Goal: Task Accomplishment & Management: Manage account settings

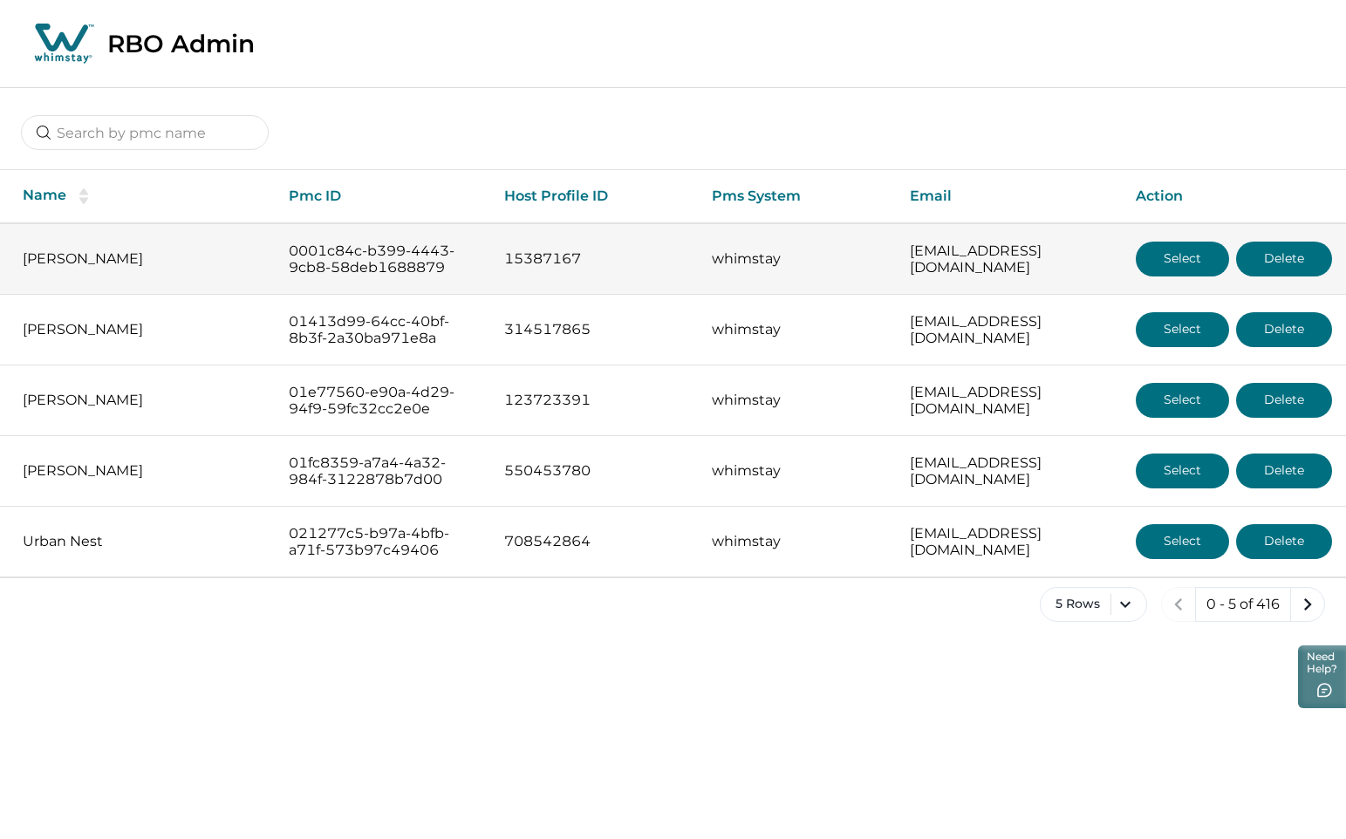
click at [1116, 262] on button "Select" at bounding box center [1182, 259] width 93 height 35
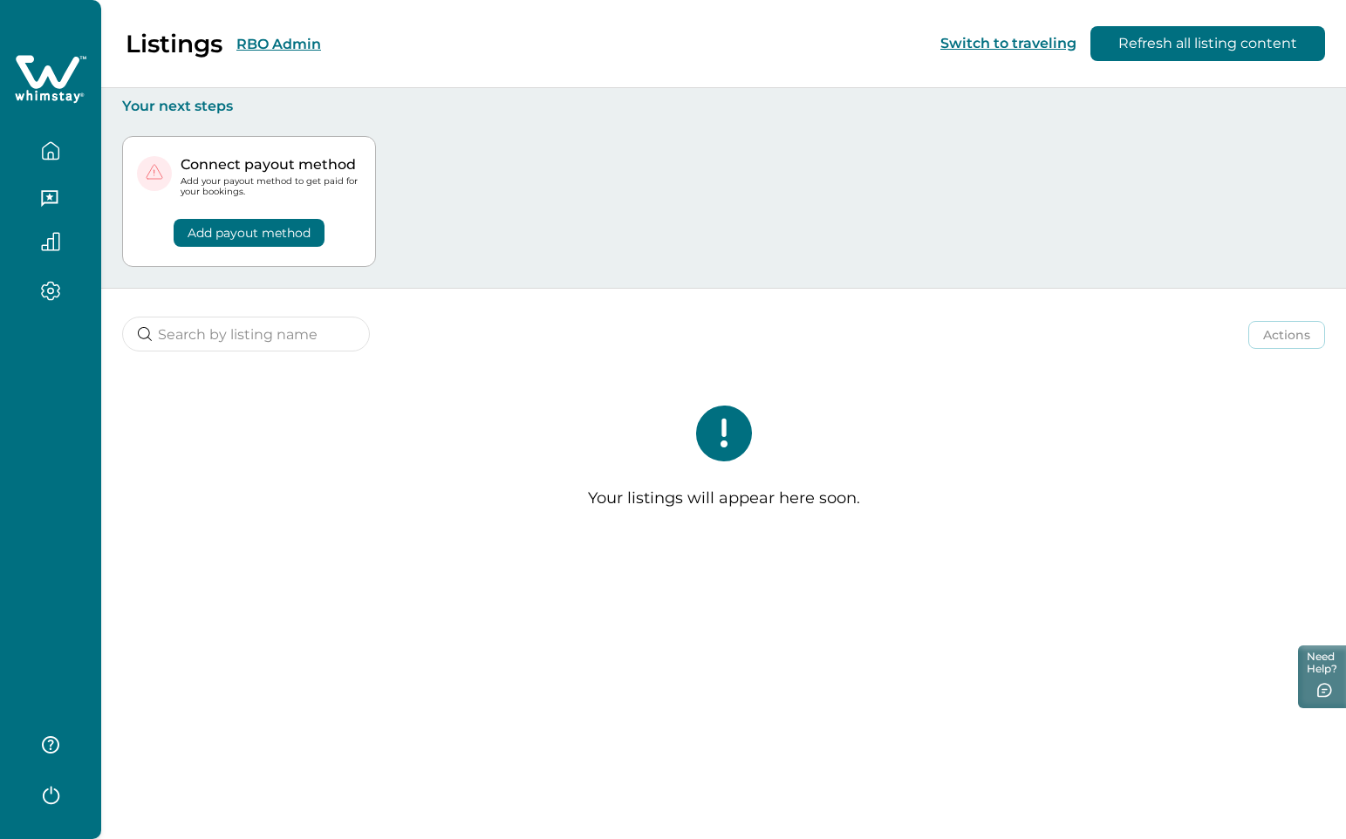
click at [264, 44] on button "RBO Admin" at bounding box center [278, 44] width 85 height 17
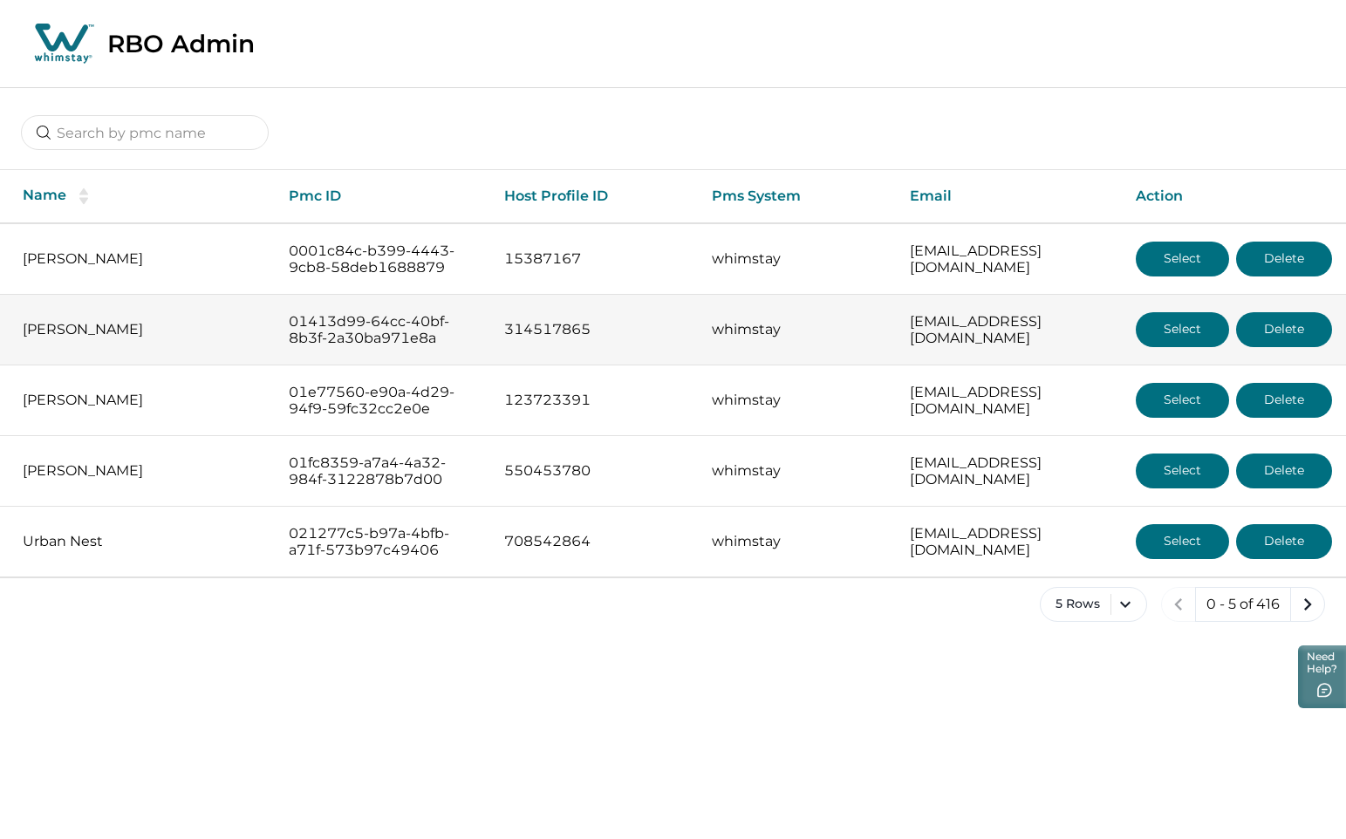
click at [1116, 347] on button "Select" at bounding box center [1182, 329] width 93 height 35
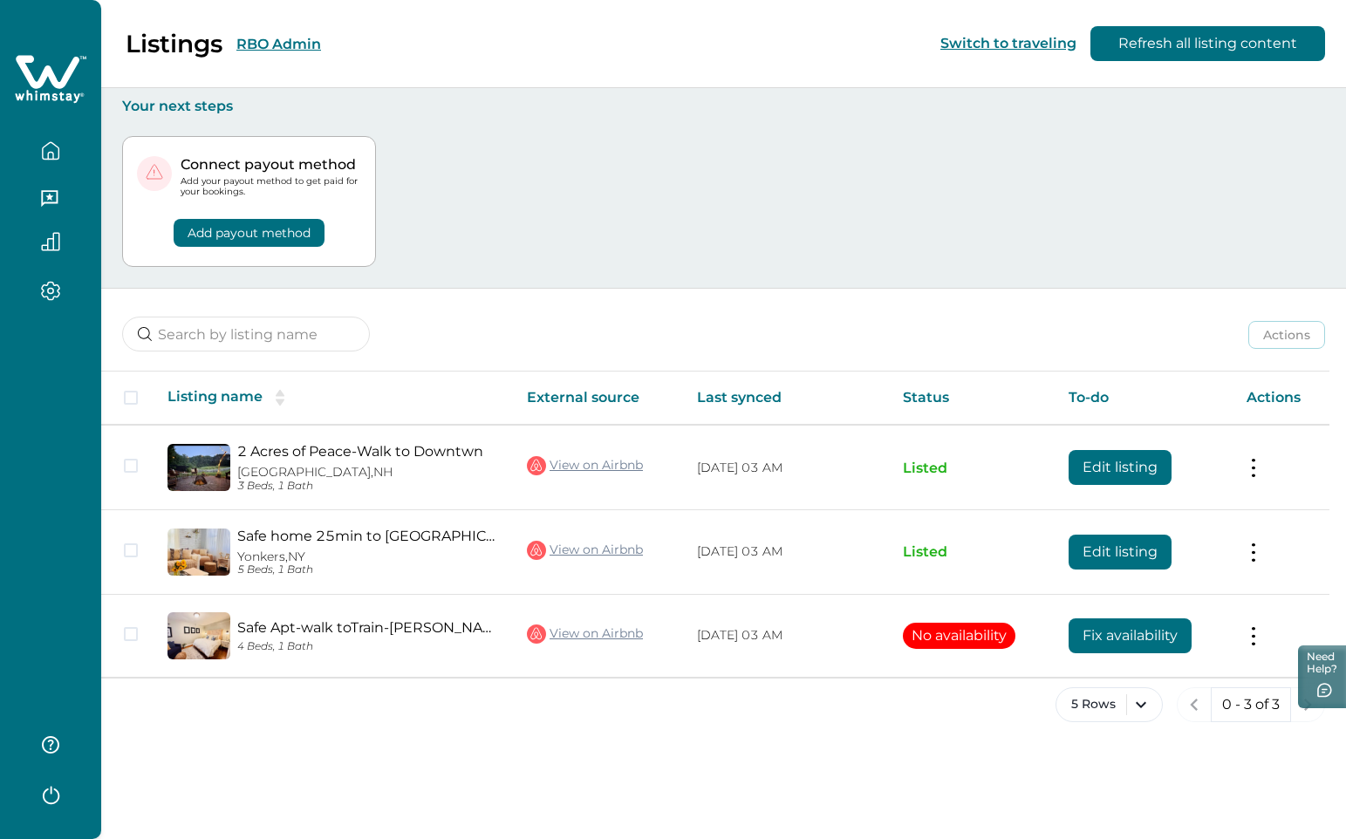
click at [316, 45] on button "RBO Admin" at bounding box center [278, 44] width 85 height 17
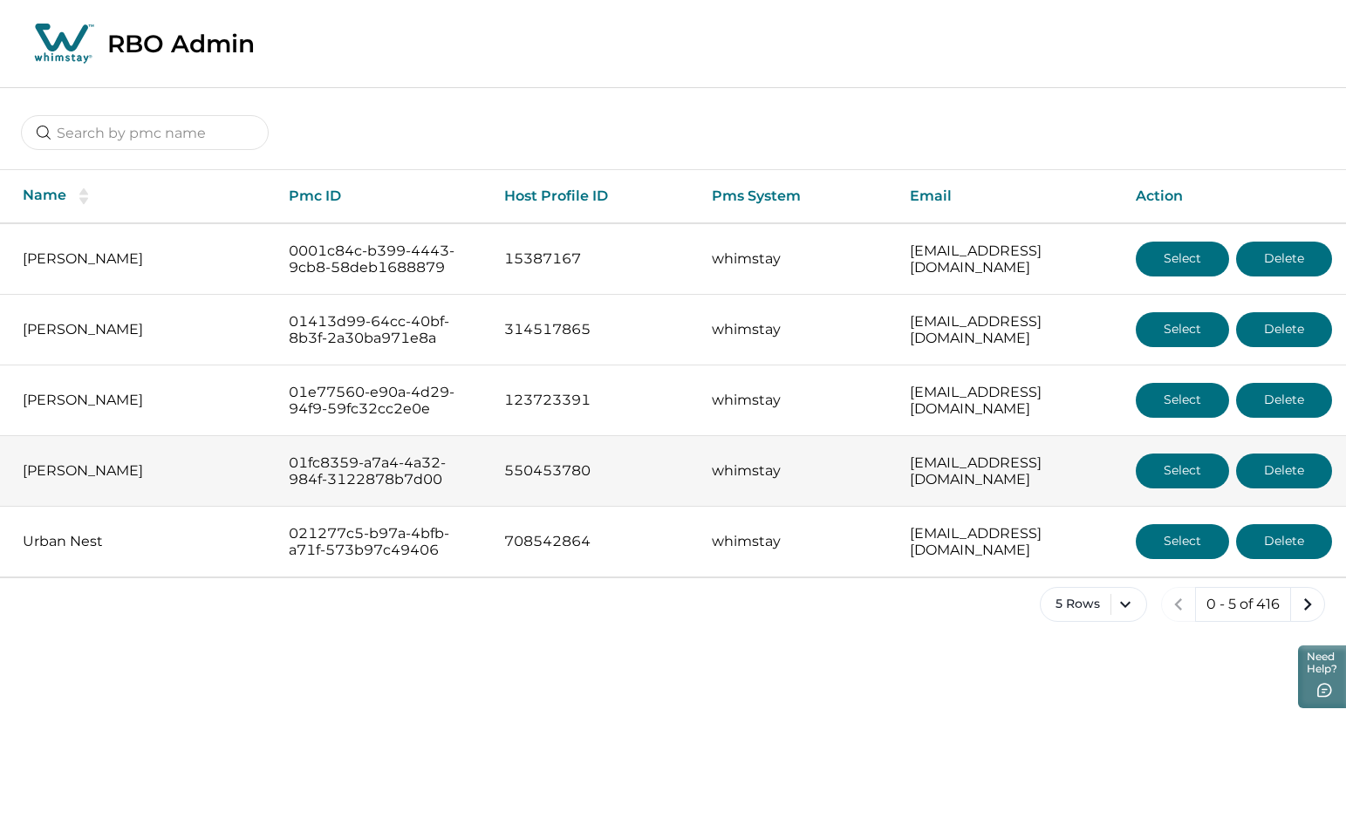
click at [1116, 489] on button "Select" at bounding box center [1182, 471] width 93 height 35
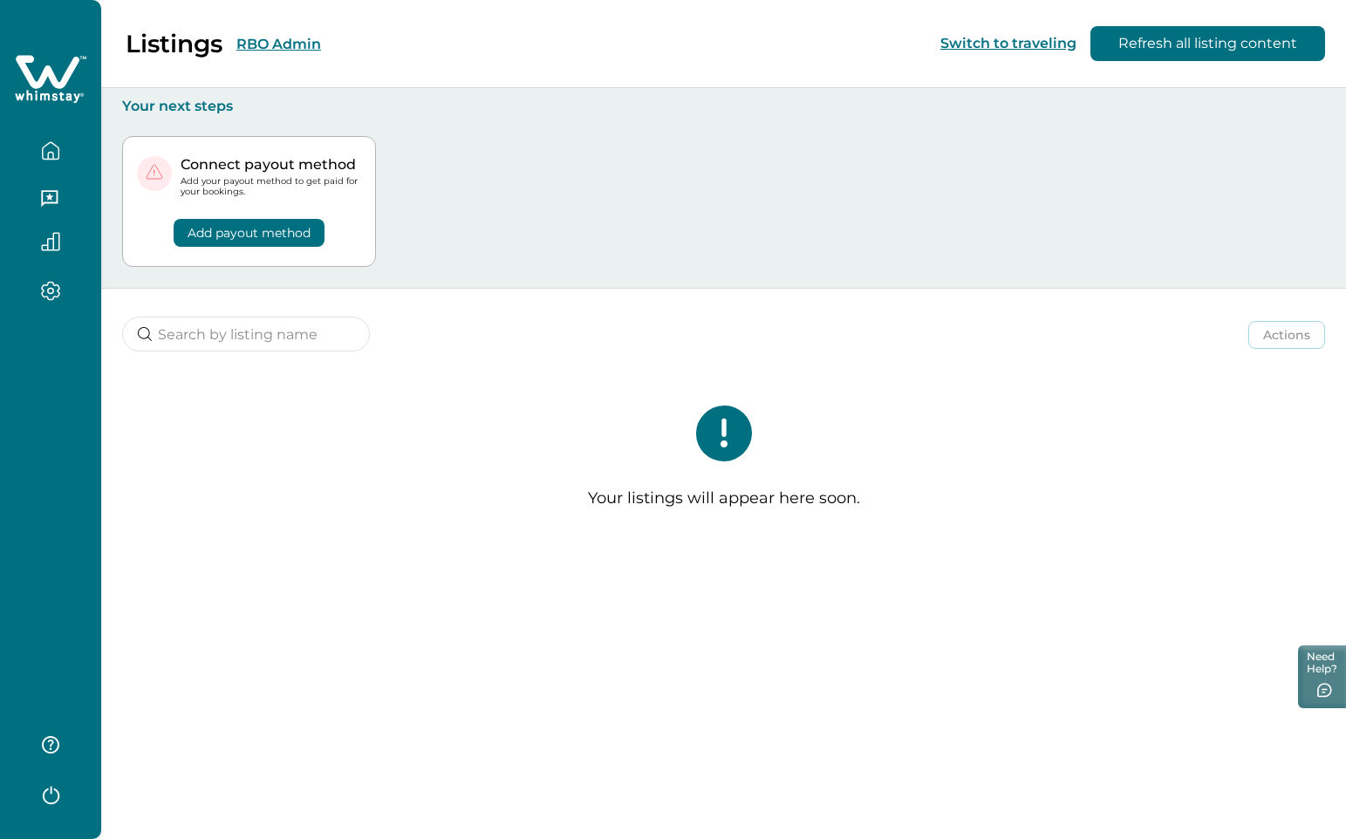
click at [285, 49] on button "RBO Admin" at bounding box center [278, 44] width 85 height 17
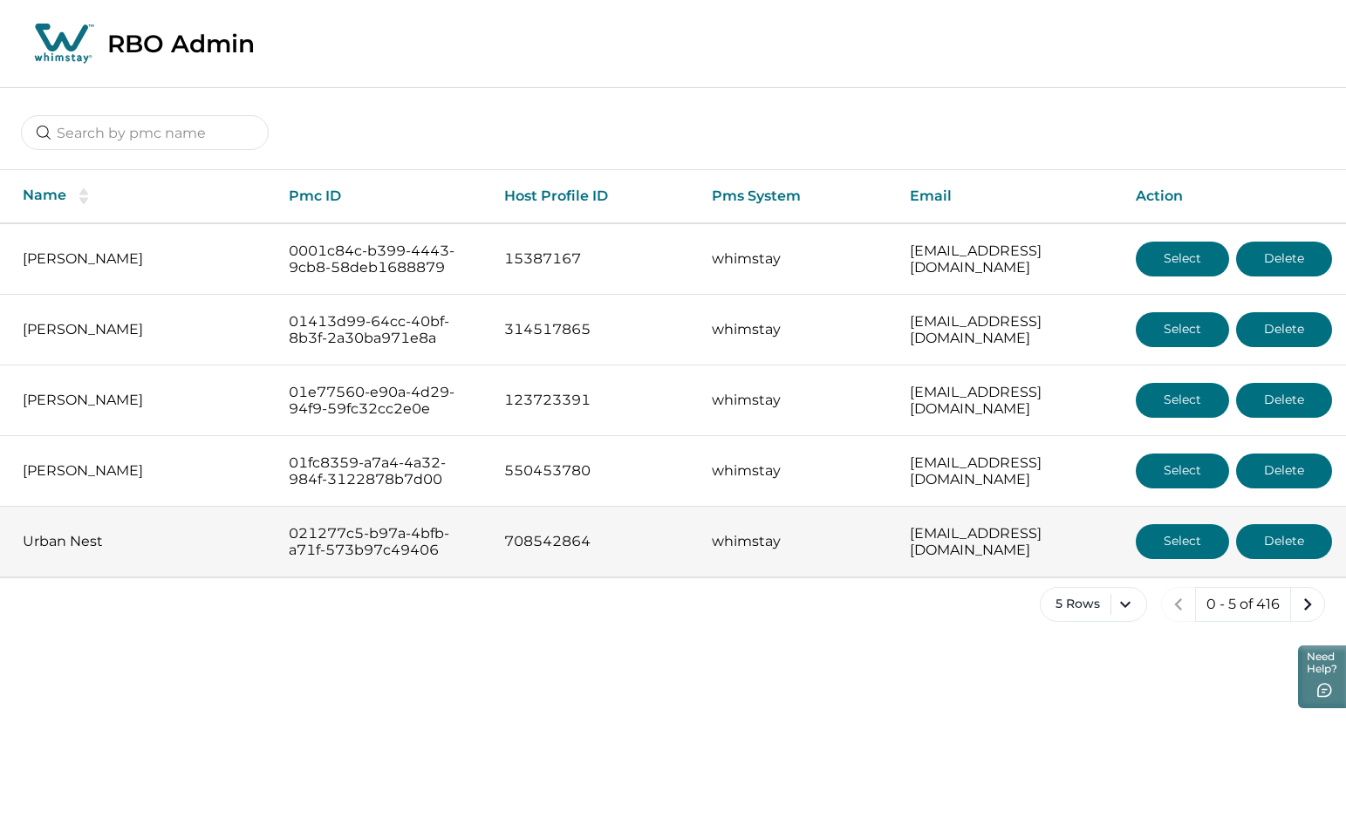
click at [1116, 502] on button "Select" at bounding box center [1182, 541] width 93 height 35
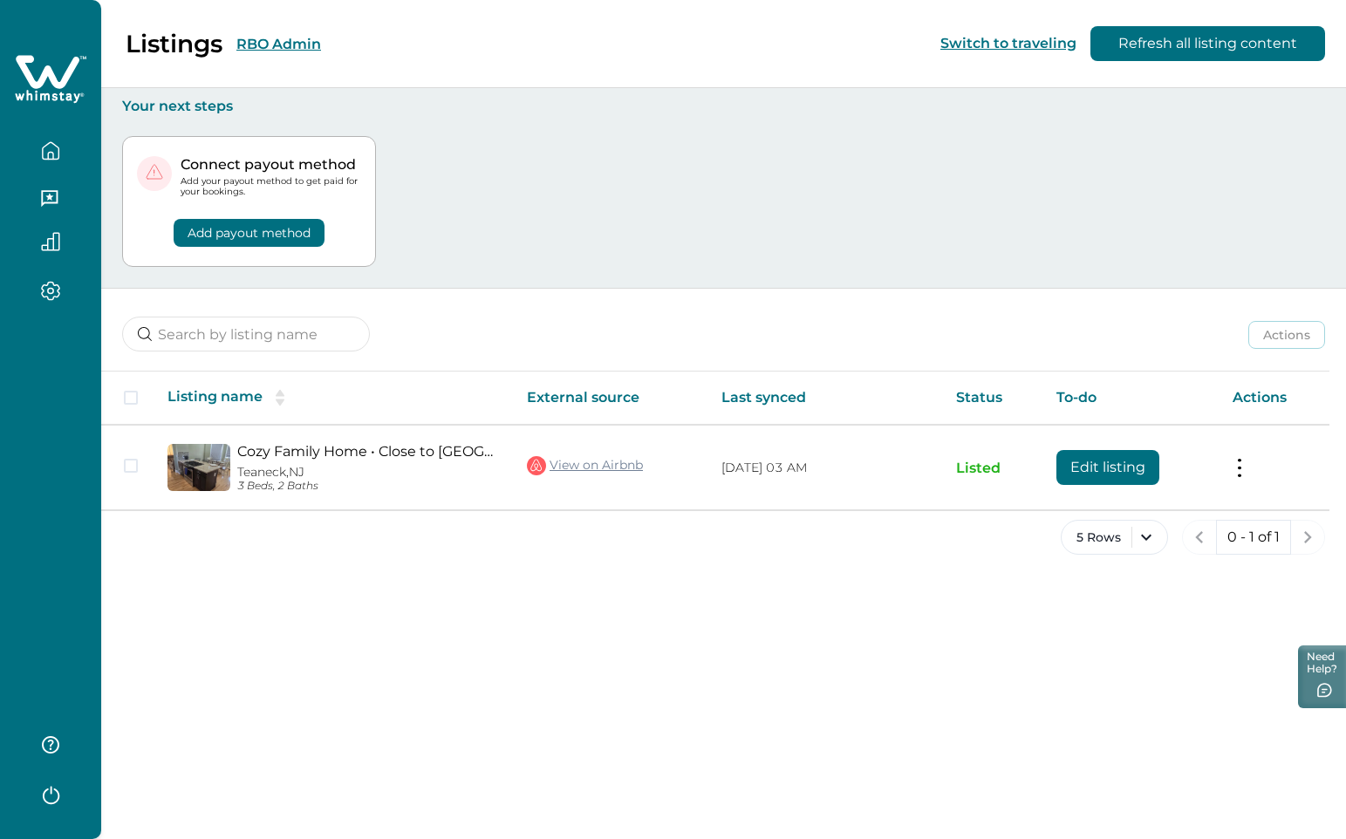
click at [296, 38] on button "RBO Admin" at bounding box center [278, 44] width 85 height 17
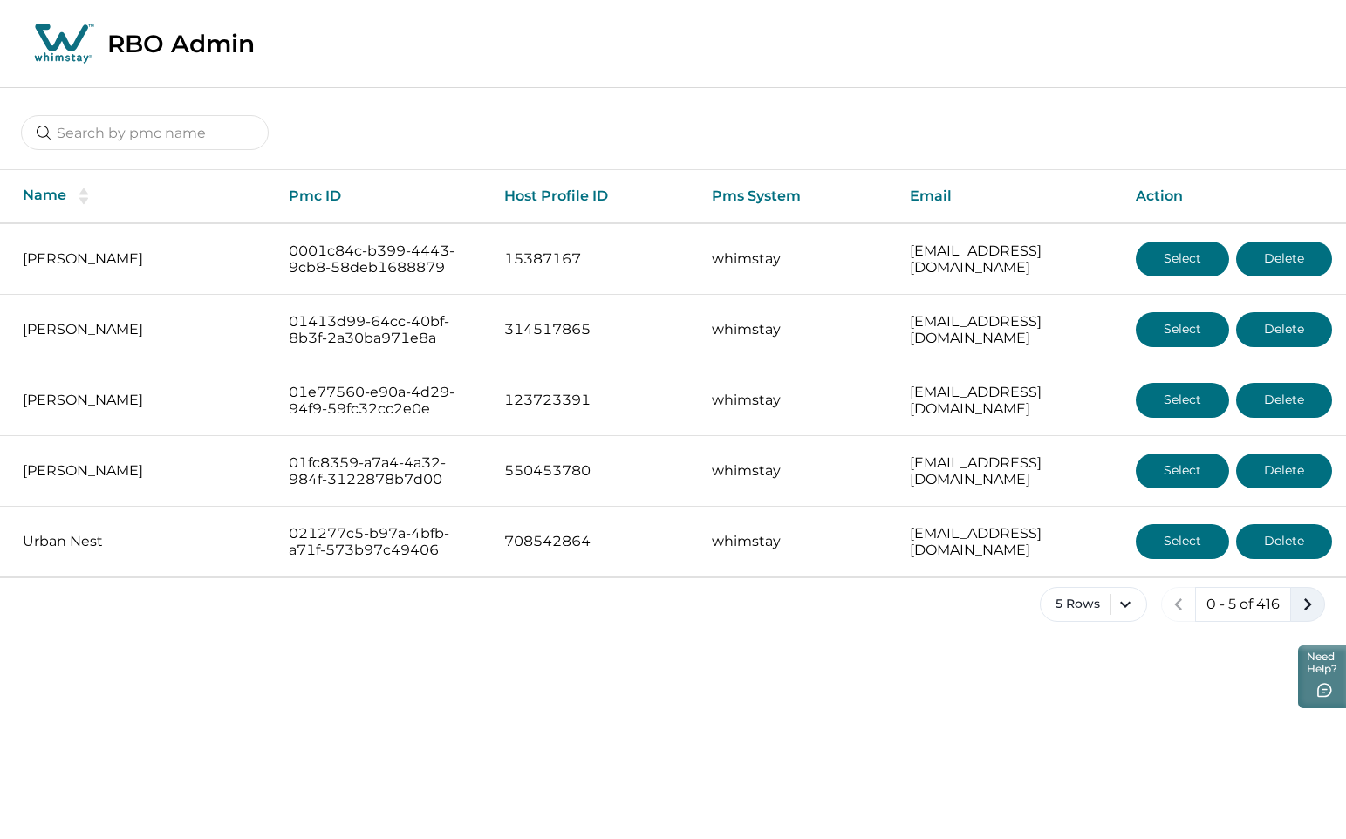
click at [1116, 502] on icon "next page" at bounding box center [1308, 605] width 24 height 24
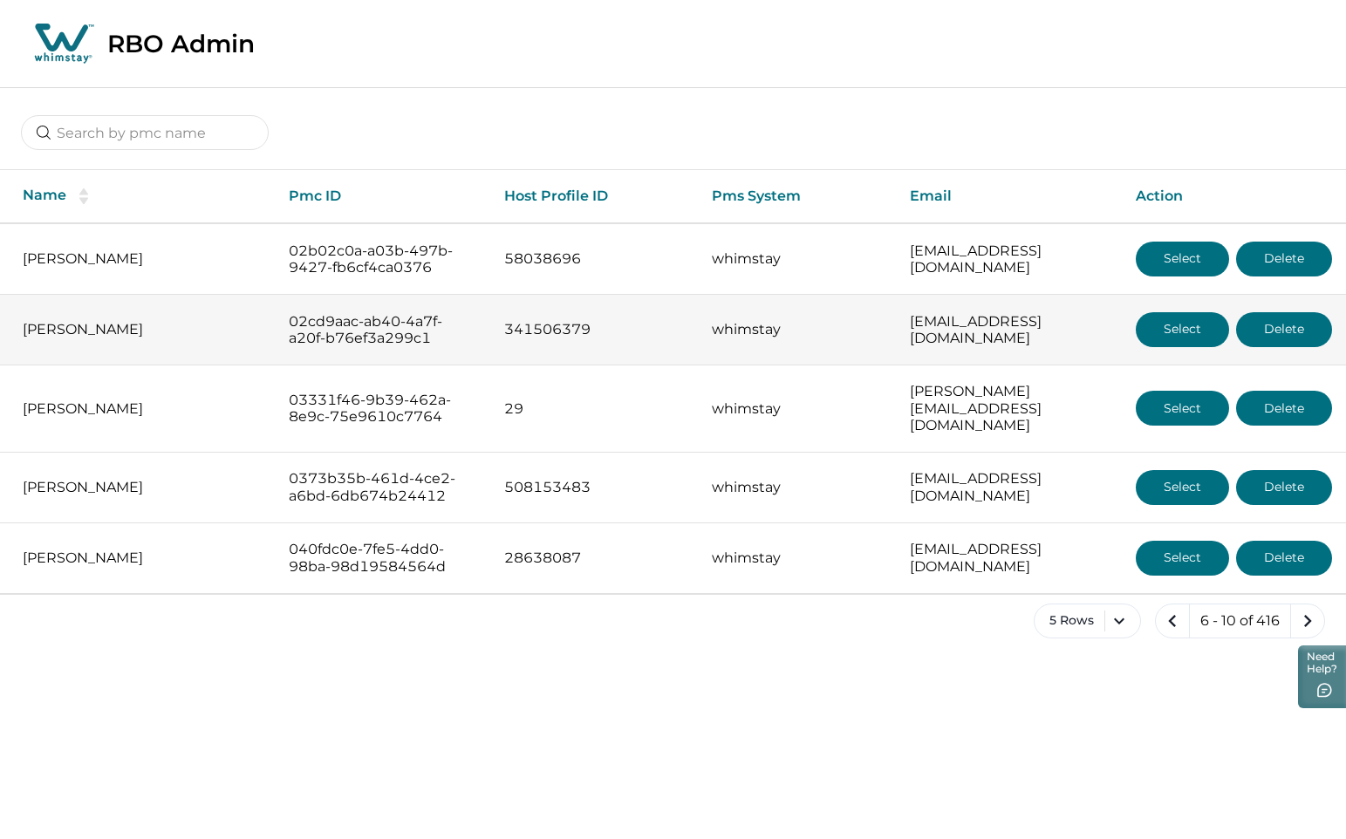
click at [1116, 322] on button "Select" at bounding box center [1182, 329] width 93 height 35
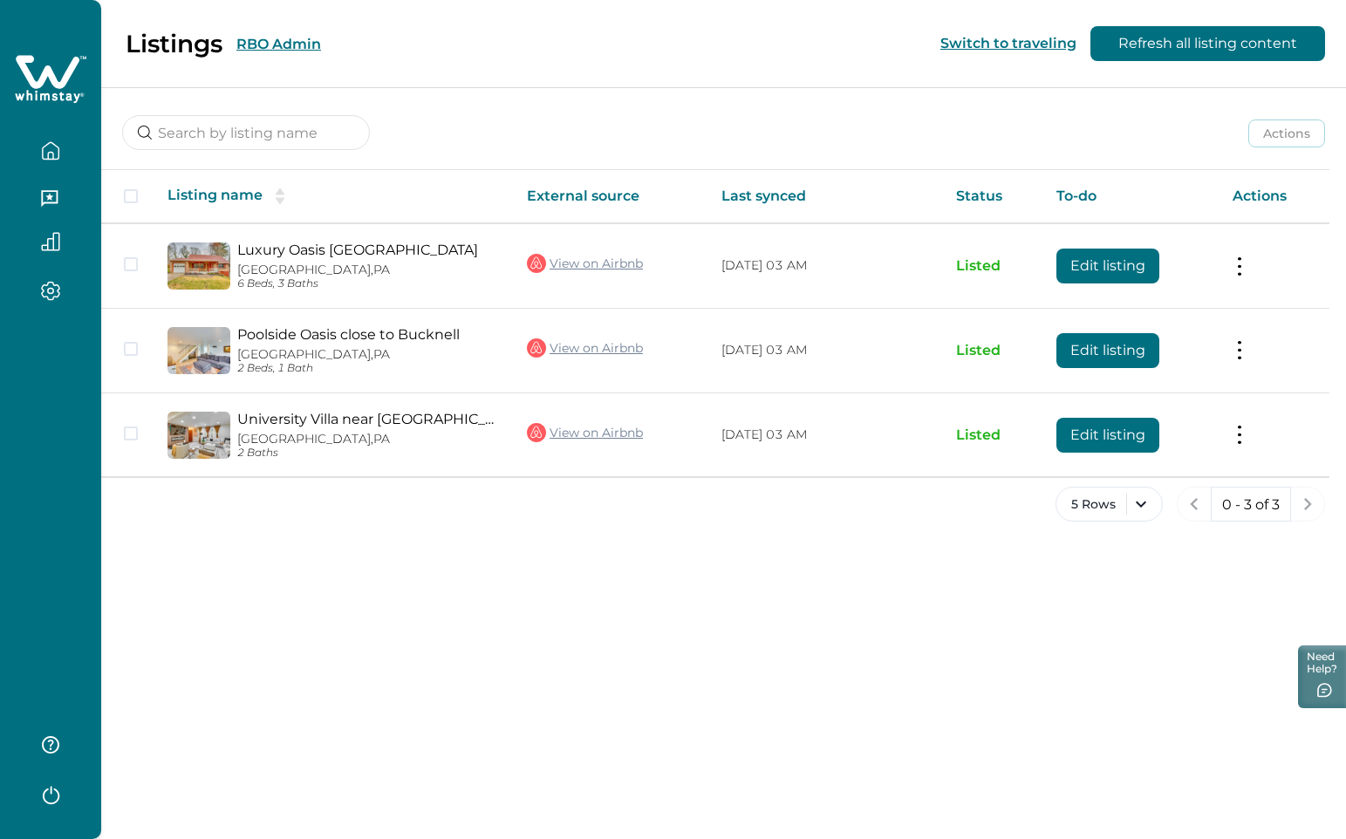
click at [274, 55] on div "Listings RBO Admin" at bounding box center [171, 44] width 300 height 30
click at [264, 38] on button "RBO Admin" at bounding box center [278, 44] width 85 height 17
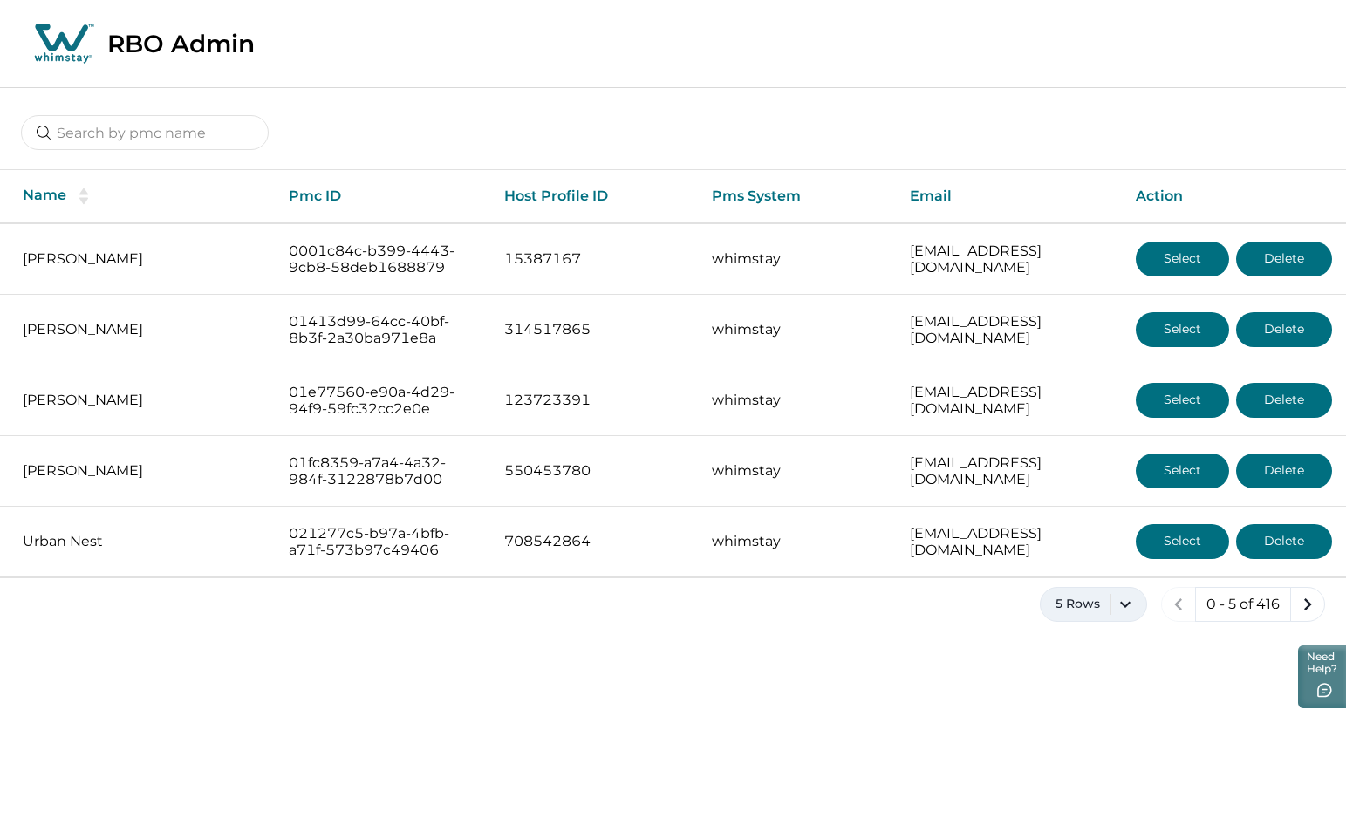
click at [1109, 502] on button "5 Rows" at bounding box center [1093, 604] width 107 height 35
click at [1104, 502] on button "5 Rows" at bounding box center [1093, 604] width 107 height 35
click at [1093, 502] on div "5 Rows 10 Rows 20 Rows 50 Rows 100 Rows" at bounding box center [1094, 467] width 108 height 225
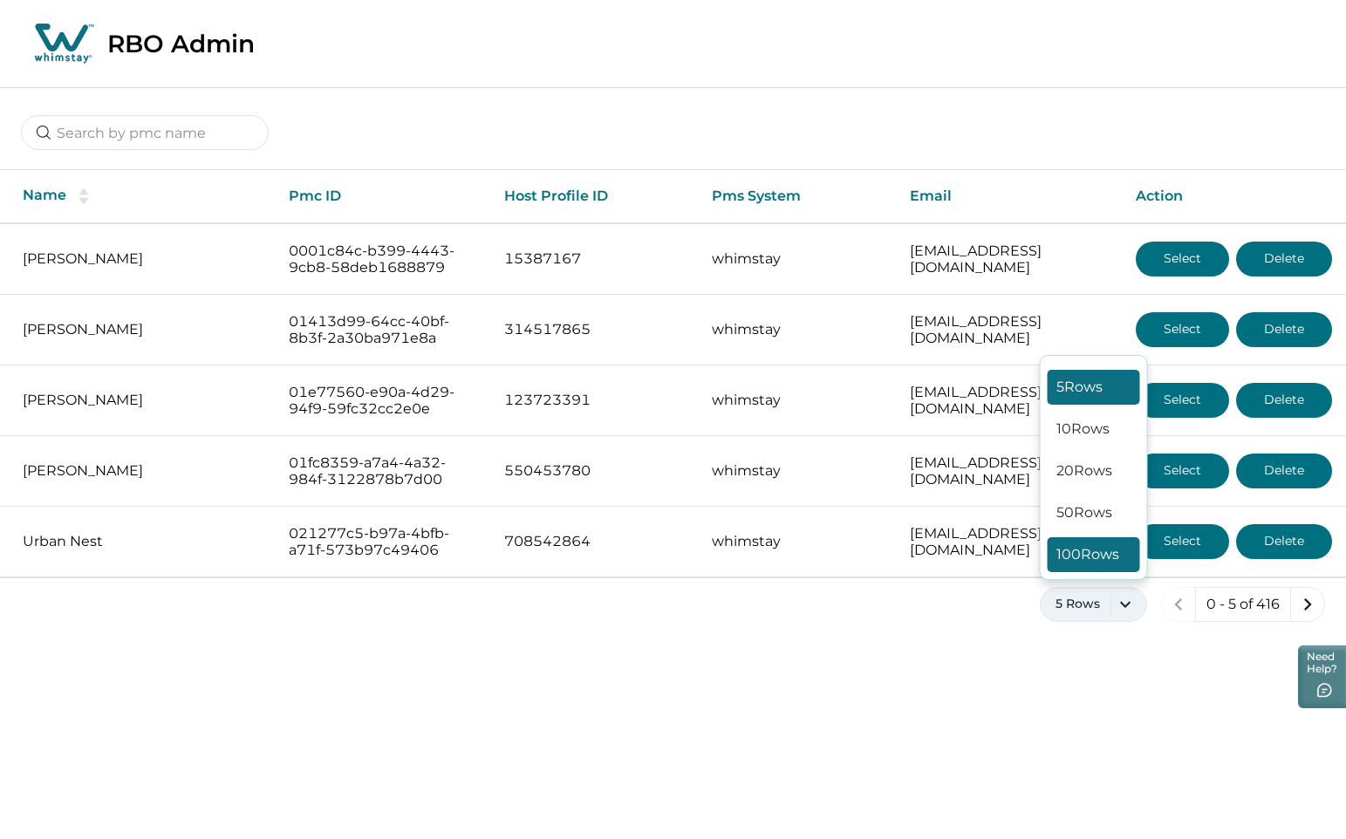
click at [1083, 502] on button "100 Rows" at bounding box center [1094, 555] width 92 height 35
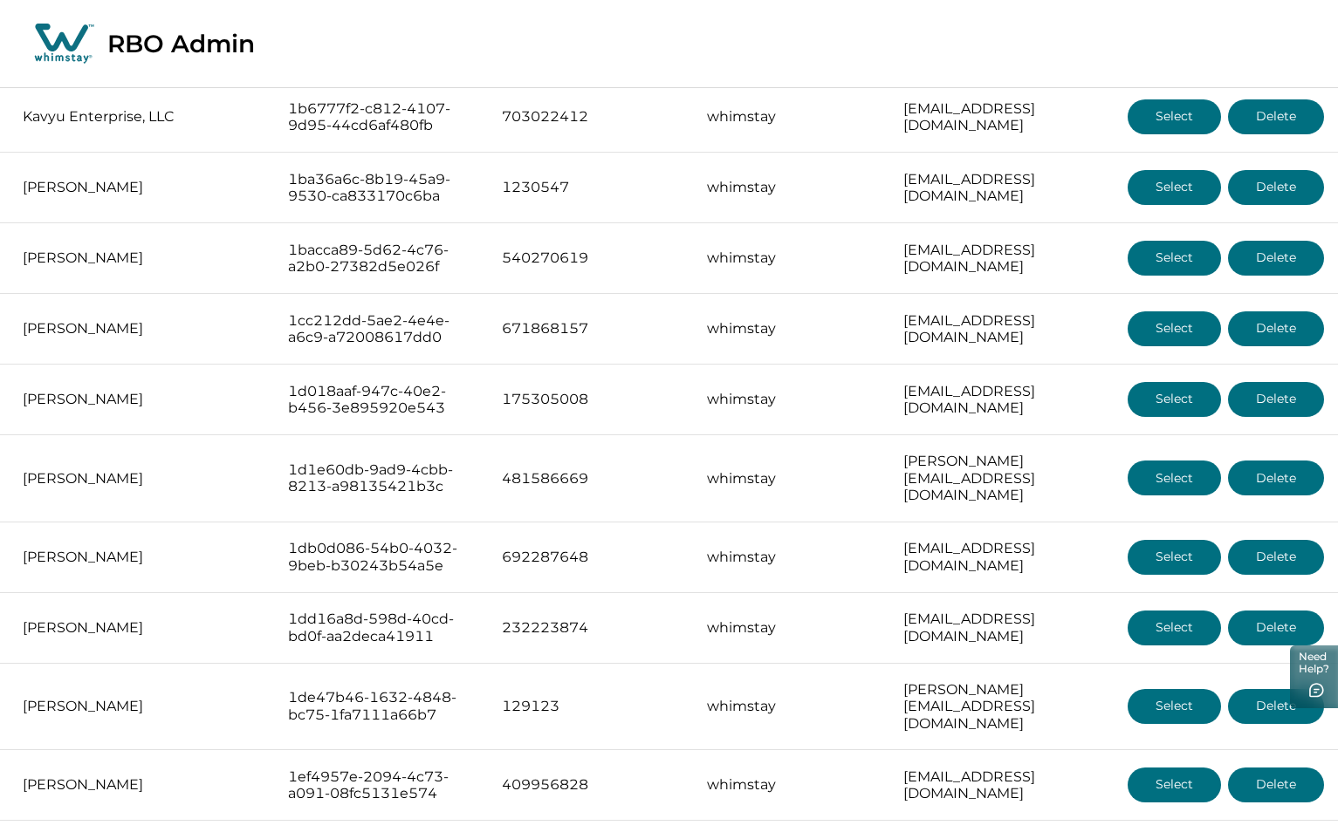
scroll to position [3154, 0]
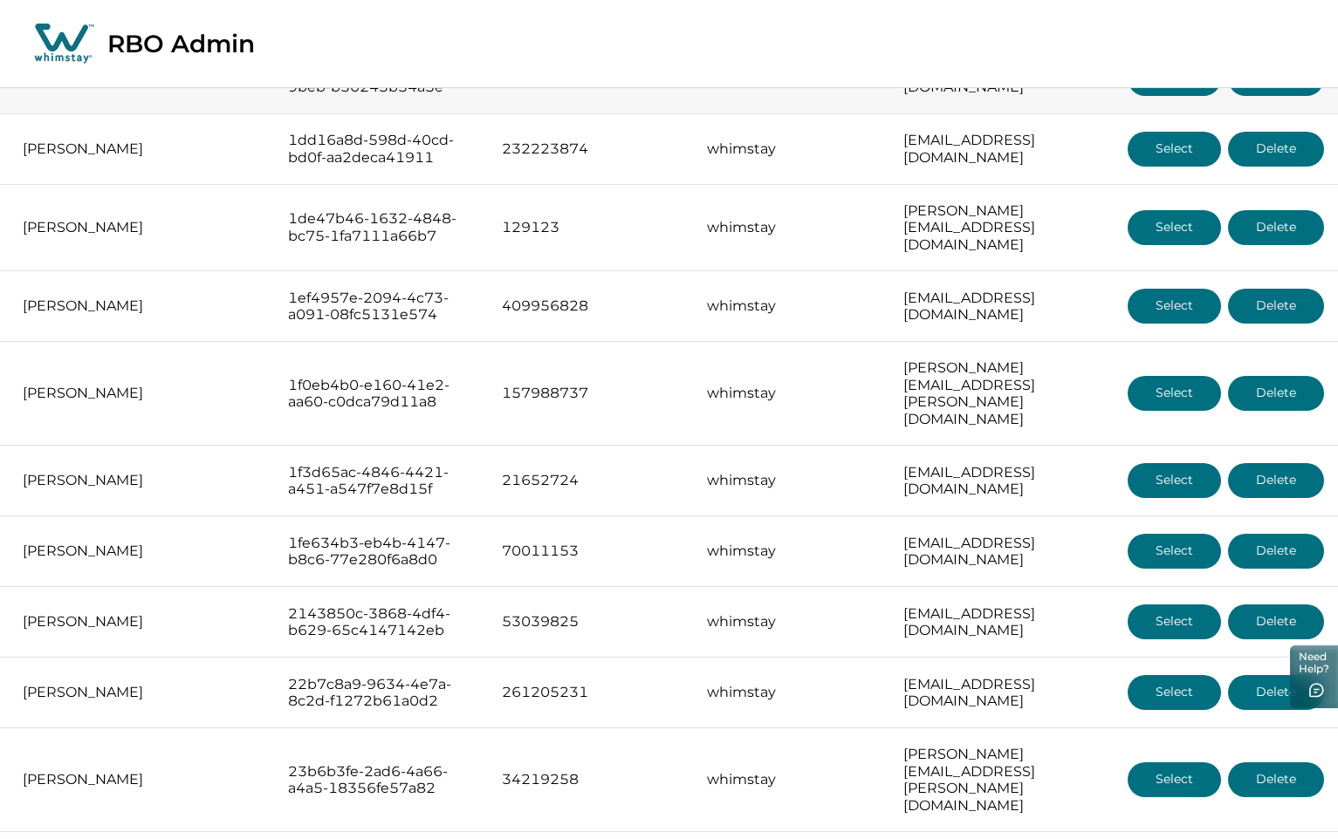
click at [1116, 96] on button "Select" at bounding box center [1173, 78] width 93 height 35
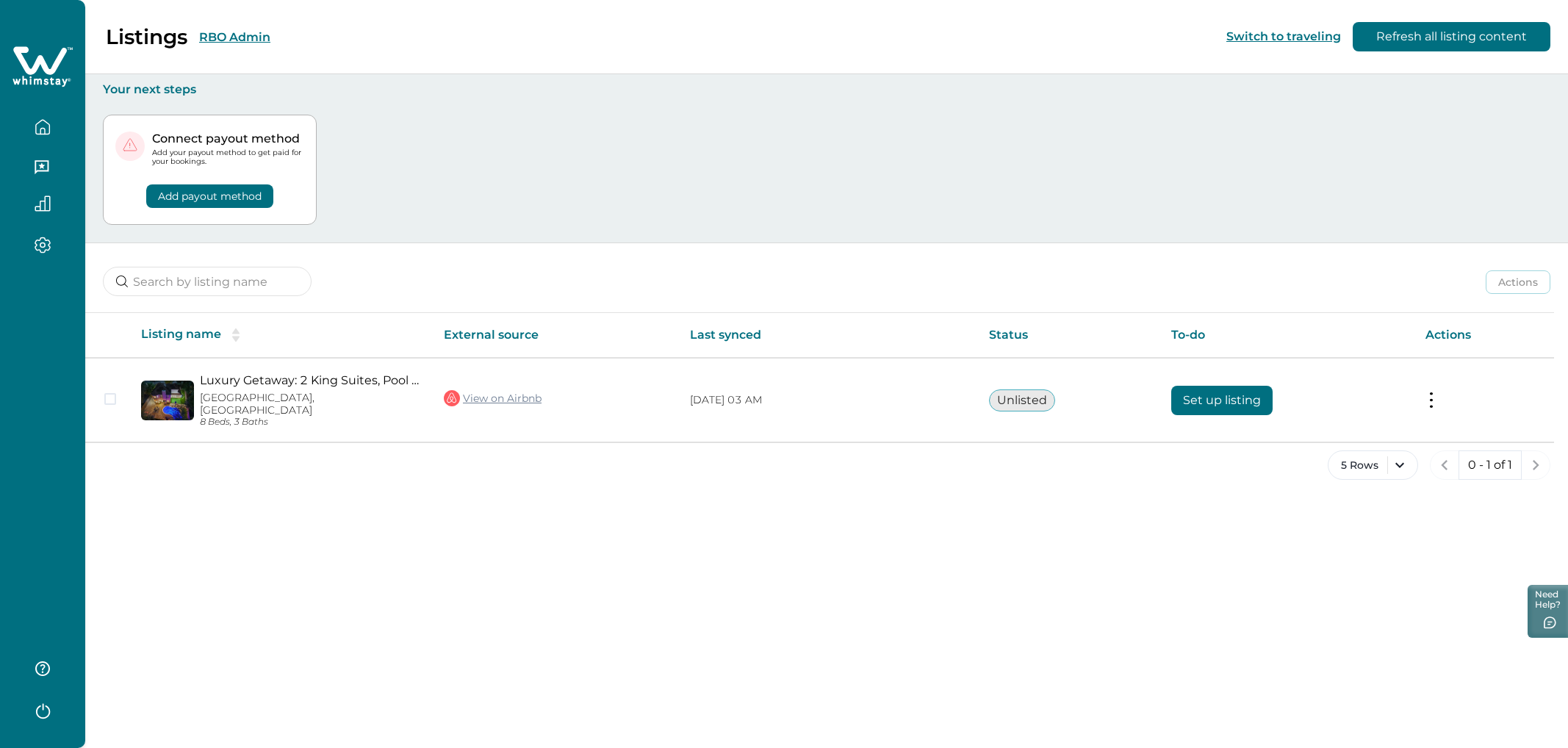
click at [417, 423] on div "5 Rows 0 - 1 of 1" at bounding box center [826, 477] width 1483 height 53
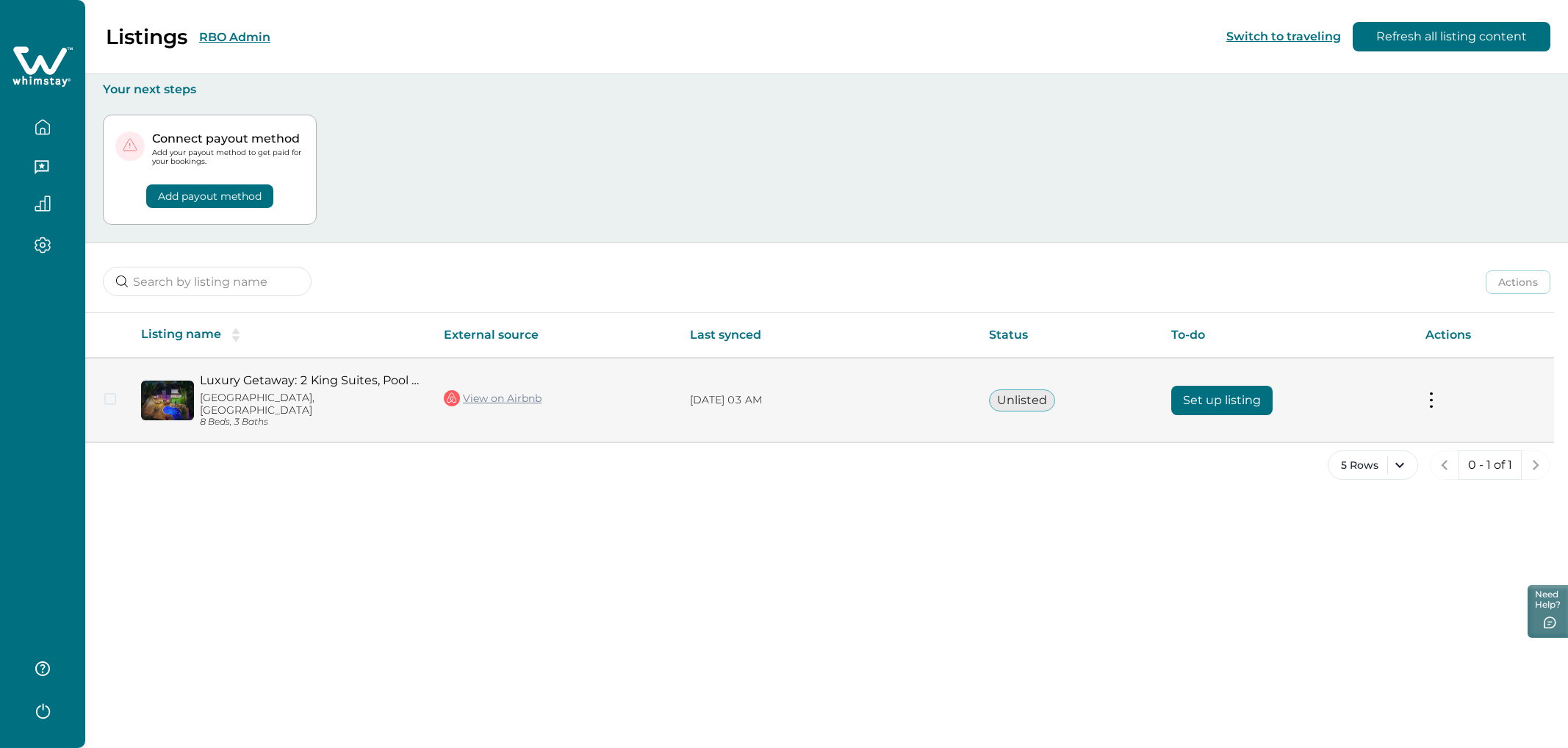
click at [940, 398] on button "Set up listing" at bounding box center [1222, 400] width 101 height 29
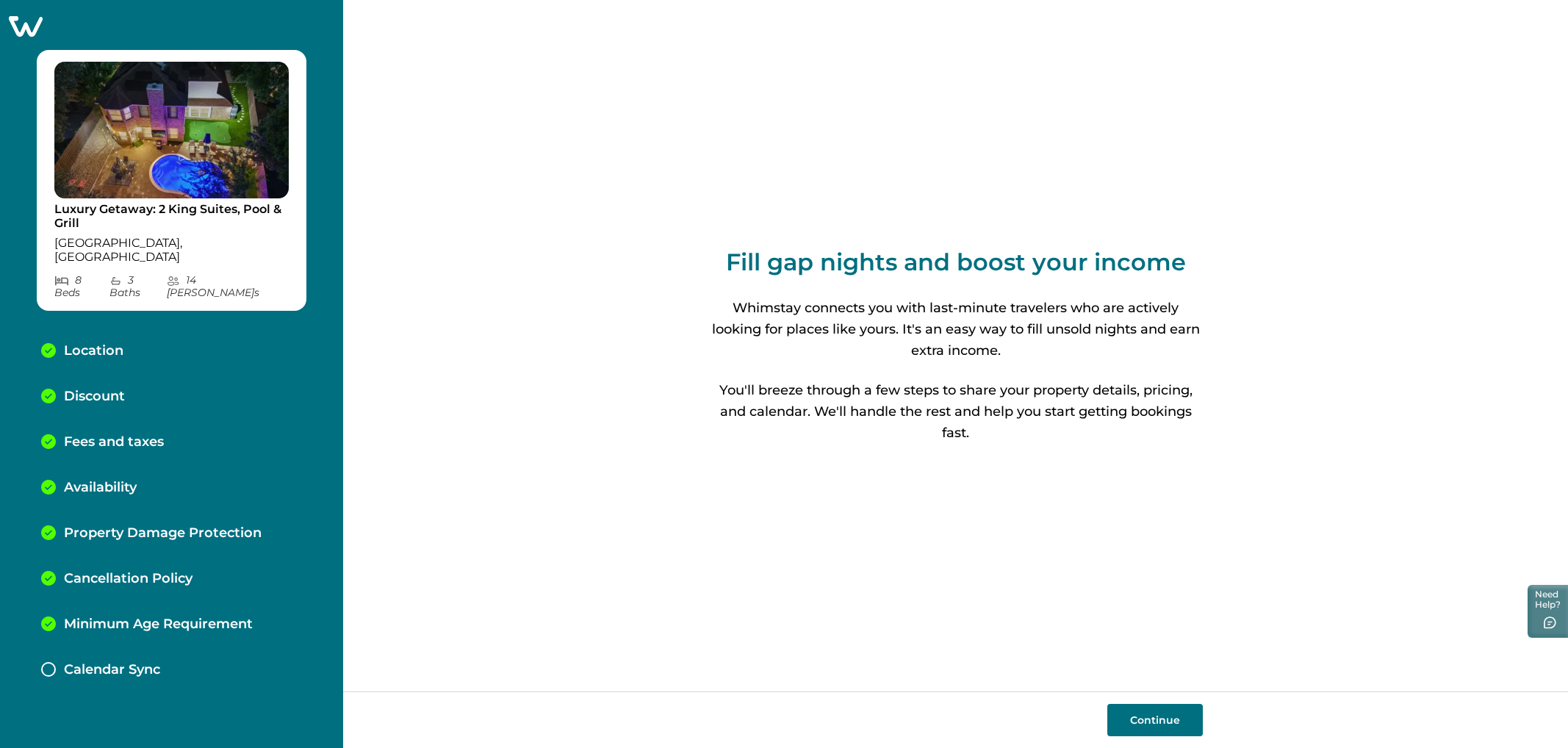
click at [95, 344] on p "Location" at bounding box center [93, 351] width 60 height 16
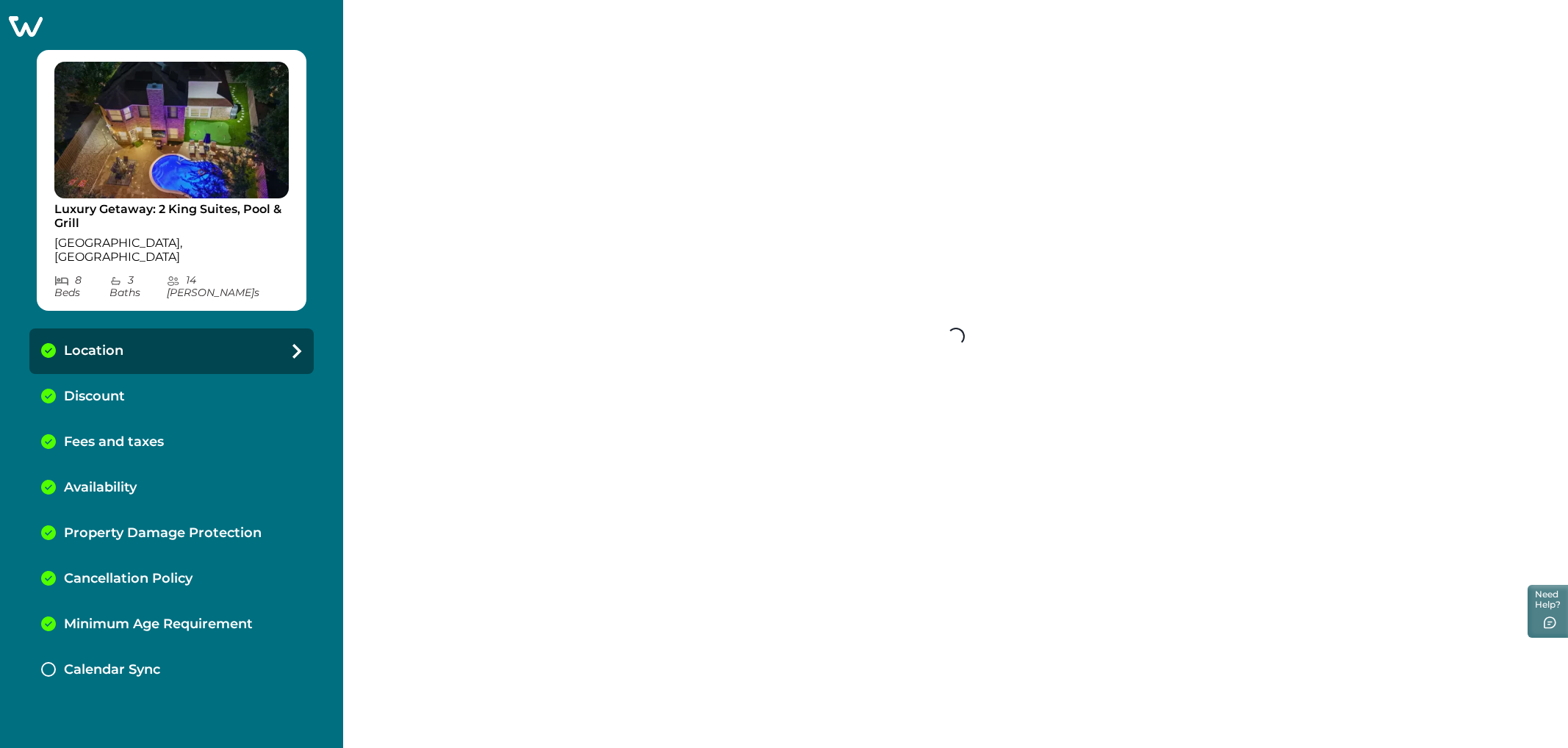
select select "[GEOGRAPHIC_DATA]"
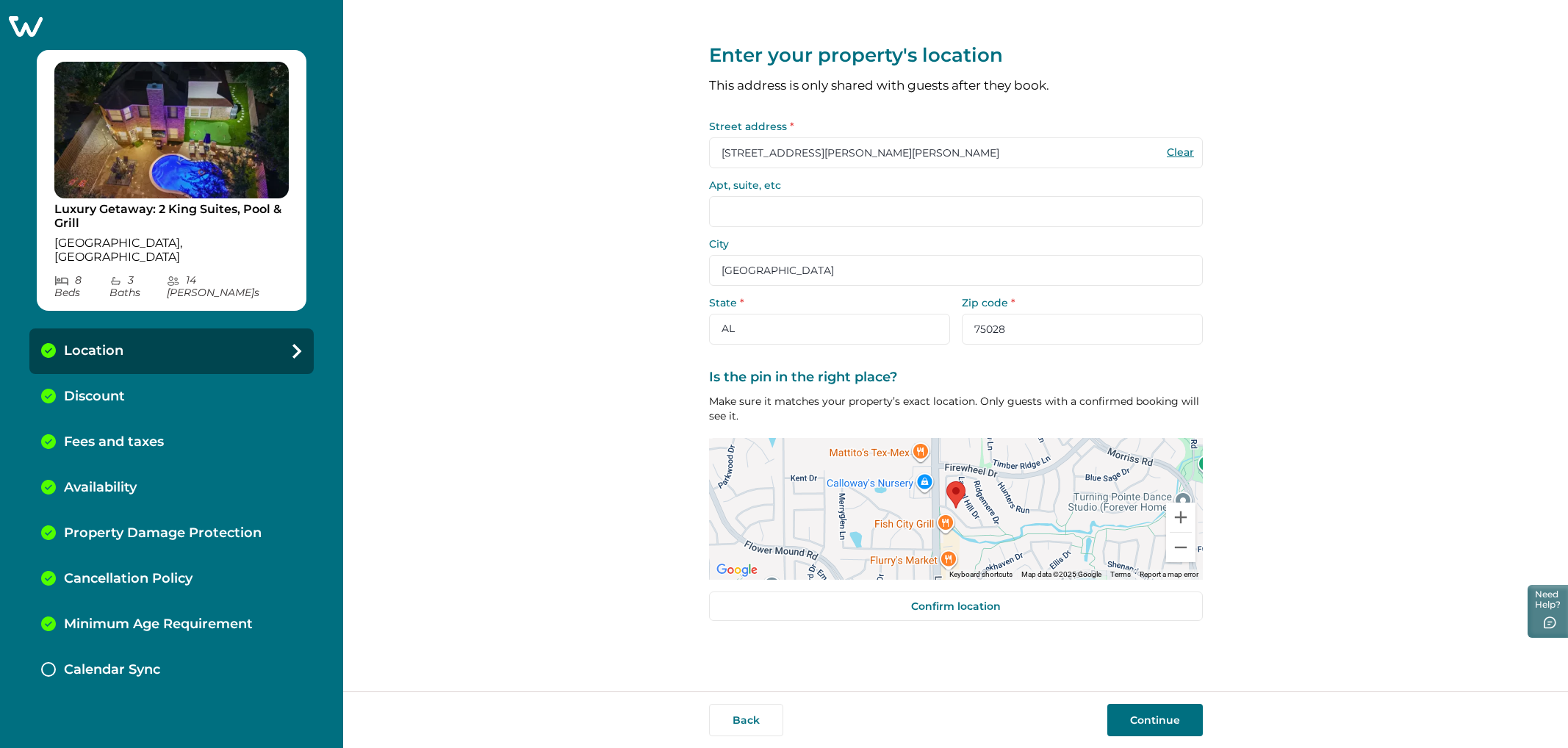
click at [96, 389] on p "Discount" at bounding box center [94, 397] width 61 height 16
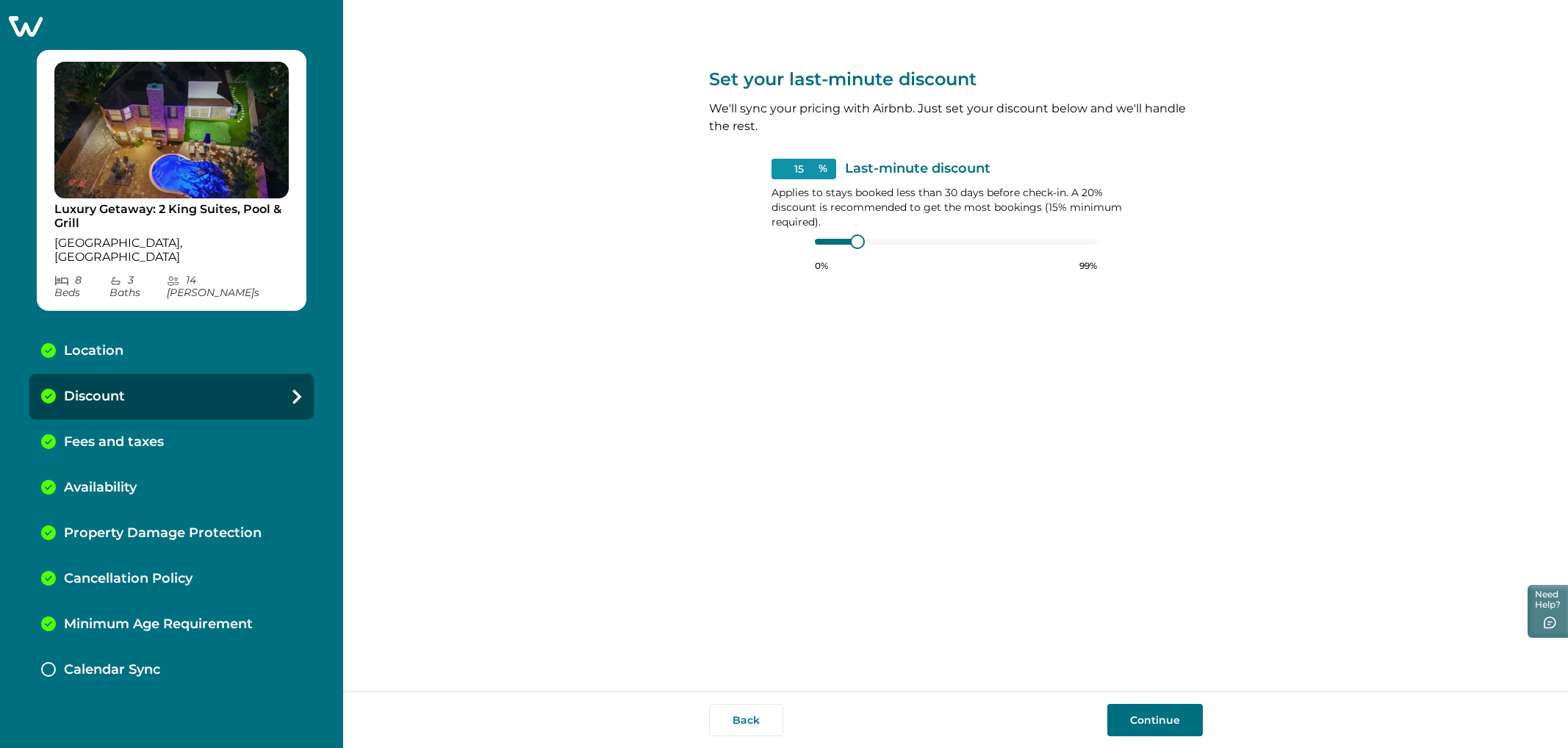
click at [107, 419] on div "Fees and taxes" at bounding box center [172, 442] width 285 height 45
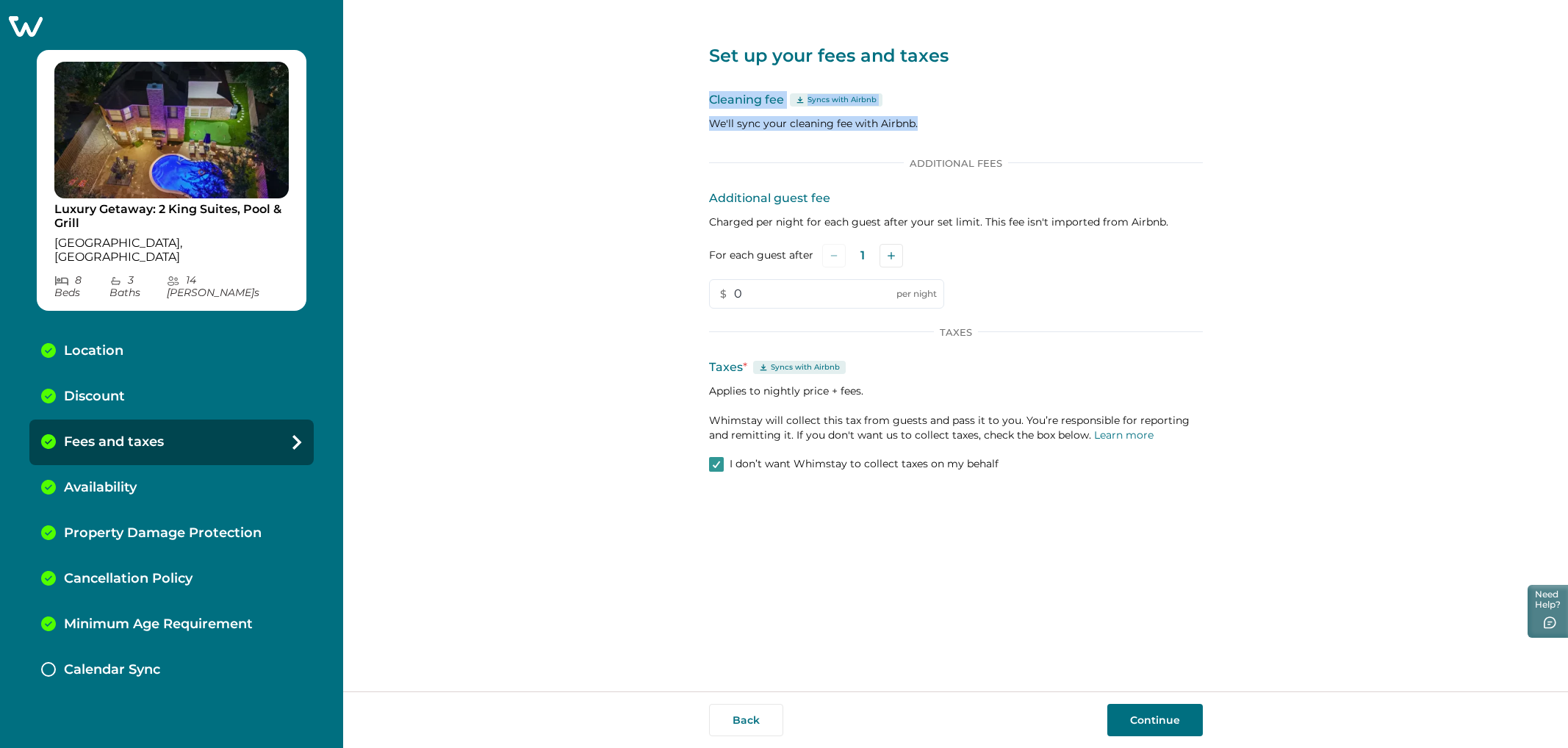
drag, startPoint x: 685, startPoint y: 94, endPoint x: 922, endPoint y: 139, distance: 241.2
click at [922, 139] on div "Set up your fees and taxes Cleaning fee Syncs with Airbnb We'll sync your clean…" at bounding box center [956, 345] width 1225 height 692
click at [922, 139] on div "Cleaning fee Syncs with Airbnb We'll sync your cleaning fee with Airbnb." at bounding box center [956, 116] width 493 height 51
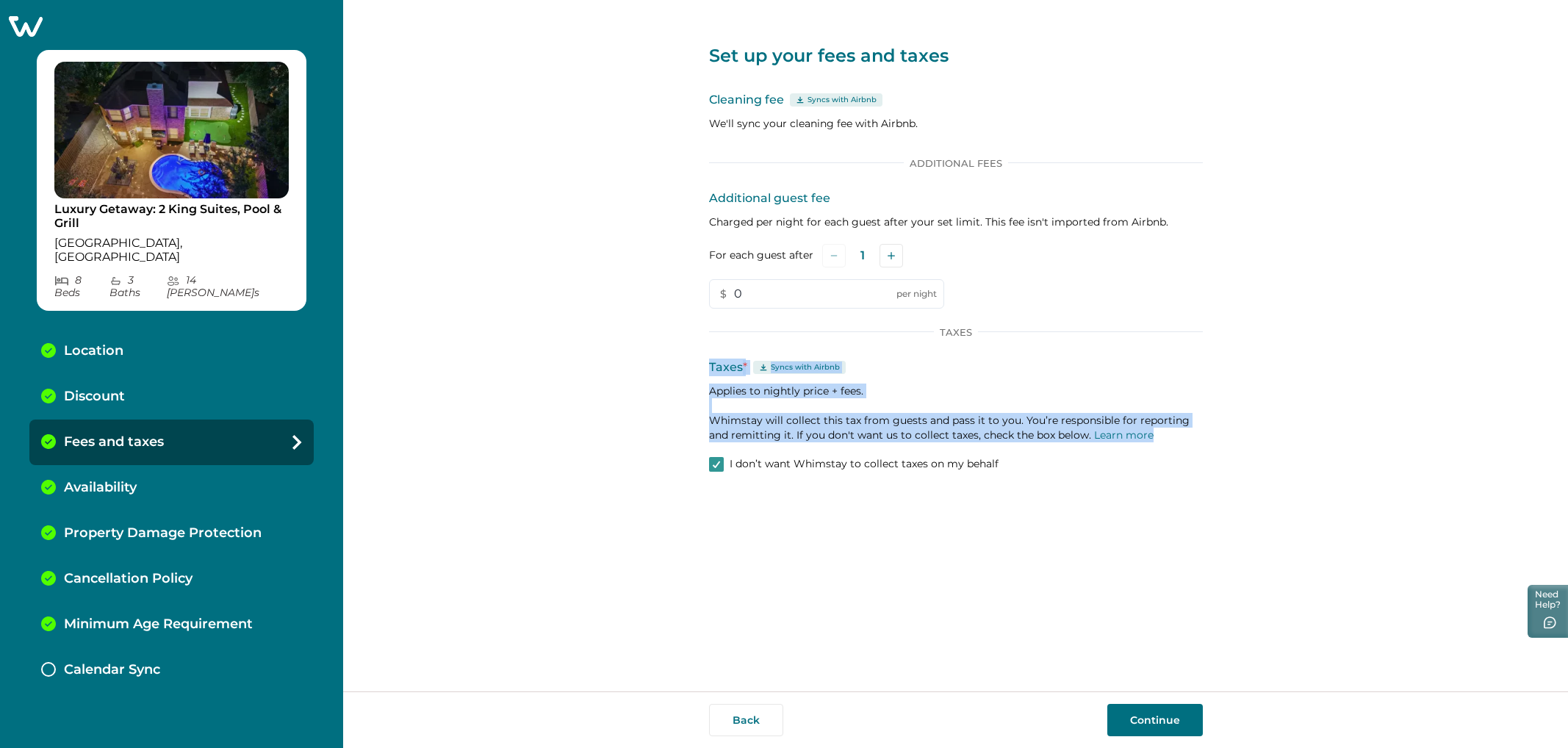
drag, startPoint x: 707, startPoint y: 366, endPoint x: 1091, endPoint y: 474, distance: 398.9
click at [940, 423] on div "Set up your fees and taxes Cleaning fee Syncs with Airbnb We'll sync your clean…" at bounding box center [956, 345] width 1225 height 692
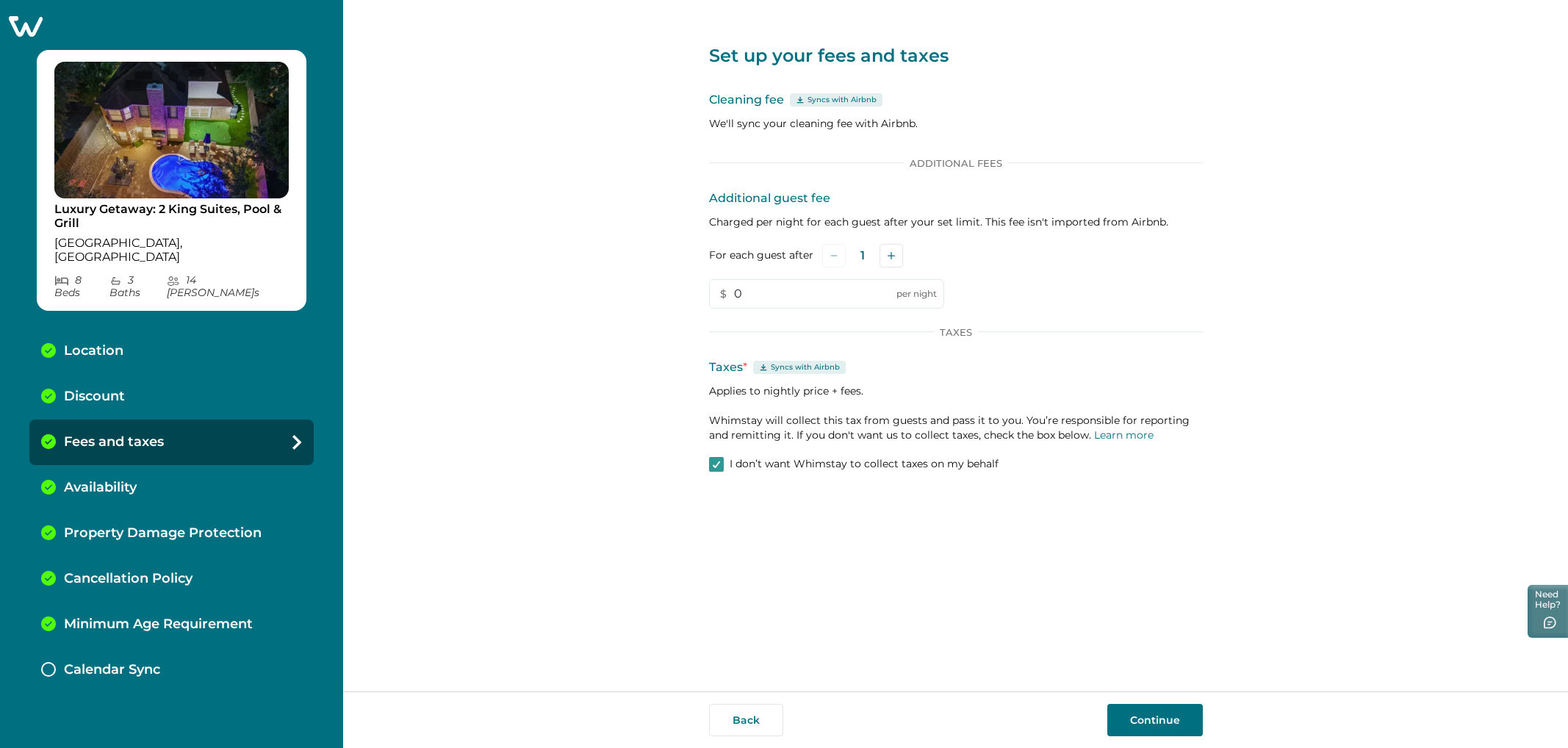
click at [940, 423] on div "Additional Fees Additional guest fee Charged per night for each guest after you…" at bounding box center [956, 316] width 493 height 318
click at [720, 423] on span at bounding box center [716, 464] width 14 height 14
click at [714, 423] on span at bounding box center [716, 464] width 14 height 14
click at [136, 423] on p "Calendar Sync" at bounding box center [112, 670] width 96 height 16
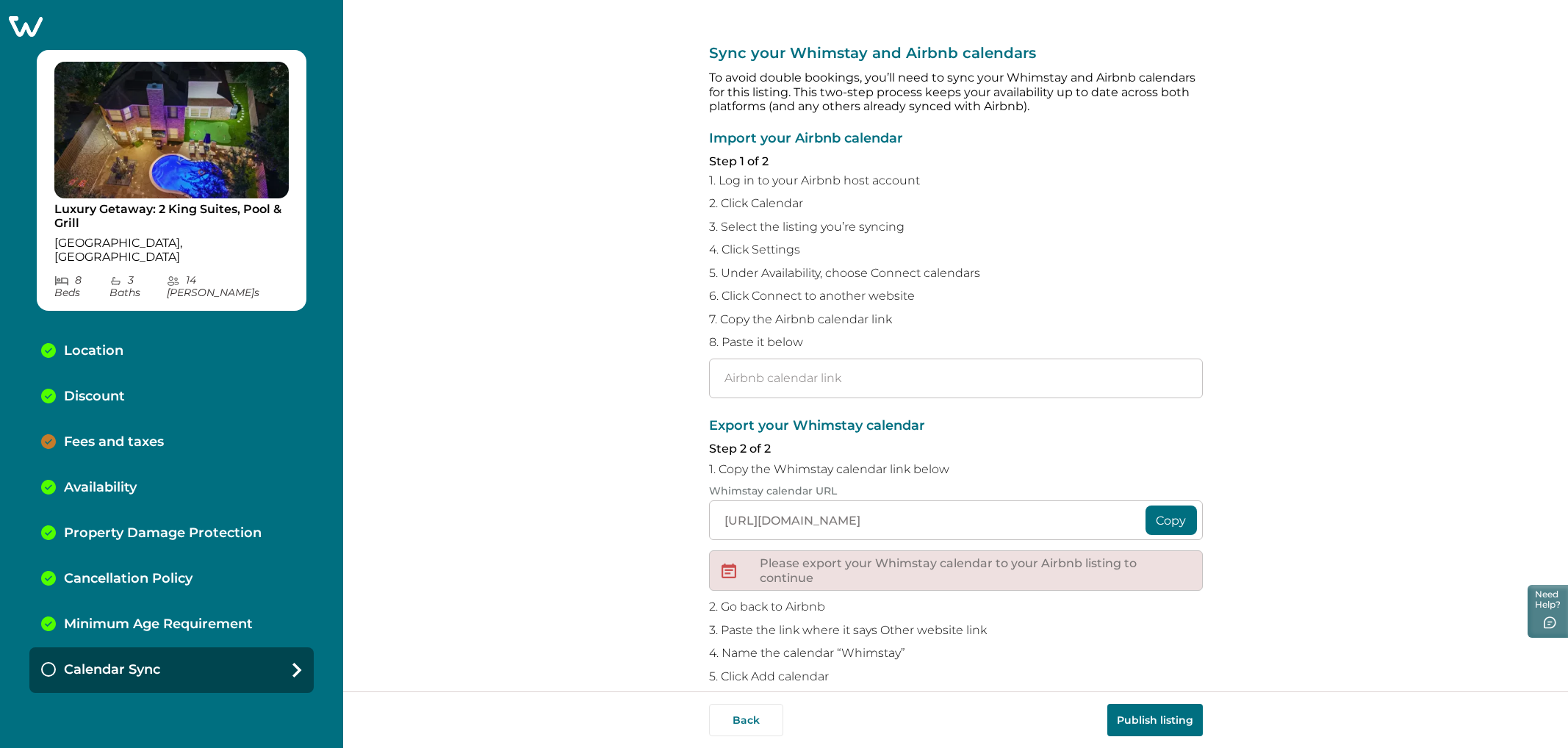
click at [22, 26] on icon at bounding box center [25, 25] width 36 height 23
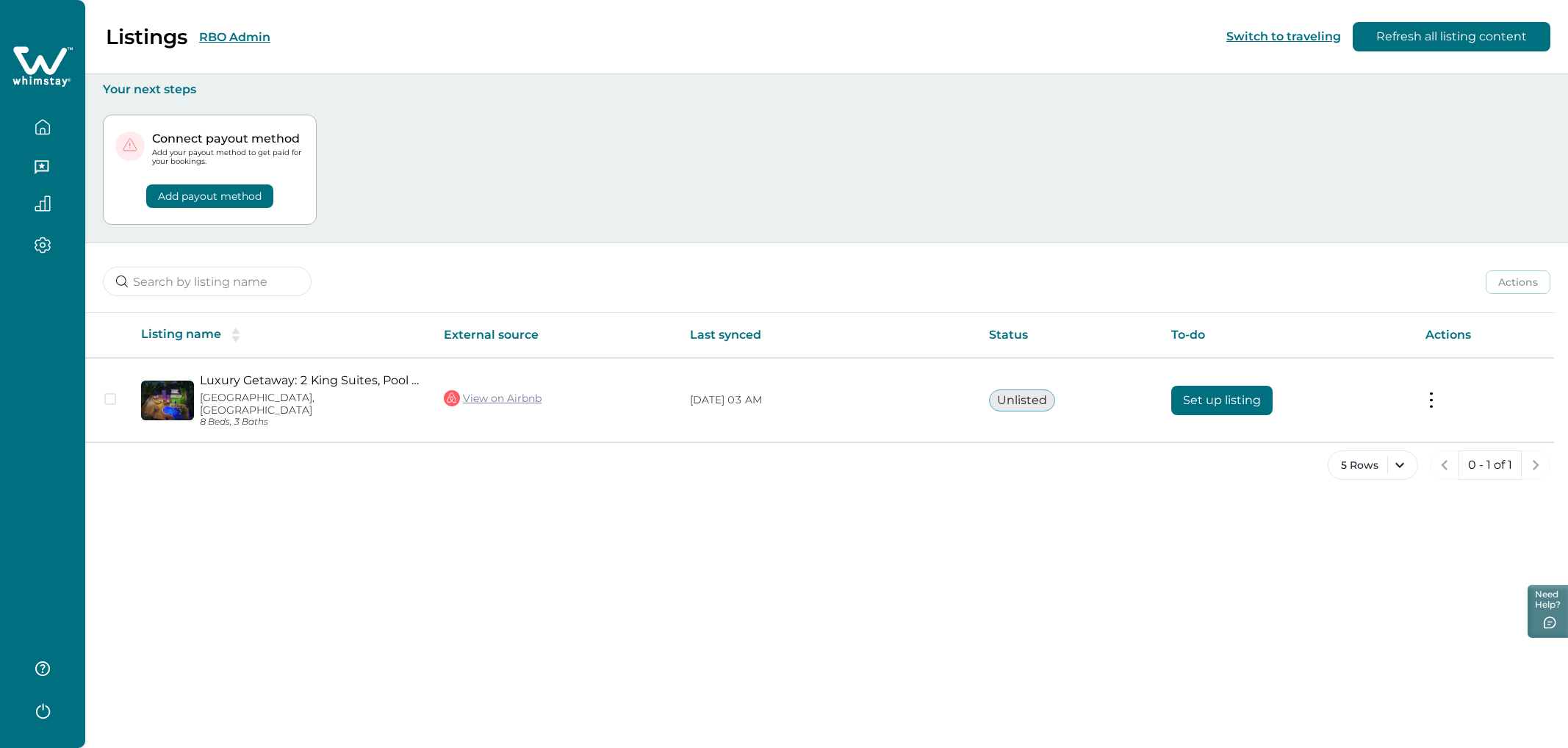
click at [247, 40] on button "RBO Admin" at bounding box center [234, 37] width 72 height 14
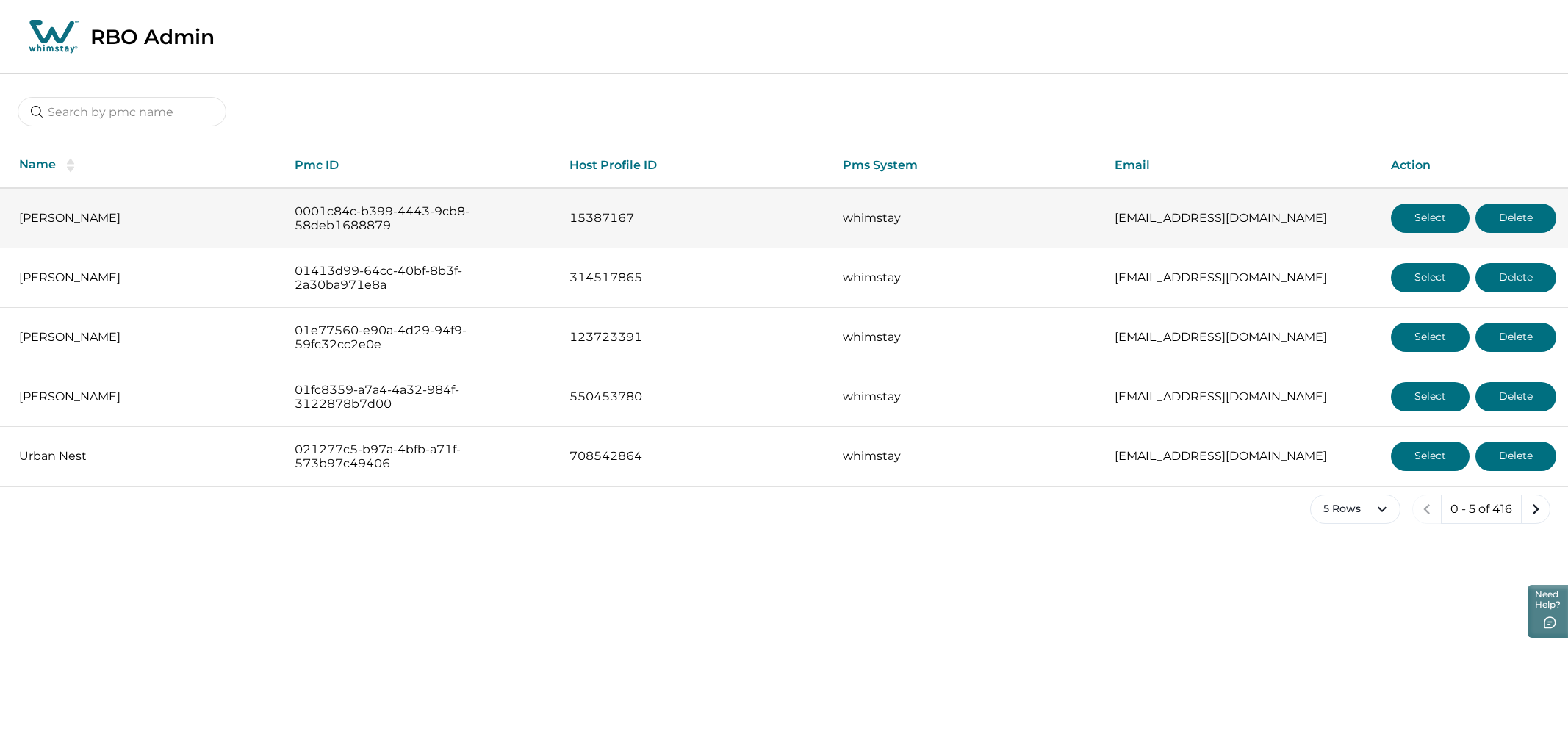
click at [940, 219] on button "Select" at bounding box center [1430, 218] width 78 height 29
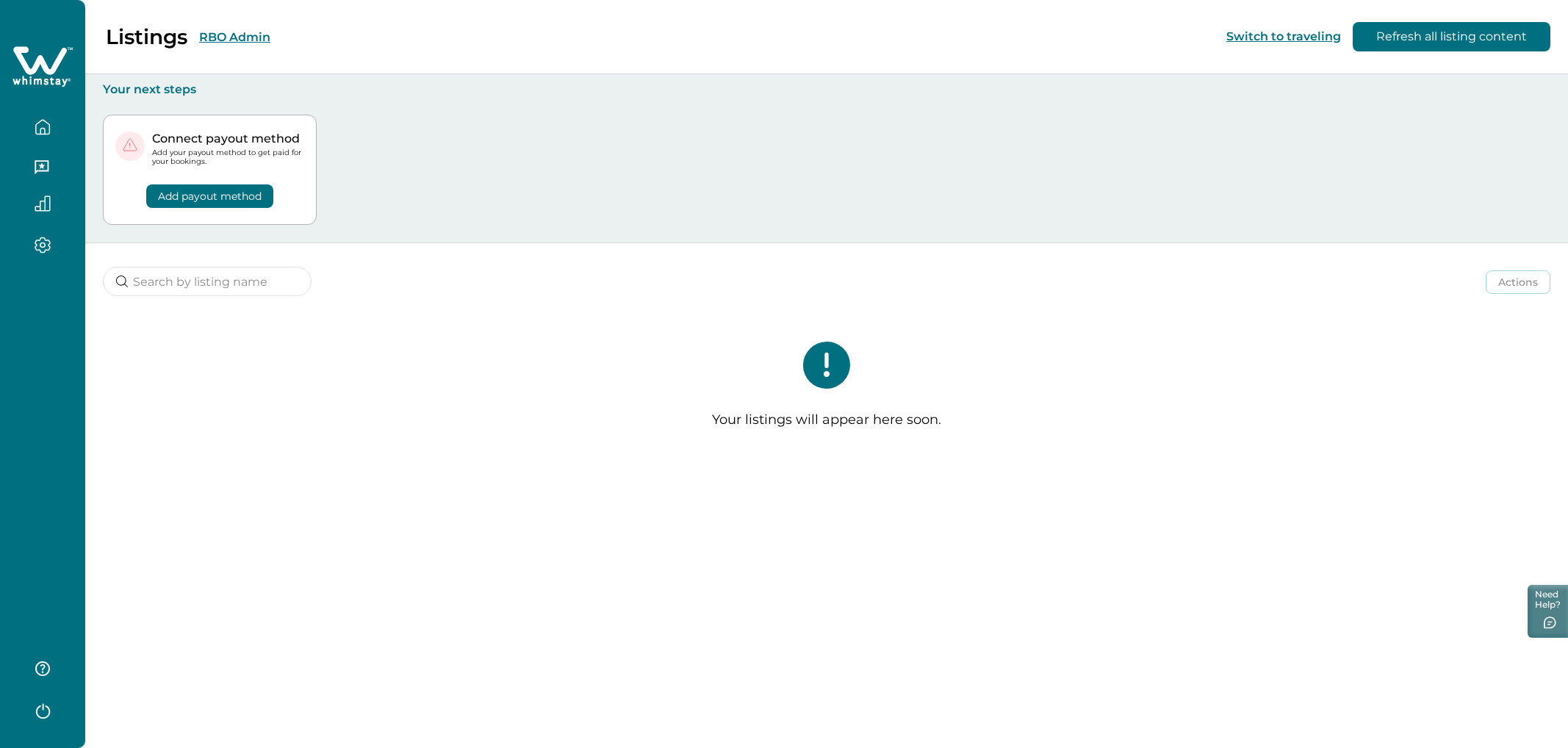
click at [232, 38] on button "RBO Admin" at bounding box center [234, 37] width 72 height 14
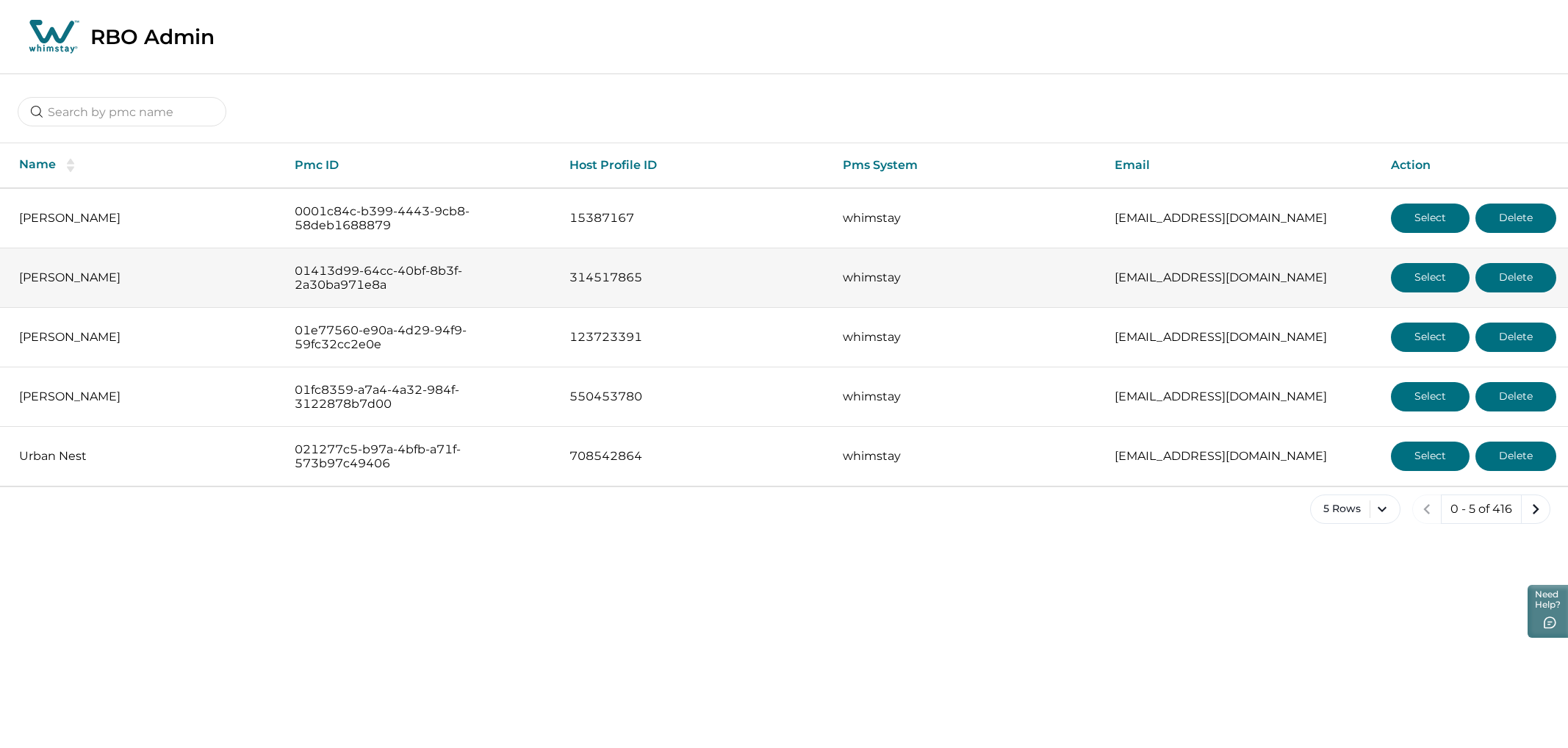
click at [940, 275] on button "Select" at bounding box center [1430, 277] width 78 height 29
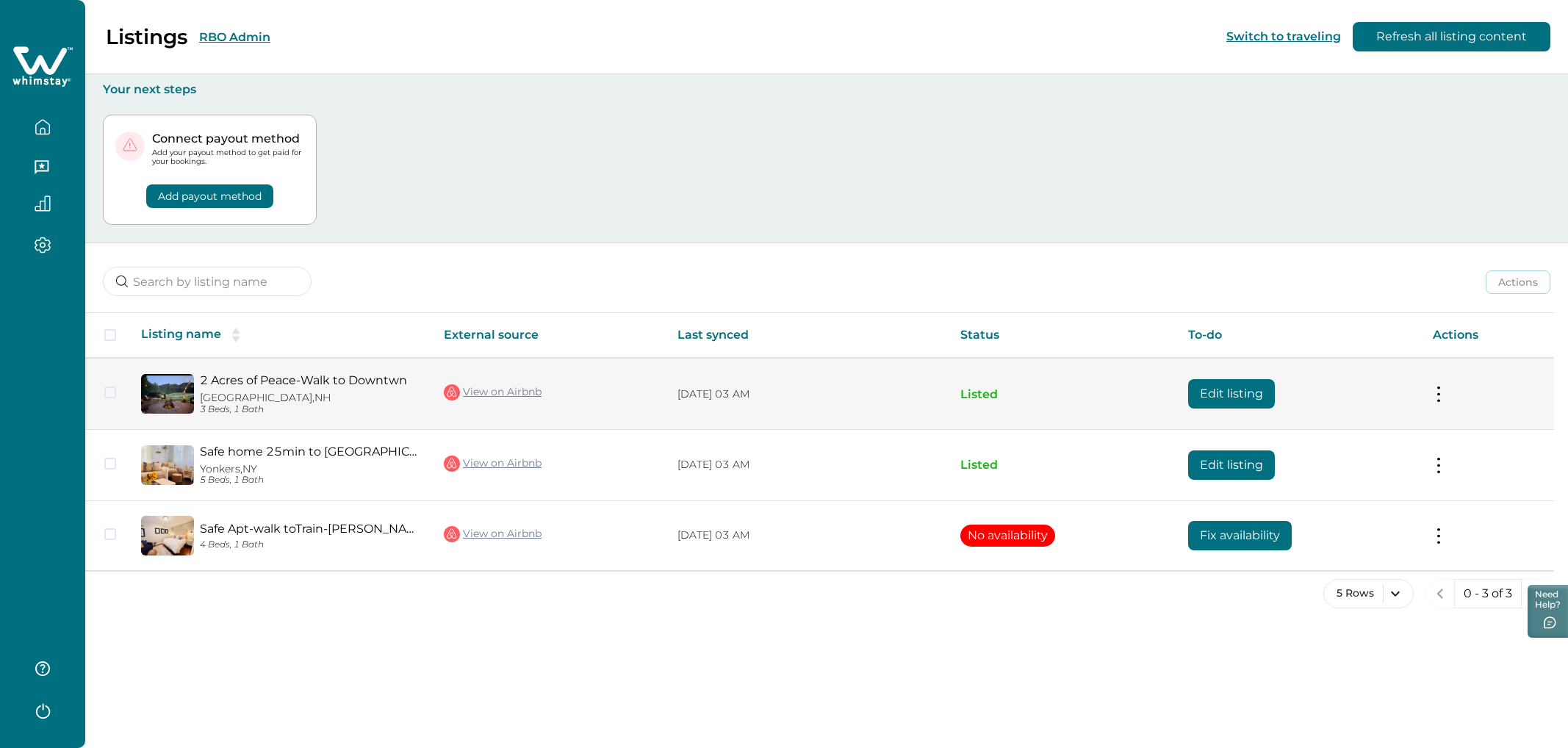
click at [940, 389] on button "Edit listing" at bounding box center [1231, 393] width 87 height 29
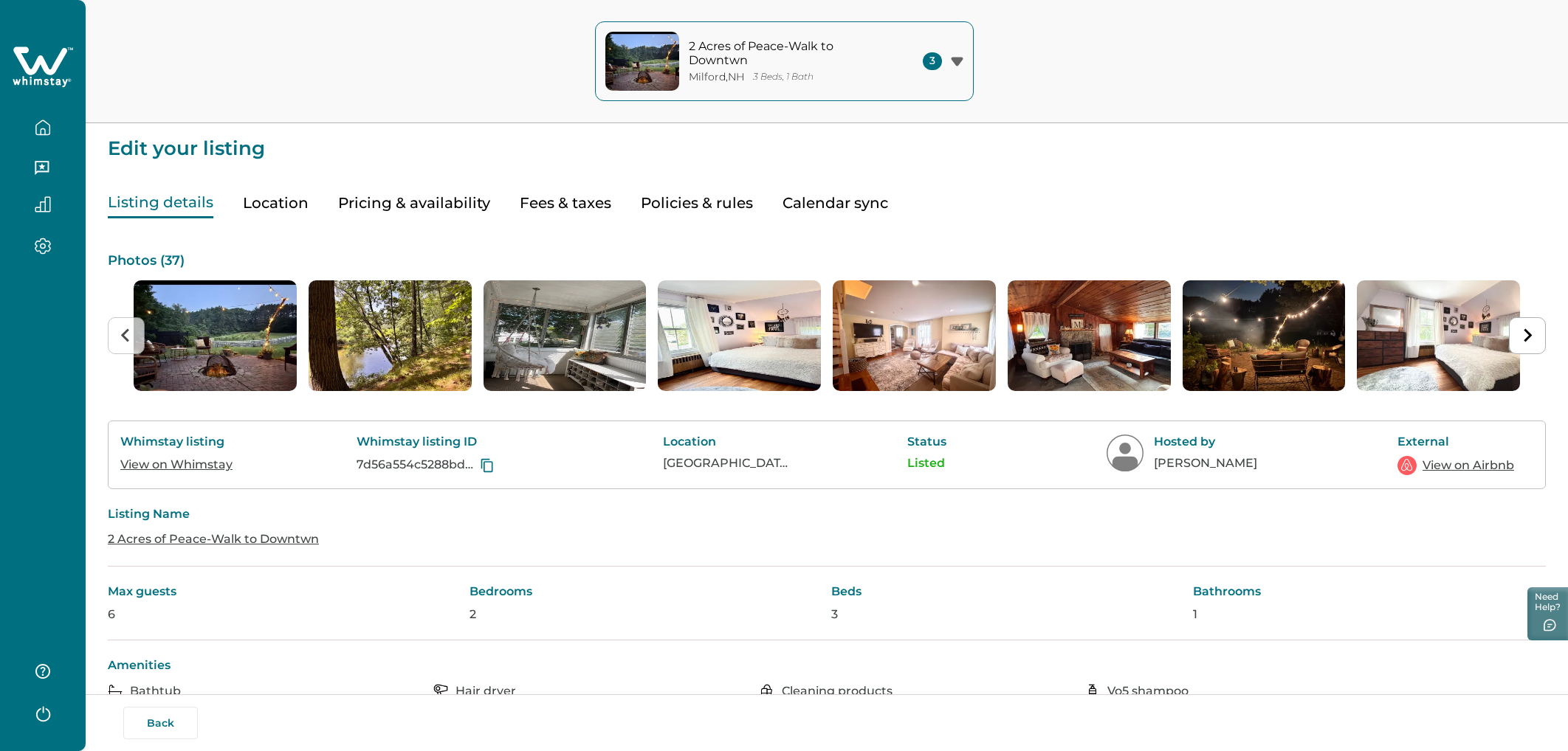
click at [297, 207] on button "Location" at bounding box center [276, 204] width 66 height 30
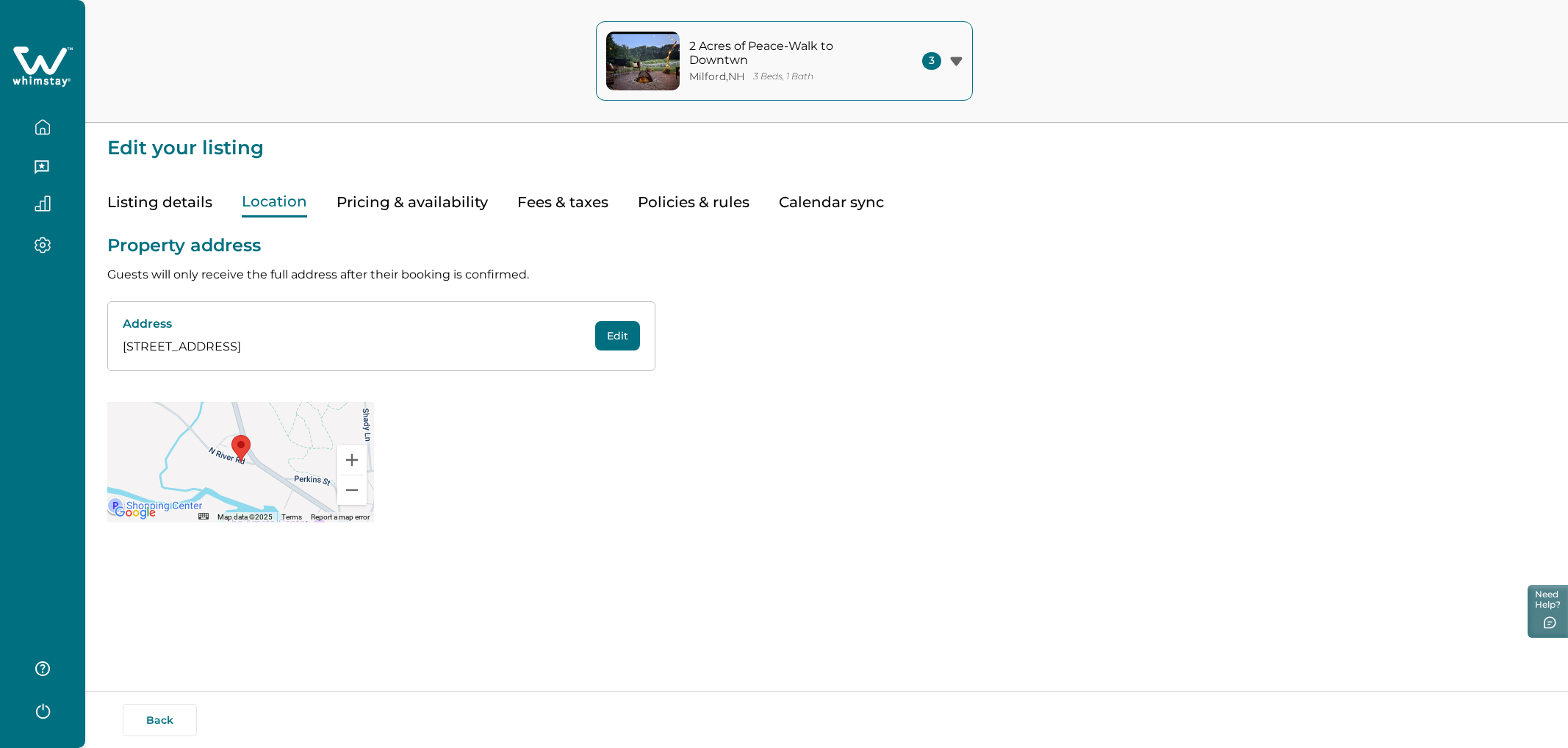
click at [445, 205] on button "Pricing & availability" at bounding box center [413, 203] width 152 height 30
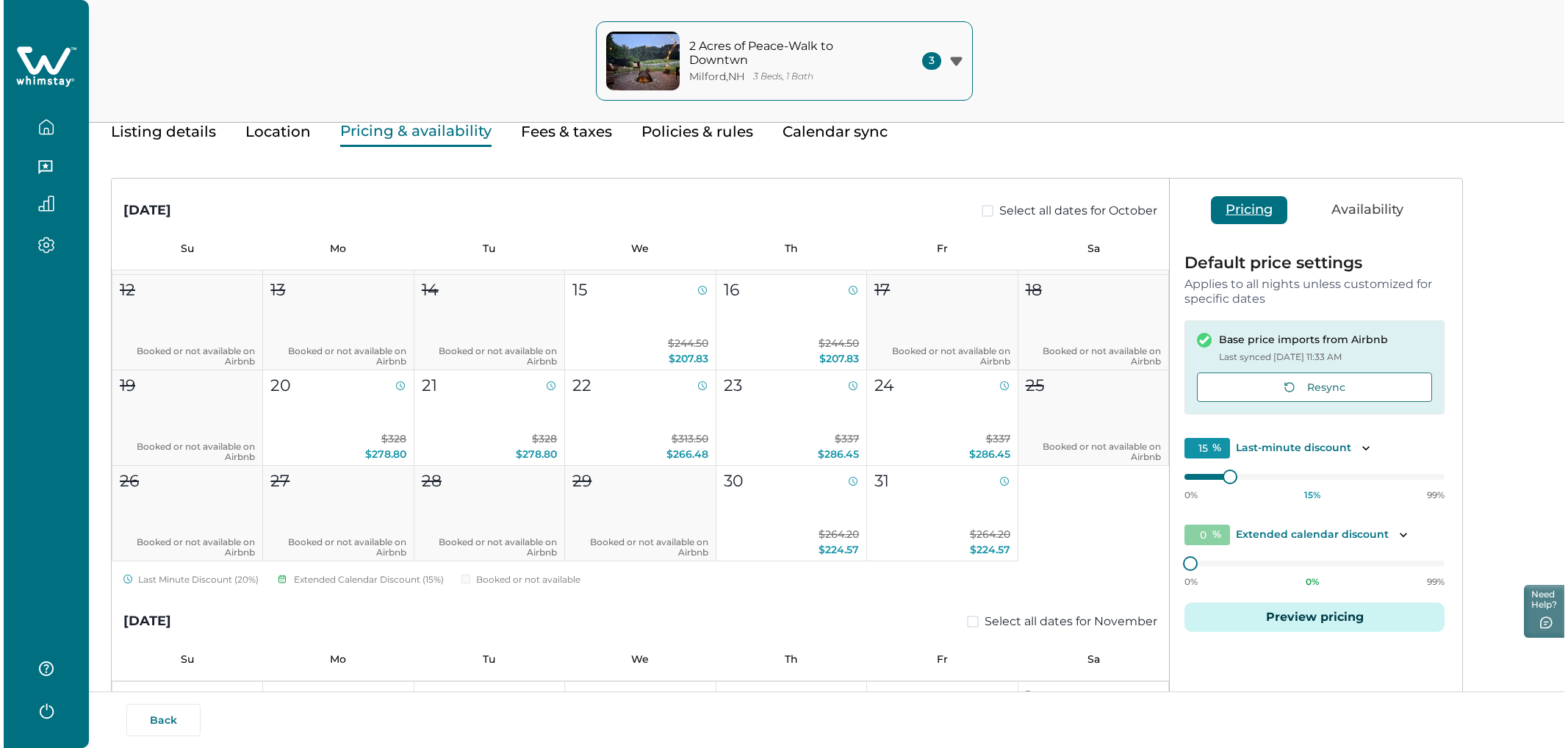
scroll to position [69, 0]
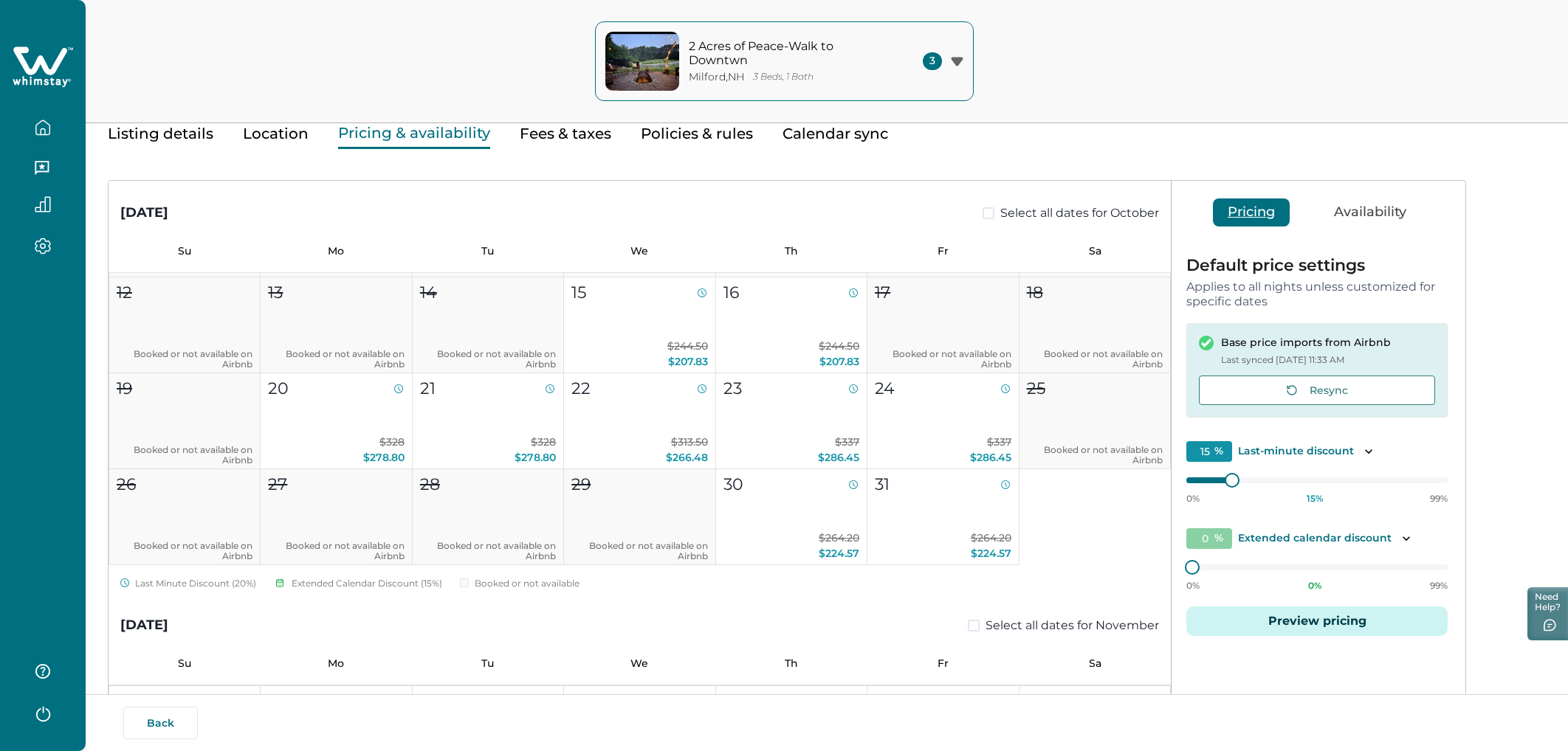
click at [944, 425] on button "Preview pricing" at bounding box center [1317, 621] width 261 height 30
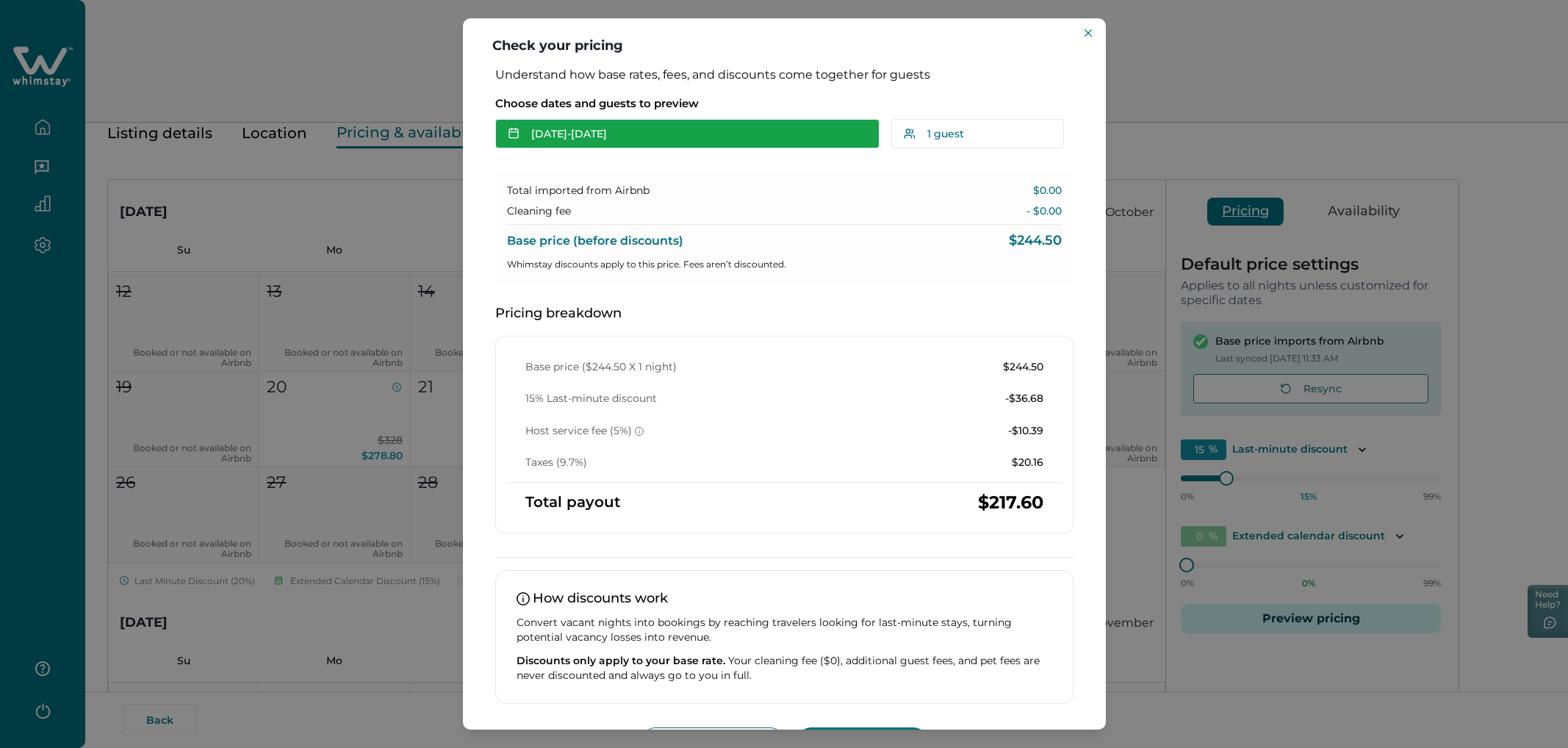
click at [586, 132] on button "[DATE] - [DATE]" at bounding box center [687, 133] width 384 height 29
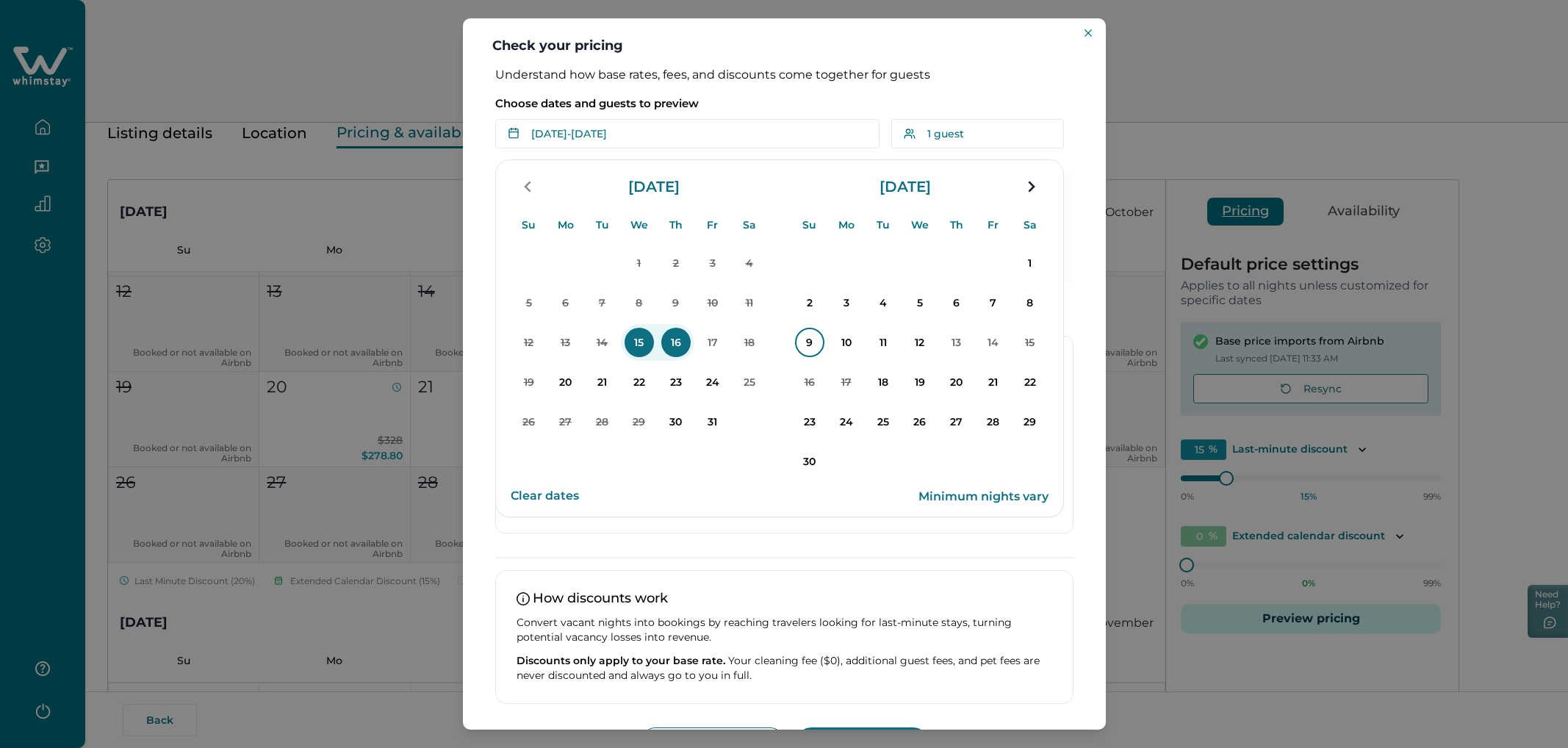
click at [811, 342] on p "9" at bounding box center [809, 342] width 29 height 29
click at [940, 345] on p "14" at bounding box center [993, 342] width 29 height 29
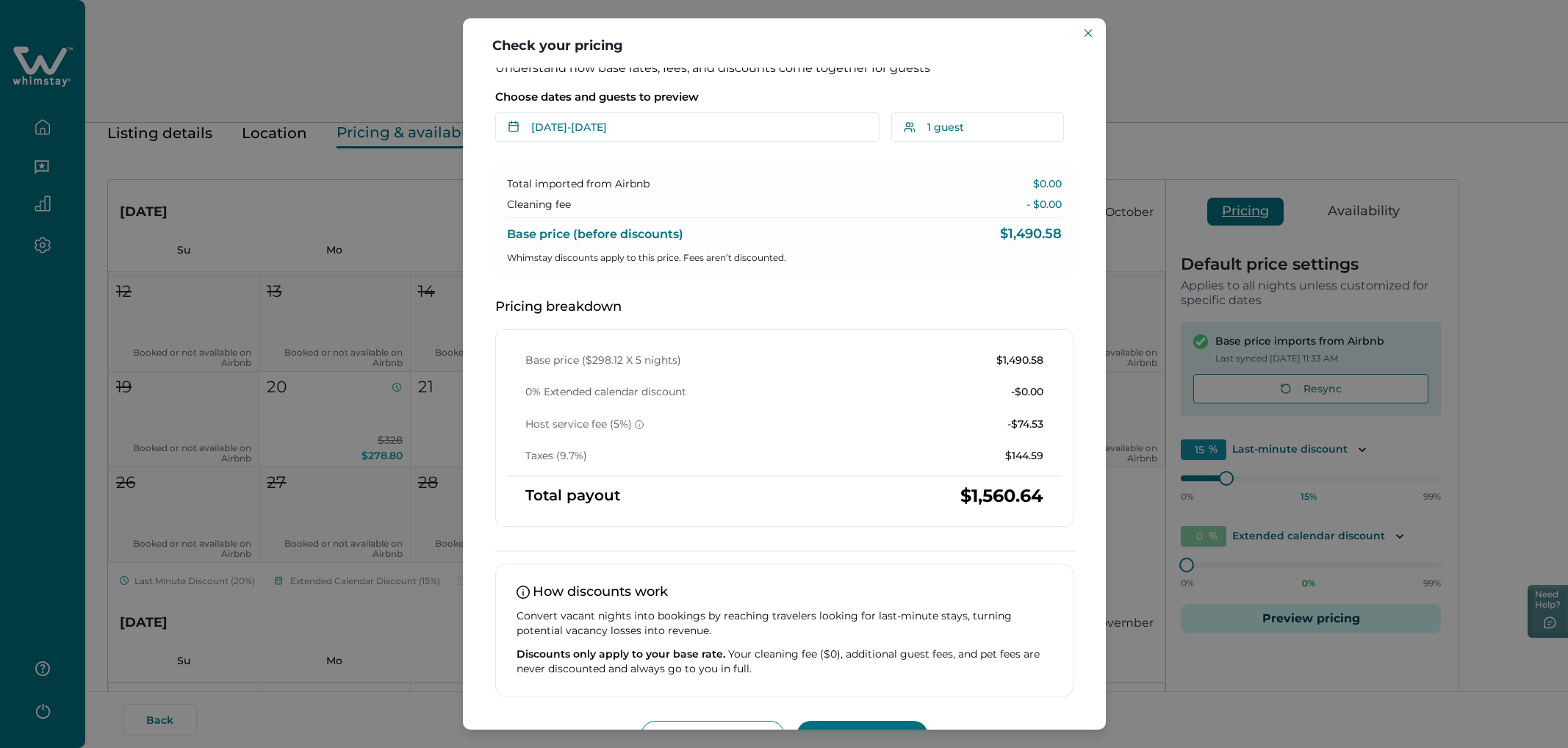
scroll to position [4, 0]
drag, startPoint x: 1031, startPoint y: 184, endPoint x: 1032, endPoint y: 209, distance: 25.0
click at [940, 209] on div "Total imported from Airbnb $0.00 Cleaning fee - $0.00 Base price (before discou…" at bounding box center [784, 223] width 579 height 111
click at [940, 214] on p "- $0.00" at bounding box center [1044, 206] width 35 height 14
drag, startPoint x: 1025, startPoint y: 183, endPoint x: 1056, endPoint y: 222, distance: 49.8
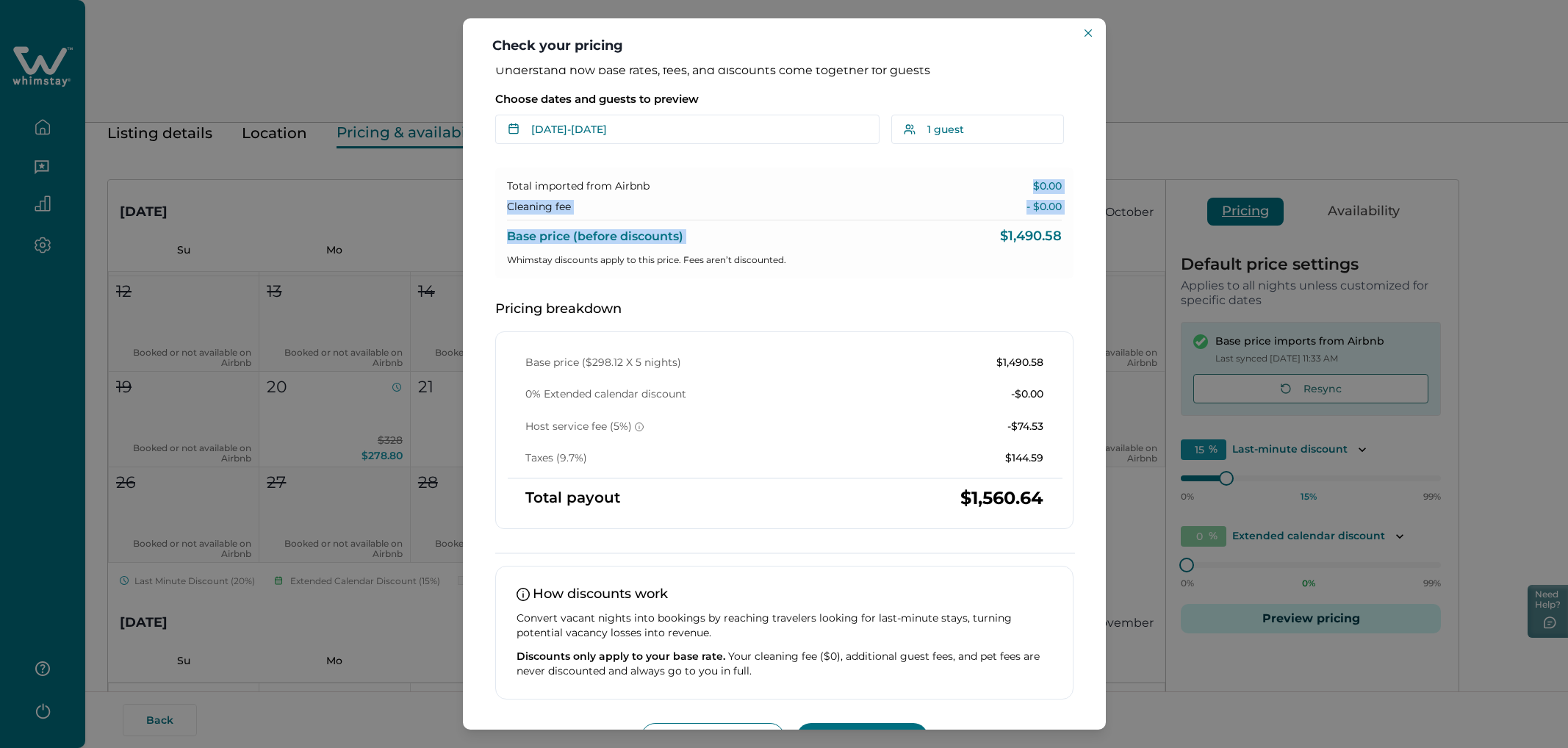
click at [940, 222] on div "Total imported from Airbnb $0.00 Cleaning fee - $0.00 Base price (before discou…" at bounding box center [784, 223] width 579 height 111
click at [88, 101] on div "Check your pricing Understand how base rates, fees, and discounts come together…" at bounding box center [784, 374] width 1568 height 748
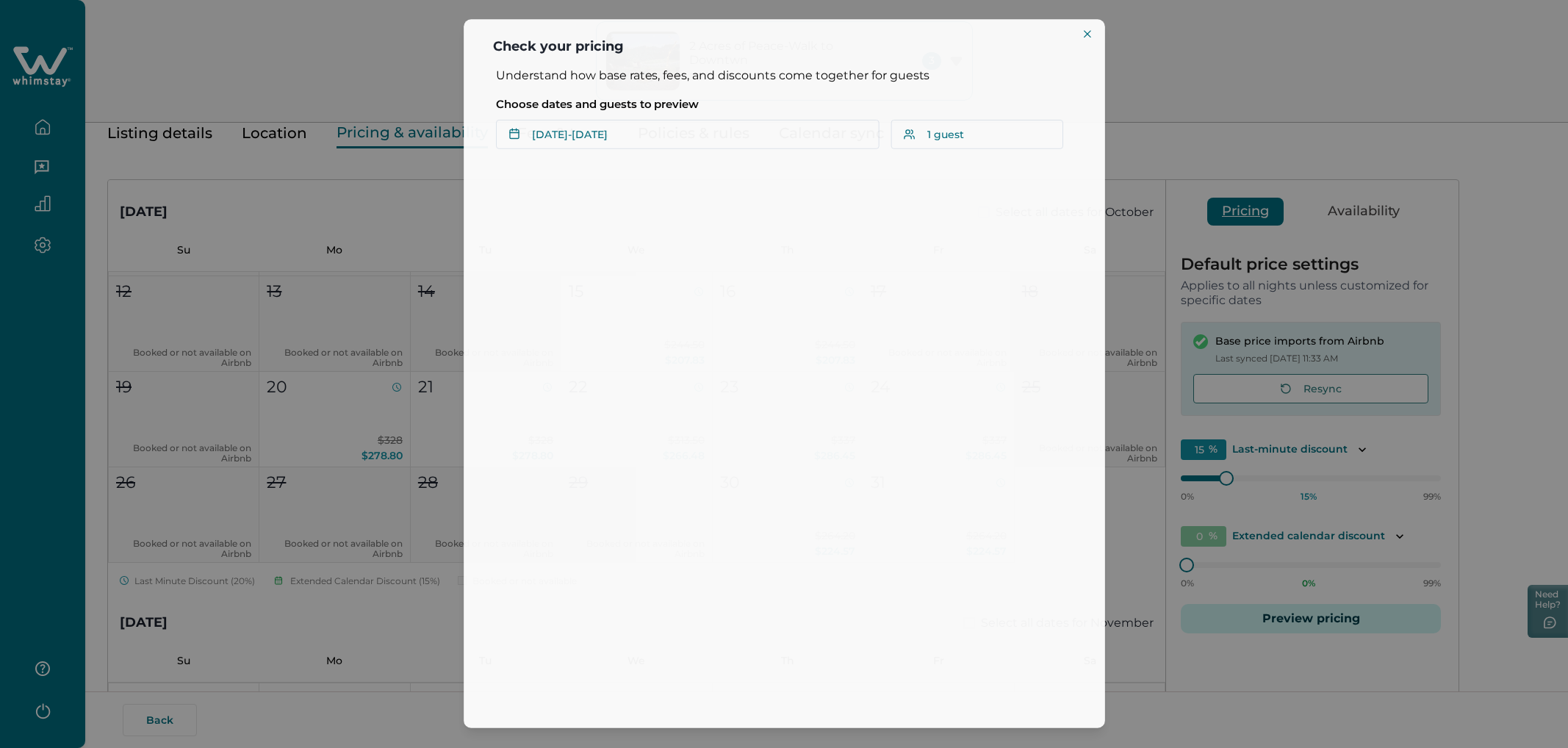
scroll to position [0, 0]
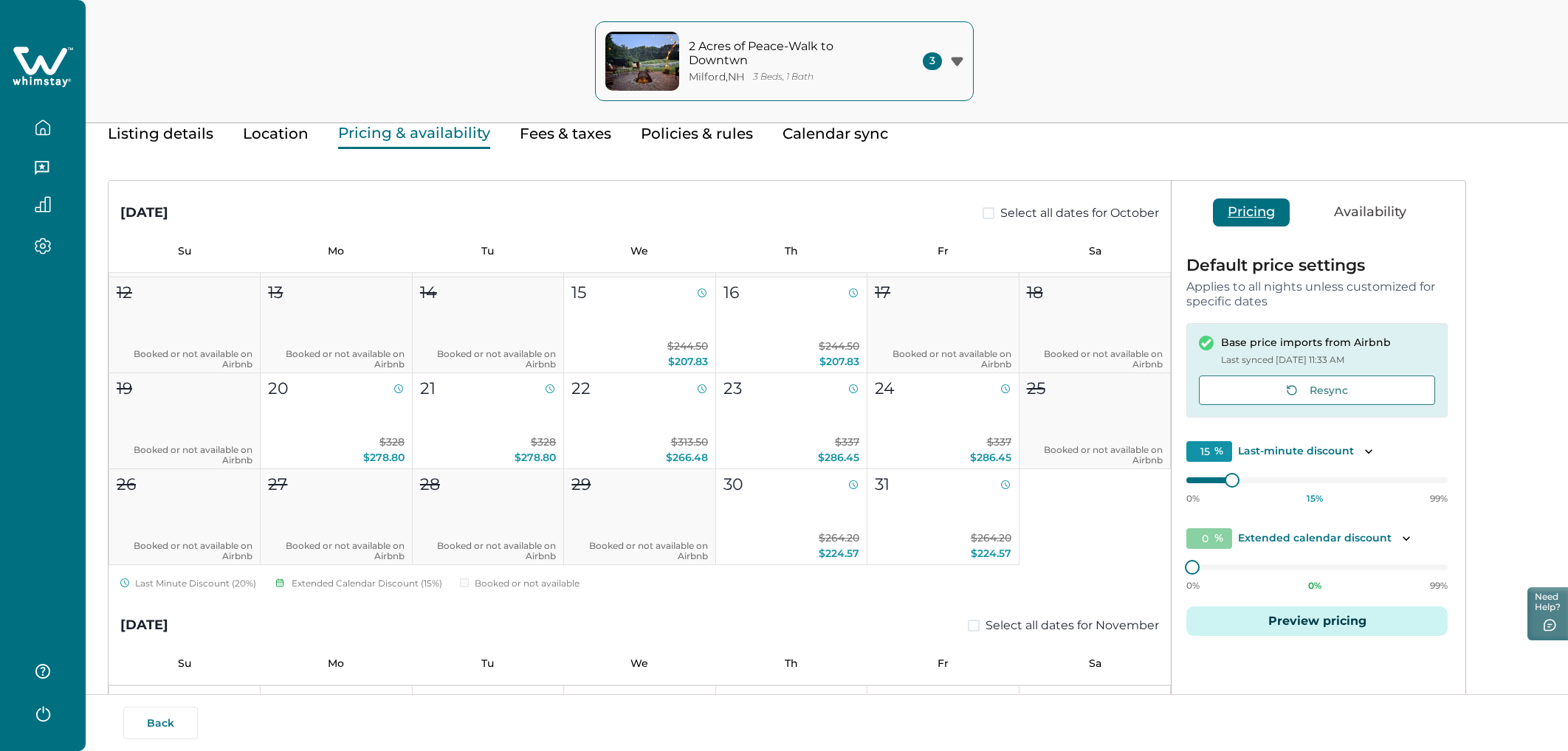
click at [944, 425] on button "Preview pricing" at bounding box center [1317, 621] width 261 height 30
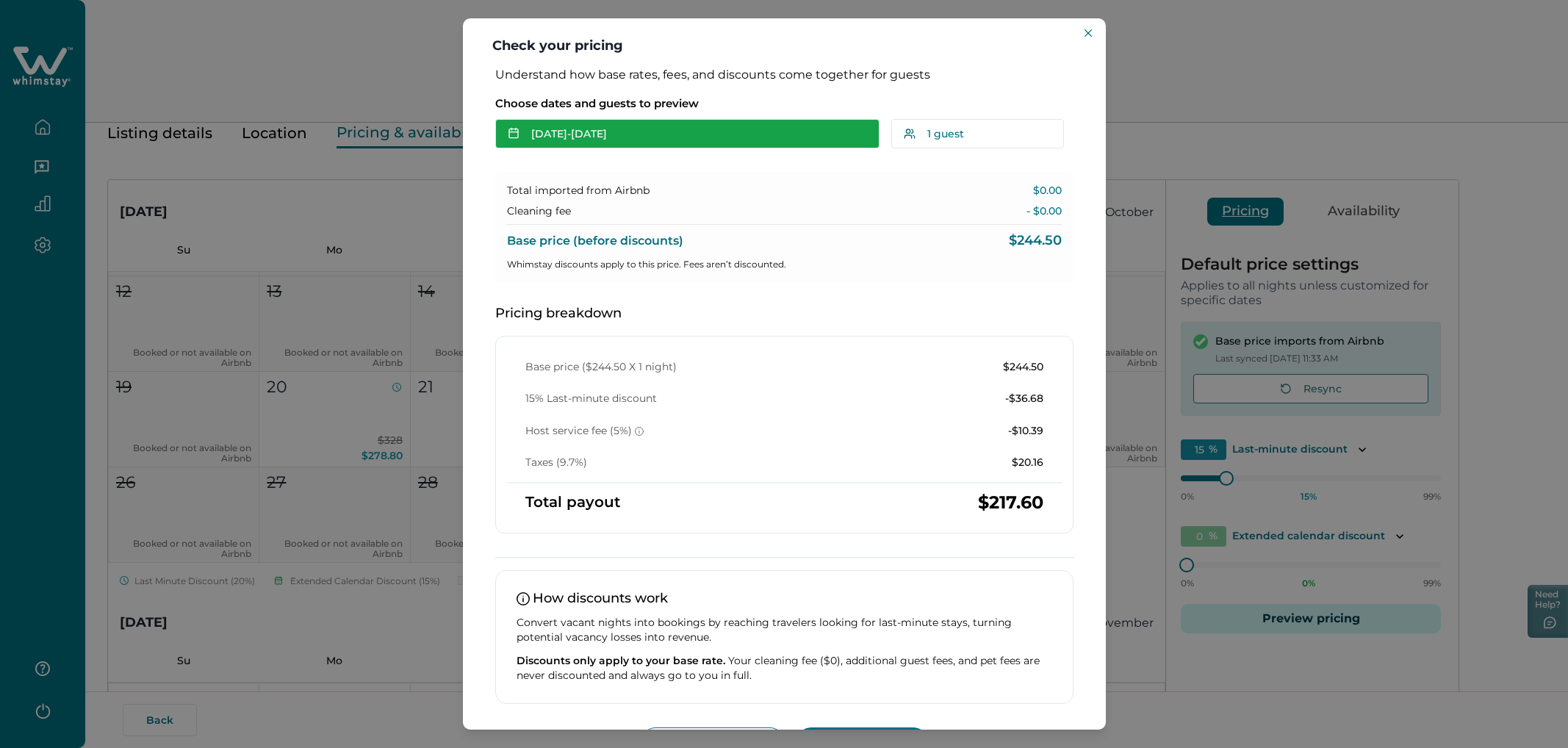
click at [840, 140] on button "[DATE] - [DATE]" at bounding box center [687, 133] width 384 height 29
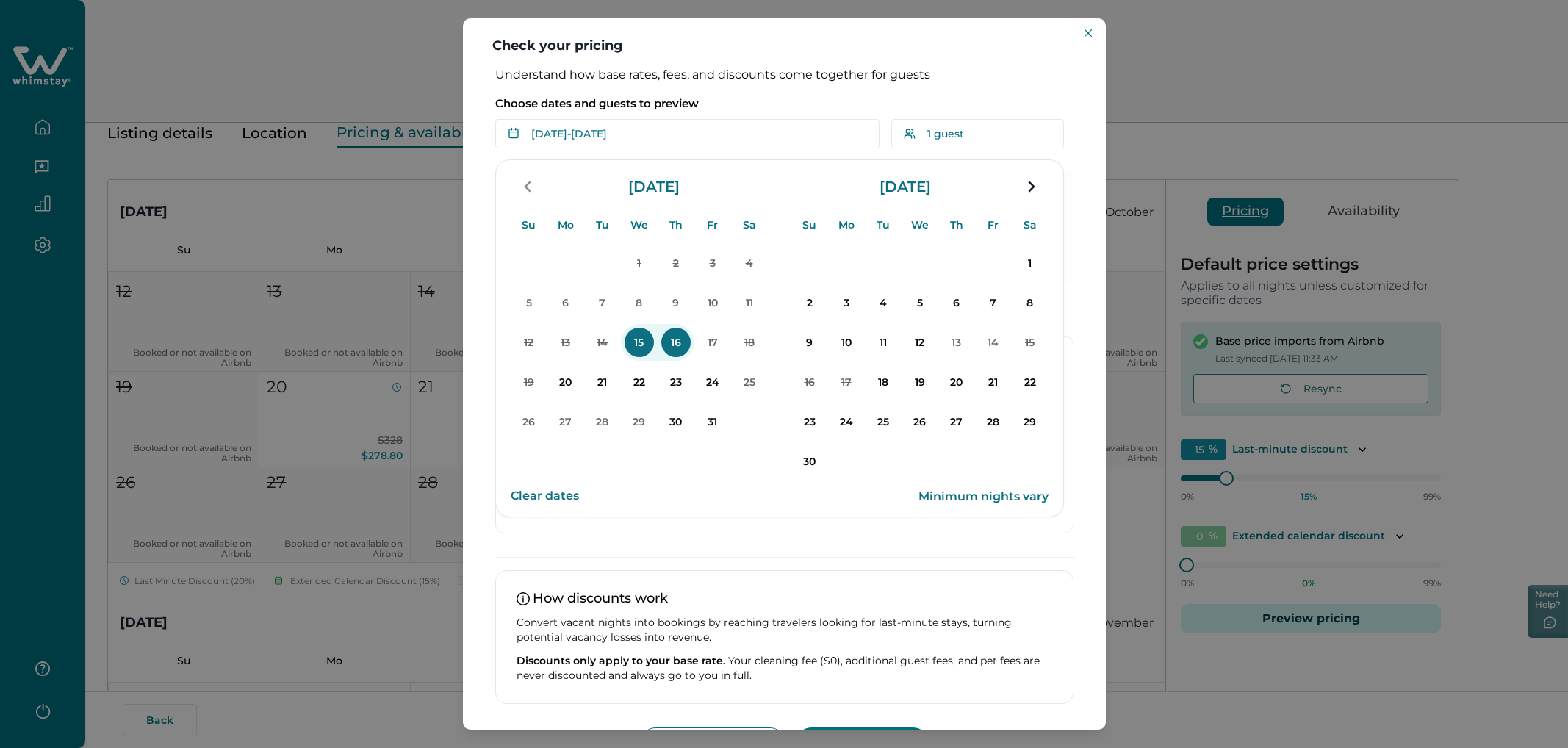
click at [940, 96] on p "Choose dates and guests to preview" at bounding box center [784, 103] width 579 height 14
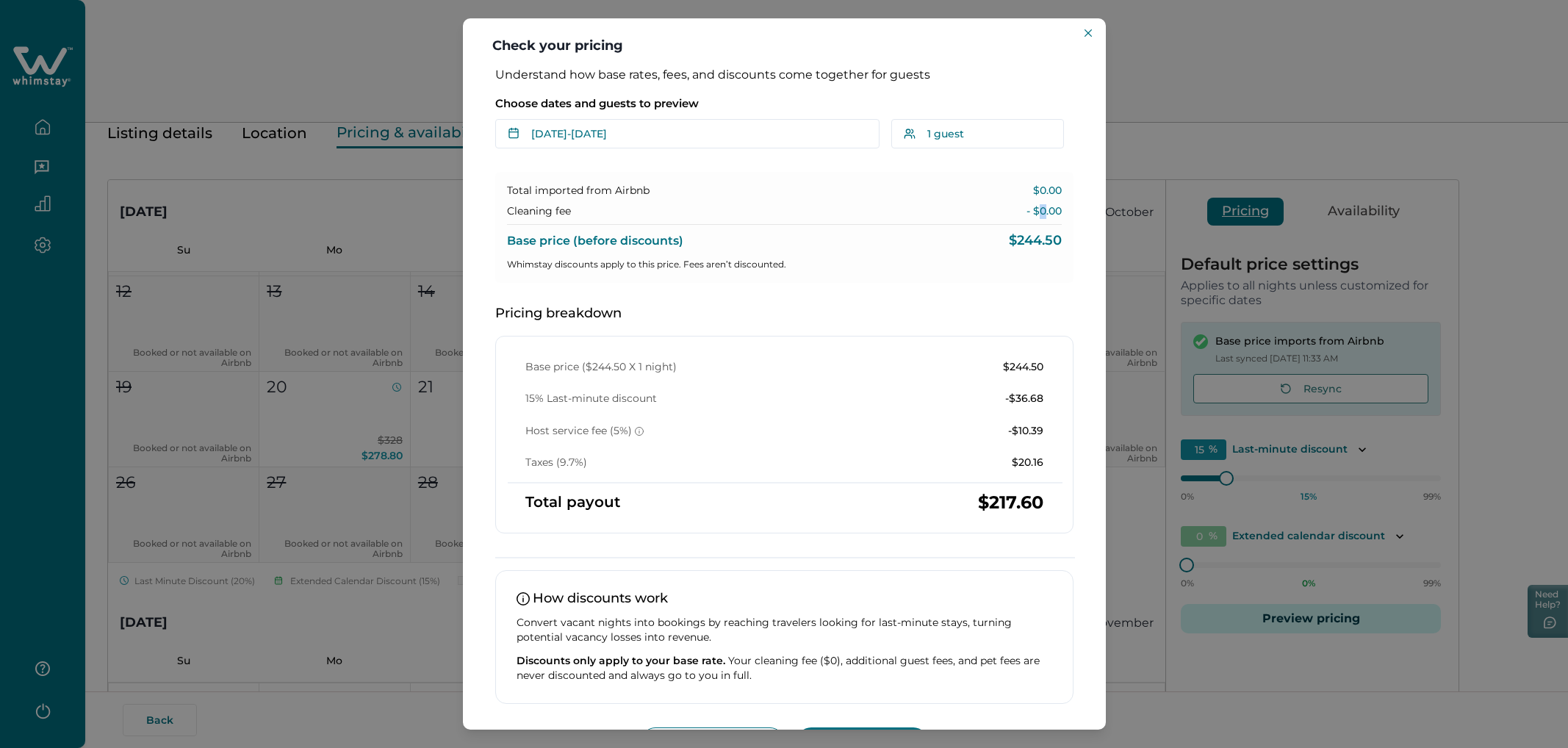
drag, startPoint x: 1031, startPoint y: 216, endPoint x: 1039, endPoint y: 216, distance: 8.0
click at [940, 216] on p "- $0.00" at bounding box center [1044, 211] width 35 height 14
click at [940, 286] on div "Total imported from Airbnb $0.00 Cleaning fee - $0.00 Base price (before discou…" at bounding box center [784, 464] width 579 height 585
drag, startPoint x: 550, startPoint y: 463, endPoint x: 591, endPoint y: 463, distance: 41.0
click at [591, 423] on div "Taxes (9.7%) $20.16" at bounding box center [784, 462] width 518 height 14
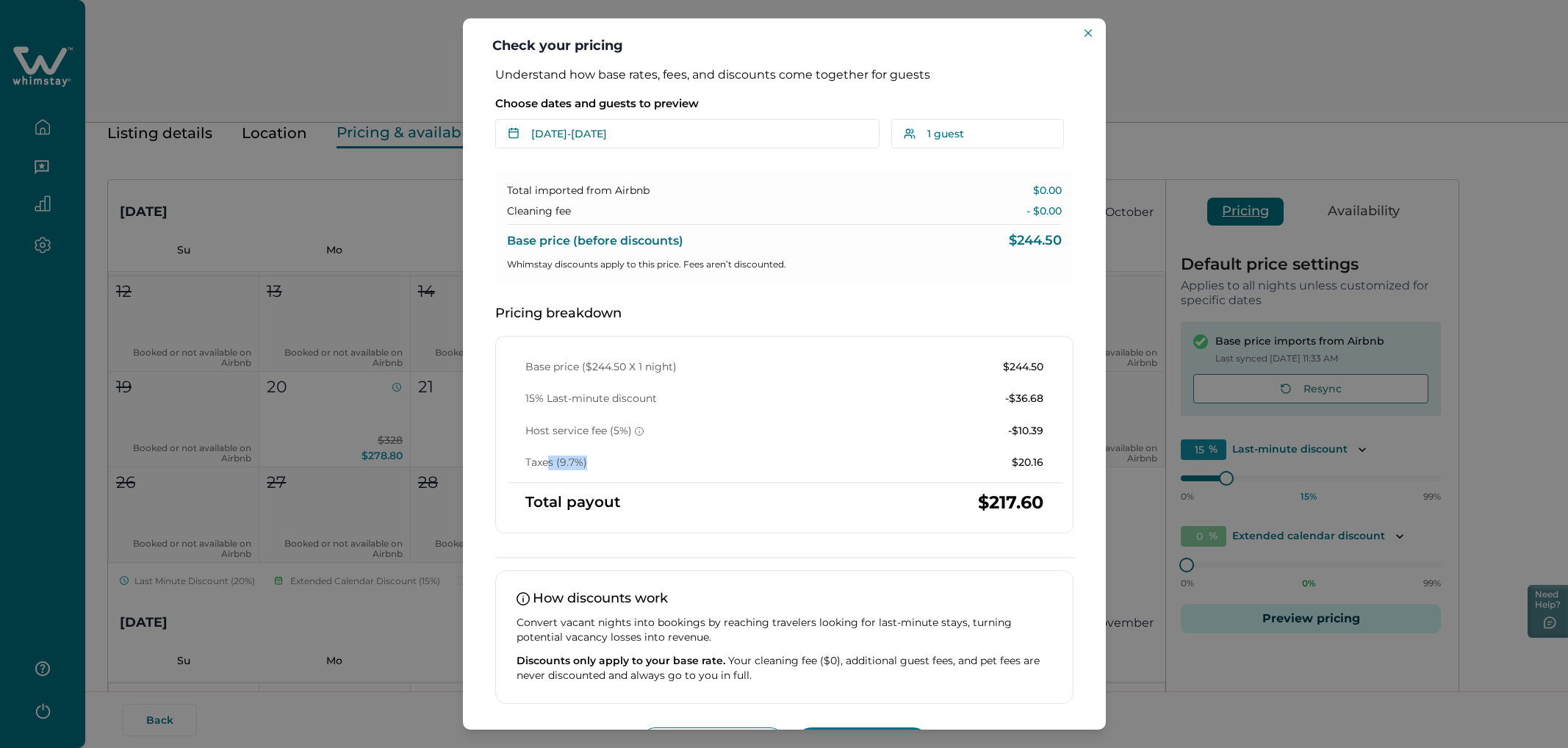
scroll to position [45, 0]
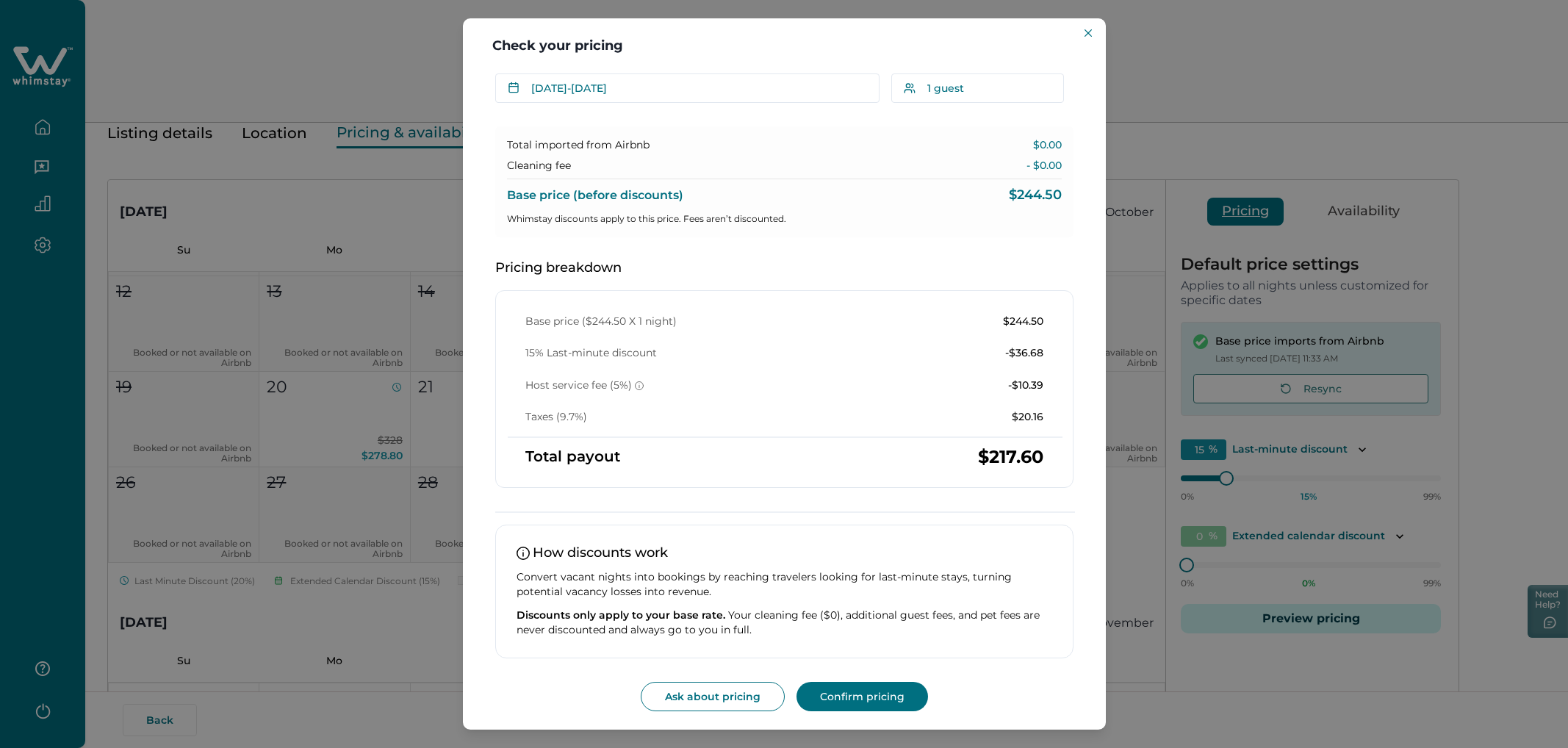
click at [940, 400] on div "Base price ($244.50 X 1 night) $244.50 15% Last-minute discount -$36.68 Host se…" at bounding box center [784, 369] width 553 height 110
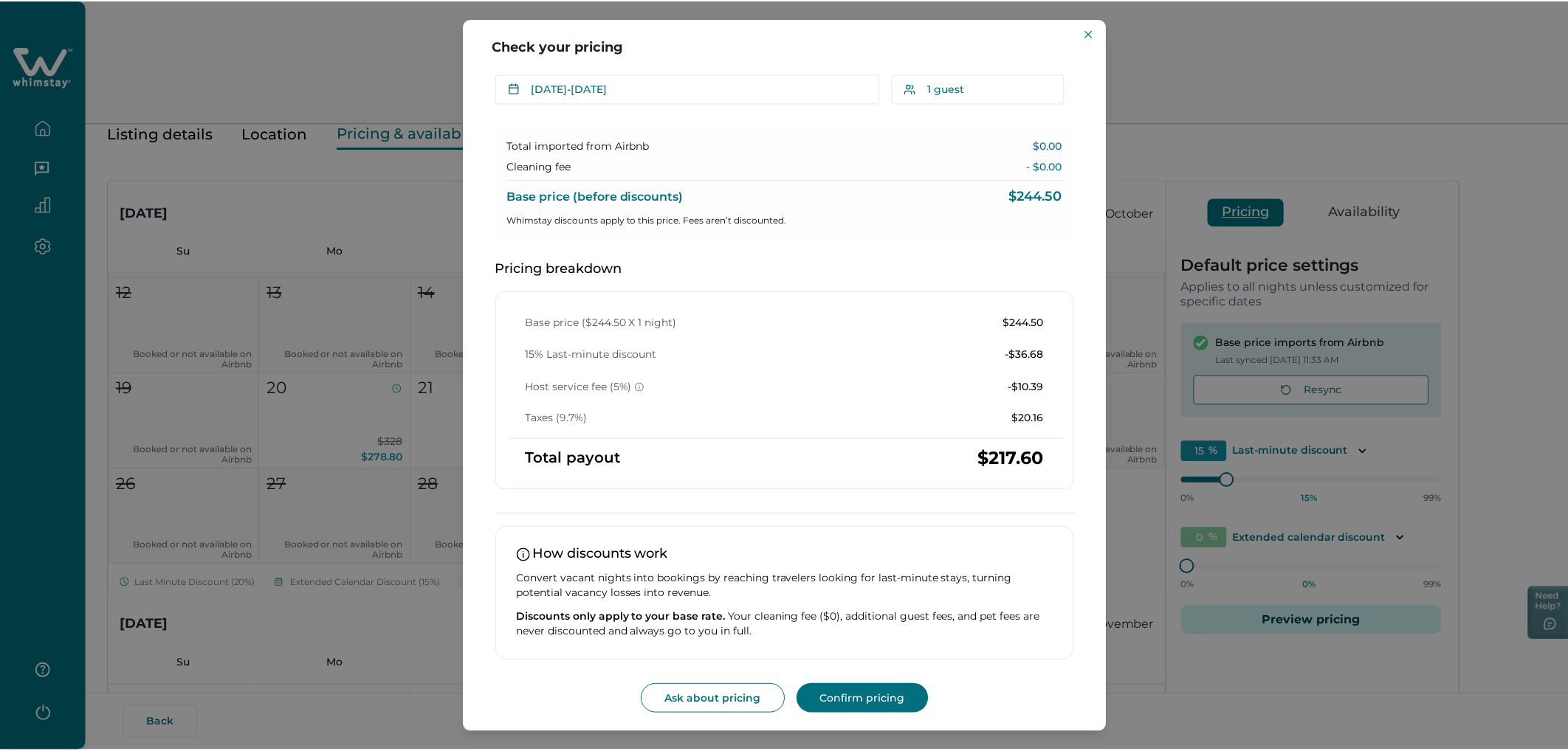
scroll to position [0, 0]
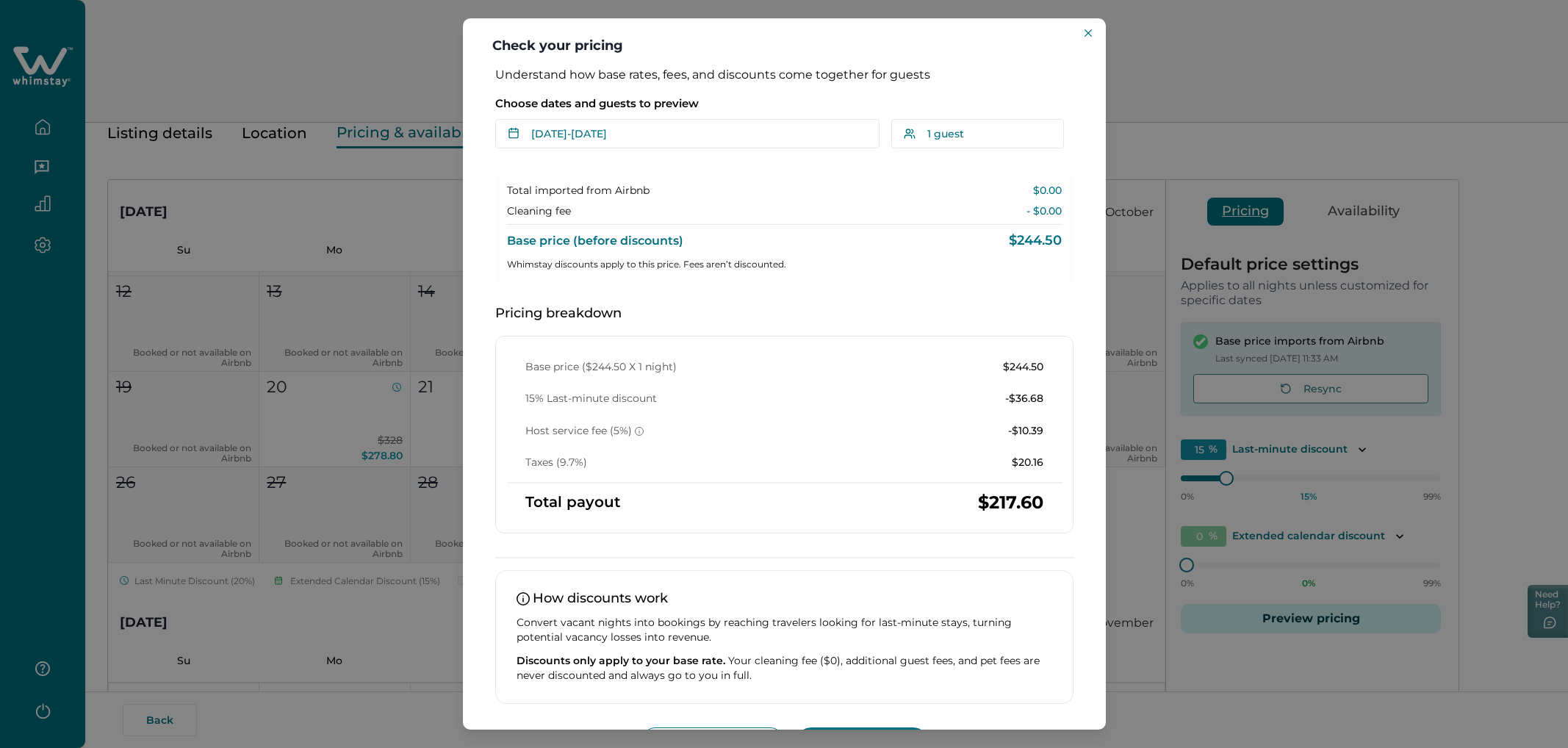
drag, startPoint x: 1091, startPoint y: 30, endPoint x: 1085, endPoint y: 19, distance: 12.5
click at [940, 32] on icon "Close" at bounding box center [1088, 33] width 8 height 8
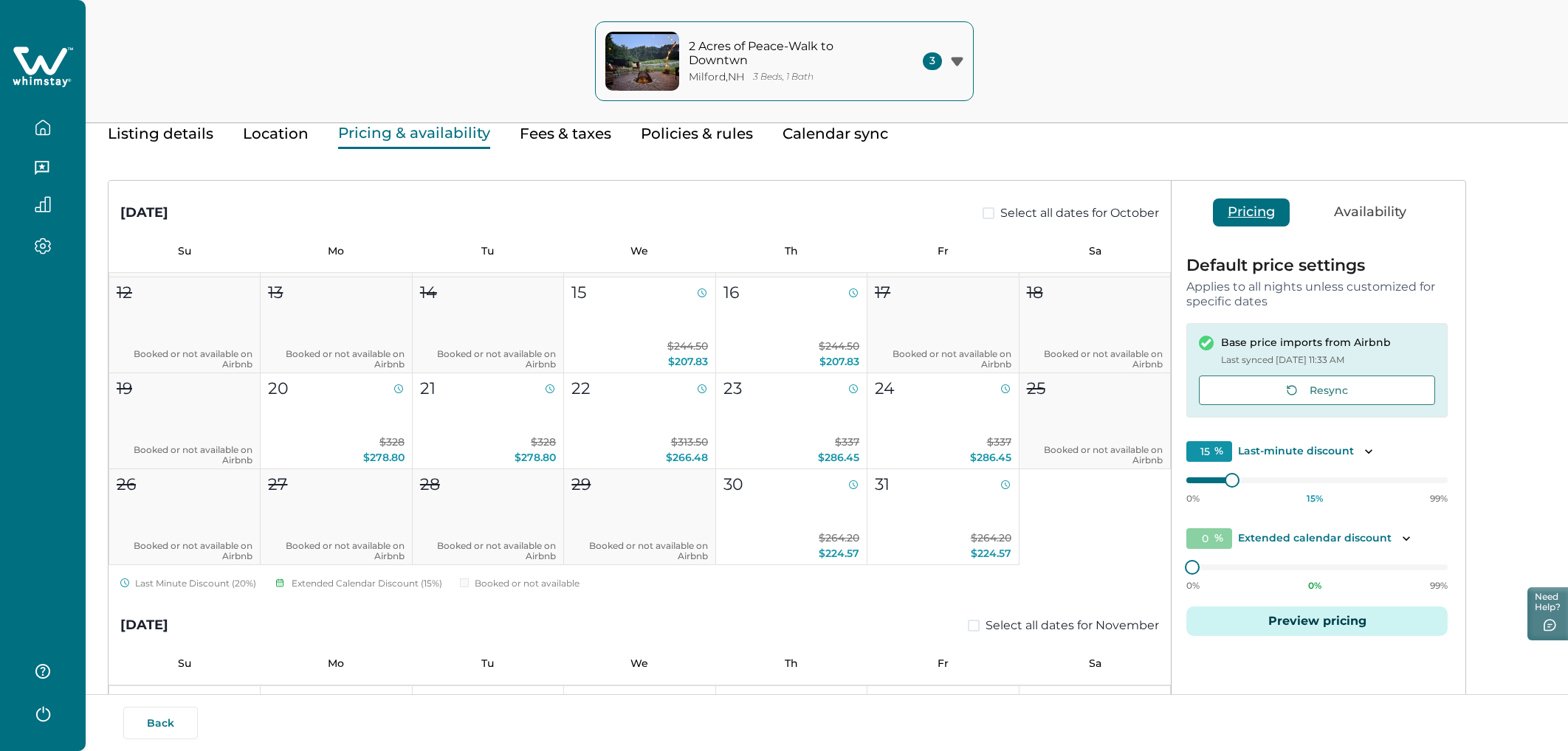
click at [563, 136] on button "Fees & taxes" at bounding box center [565, 134] width 91 height 30
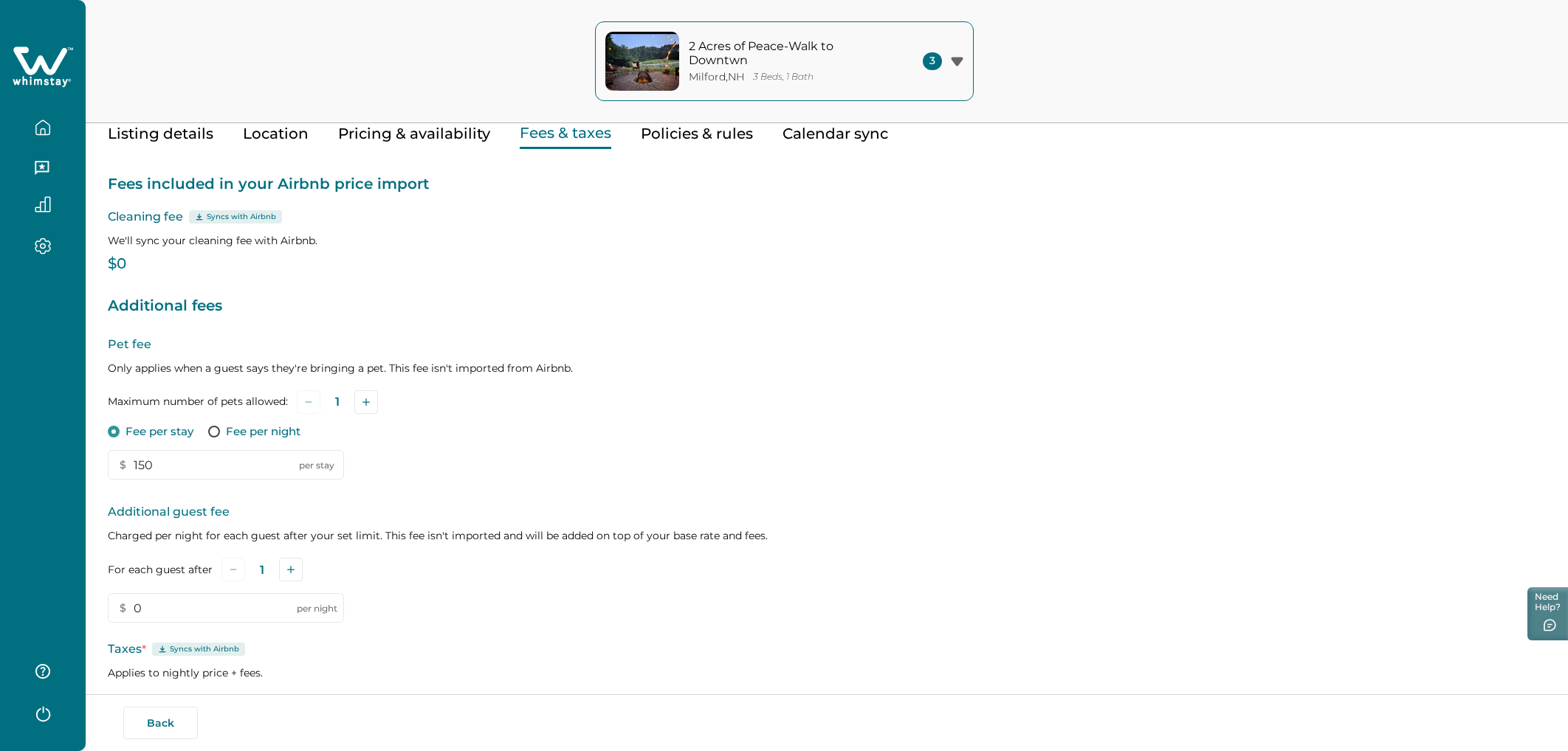
type input "150"
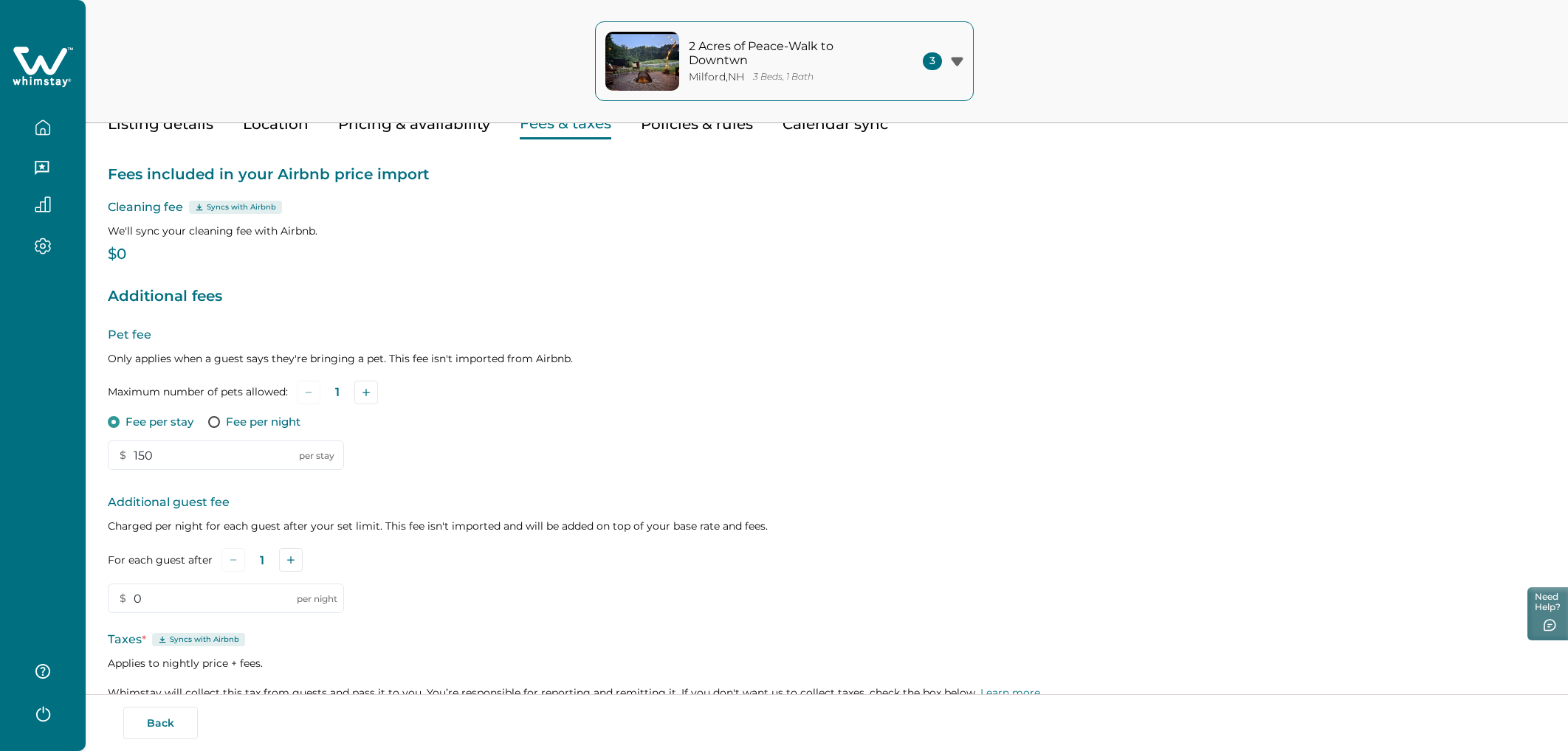
scroll to position [8, 0]
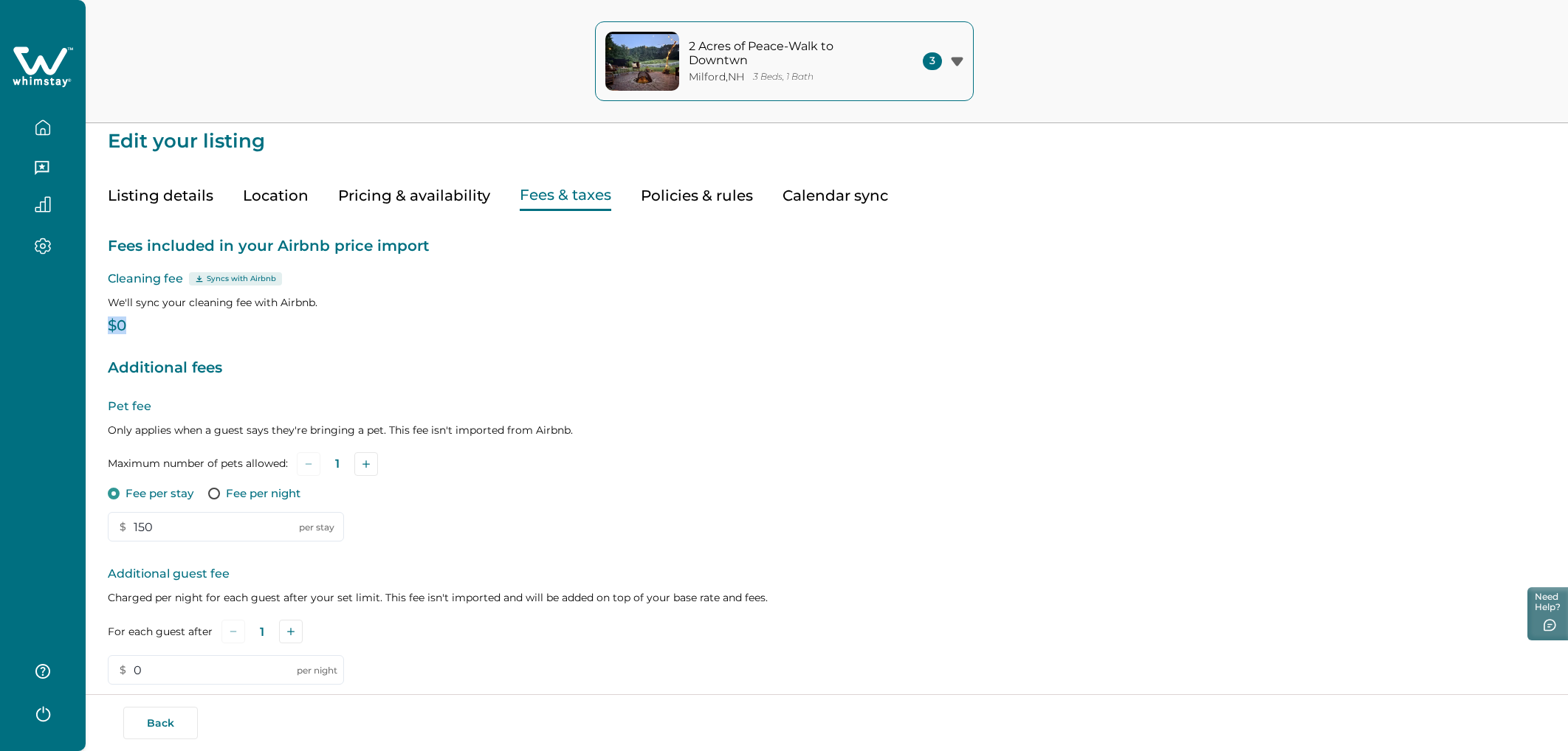
drag, startPoint x: 128, startPoint y: 321, endPoint x: 96, endPoint y: 312, distance: 33.2
click at [94, 312] on div "Edit your listing Listing details Location Pricing & availability Fees & taxes …" at bounding box center [827, 466] width 1483 height 947
click at [210, 338] on div "Fees included in your Airbnb price import Cleaning fee Syncs with Airbnb We'll …" at bounding box center [827, 534] width 1439 height 646
click at [36, 129] on icon "button" at bounding box center [43, 127] width 14 height 14
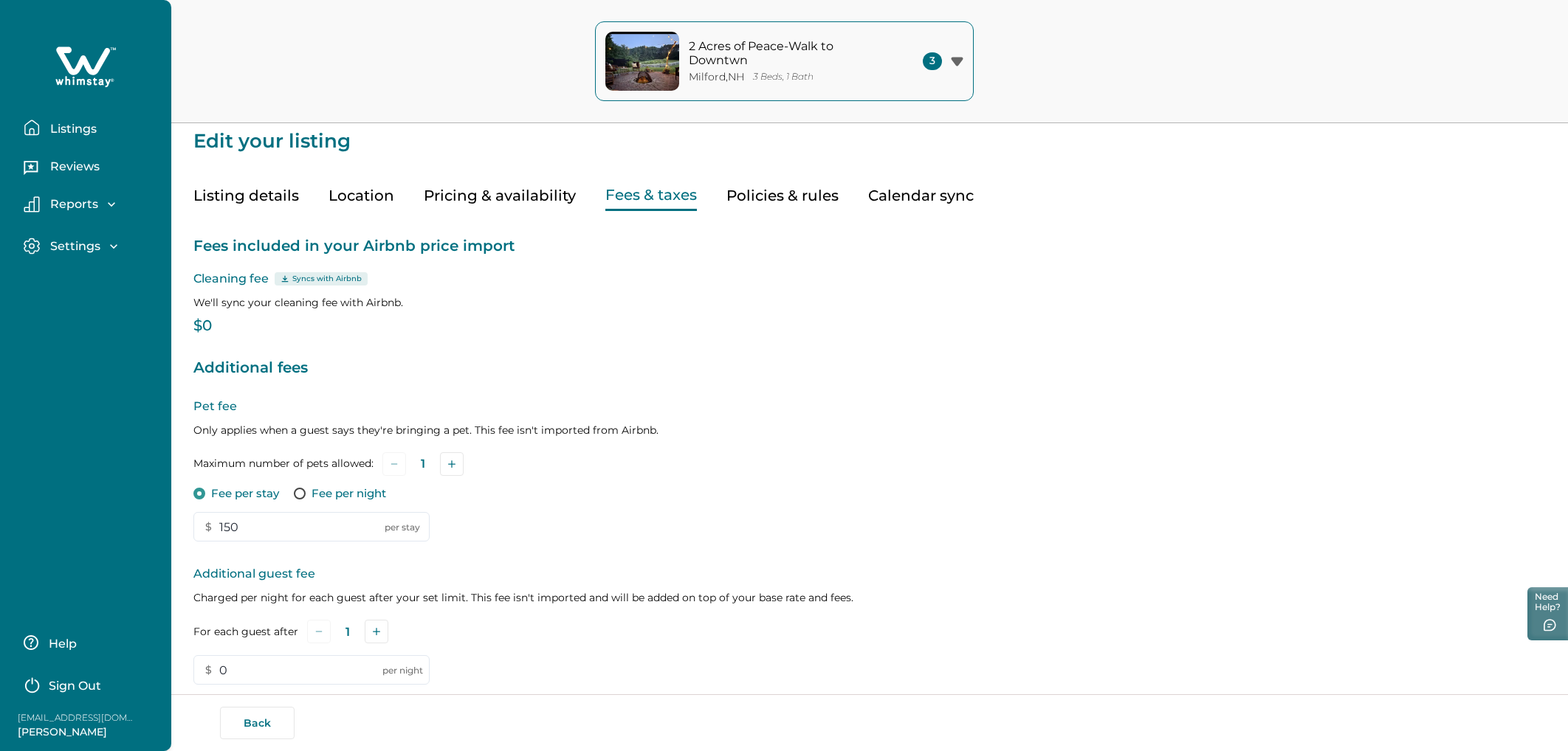
click at [512, 325] on p "$0" at bounding box center [870, 326] width 1353 height 14
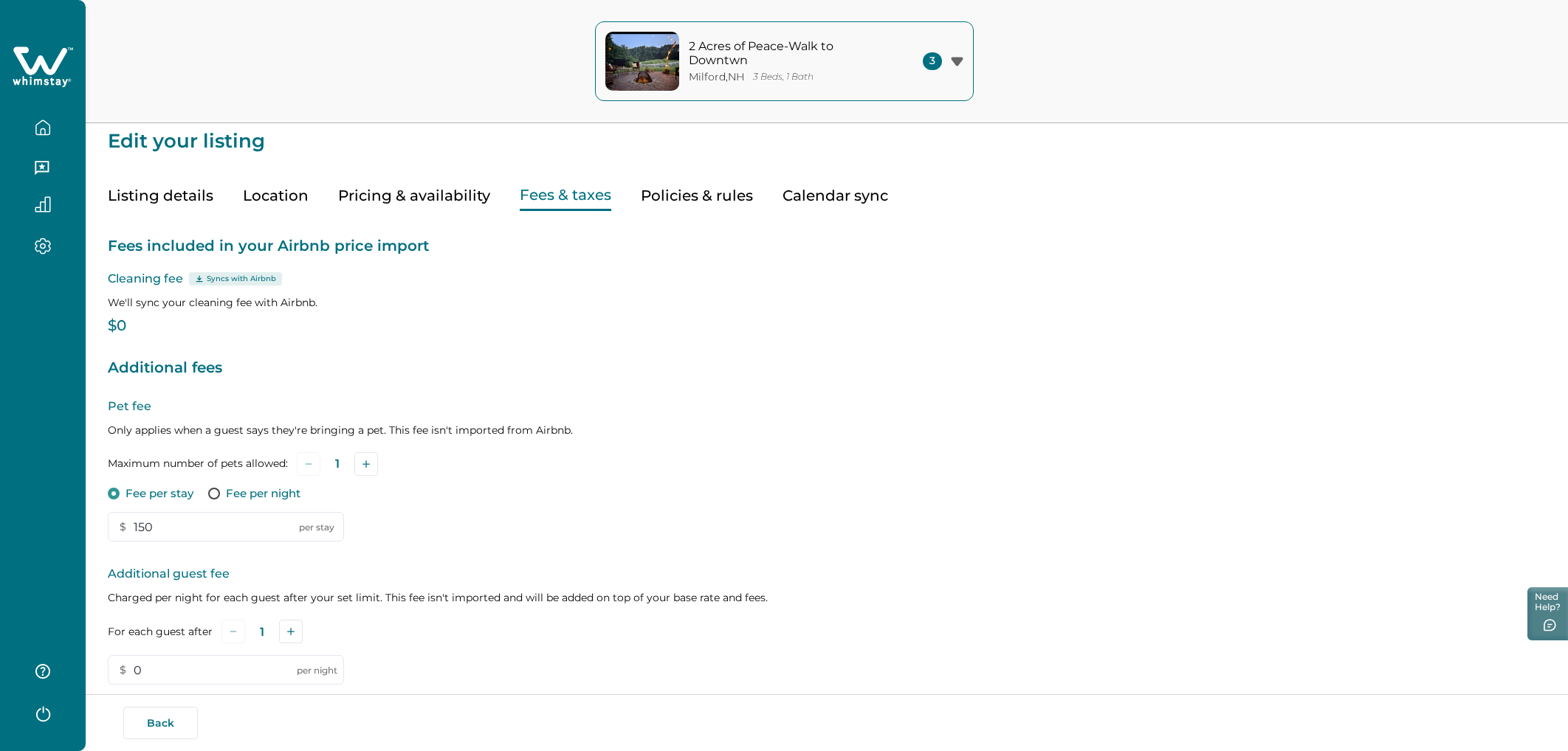
click at [37, 125] on icon "button" at bounding box center [42, 127] width 16 height 16
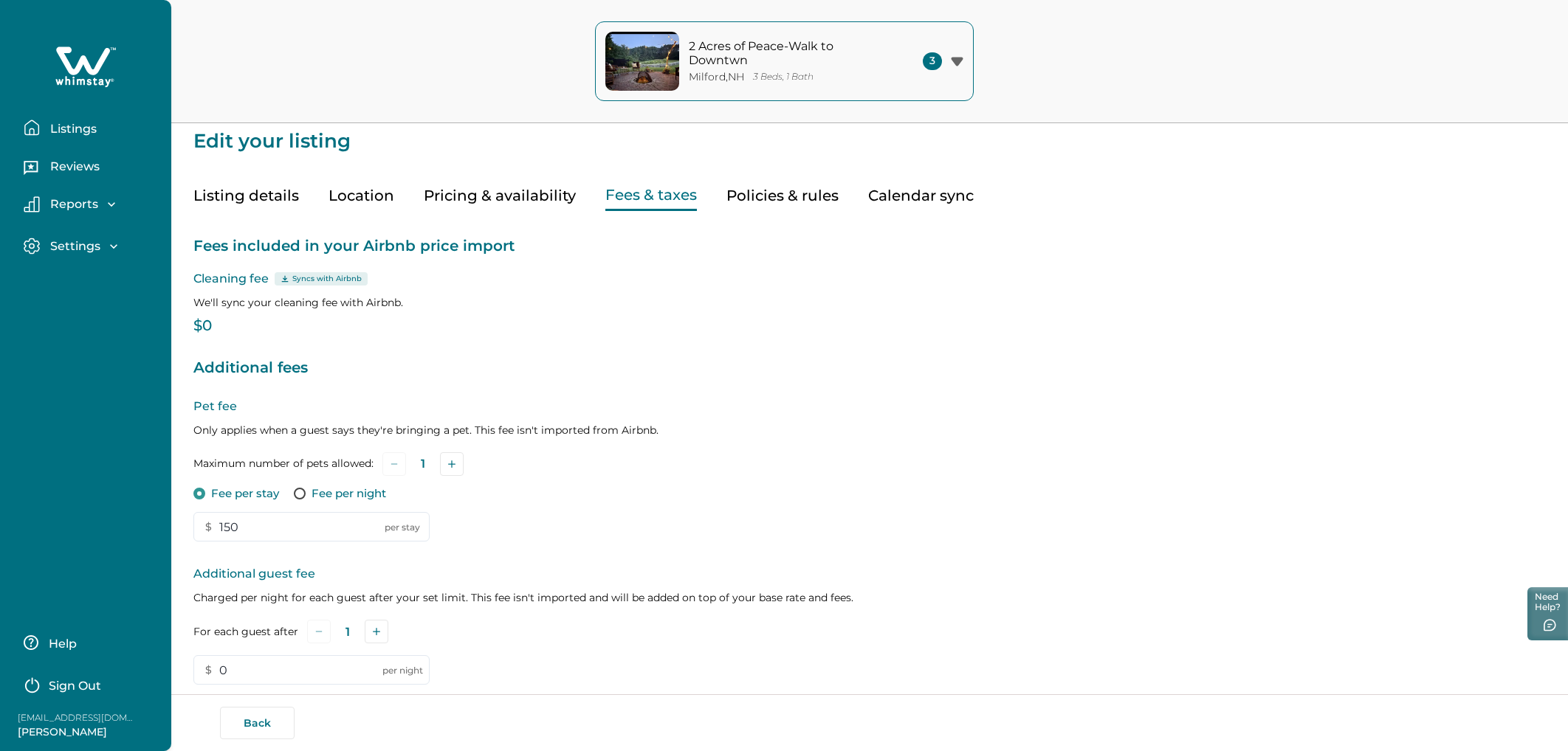
click at [723, 414] on p "Pet fee" at bounding box center [870, 406] width 1353 height 18
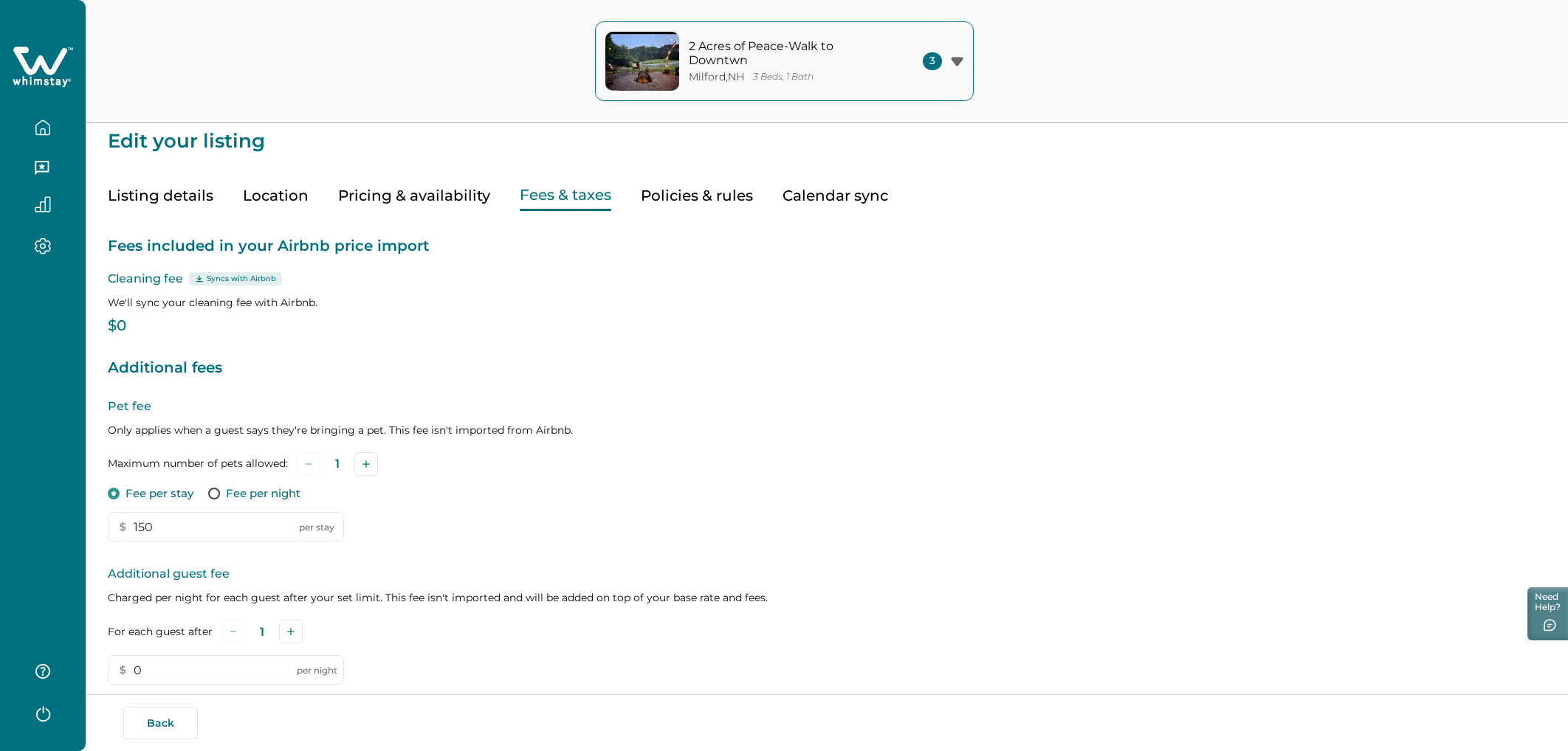
click at [437, 86] on div "2 Acres of Peace-Walk to [GEOGRAPHIC_DATA] , [GEOGRAPHIC_DATA] 3 Beds, 1 Bath 3…" at bounding box center [784, 62] width 1568 height 123
click at [460, 196] on button "Pricing & availability" at bounding box center [415, 196] width 152 height 30
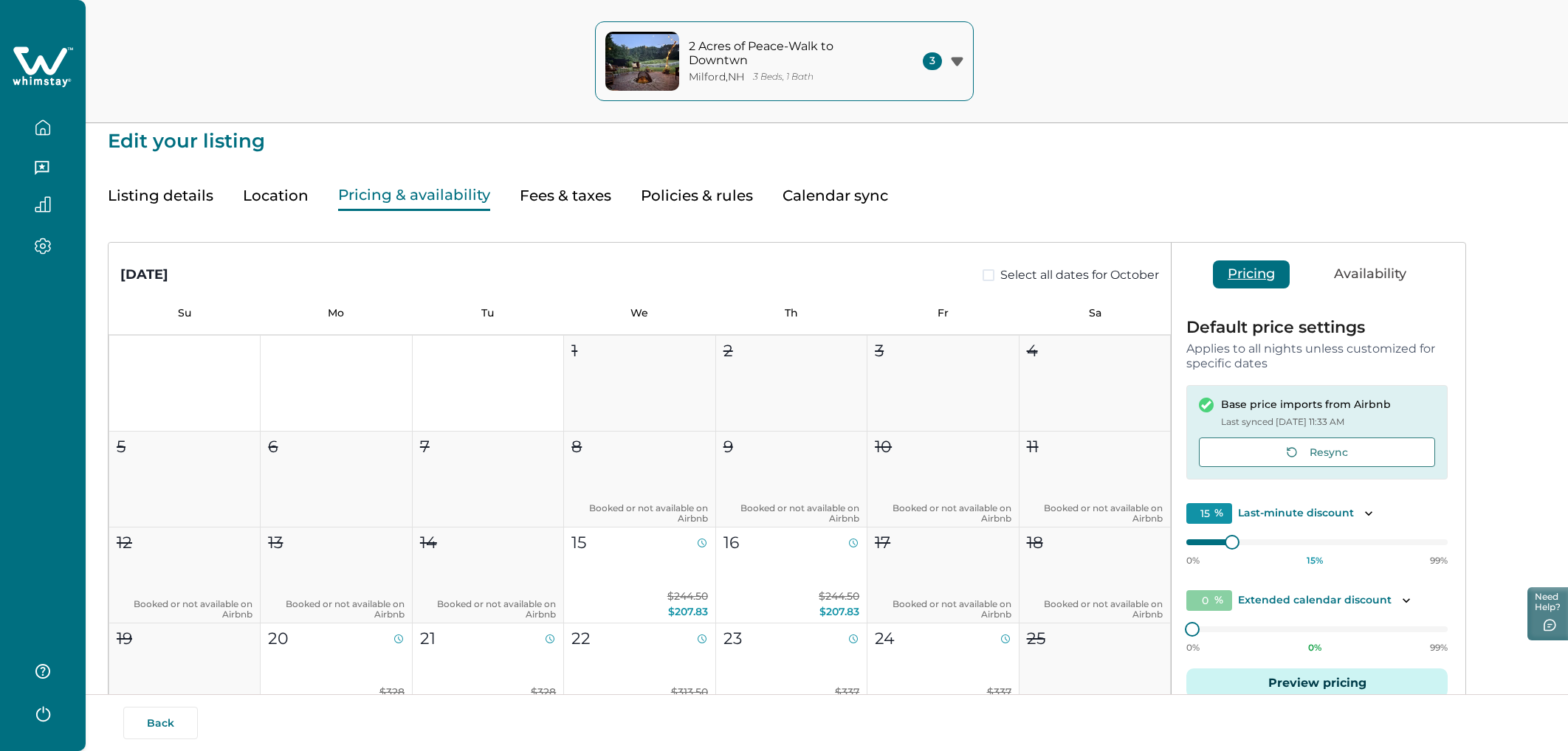
scroll to position [93, 0]
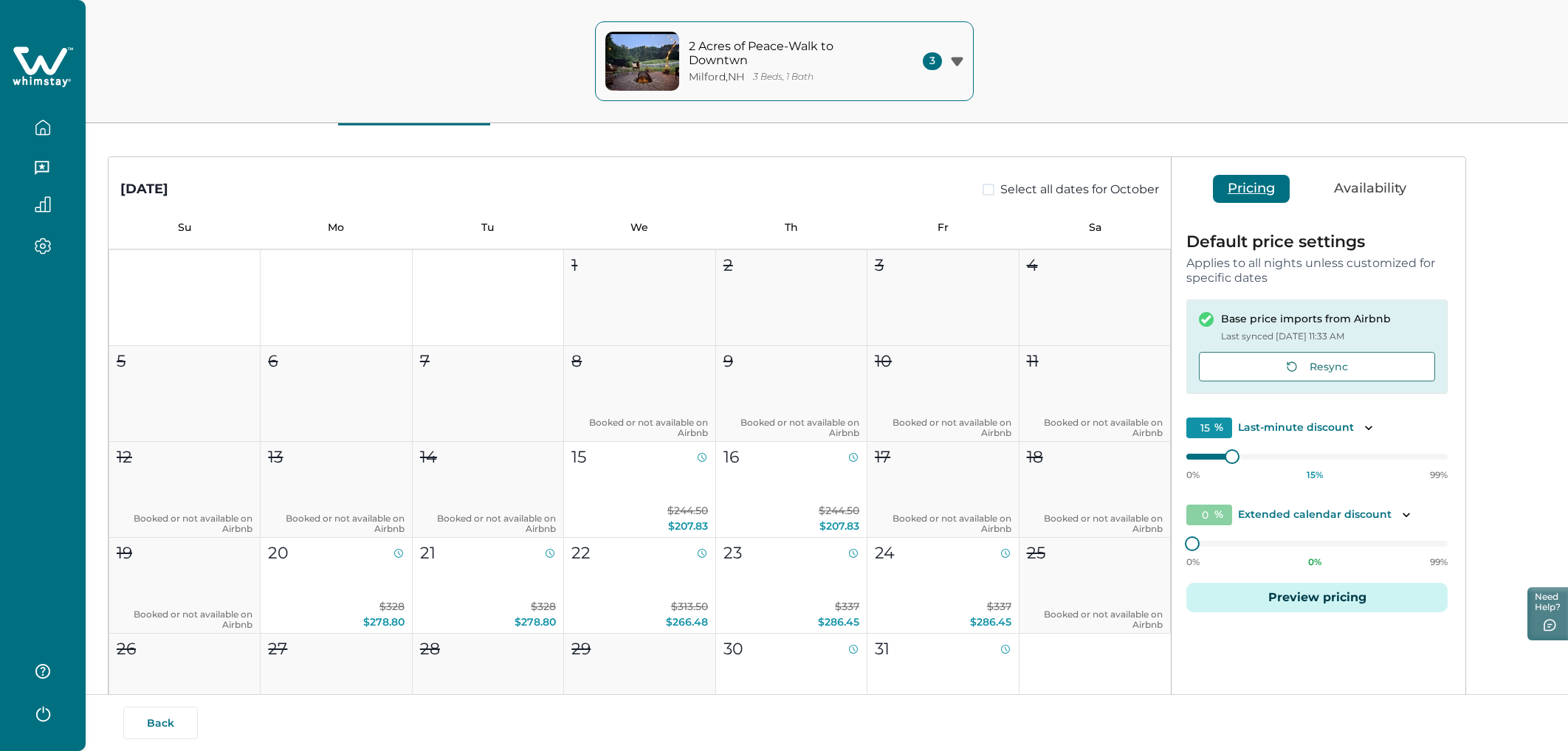
click at [944, 425] on button "Preview pricing" at bounding box center [1317, 597] width 261 height 30
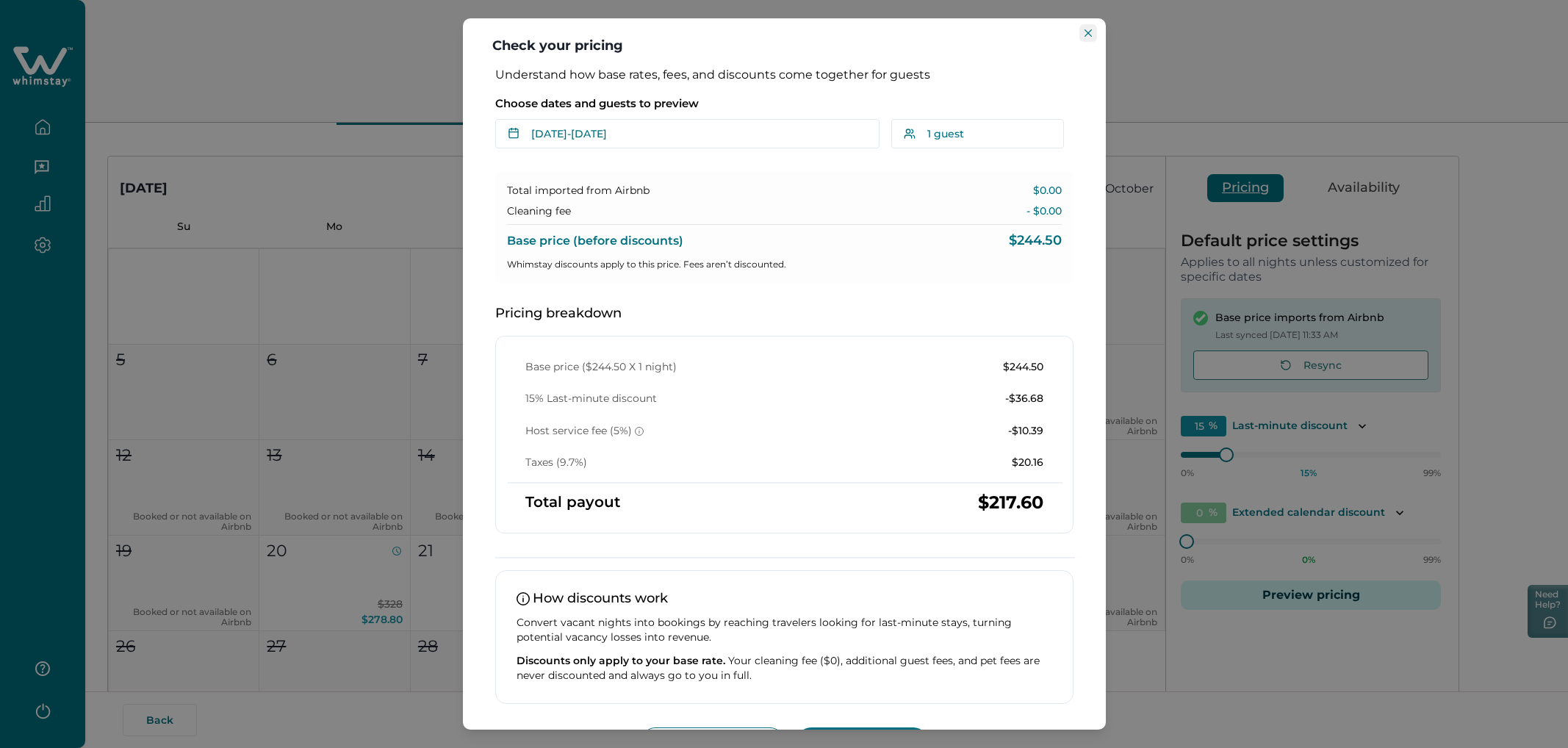
click at [940, 33] on button "Close" at bounding box center [1088, 33] width 18 height 18
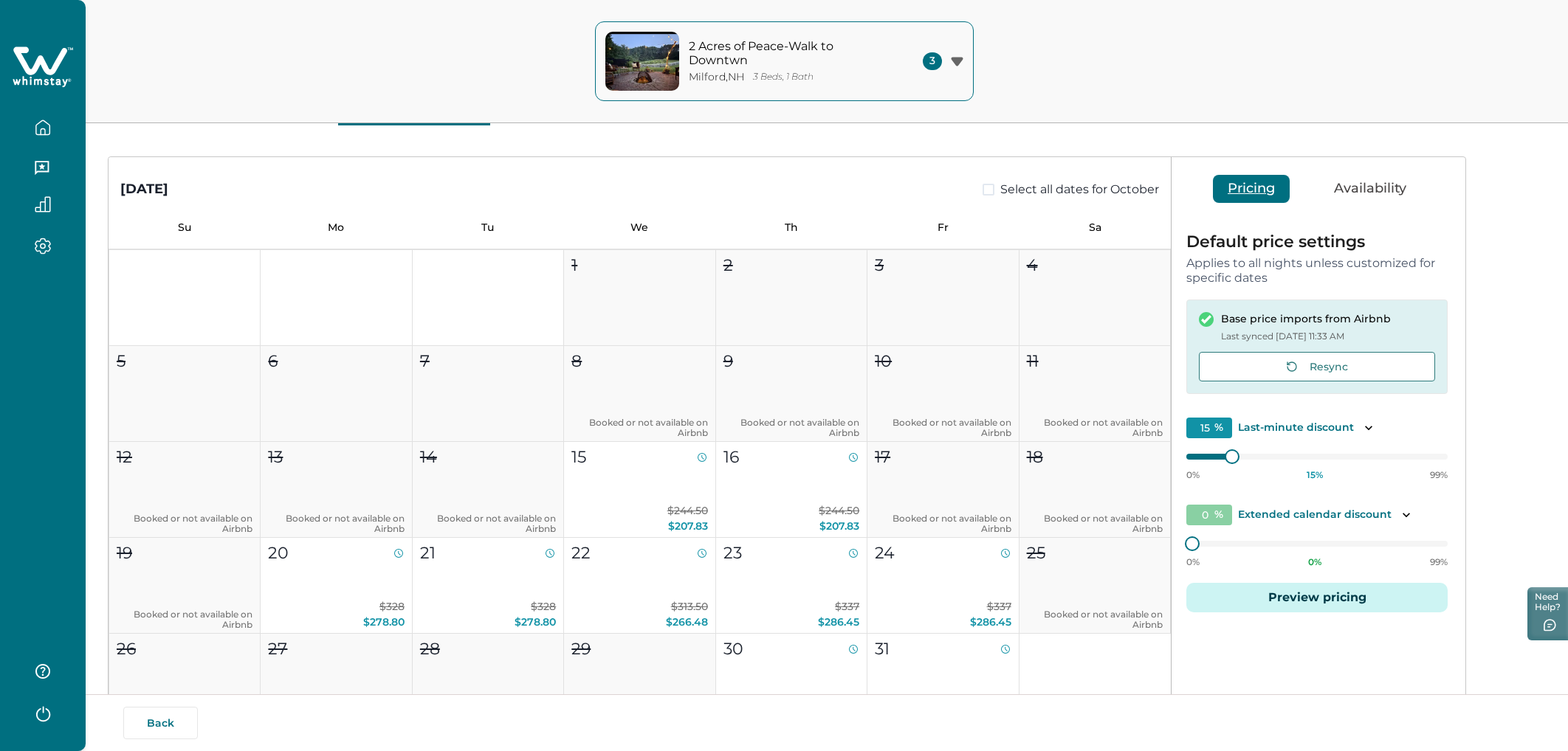
scroll to position [0, 0]
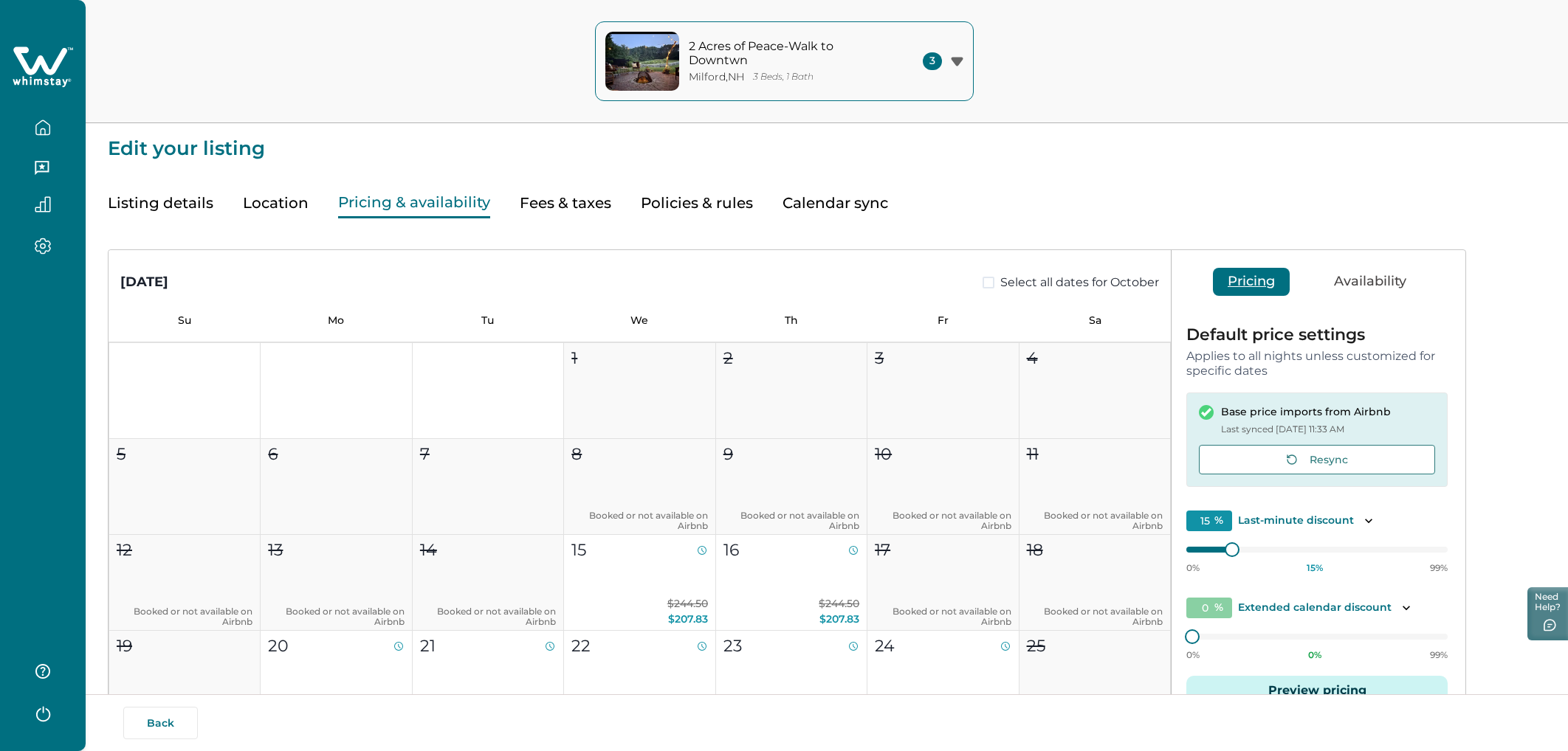
click at [162, 203] on button "Listing details" at bounding box center [160, 204] width 106 height 30
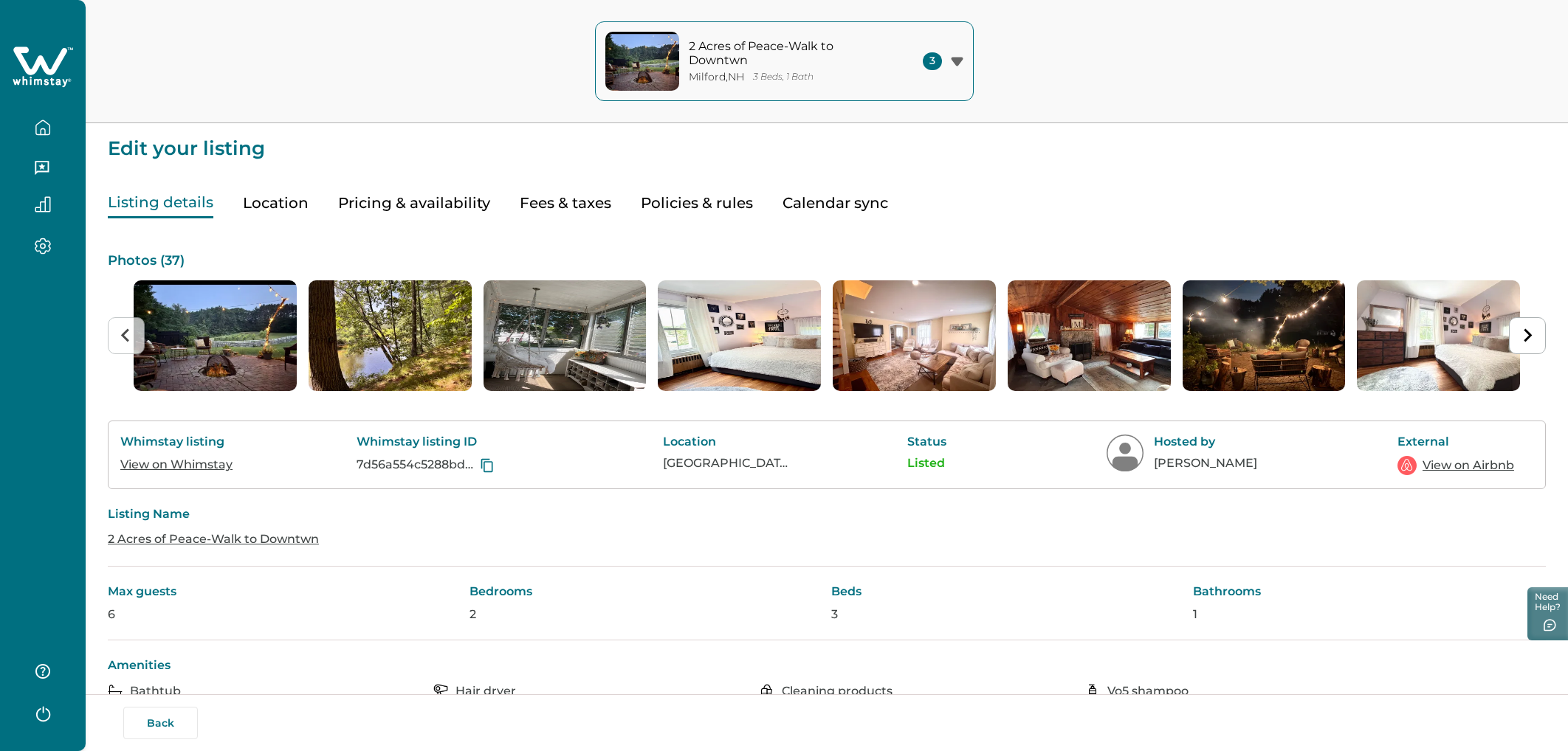
click at [48, 124] on icon "button" at bounding box center [43, 127] width 14 height 14
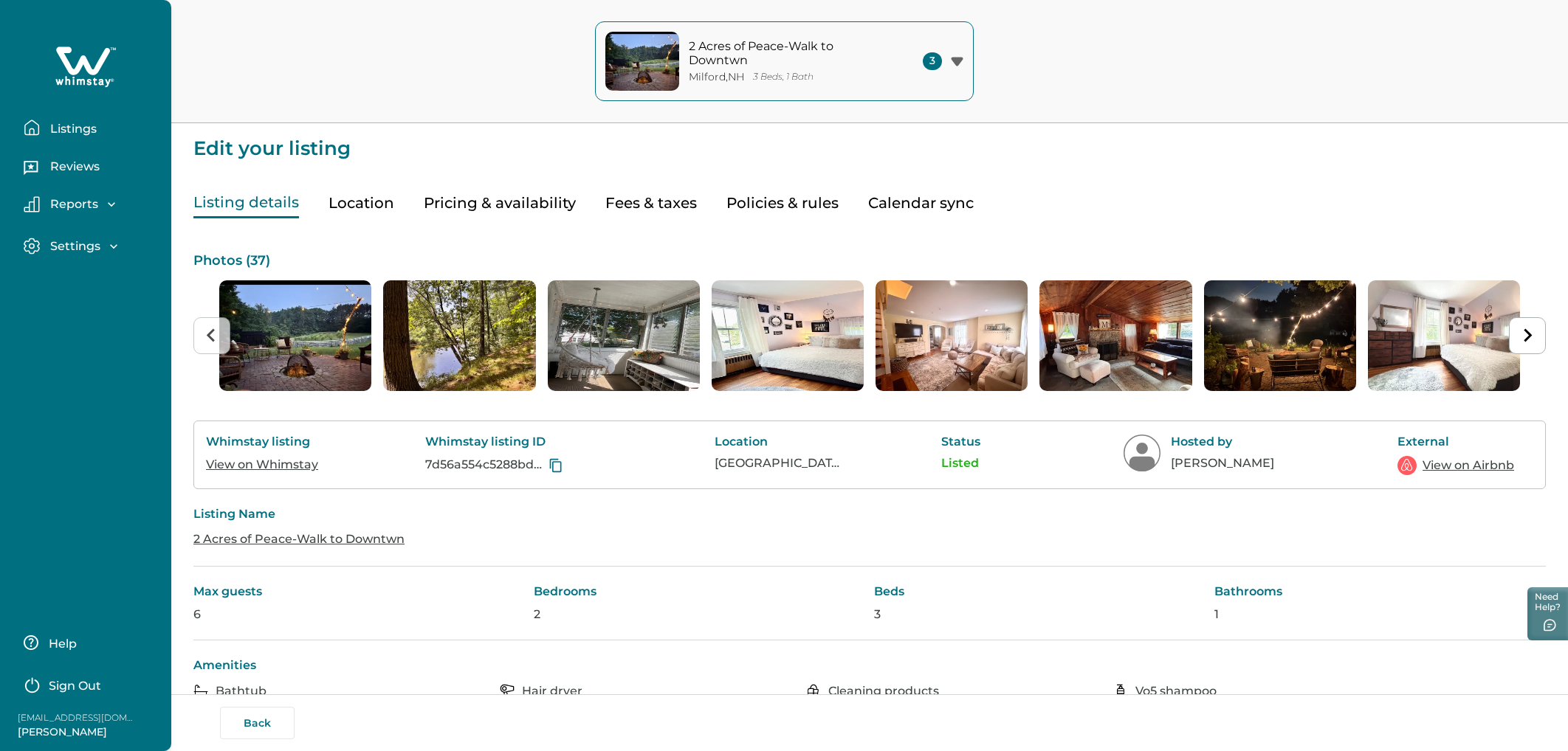
click at [55, 128] on p "Listings" at bounding box center [71, 129] width 51 height 14
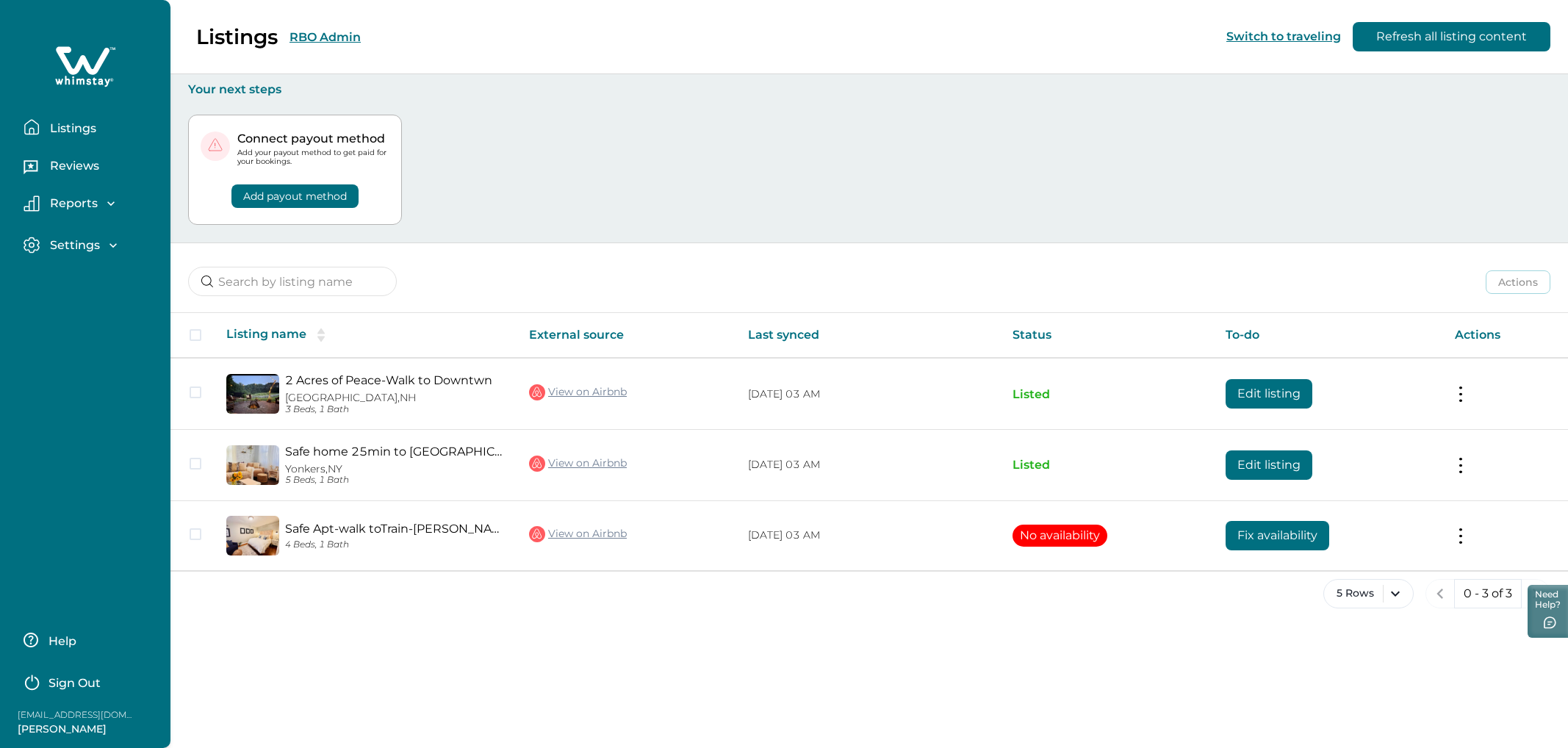
click at [696, 169] on div "Connect payout method Add your payout method to get paid for your bookings. Add…" at bounding box center [869, 170] width 1363 height 147
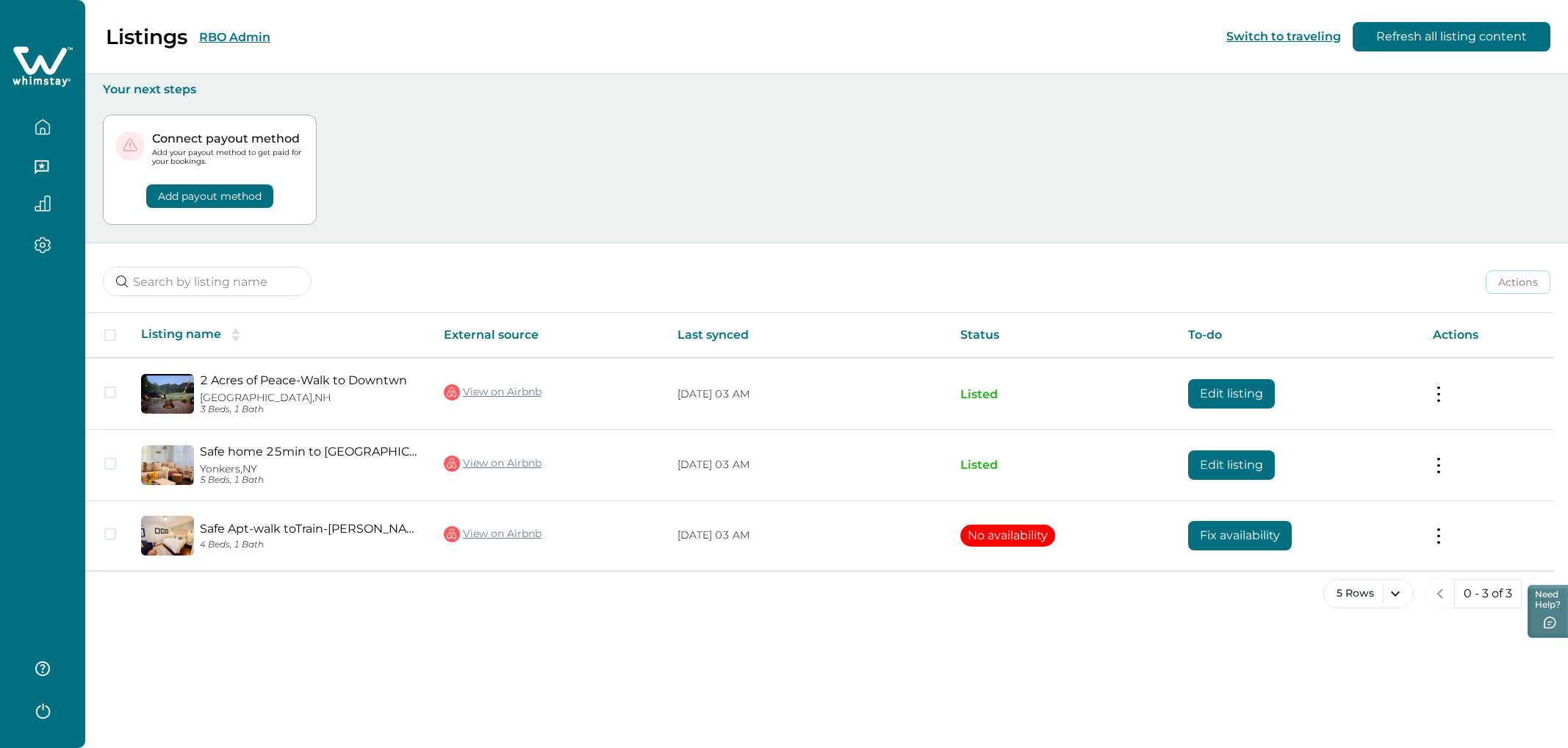
click at [29, 423] on div at bounding box center [42, 374] width 85 height 748
click at [574, 193] on div "Connect payout method Add your payout method to get paid for your bookings. Add…" at bounding box center [826, 170] width 1448 height 147
click at [72, 346] on div at bounding box center [42, 374] width 85 height 748
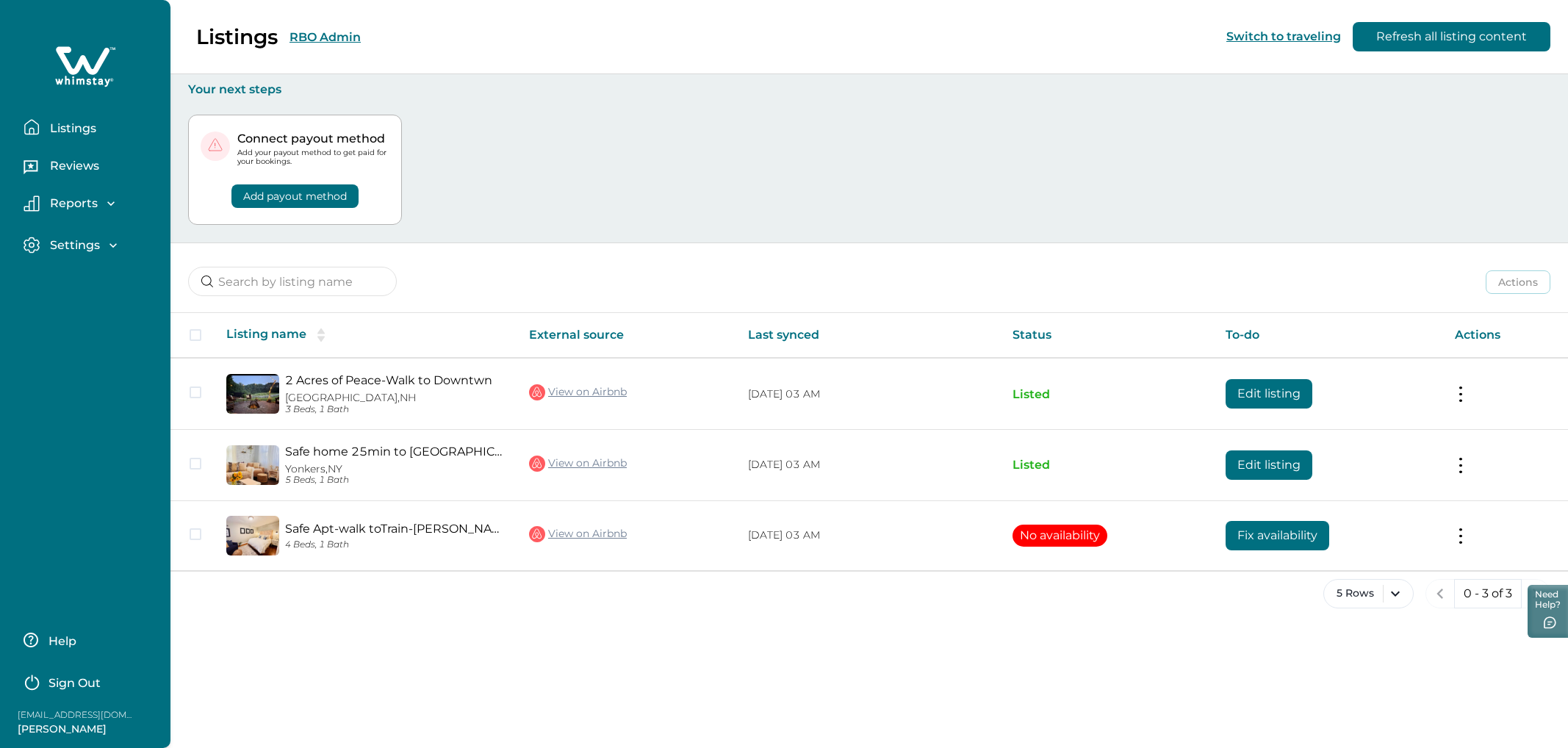
drag, startPoint x: 117, startPoint y: 735, endPoint x: 6, endPoint y: 733, distance: 111.0
click at [6, 423] on div "Help Sign Out [EMAIL_ADDRESS][DOMAIN_NAME] [PERSON_NAME]" at bounding box center [85, 681] width 170 height 135
click at [756, 423] on div "Listings RBO Admin Switch to traveling Refresh all listing content Your next st…" at bounding box center [869, 374] width 1398 height 748
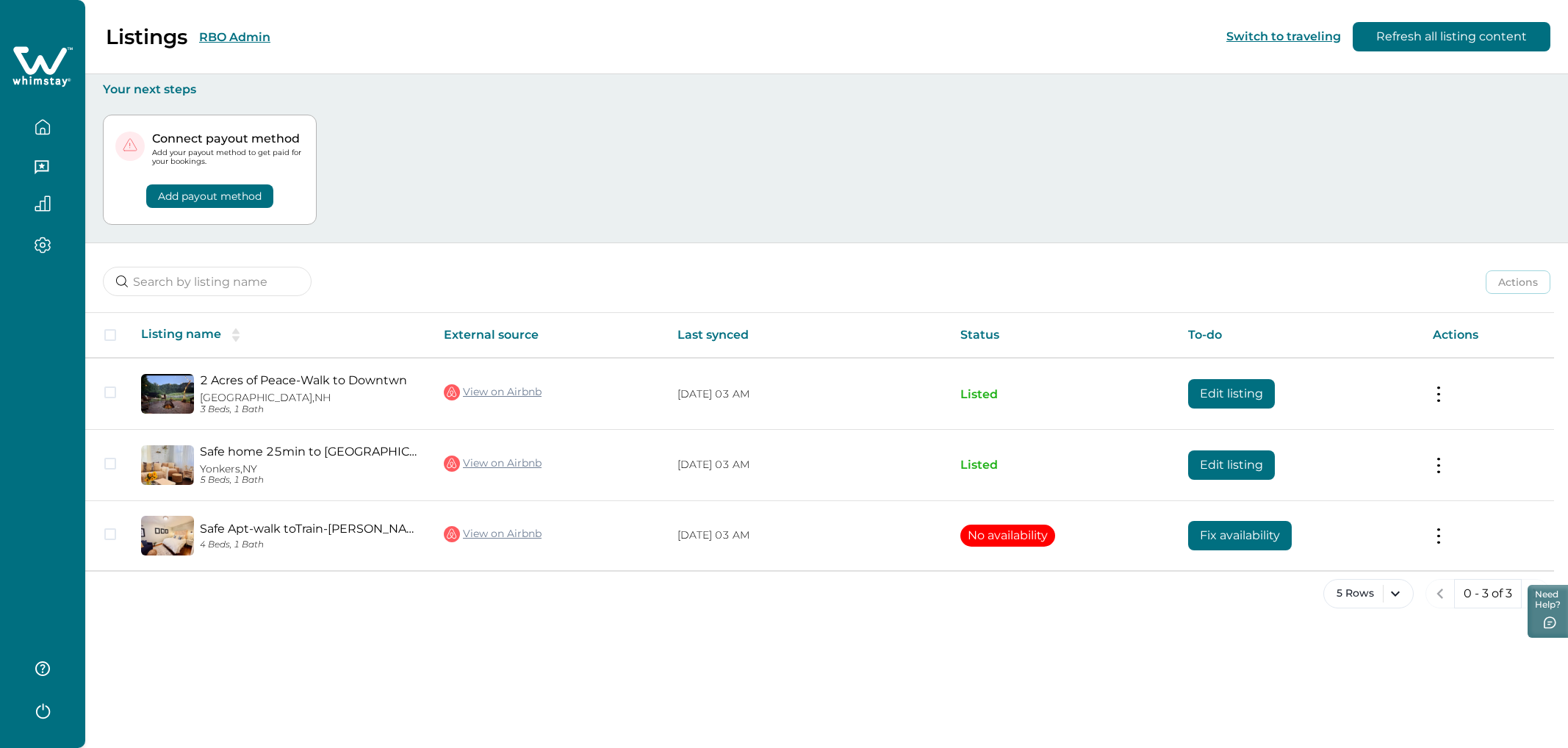
click at [756, 423] on div "Listings RBO Admin Switch to traveling Refresh all listing content Your next st…" at bounding box center [826, 374] width 1483 height 748
click at [56, 423] on div at bounding box center [42, 374] width 85 height 748
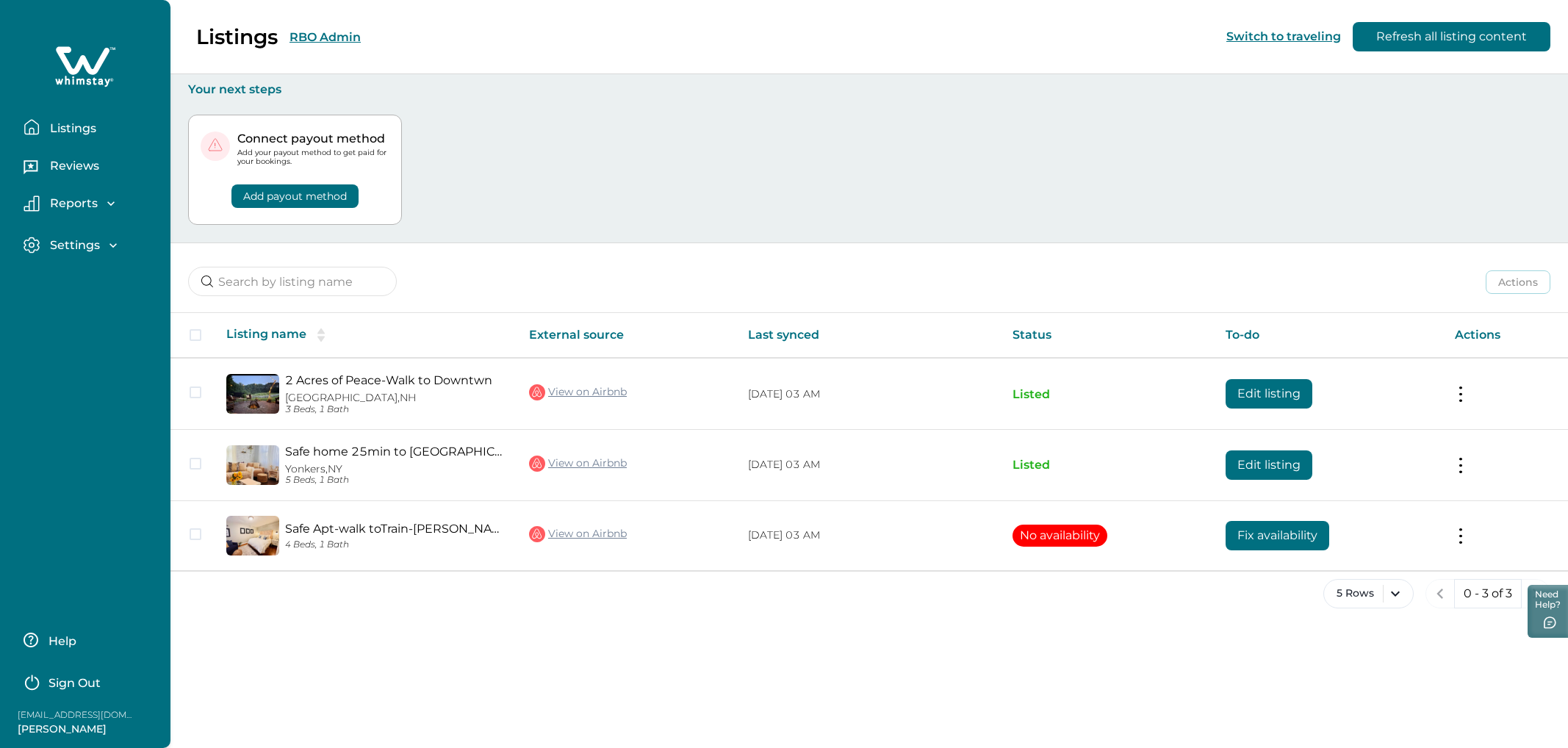
drag, startPoint x: 24, startPoint y: 731, endPoint x: 124, endPoint y: 736, distance: 100.1
click at [125, 423] on div "Help Sign Out [EMAIL_ADDRESS][DOMAIN_NAME] [PERSON_NAME]" at bounding box center [85, 681] width 170 height 135
click at [124, 423] on div "Help Sign Out [EMAIL_ADDRESS][DOMAIN_NAME] [PERSON_NAME]" at bounding box center [85, 681] width 170 height 135
click at [24, 423] on p "[EMAIL_ADDRESS][DOMAIN_NAME]" at bounding box center [77, 714] width 118 height 14
drag, startPoint x: 16, startPoint y: 714, endPoint x: 158, endPoint y: 714, distance: 142.0
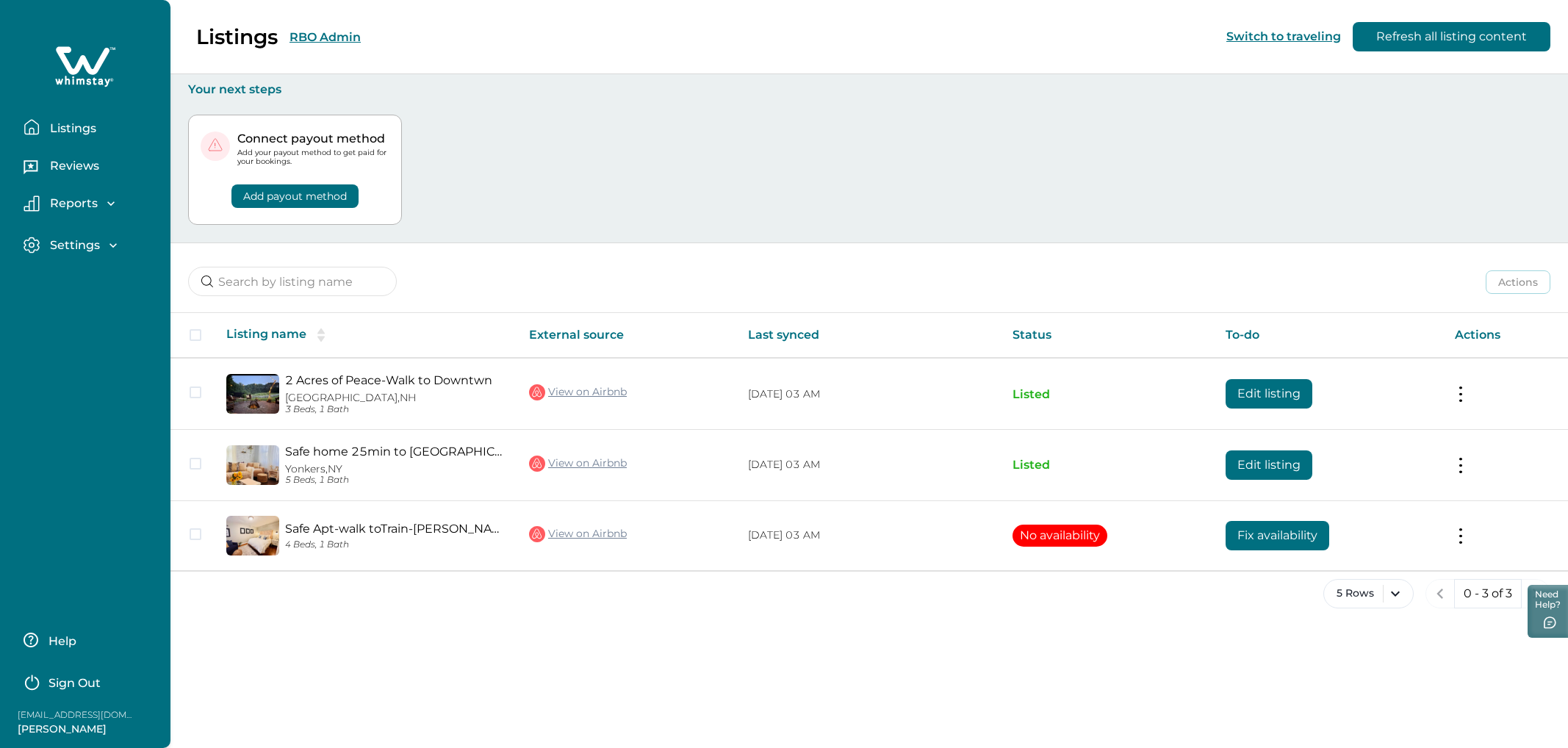
click at [158, 423] on div "Help Sign Out [EMAIL_ADDRESS][DOMAIN_NAME] [PERSON_NAME]" at bounding box center [85, 681] width 170 height 135
click at [360, 423] on div "Listings RBO Admin Switch to traveling Refresh all listing content Your next st…" at bounding box center [869, 374] width 1398 height 748
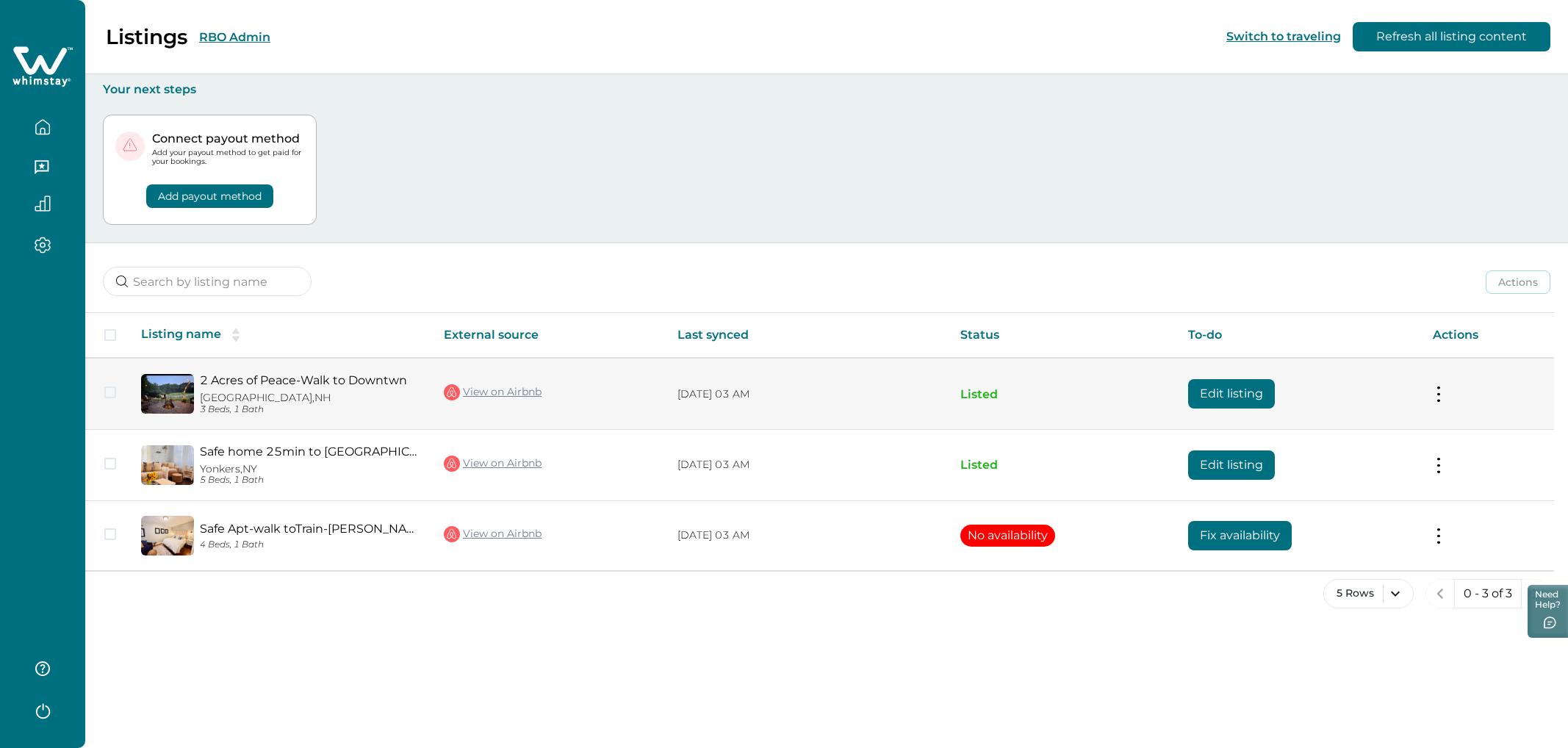
click at [940, 389] on button "Edit listing" at bounding box center [1231, 393] width 87 height 29
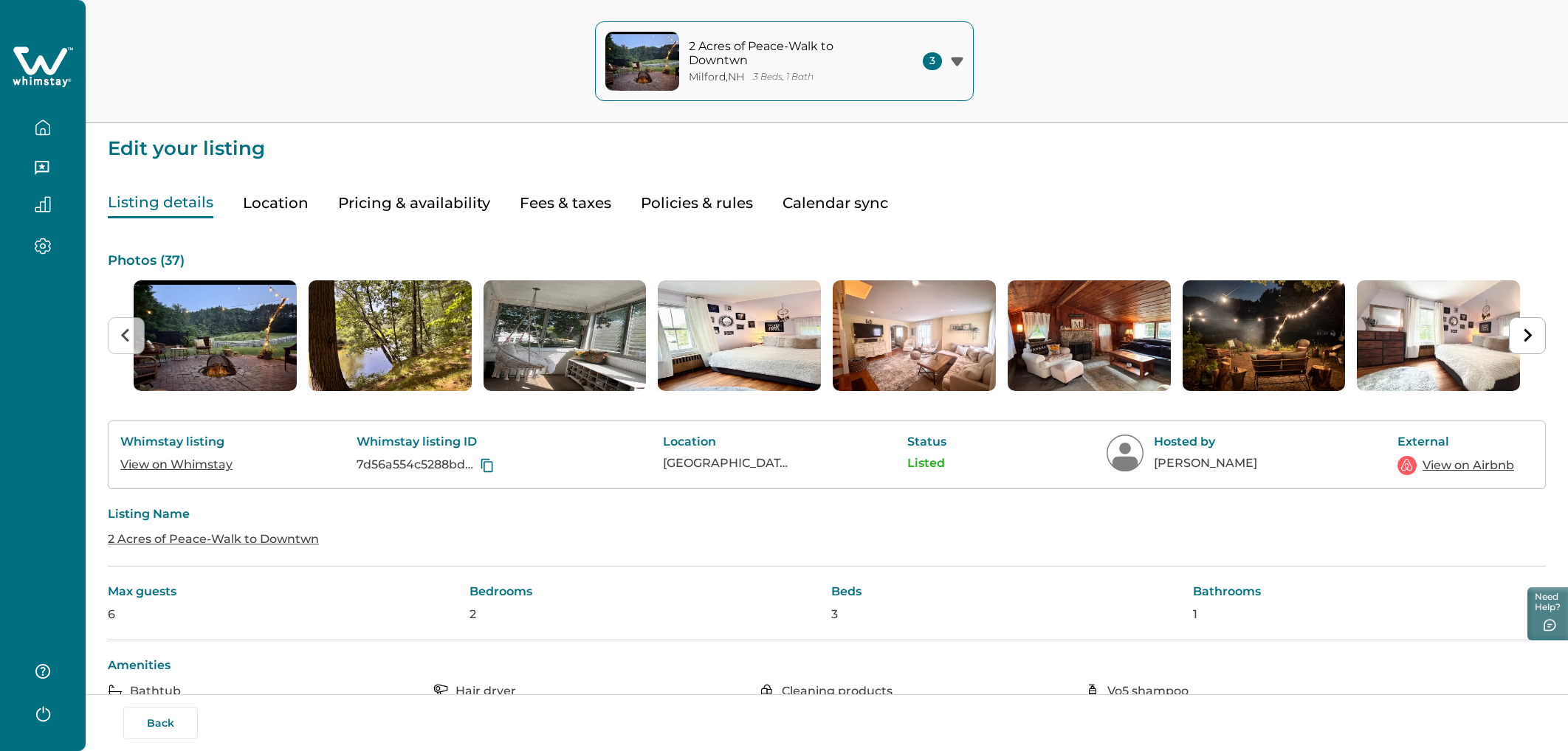
click at [556, 200] on button "Fees & taxes" at bounding box center [565, 204] width 91 height 30
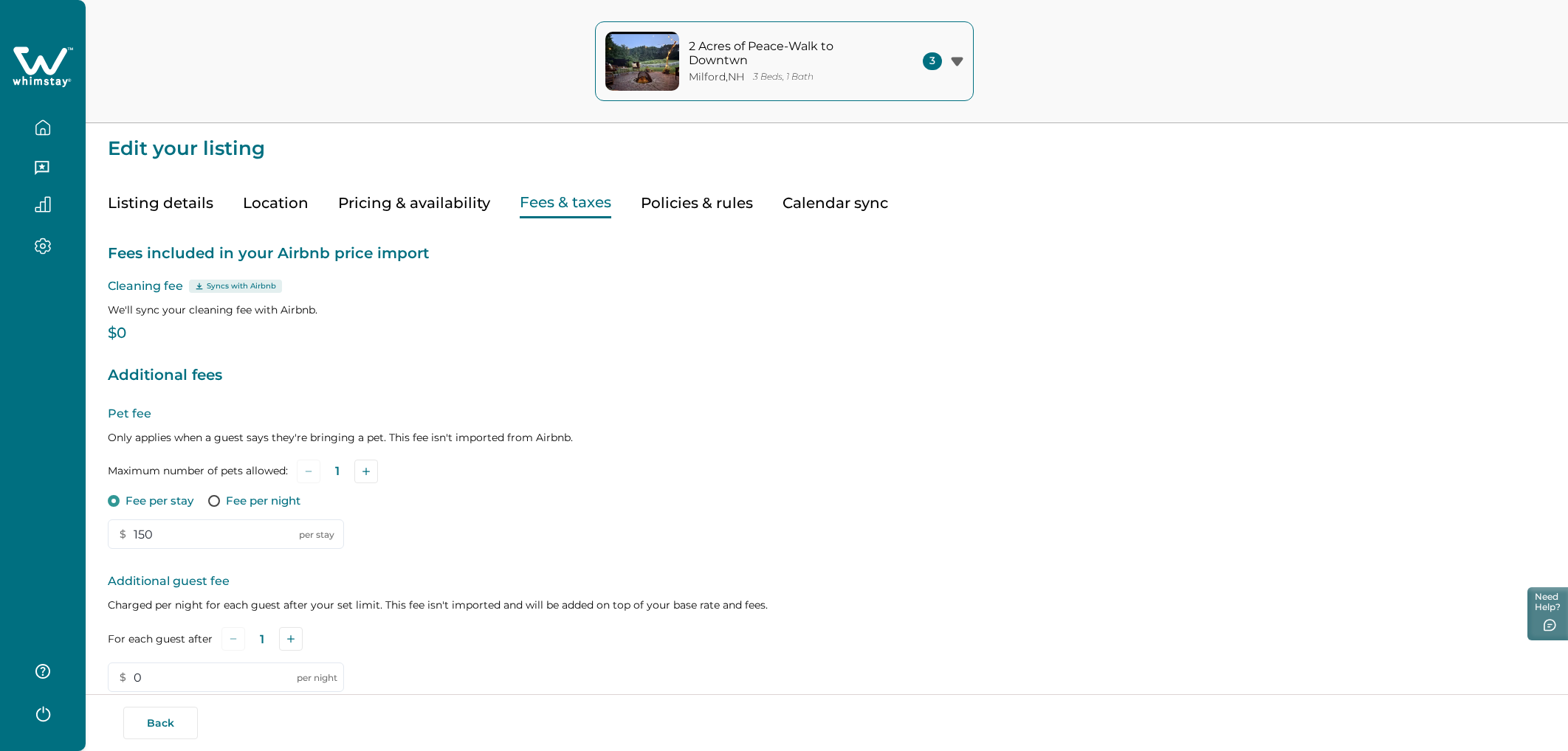
scroll to position [16, 0]
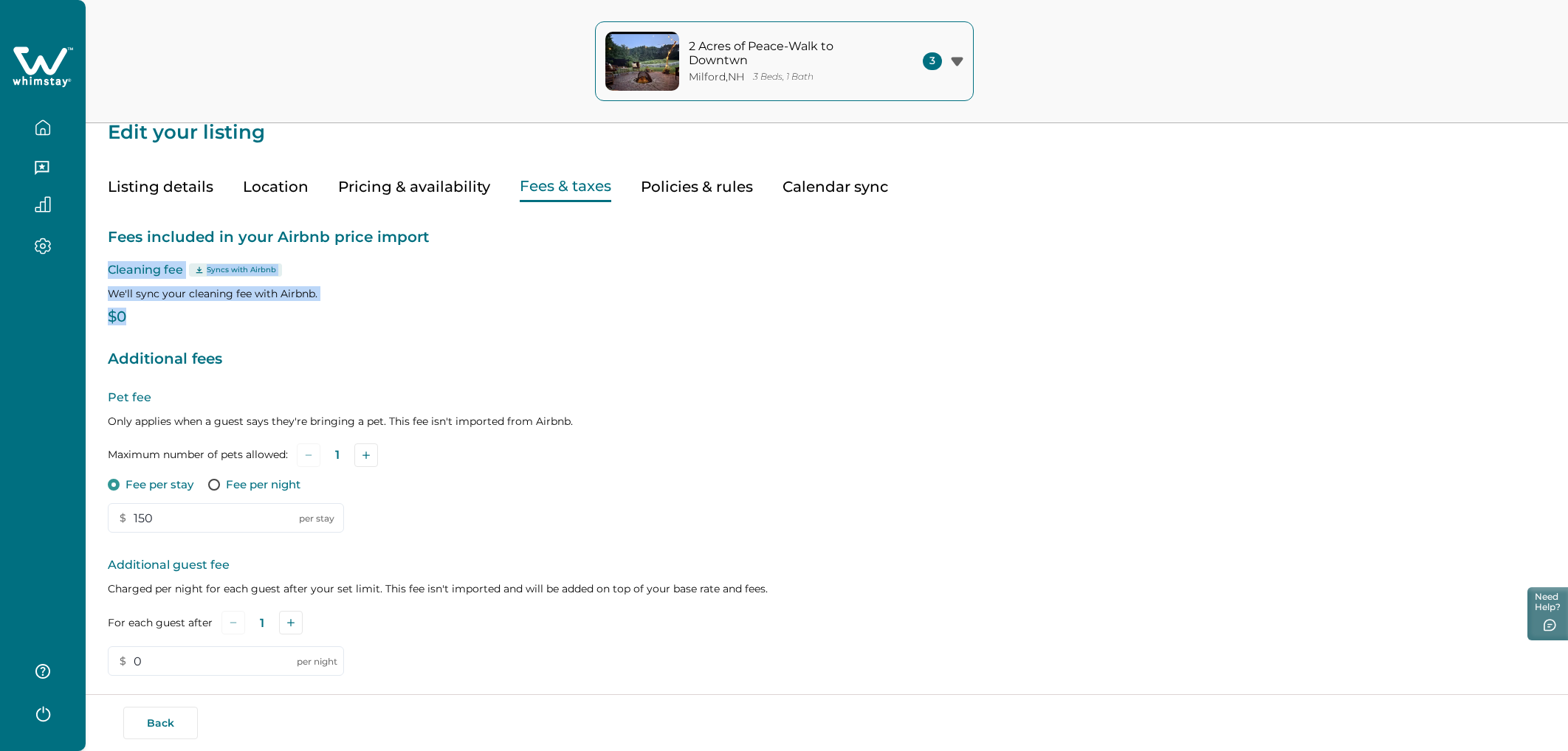
drag, startPoint x: 107, startPoint y: 262, endPoint x: 306, endPoint y: 315, distance: 205.9
click at [310, 315] on div "Edit your listing Listing details Location Pricing & availability Fees & taxes …" at bounding box center [827, 458] width 1483 height 947
click at [306, 315] on p "$0" at bounding box center [827, 316] width 1439 height 14
drag, startPoint x: 139, startPoint y: 322, endPoint x: 113, endPoint y: 322, distance: 26.0
click at [113, 322] on p "$0" at bounding box center [827, 316] width 1439 height 14
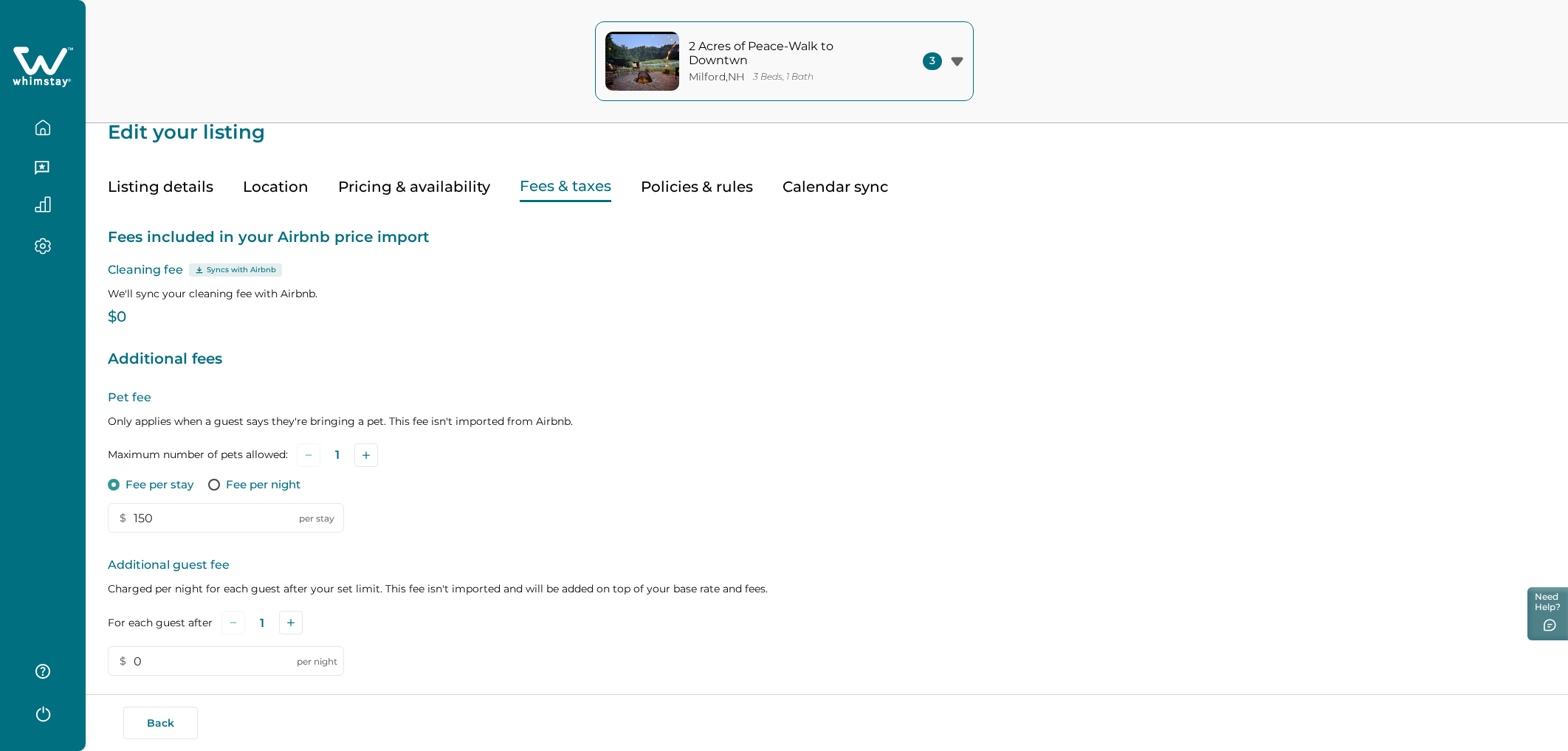
click at [174, 332] on div "Fees included in your Airbnb price import Cleaning fee Syncs with Airbnb We'll …" at bounding box center [827, 525] width 1439 height 646
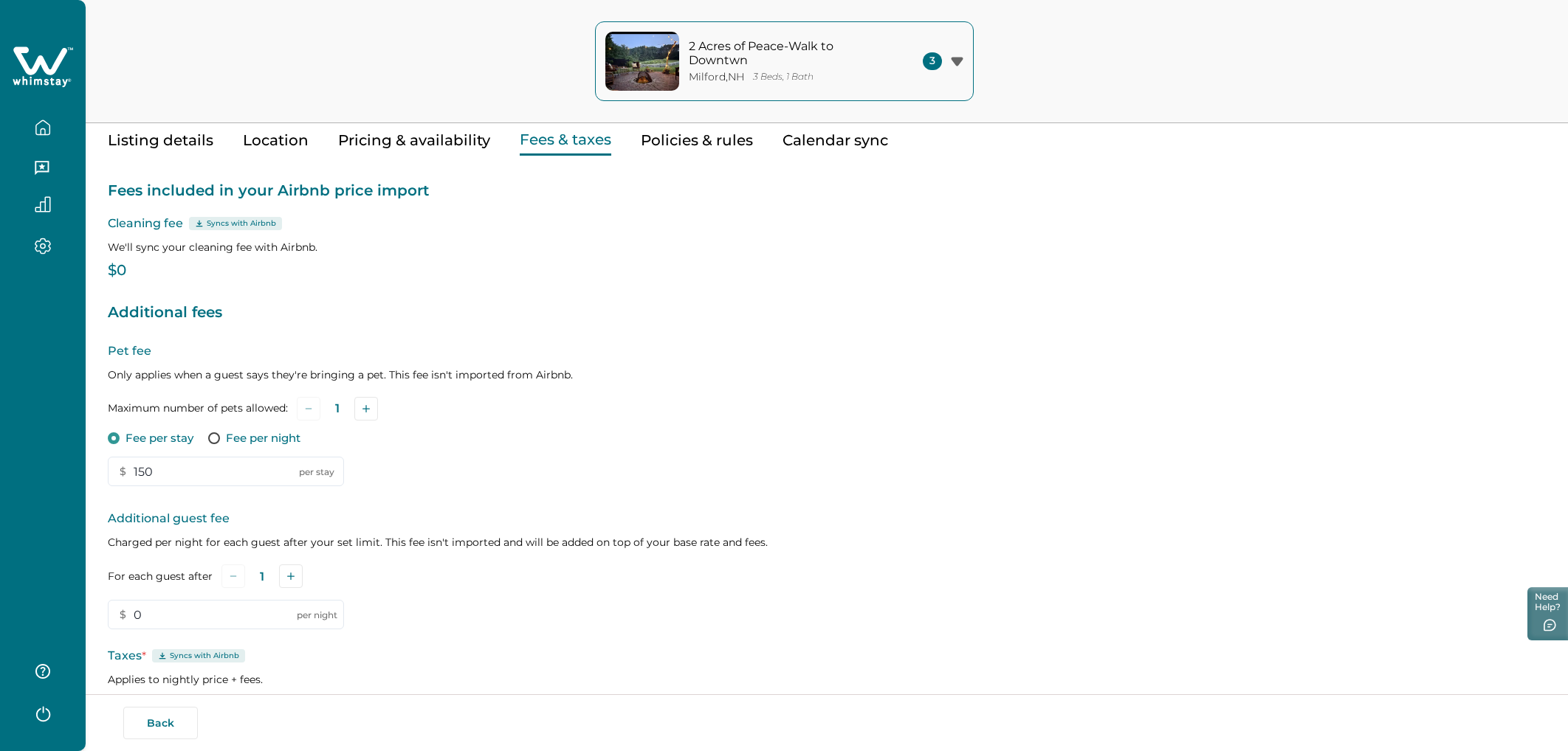
scroll to position [0, 0]
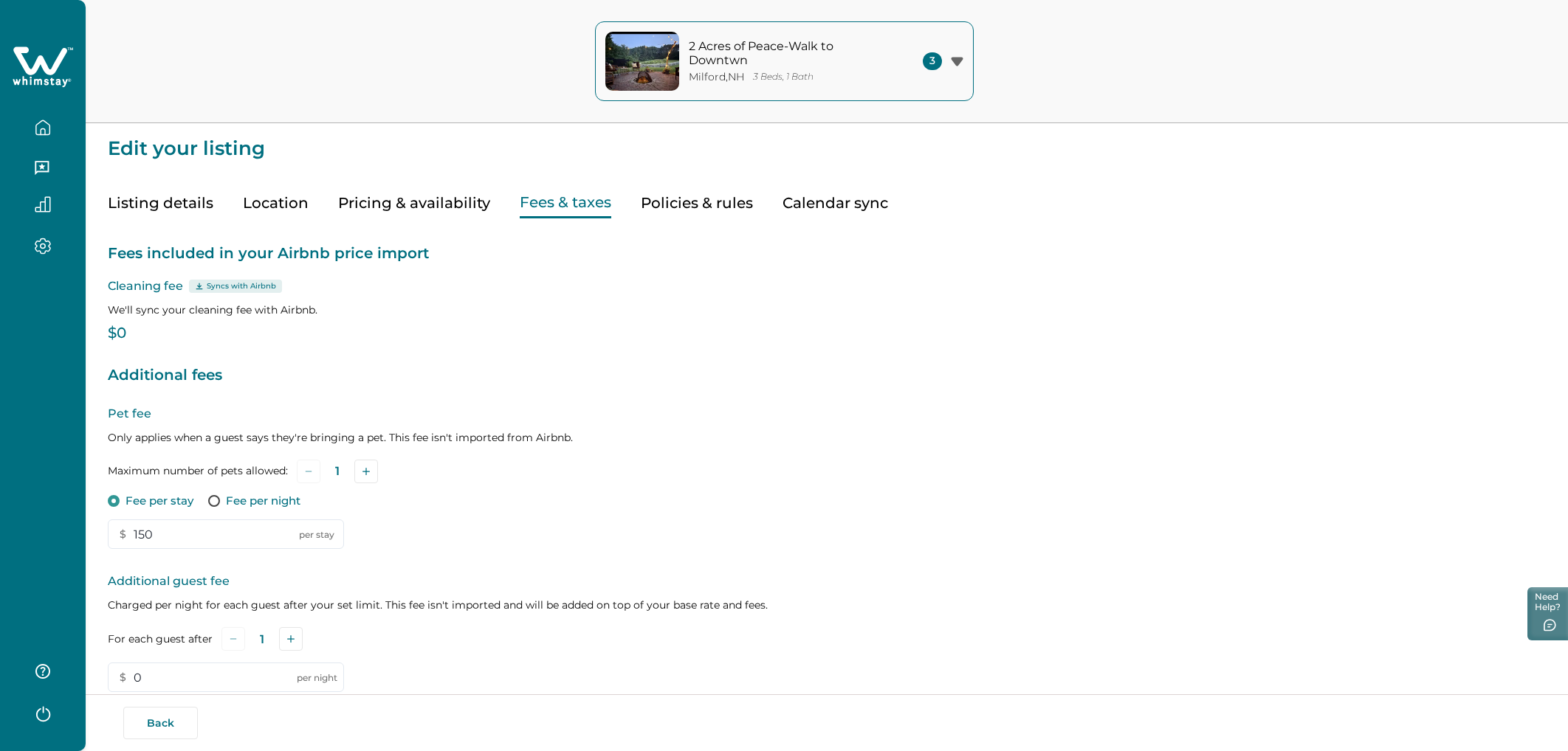
click at [453, 191] on button "Pricing & availability" at bounding box center [415, 204] width 152 height 30
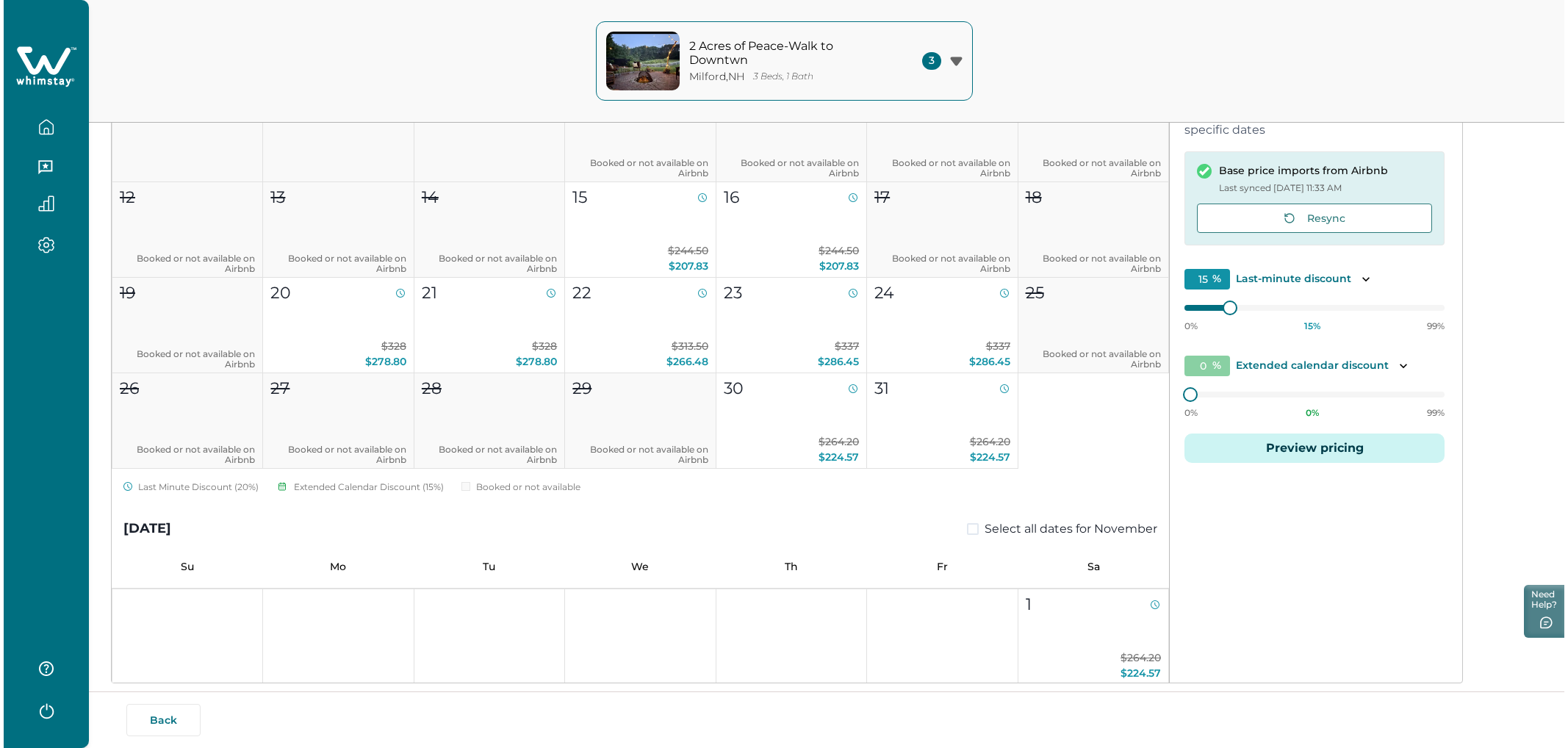
scroll to position [275, 0]
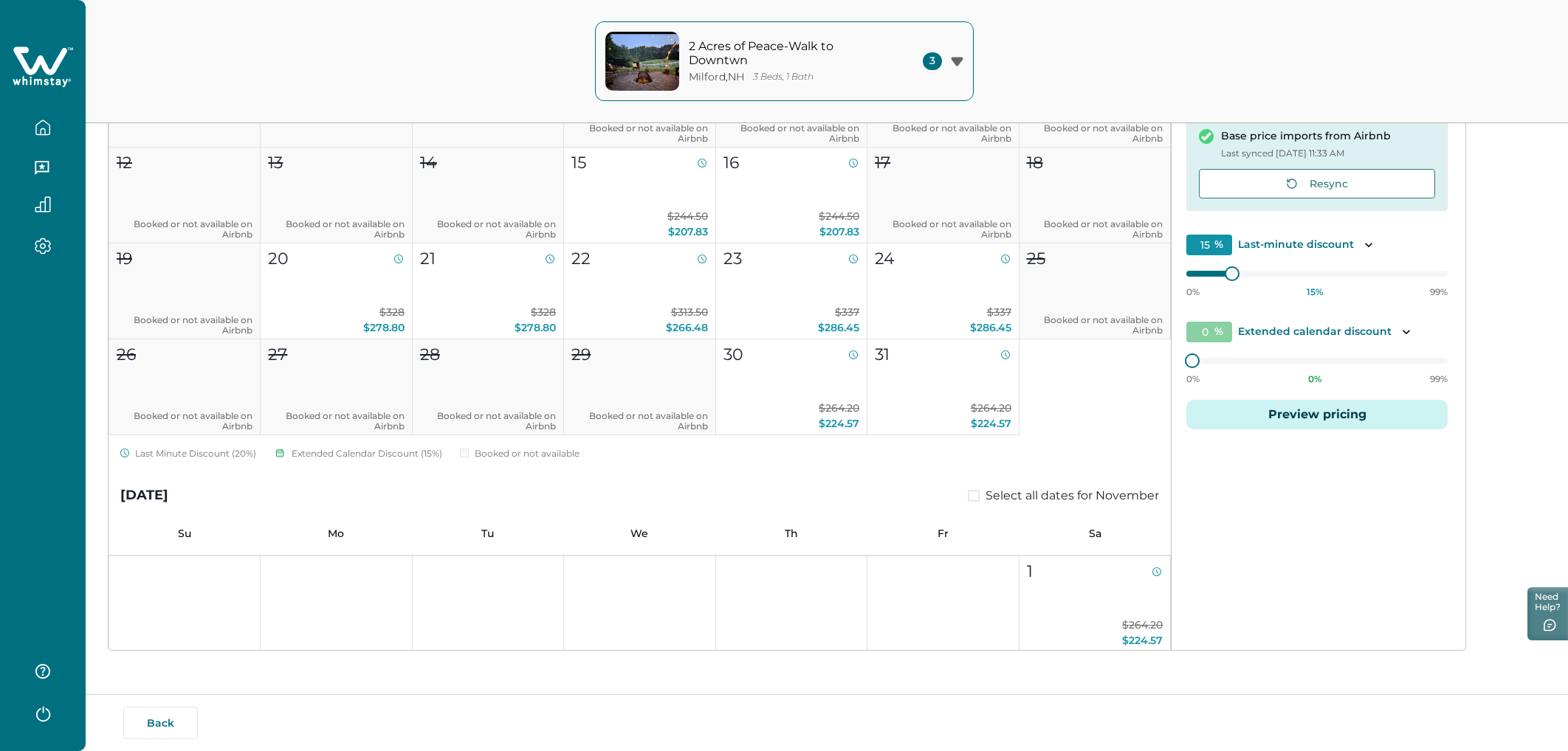
click at [944, 415] on button "Preview pricing" at bounding box center [1317, 414] width 261 height 30
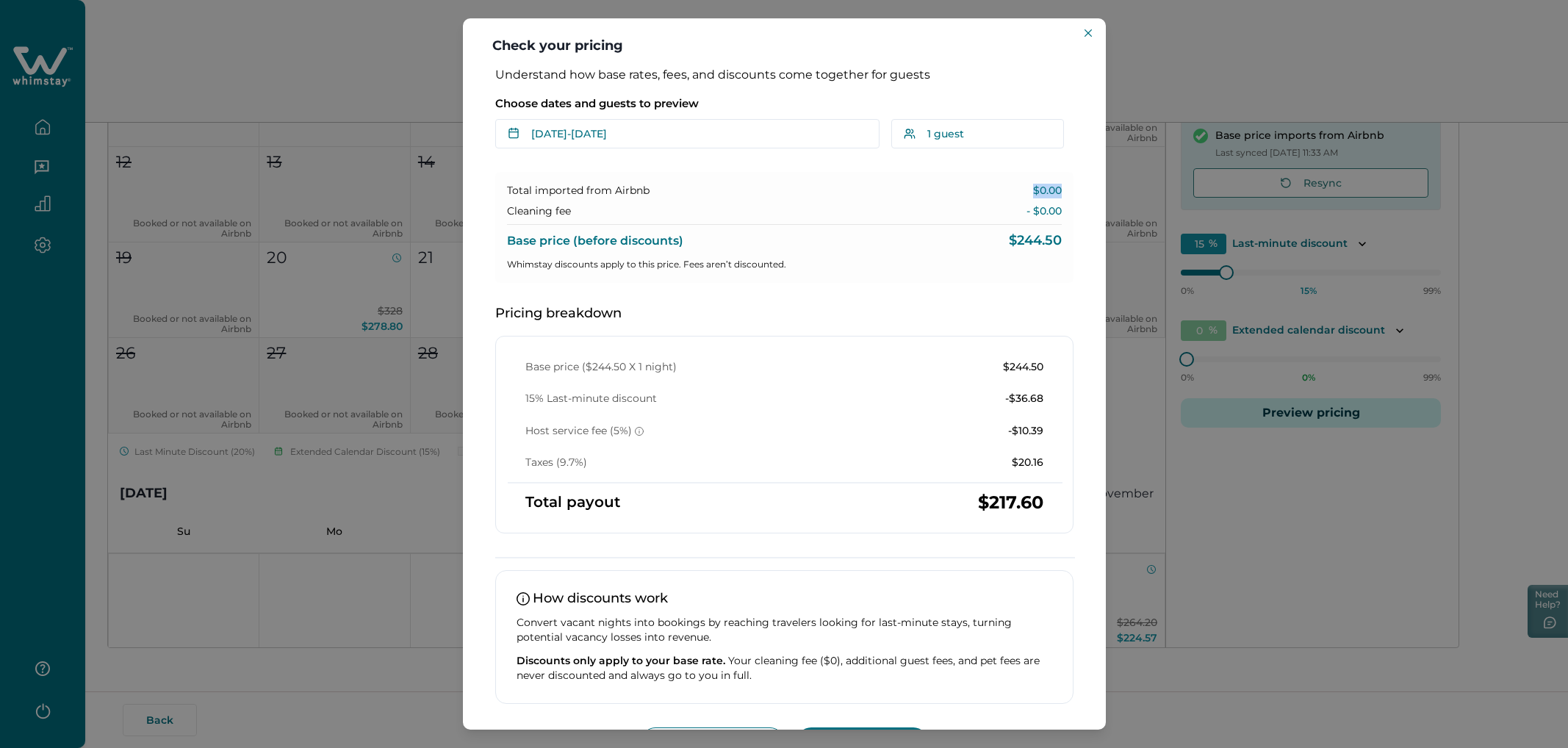
drag, startPoint x: 1006, startPoint y: 190, endPoint x: 1084, endPoint y: 190, distance: 78.0
click at [940, 190] on div "Understand how base rates, fees, and discounts come together for guests Choose …" at bounding box center [785, 398] width 643 height 661
click at [940, 205] on div "Cleaning fee - $0.00" at bounding box center [784, 211] width 555 height 14
drag, startPoint x: 1014, startPoint y: 214, endPoint x: 1053, endPoint y: 213, distance: 39.0
click at [940, 214] on div "Cleaning fee - $0.00" at bounding box center [784, 211] width 555 height 14
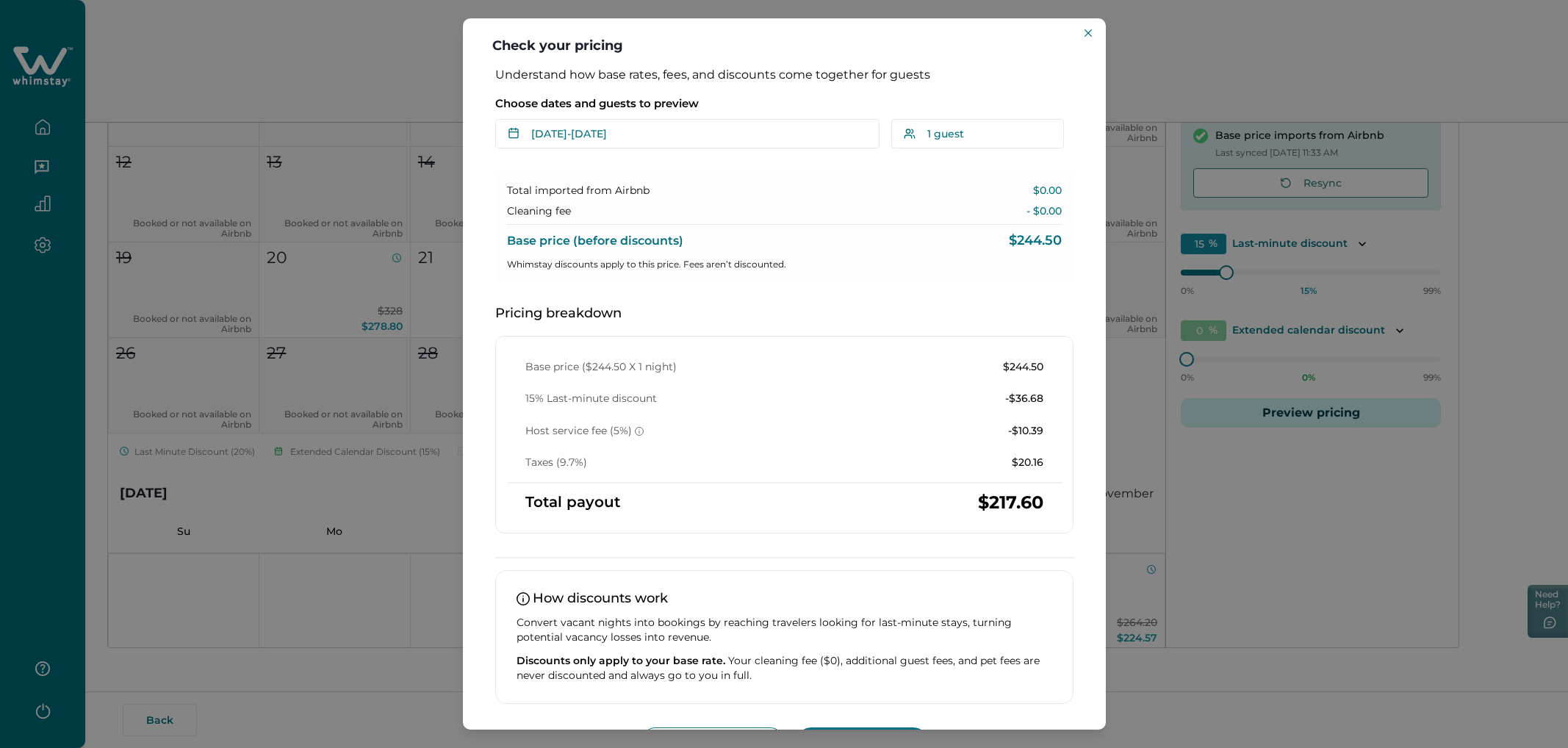
click at [940, 227] on div "Total imported from Airbnb $0.00 Cleaning fee - $0.00 Base price (before discou…" at bounding box center [784, 227] width 579 height 111
drag, startPoint x: 618, startPoint y: 459, endPoint x: 520, endPoint y: 450, distance: 98.4
click at [520, 423] on div "Base price ($244.50 X 1 night) $244.50 15% Last-minute discount -$36.68 Host se…" at bounding box center [784, 415] width 553 height 110
click at [626, 358] on div "Base price ($244.50 X 1 night) $244.50 15% Last-minute discount -$36.68 Host se…" at bounding box center [784, 435] width 579 height 199
click at [702, 153] on div "Understand how base rates, fees, and discounts come together for guests Choose …" at bounding box center [785, 412] width 608 height 690
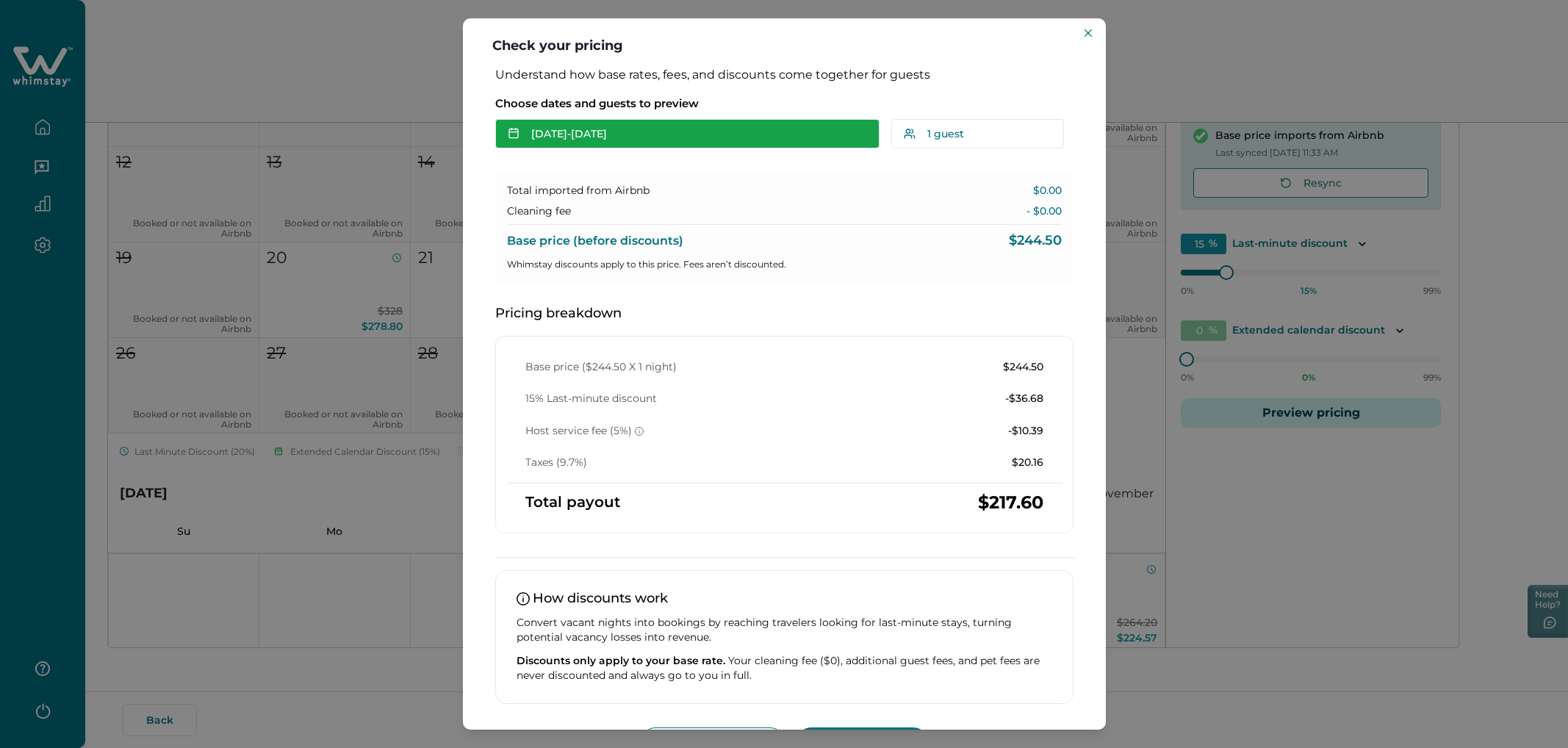
click at [695, 145] on button "[DATE] - [DATE]" at bounding box center [687, 133] width 384 height 29
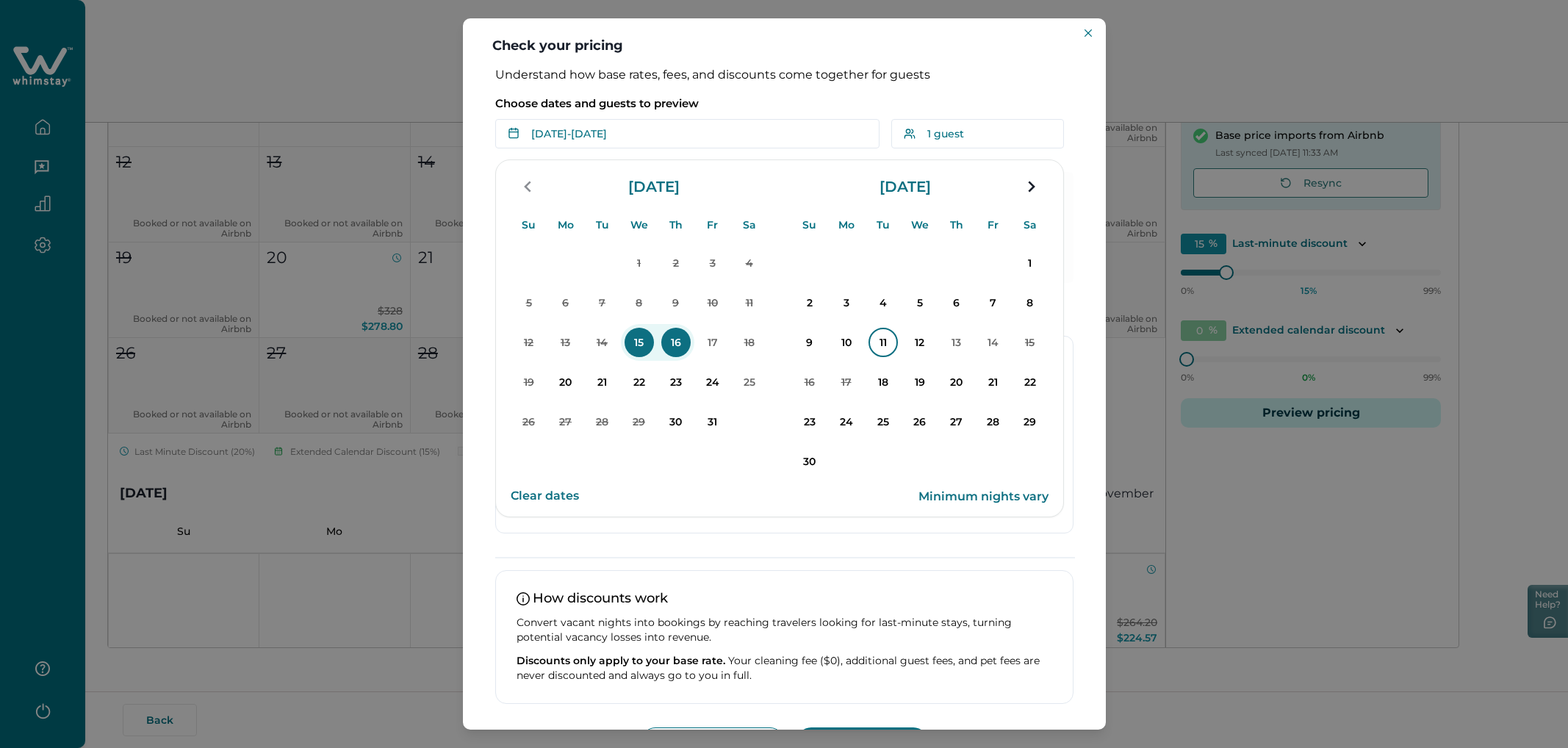
click at [874, 344] on p "11" at bounding box center [883, 342] width 29 height 29
click at [940, 351] on p "14" at bounding box center [993, 342] width 29 height 29
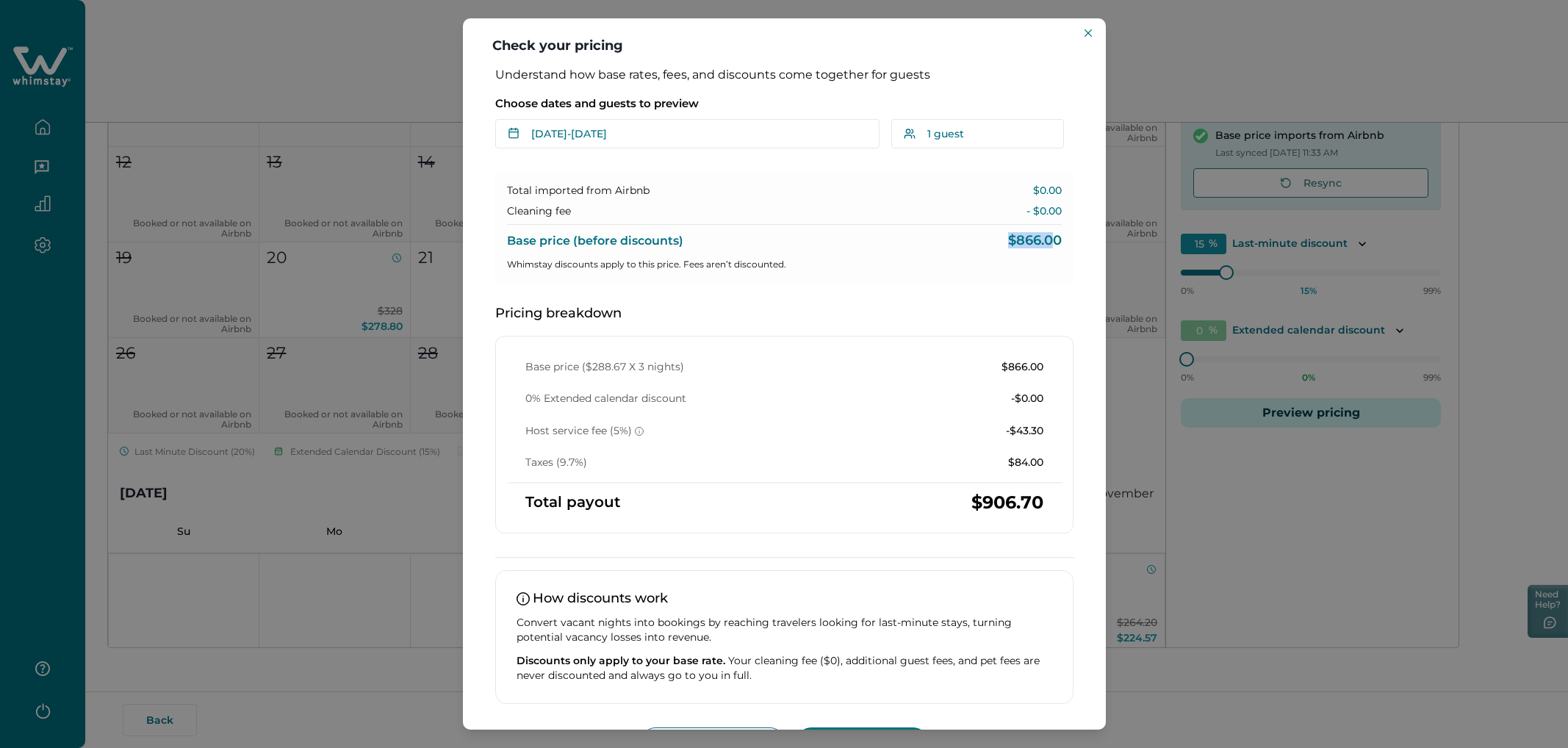
drag, startPoint x: 973, startPoint y: 240, endPoint x: 1048, endPoint y: 239, distance: 75.0
click at [940, 239] on div "Base price (before discounts) $866.00" at bounding box center [784, 236] width 555 height 24
click at [940, 265] on div "Understand how base rates, fees, and discounts come together for guests Choose …" at bounding box center [785, 412] width 608 height 690
drag, startPoint x: 1046, startPoint y: 184, endPoint x: 1053, endPoint y: 216, distance: 32.8
click at [940, 216] on div "Total imported from Airbnb $0.00 Cleaning fee - $0.00 Base price (before discou…" at bounding box center [784, 227] width 579 height 111
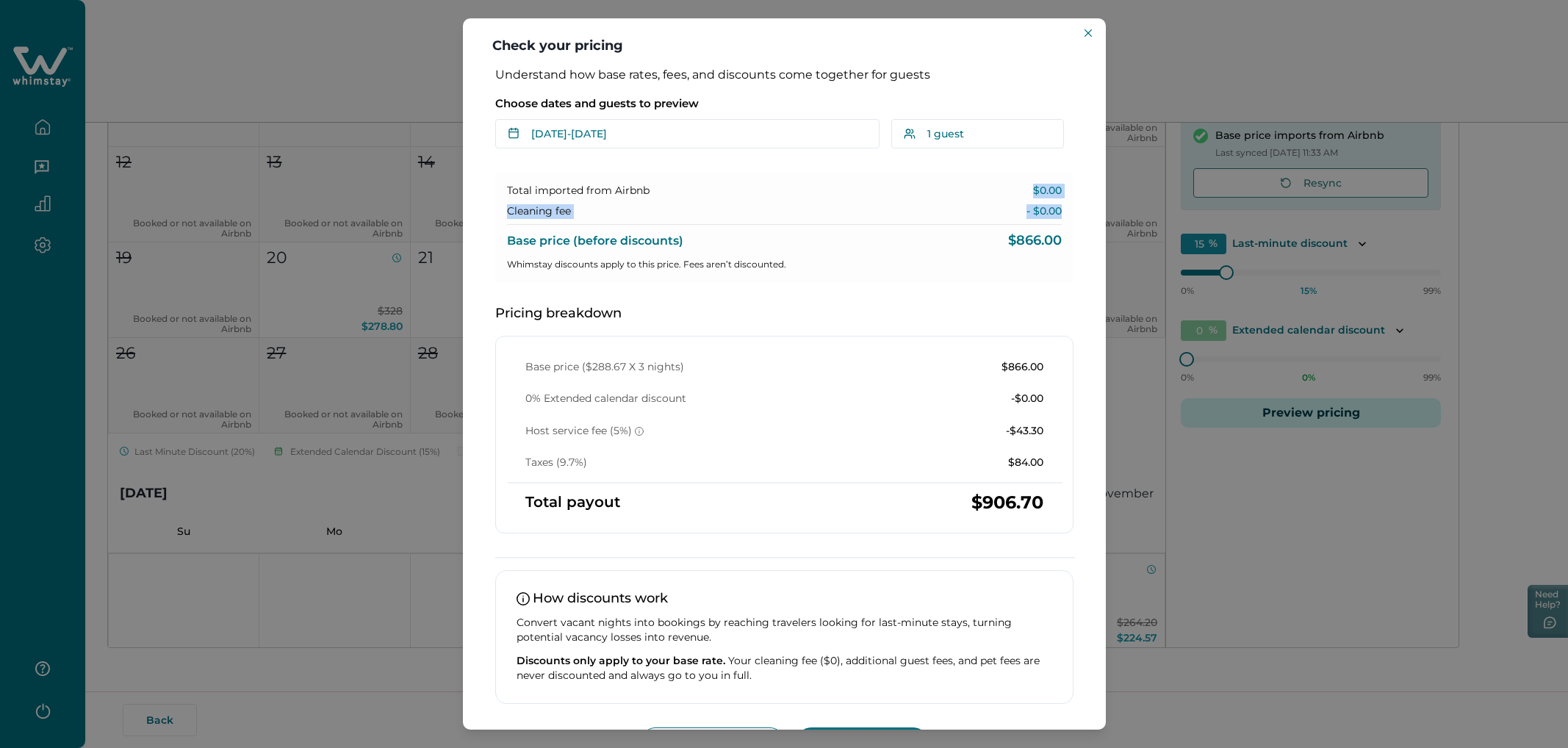
click at [940, 216] on div "Total imported from Airbnb $0.00 Cleaning fee - $0.00 Base price (before discou…" at bounding box center [784, 227] width 579 height 111
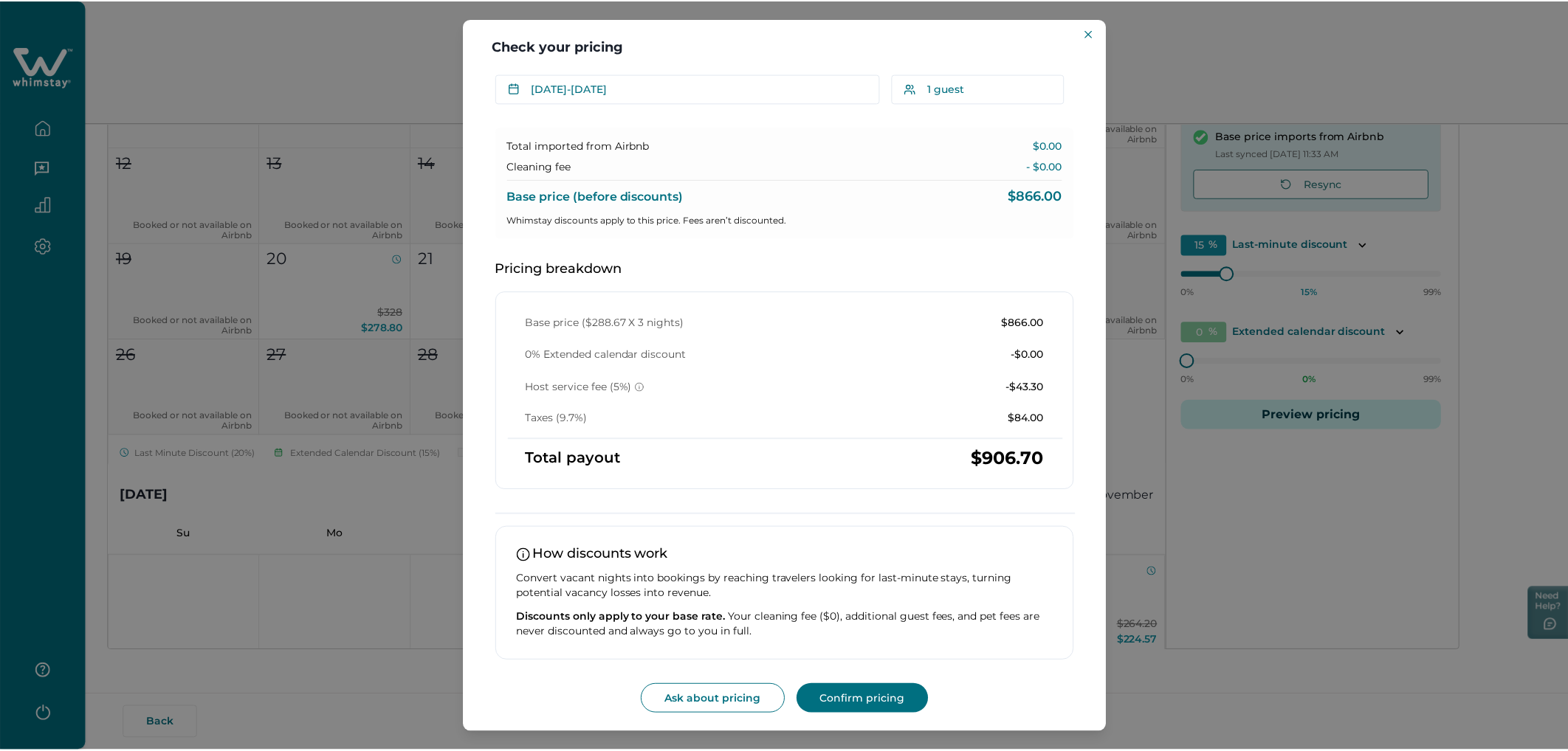
scroll to position [0, 0]
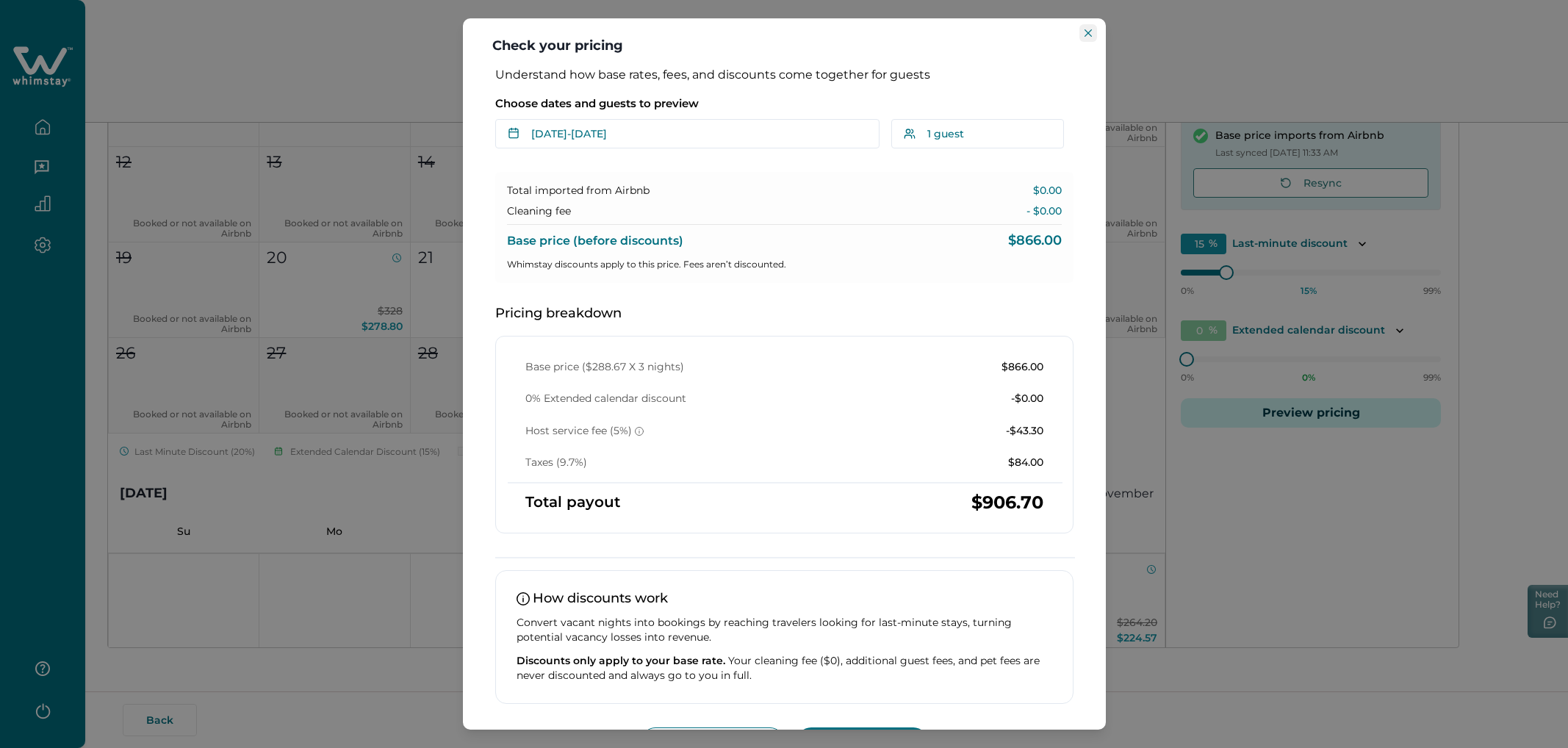
click at [940, 32] on icon "Close" at bounding box center [1088, 33] width 8 height 8
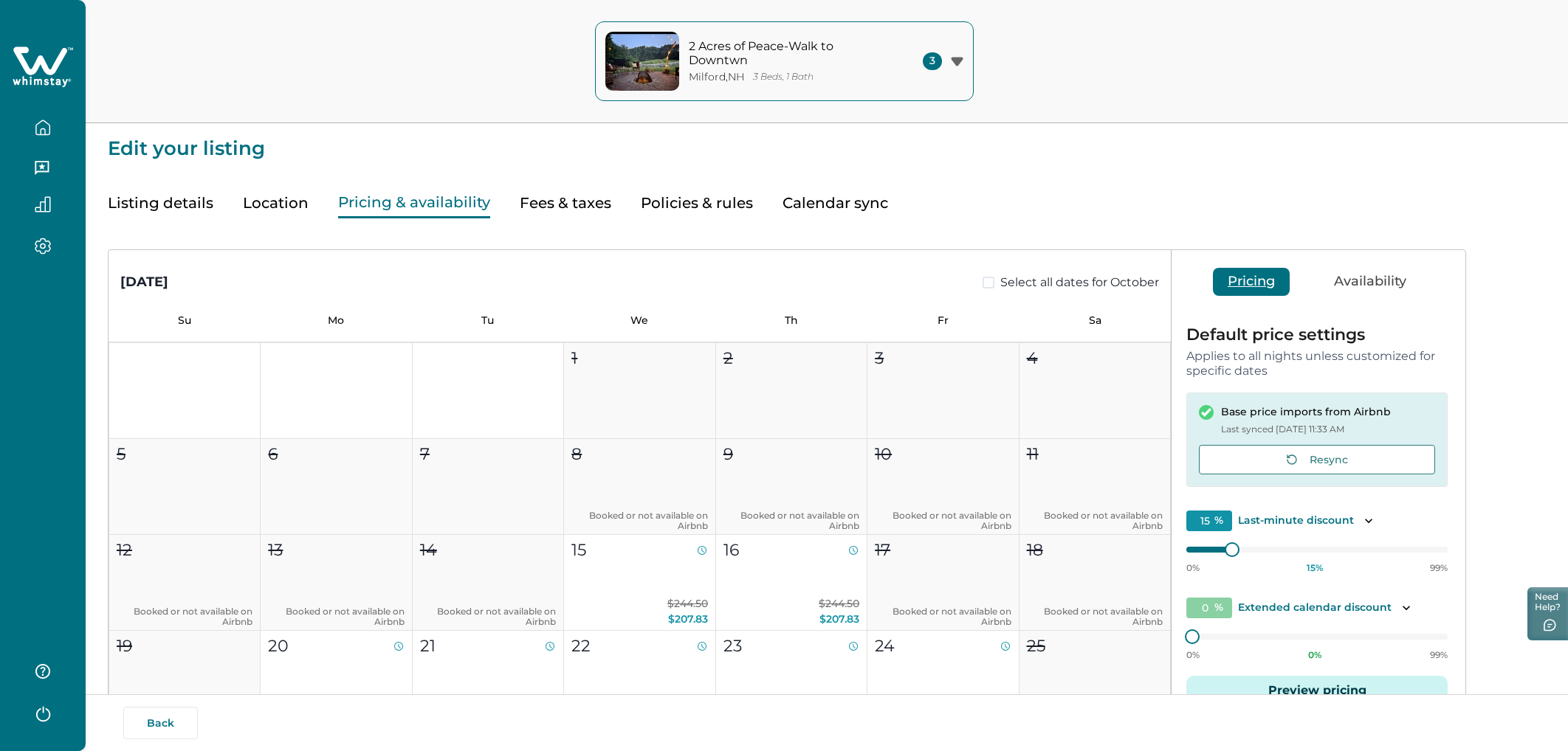
click at [580, 196] on button "Fees & taxes" at bounding box center [565, 204] width 91 height 30
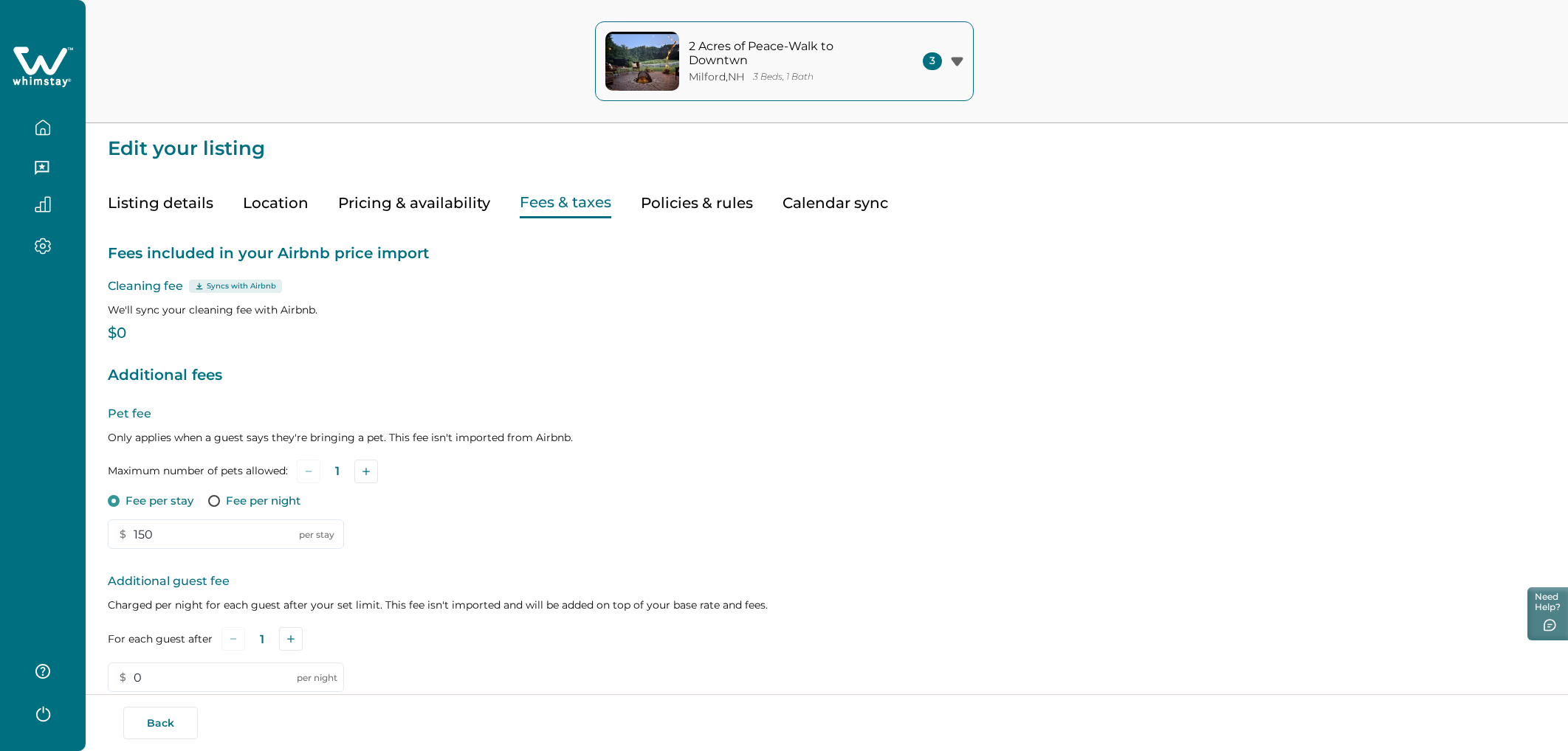
click at [944, 425] on div "Pet fee Only applies when a guest says they're bringing a pet. This fee isn't i…" at bounding box center [827, 477] width 1439 height 145
click at [567, 341] on div "Fees included in your Airbnb price import Cleaning fee Syncs with Airbnb We'll …" at bounding box center [827, 541] width 1439 height 646
click at [466, 205] on button "Pricing & availability" at bounding box center [415, 204] width 152 height 30
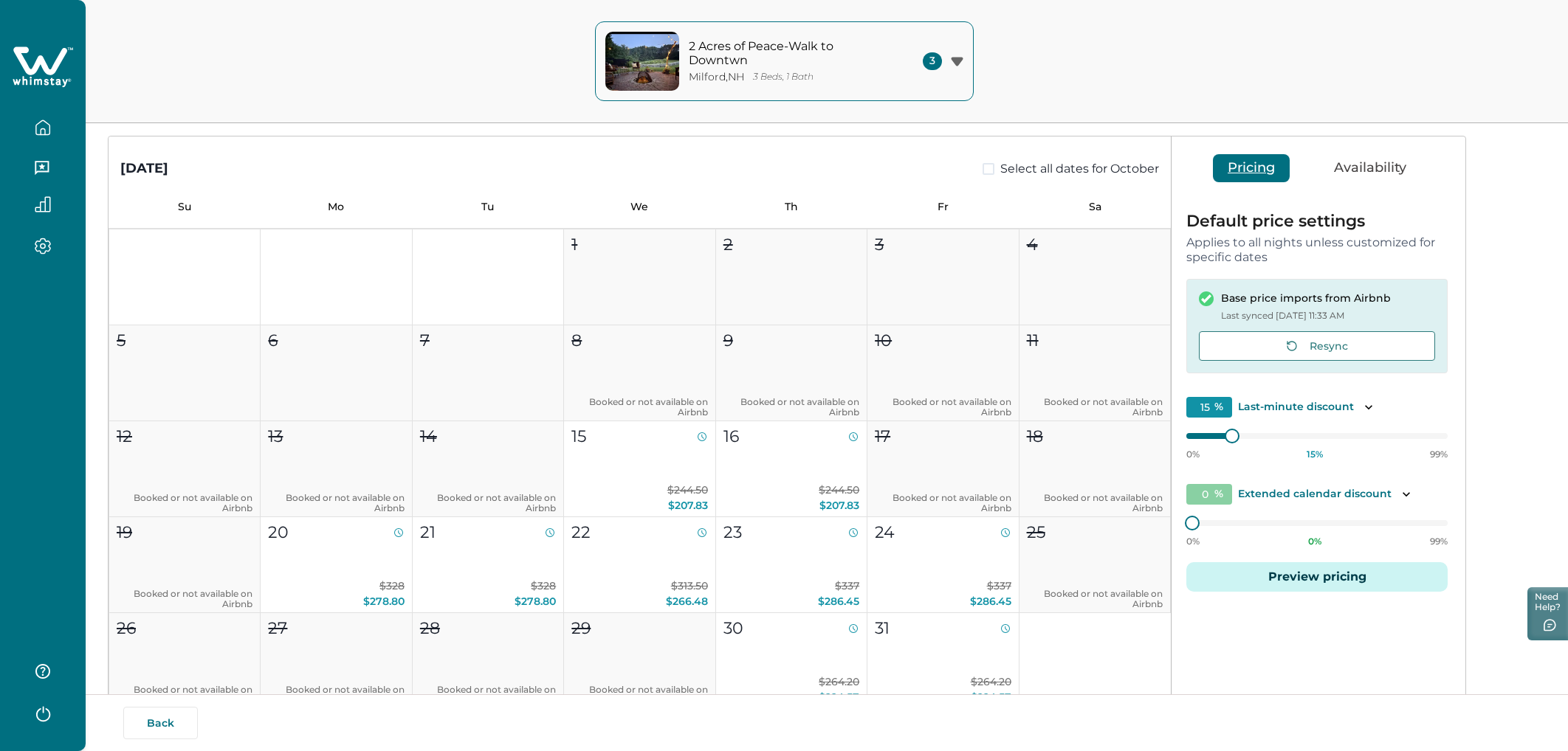
scroll to position [276, 0]
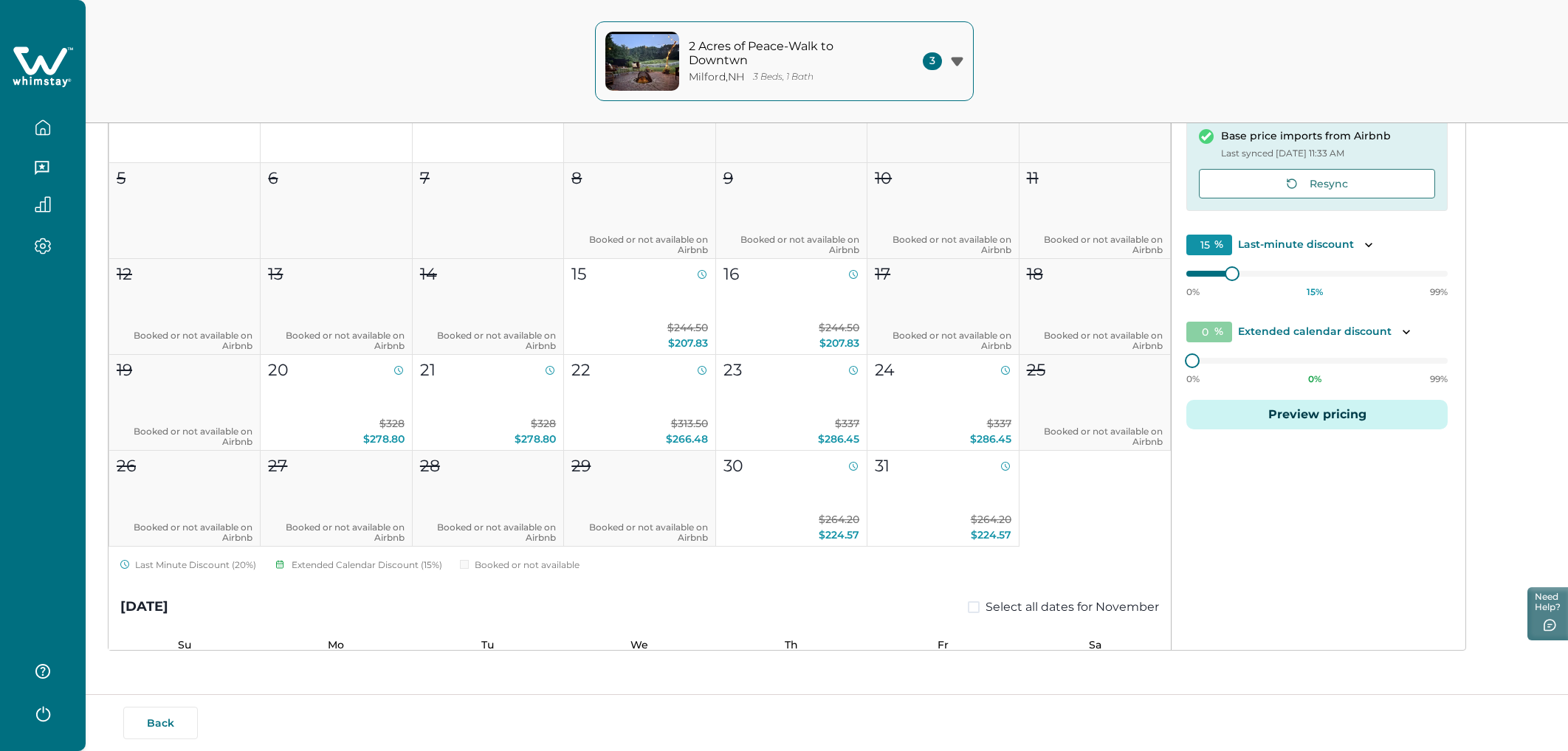
click at [944, 417] on button "Preview pricing" at bounding box center [1317, 414] width 261 height 30
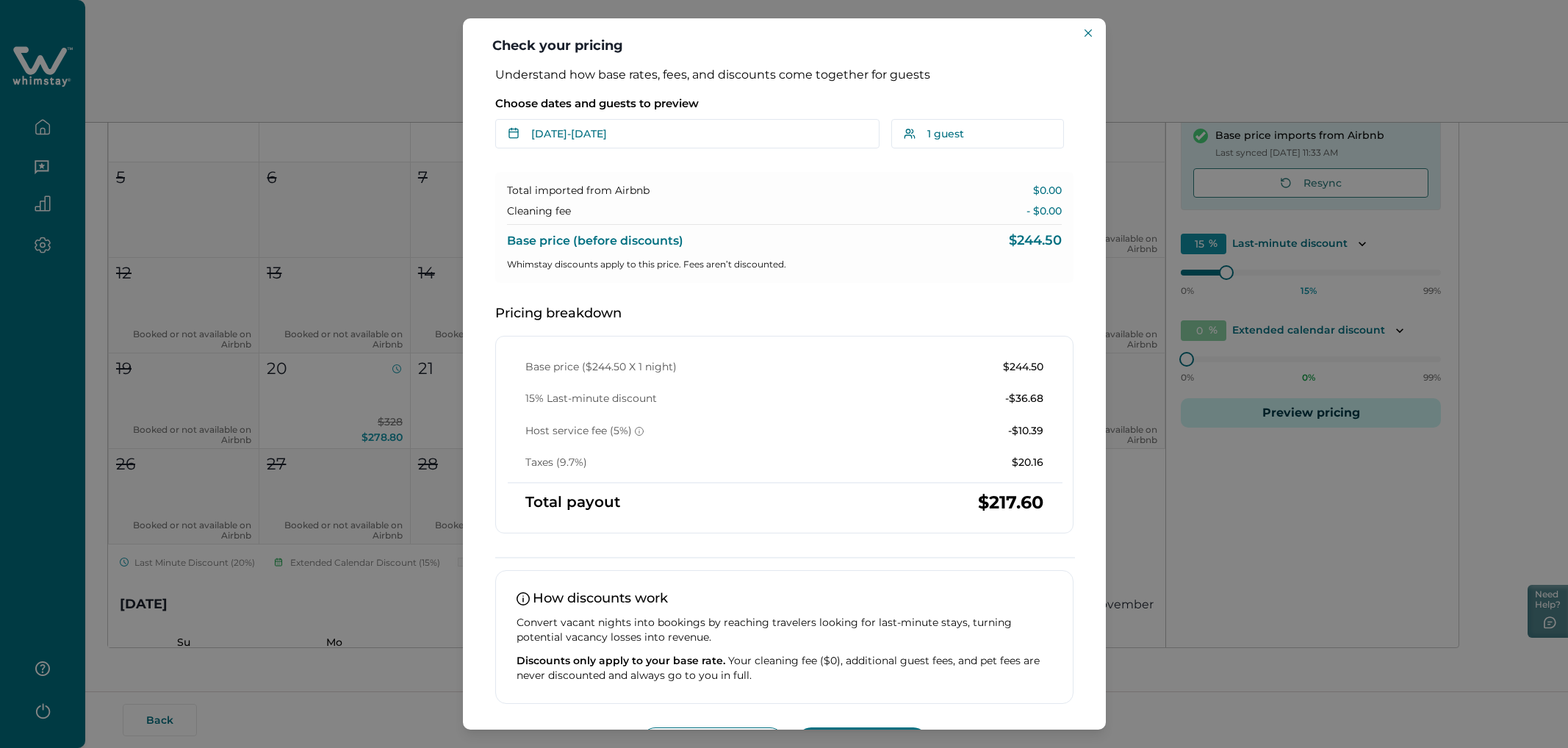
click at [940, 350] on div "Check your pricing Understand how base rates, fees, and discounts come together…" at bounding box center [784, 374] width 1568 height 748
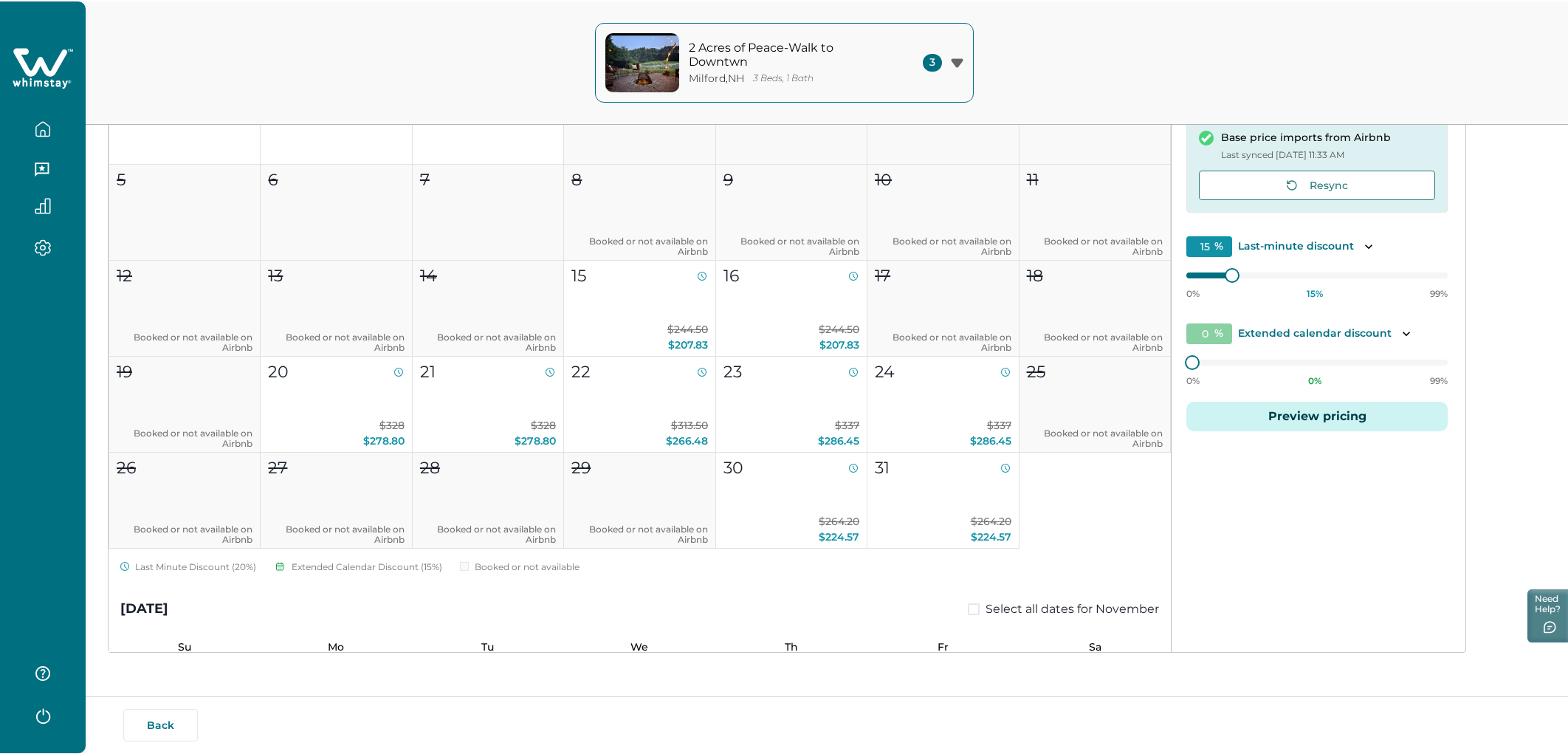
scroll to position [0, 0]
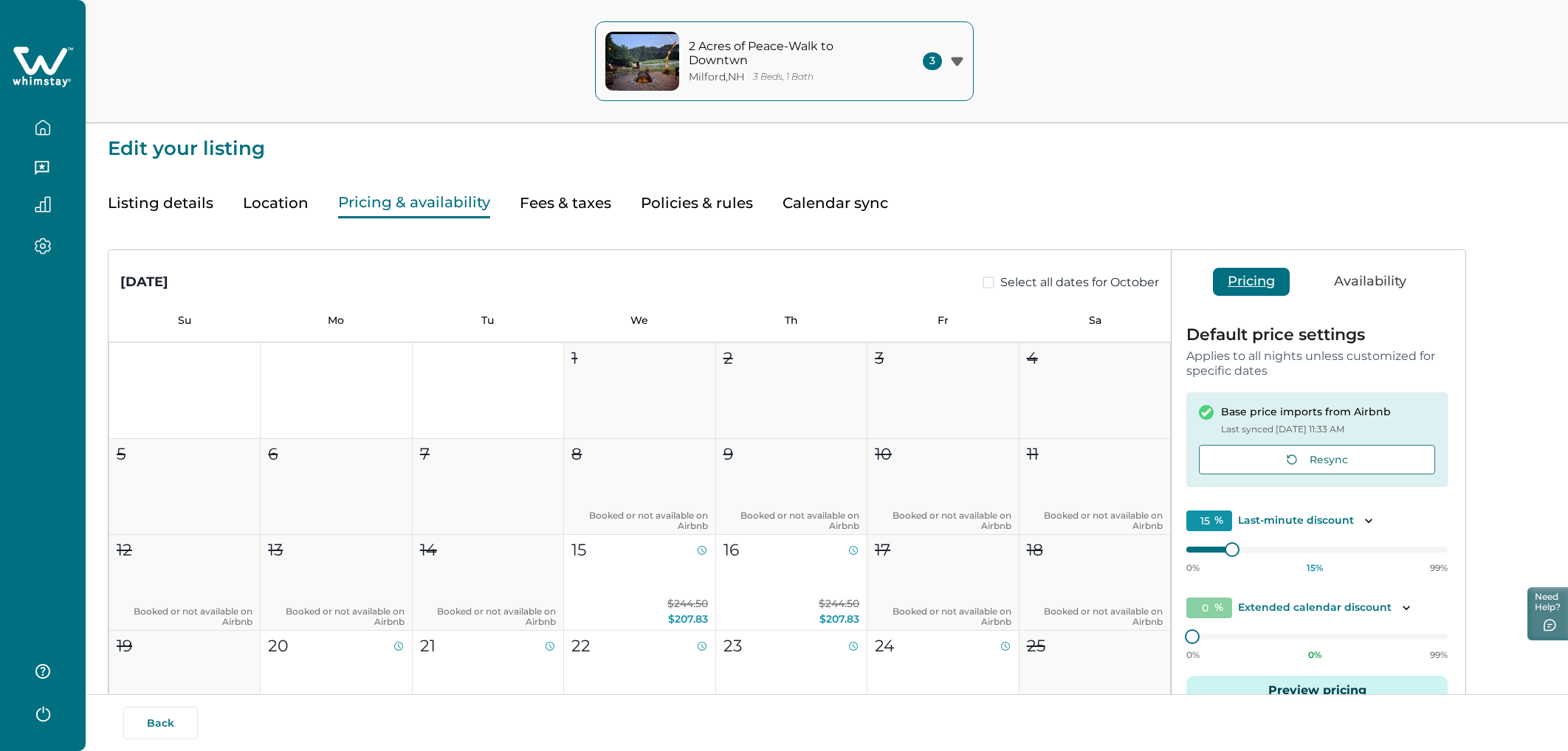
click at [50, 112] on div at bounding box center [42, 122] width 62 height 41
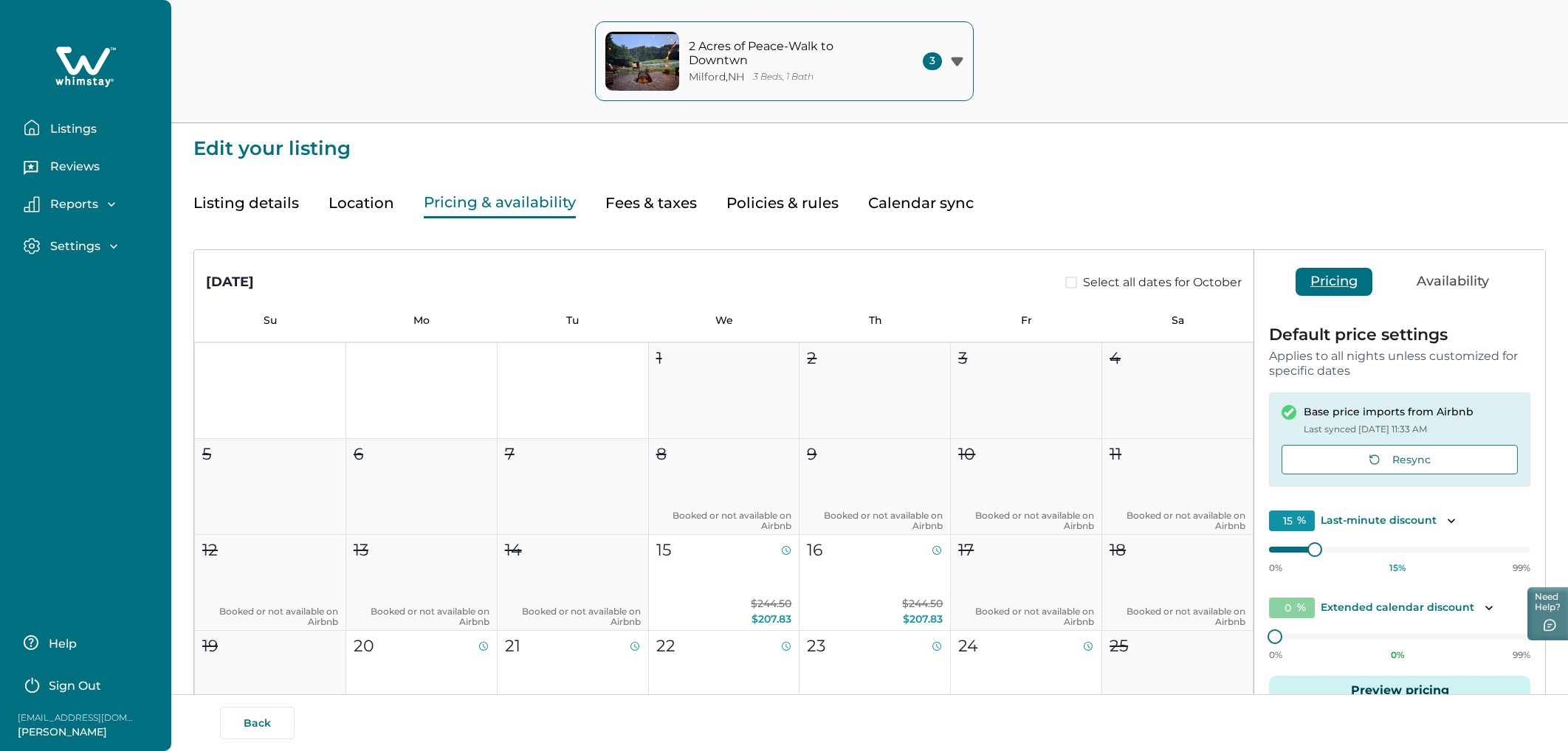
click at [48, 126] on p "Listings" at bounding box center [71, 129] width 51 height 14
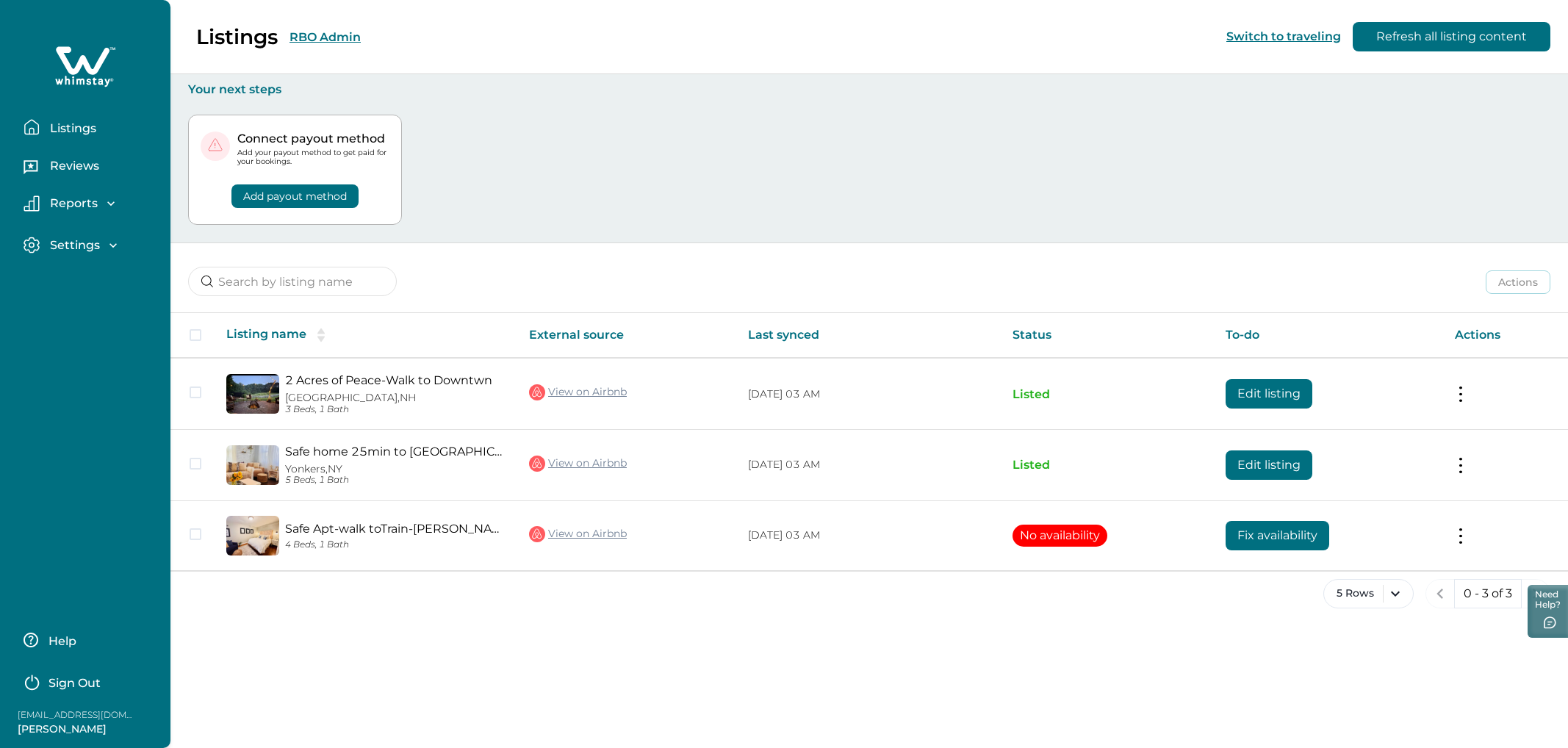
click at [316, 39] on div "Listings RBO Admin Switch to traveling Refresh all listing content" at bounding box center [784, 37] width 1568 height 74
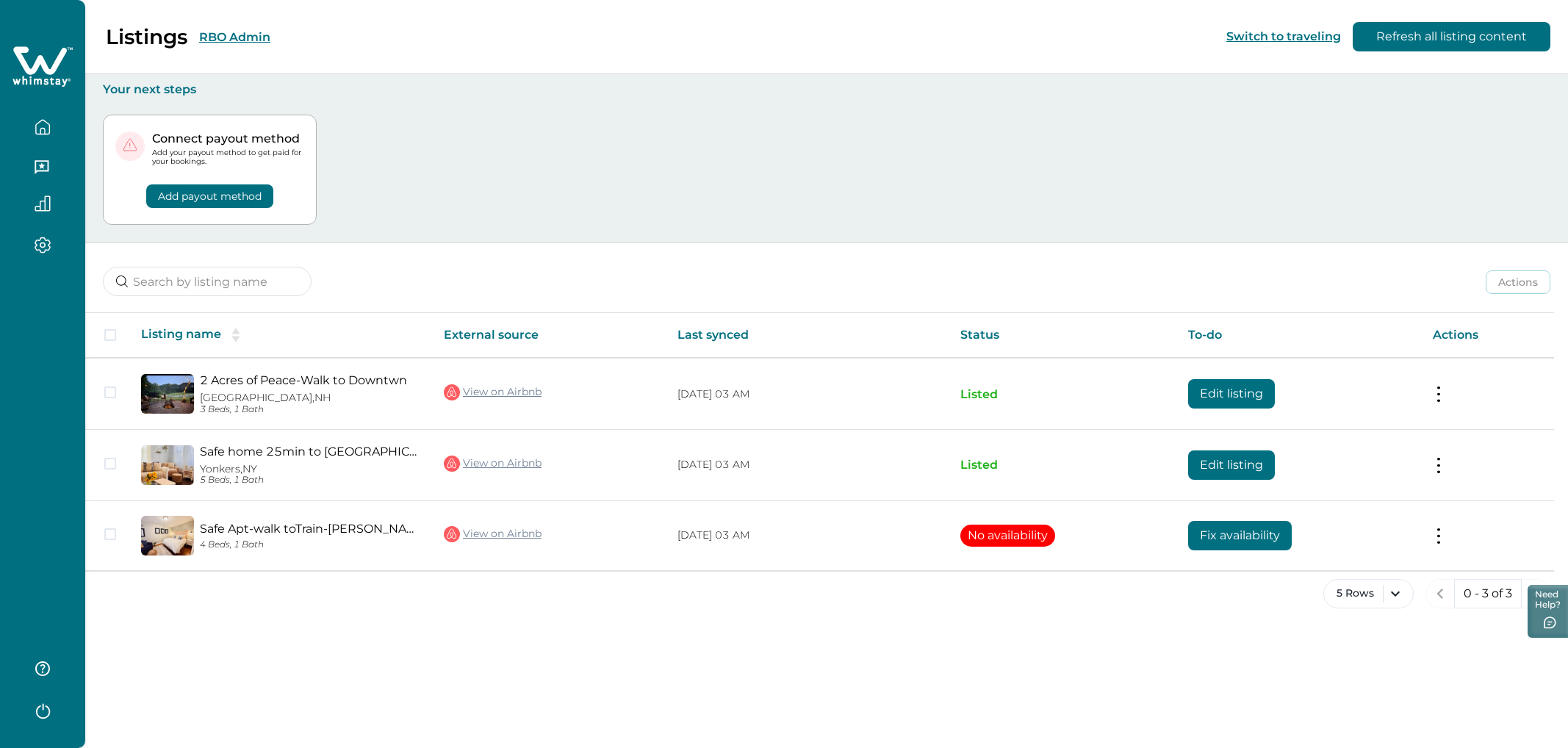
click at [260, 42] on button "RBO Admin" at bounding box center [234, 37] width 72 height 14
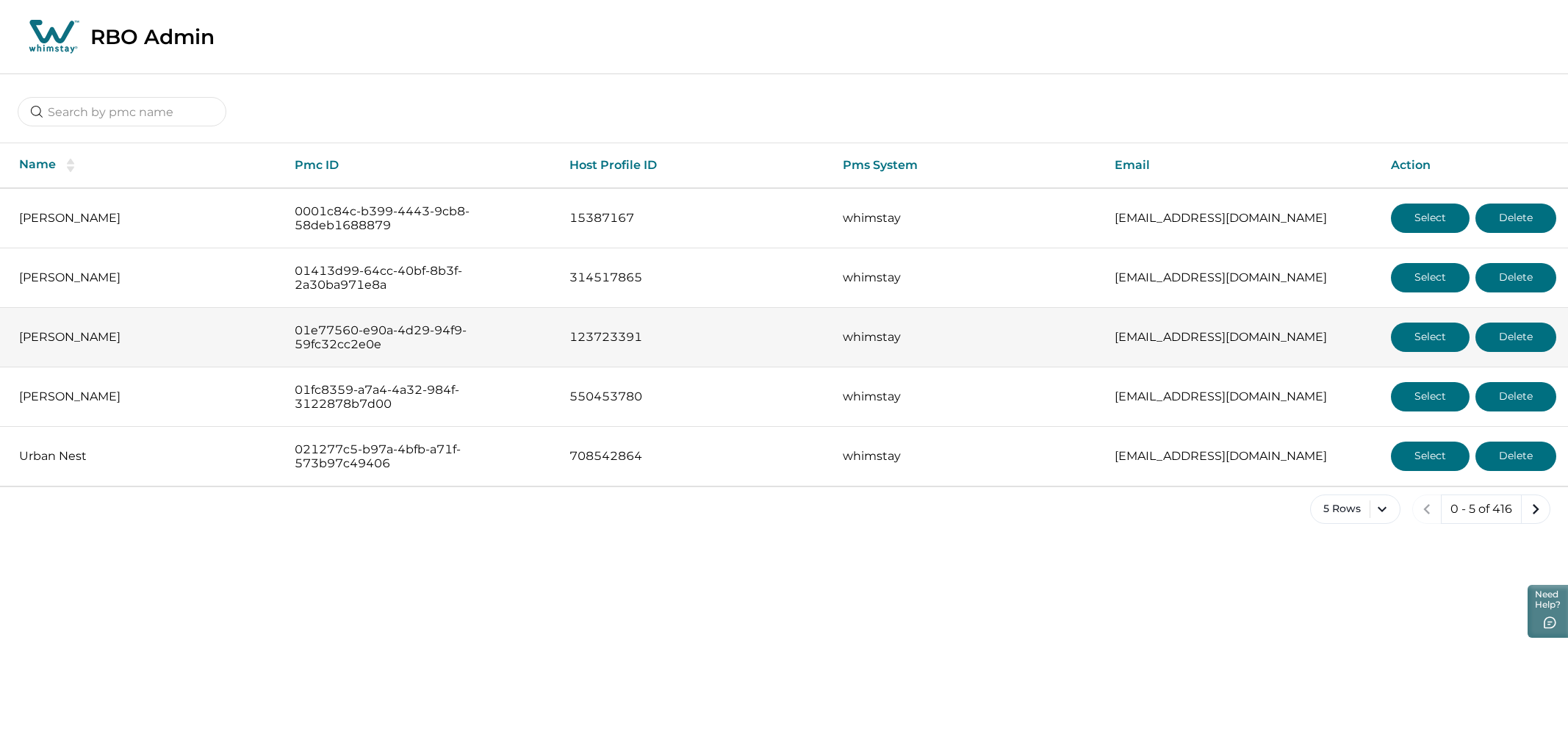
click at [940, 344] on button "Select" at bounding box center [1430, 337] width 78 height 29
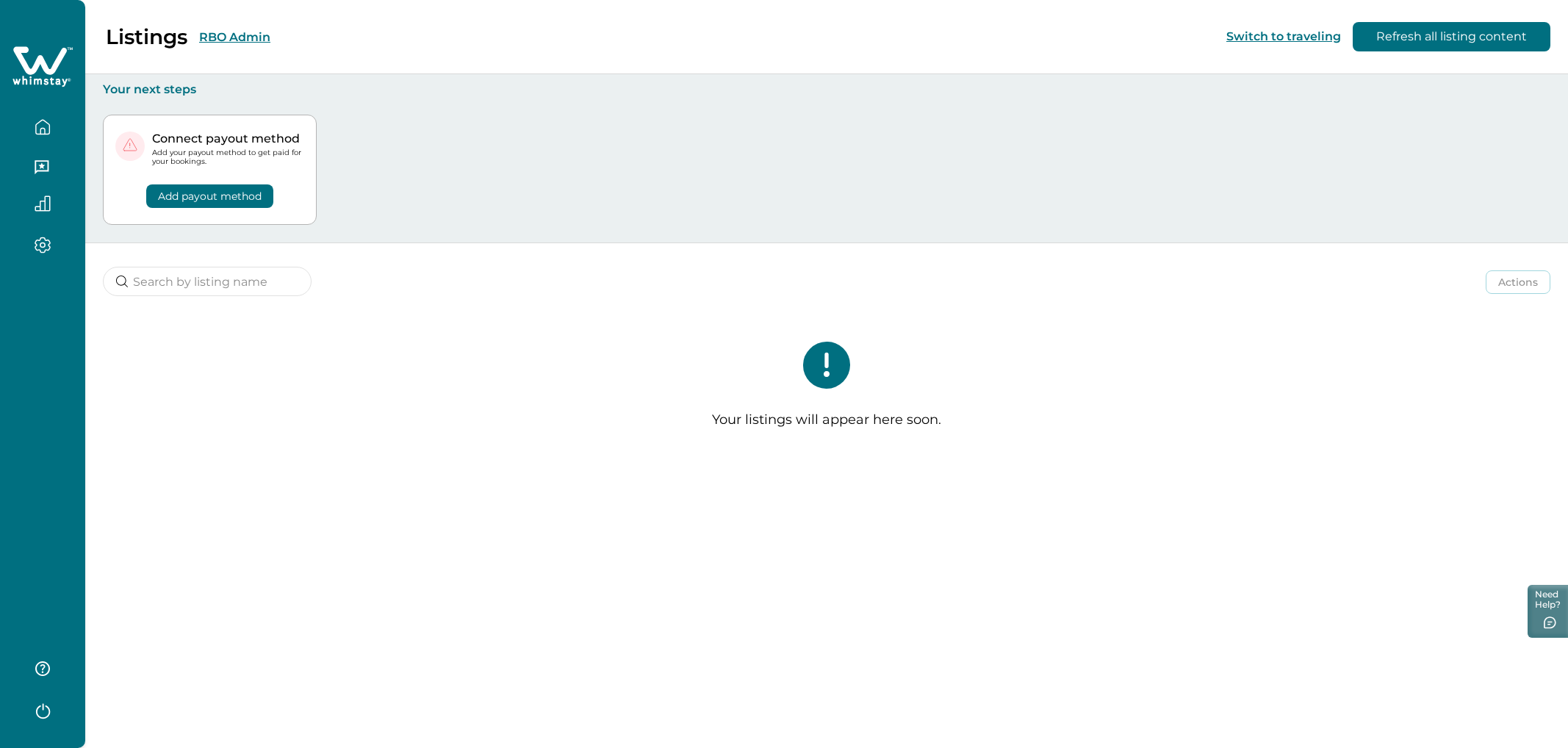
click at [221, 31] on button "RBO Admin" at bounding box center [234, 37] width 72 height 14
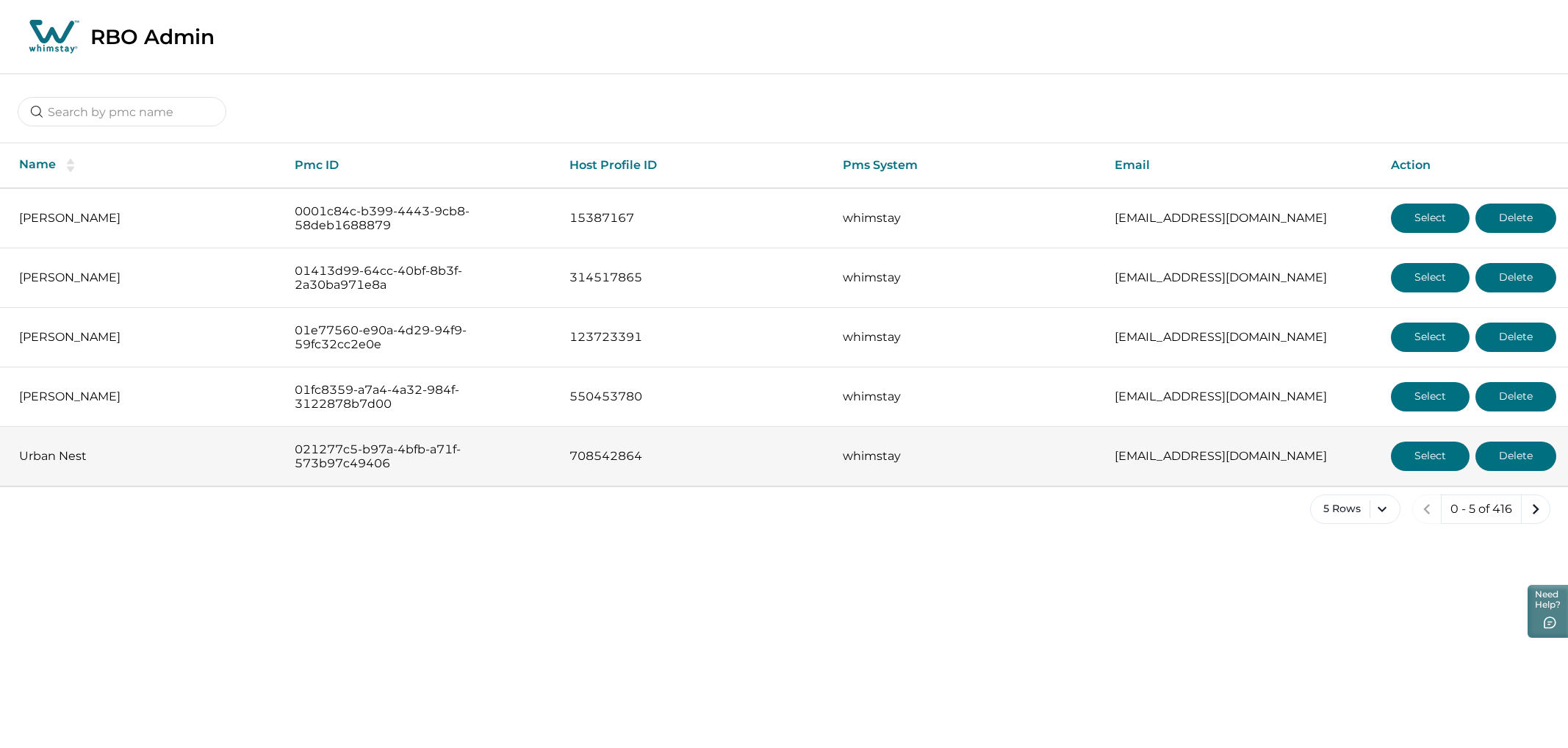
click at [940, 423] on button "Select" at bounding box center [1430, 456] width 78 height 29
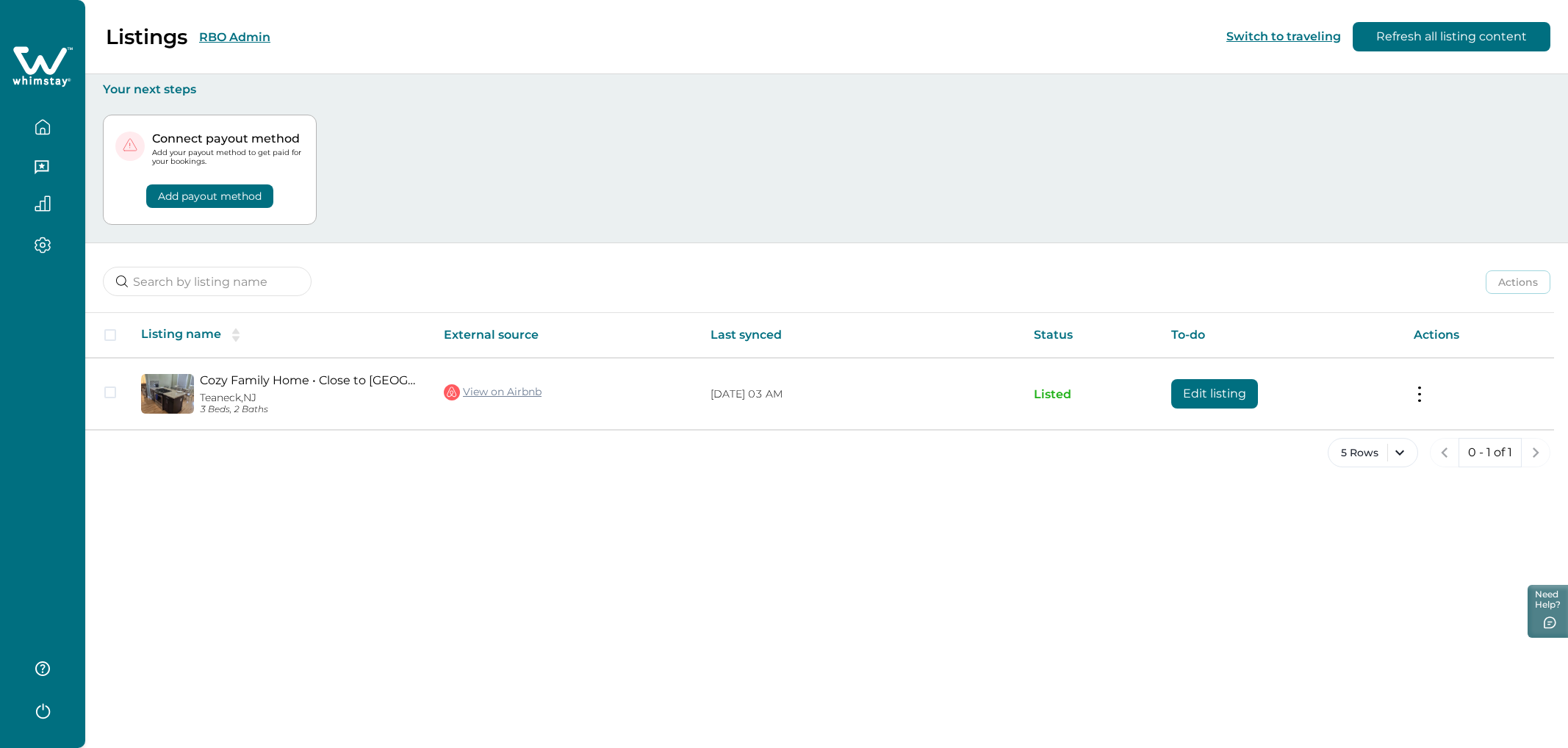
click at [228, 34] on button "RBO Admin" at bounding box center [234, 37] width 72 height 14
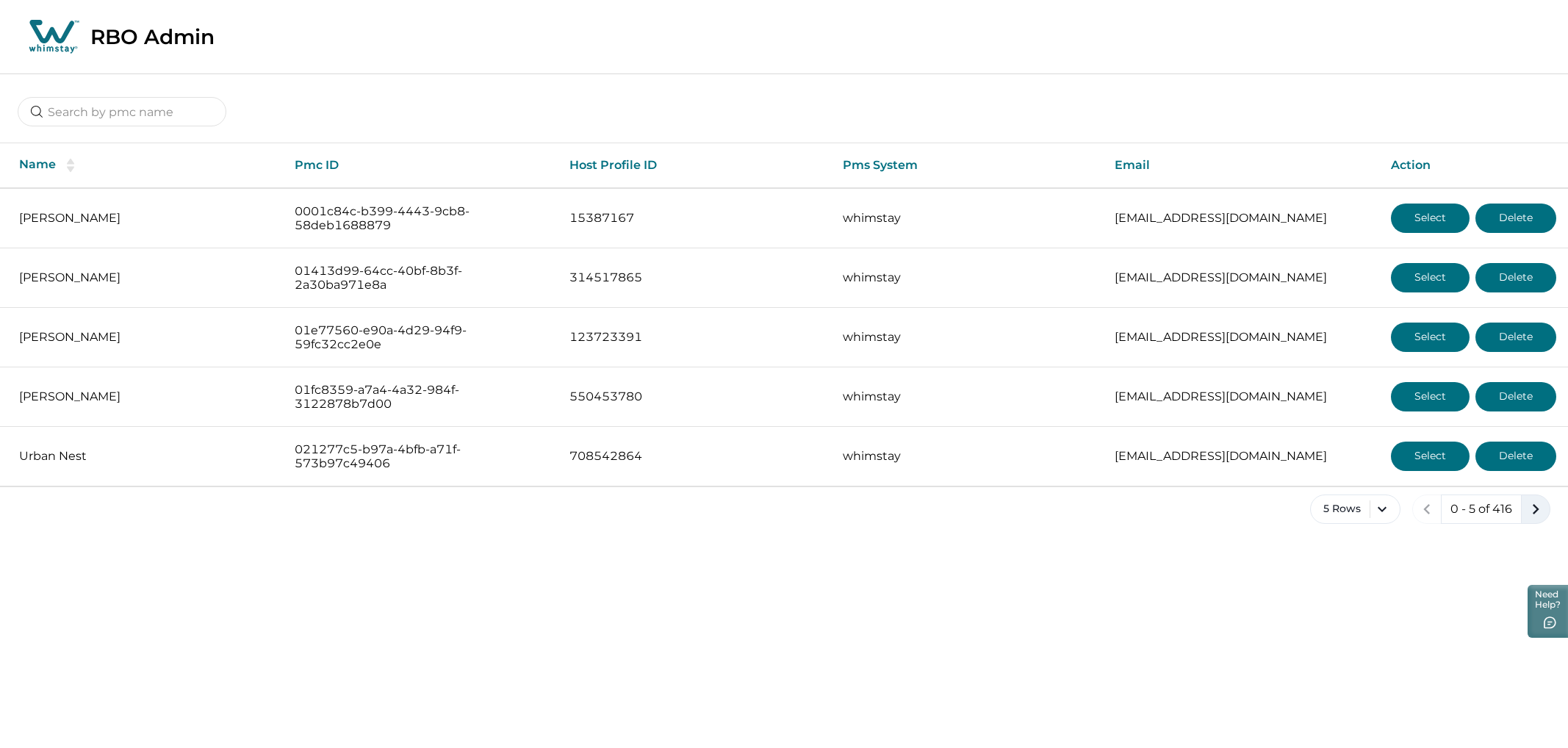
click at [940, 423] on button "next page" at bounding box center [1535, 509] width 29 height 29
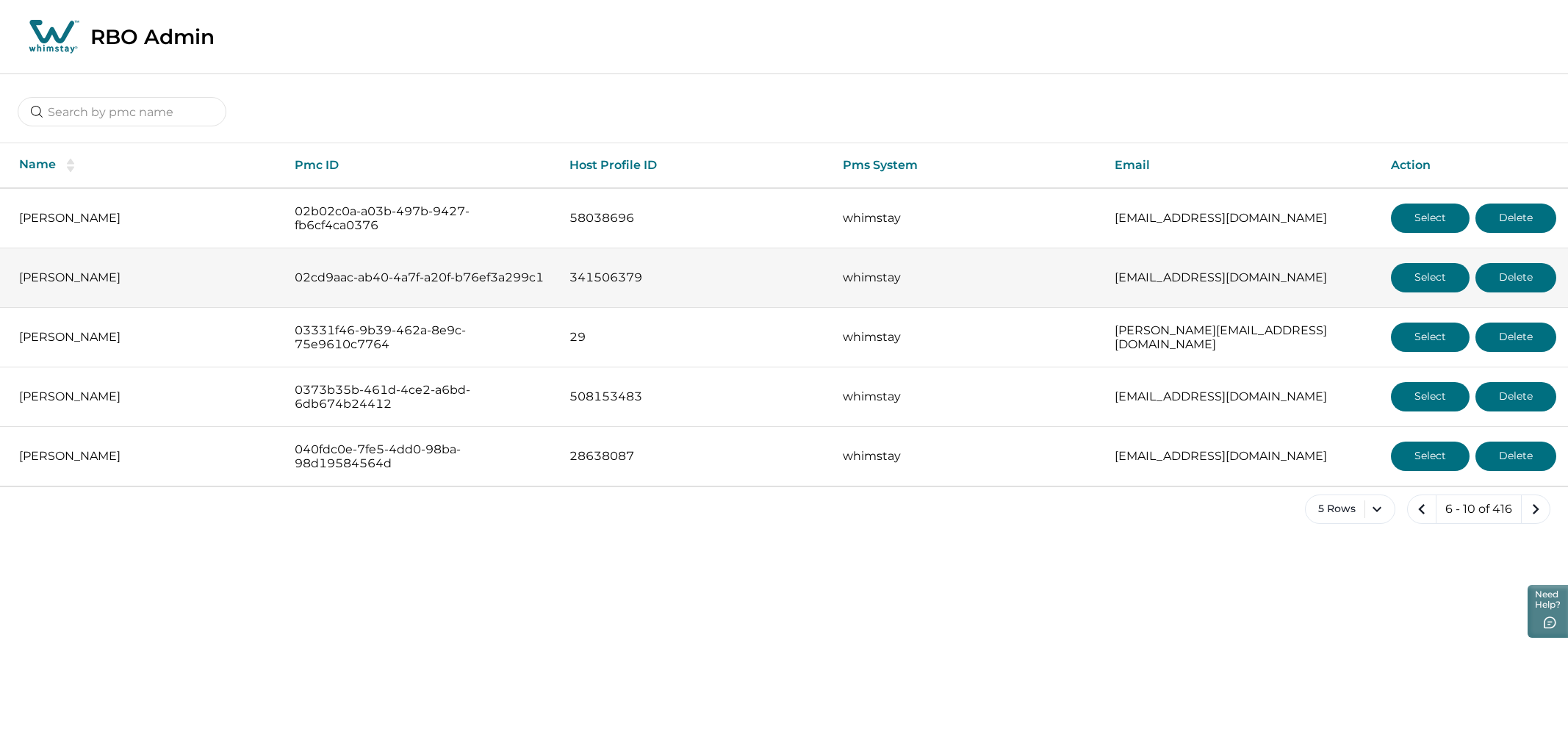
click at [940, 286] on button "Select" at bounding box center [1430, 277] width 78 height 29
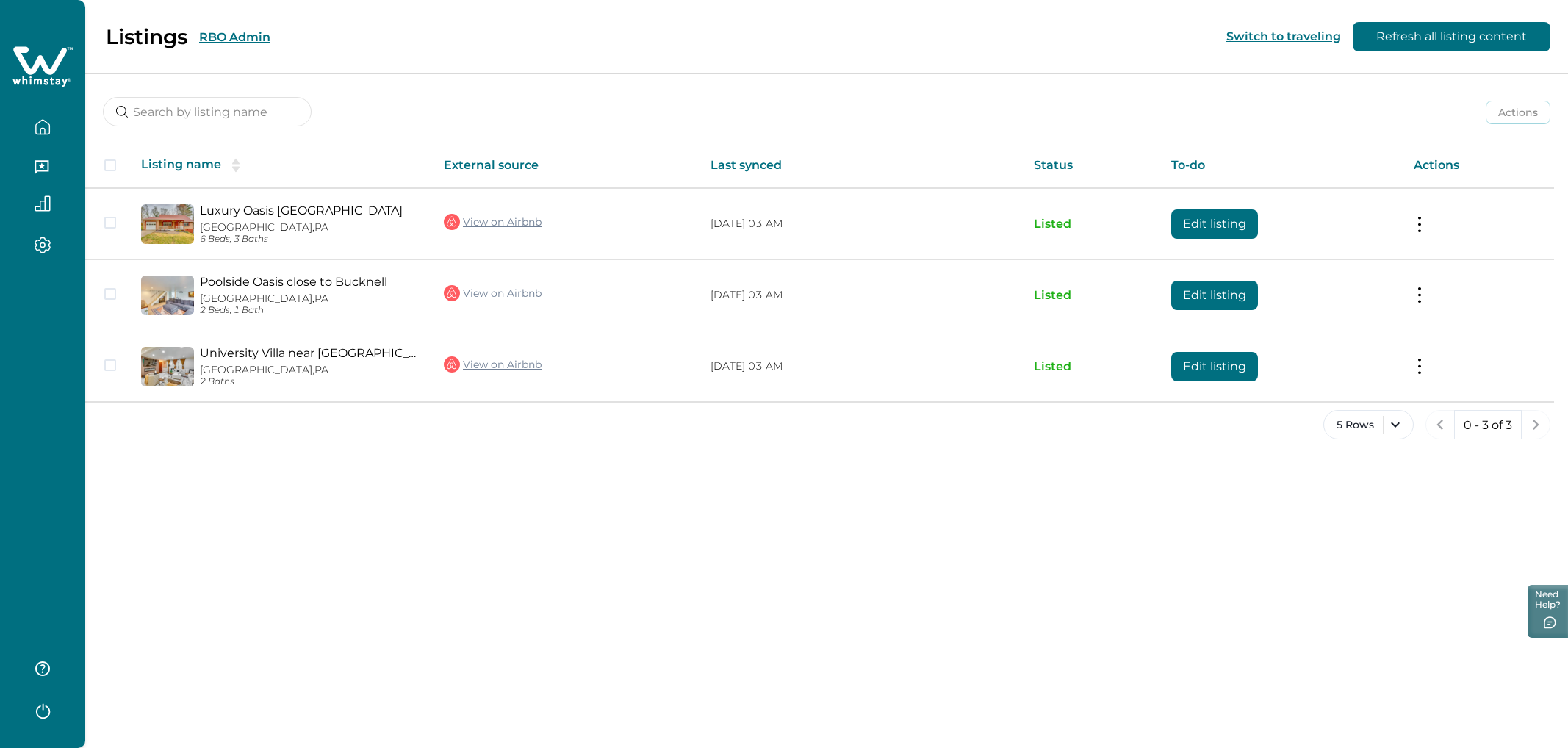
click at [243, 37] on button "RBO Admin" at bounding box center [234, 37] width 72 height 14
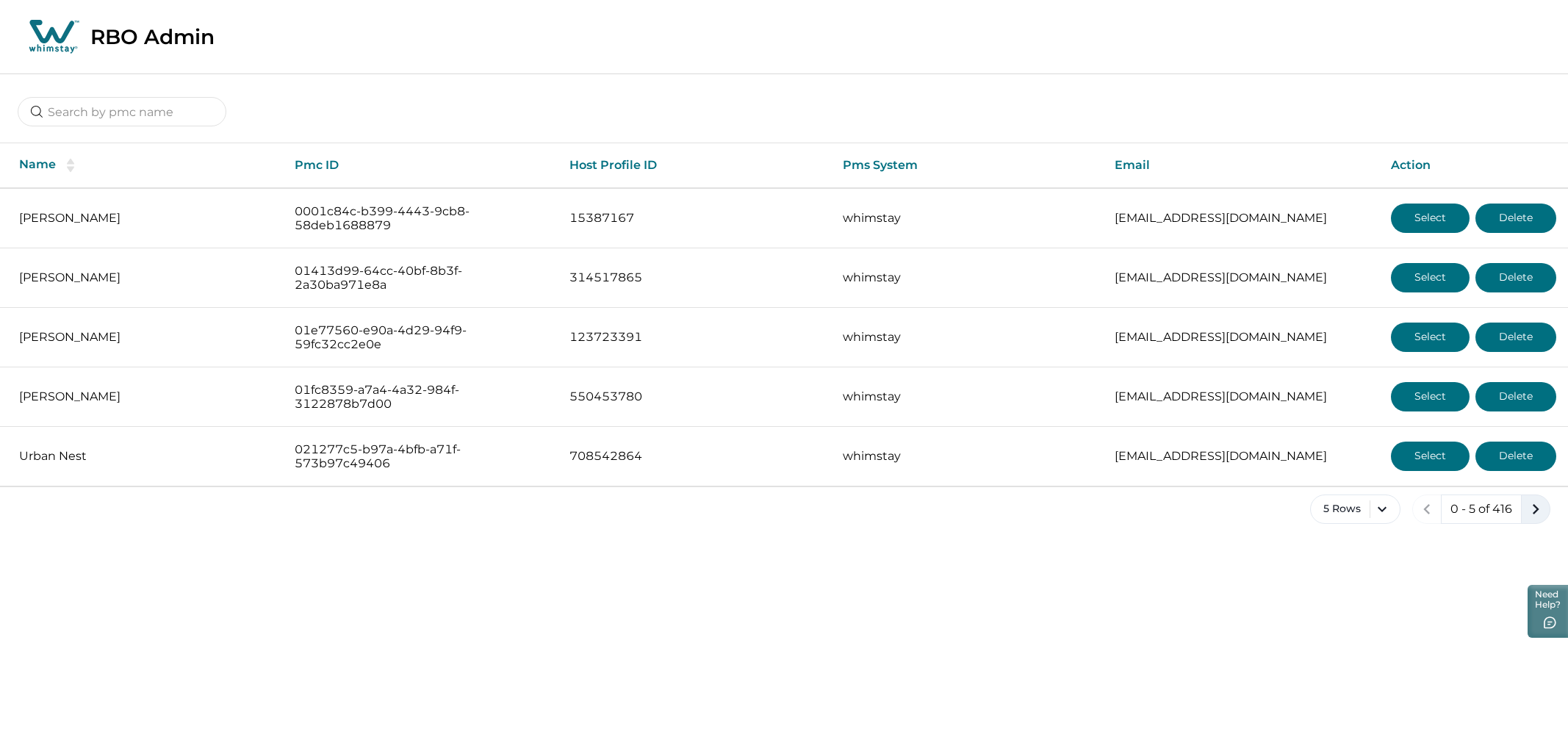
click at [940, 423] on button "next page" at bounding box center [1535, 509] width 29 height 29
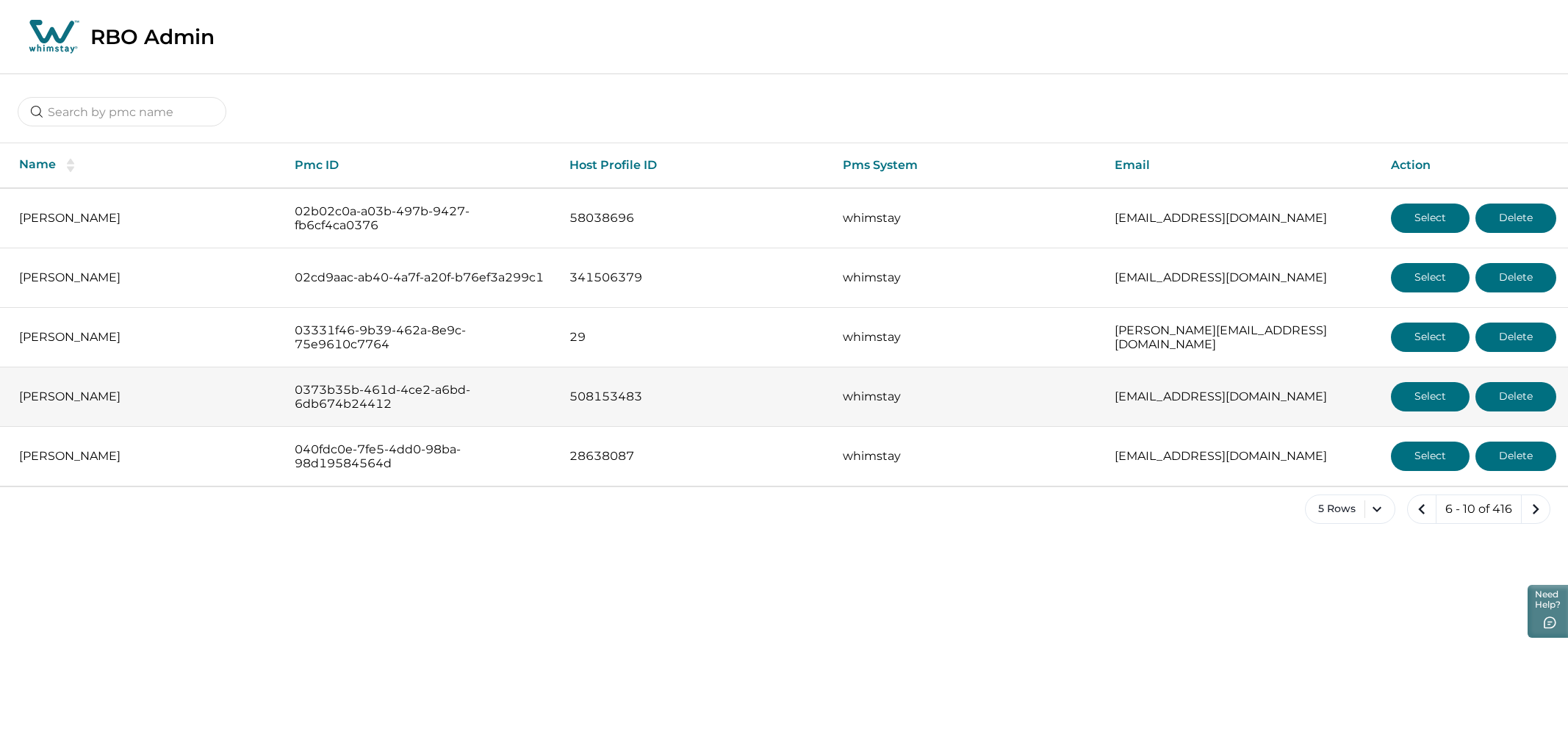
click at [940, 398] on button "Select" at bounding box center [1430, 397] width 78 height 29
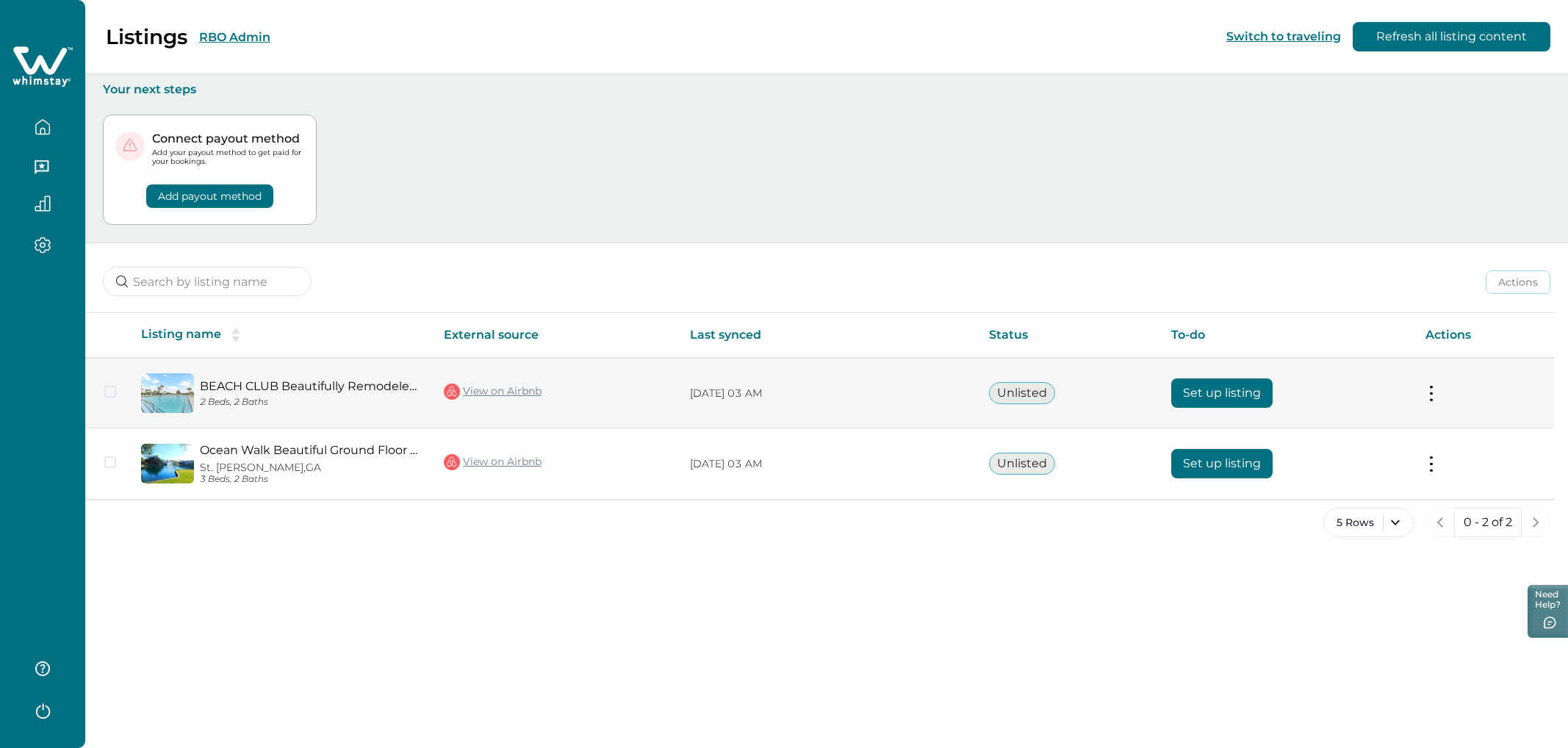
click at [940, 387] on button "Set up listing" at bounding box center [1222, 393] width 101 height 29
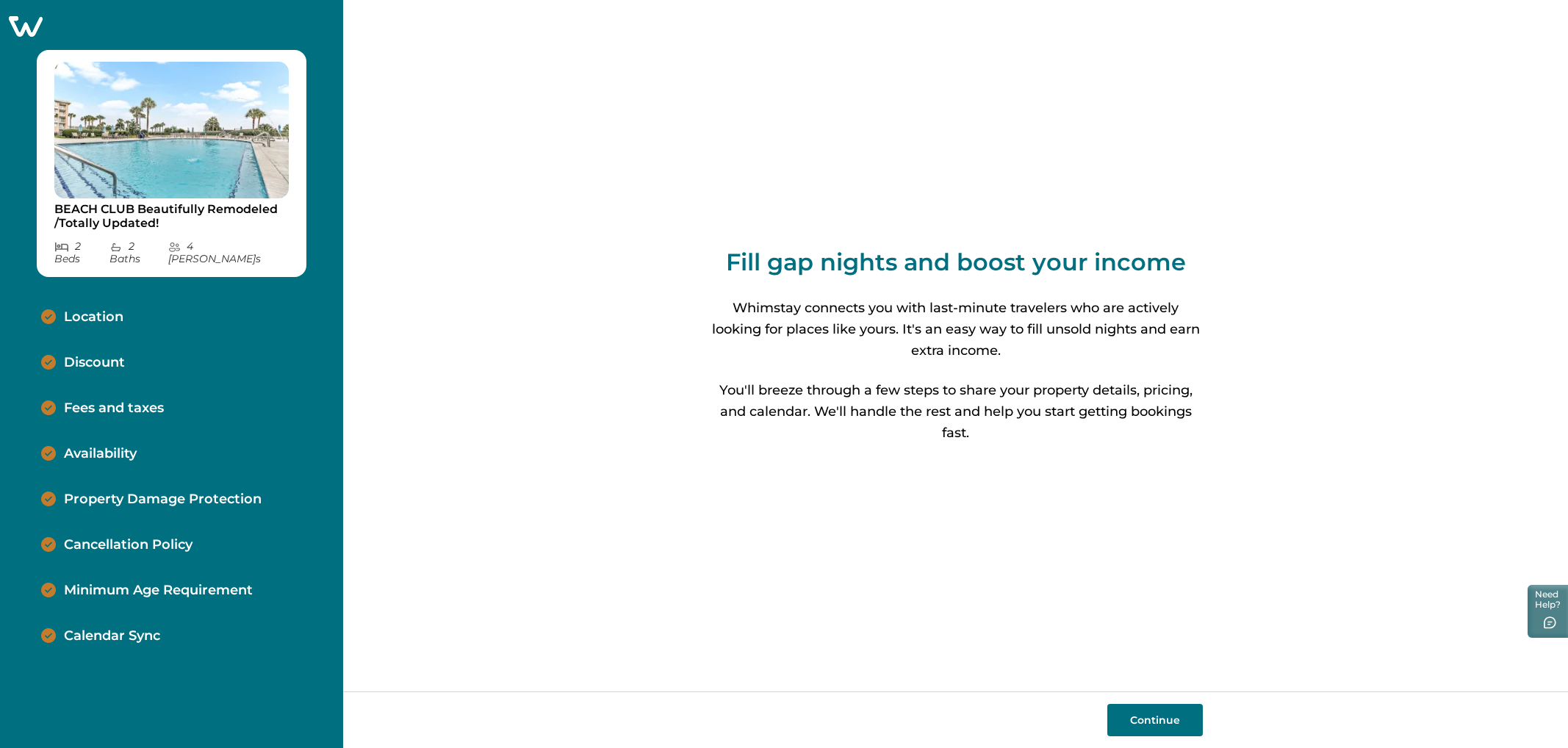
click at [98, 355] on p "Discount" at bounding box center [94, 362] width 61 height 16
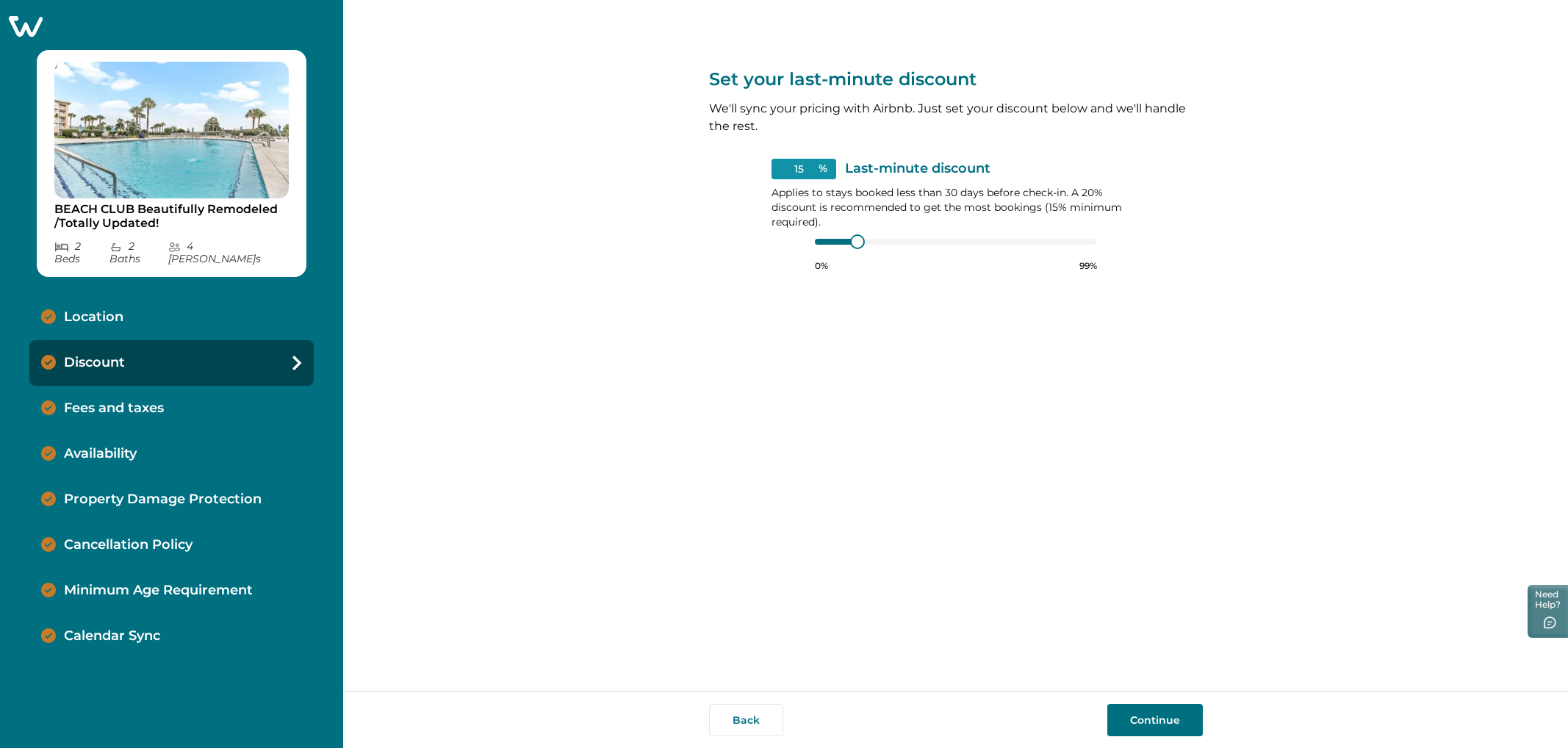
click at [112, 372] on div "Discount" at bounding box center [172, 363] width 285 height 45
click at [128, 401] on p "Fees and taxes" at bounding box center [114, 409] width 100 height 16
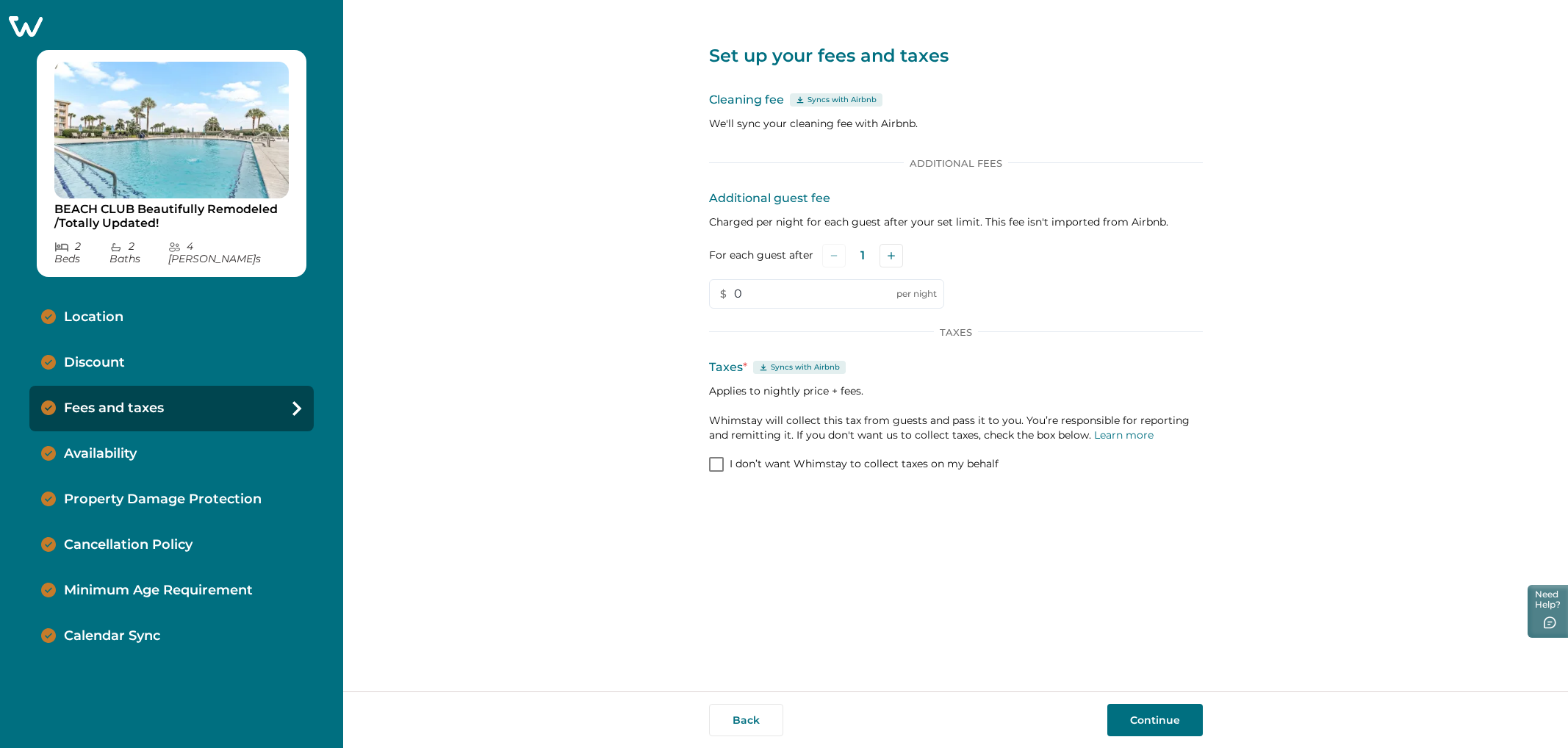
click at [799, 384] on p "Applies to nightly price + fees. Whimstay will collect this tax from guests and…" at bounding box center [956, 414] width 493 height 59
click at [3, 36] on div at bounding box center [172, 26] width 344 height 20
click at [24, 32] on icon at bounding box center [25, 25] width 36 height 23
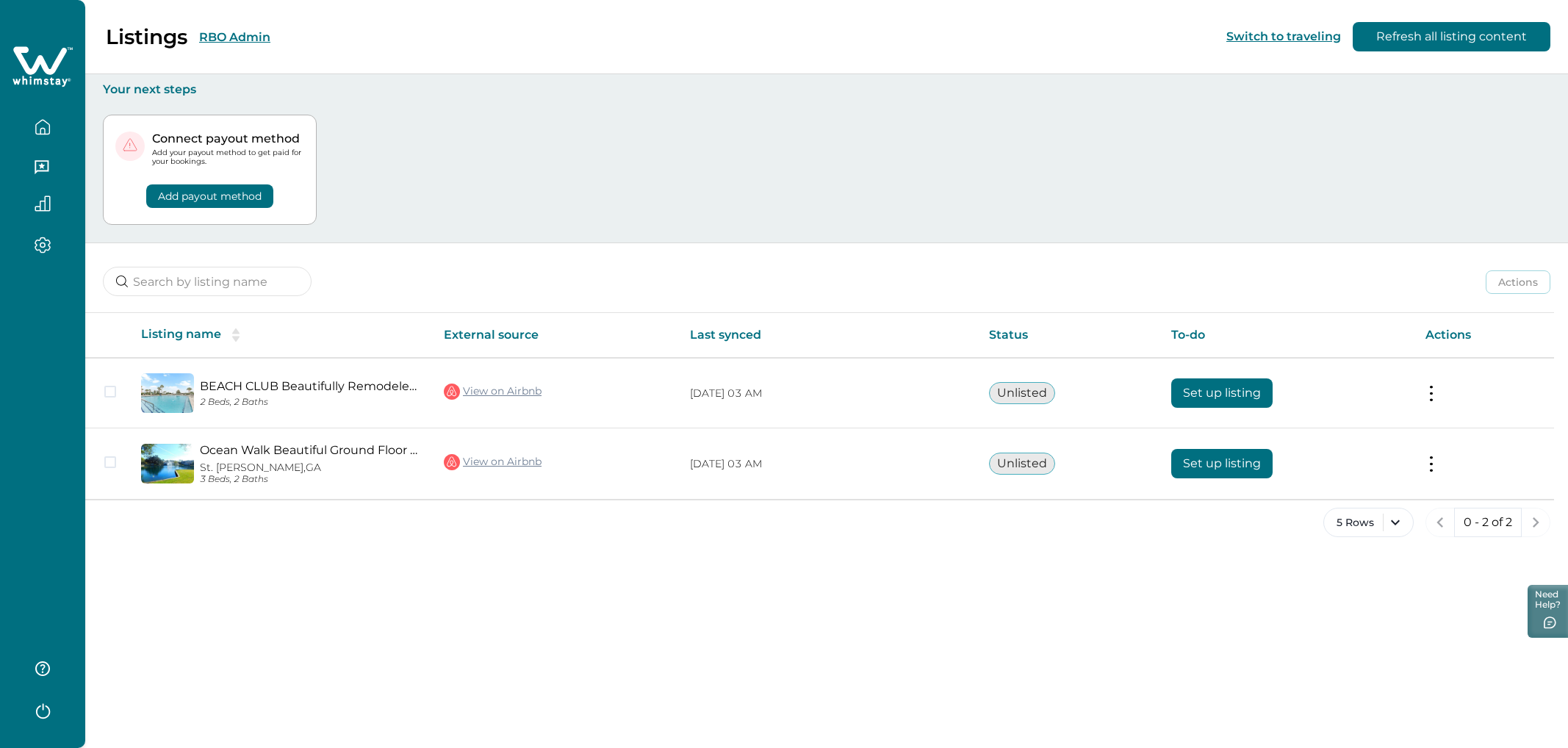
click at [245, 41] on button "RBO Admin" at bounding box center [234, 37] width 72 height 14
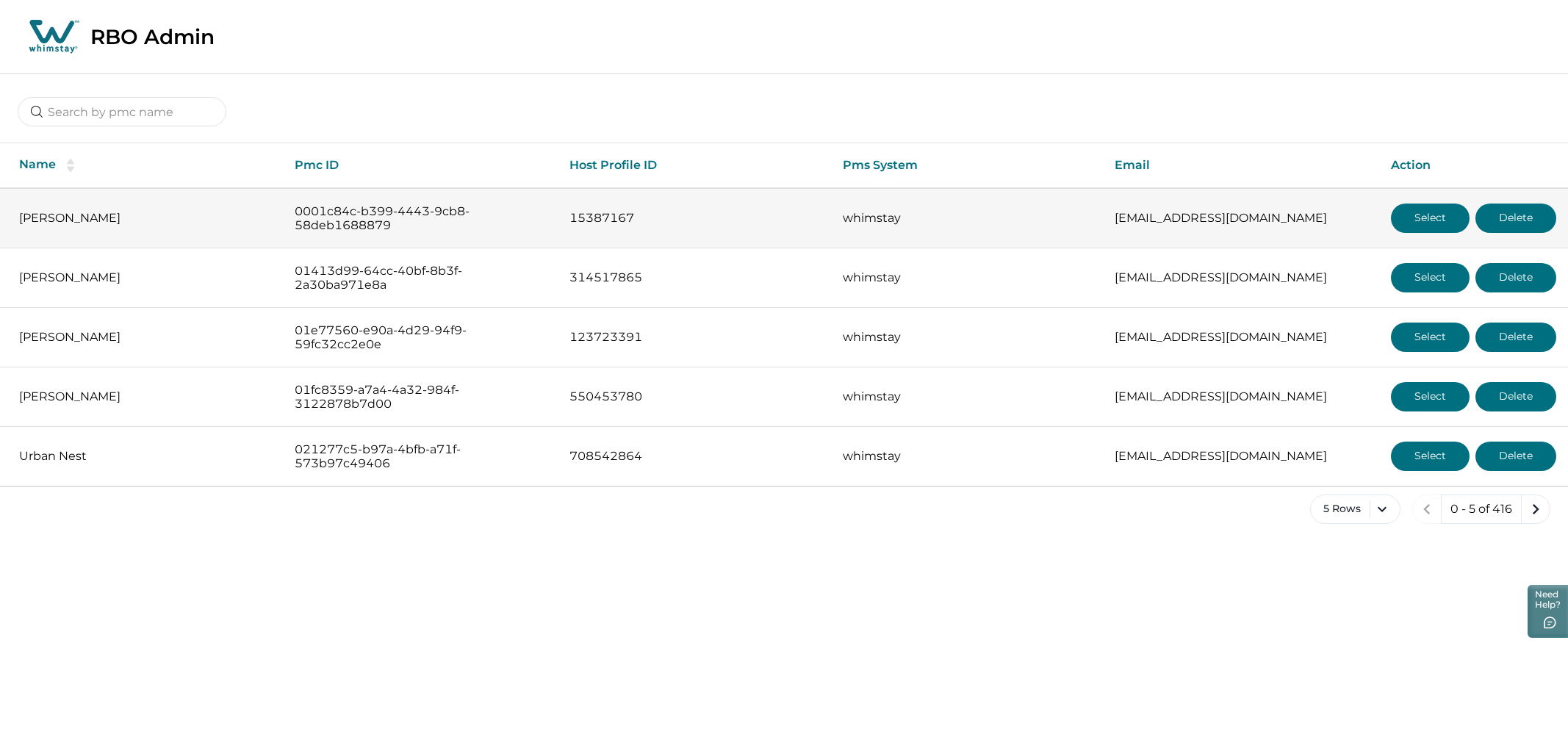
click at [940, 206] on button "Select" at bounding box center [1430, 218] width 78 height 29
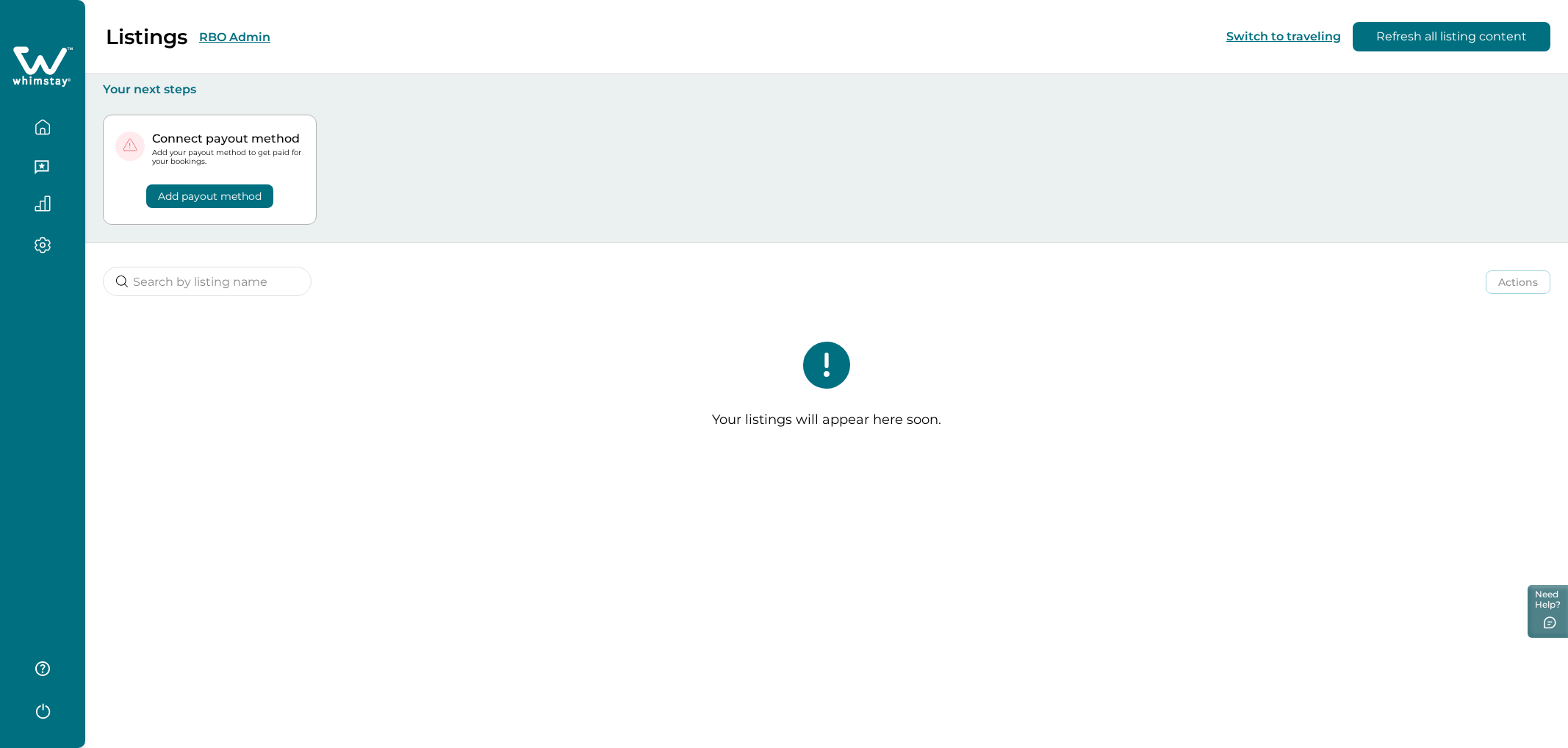
click at [221, 38] on button "RBO Admin" at bounding box center [234, 37] width 72 height 14
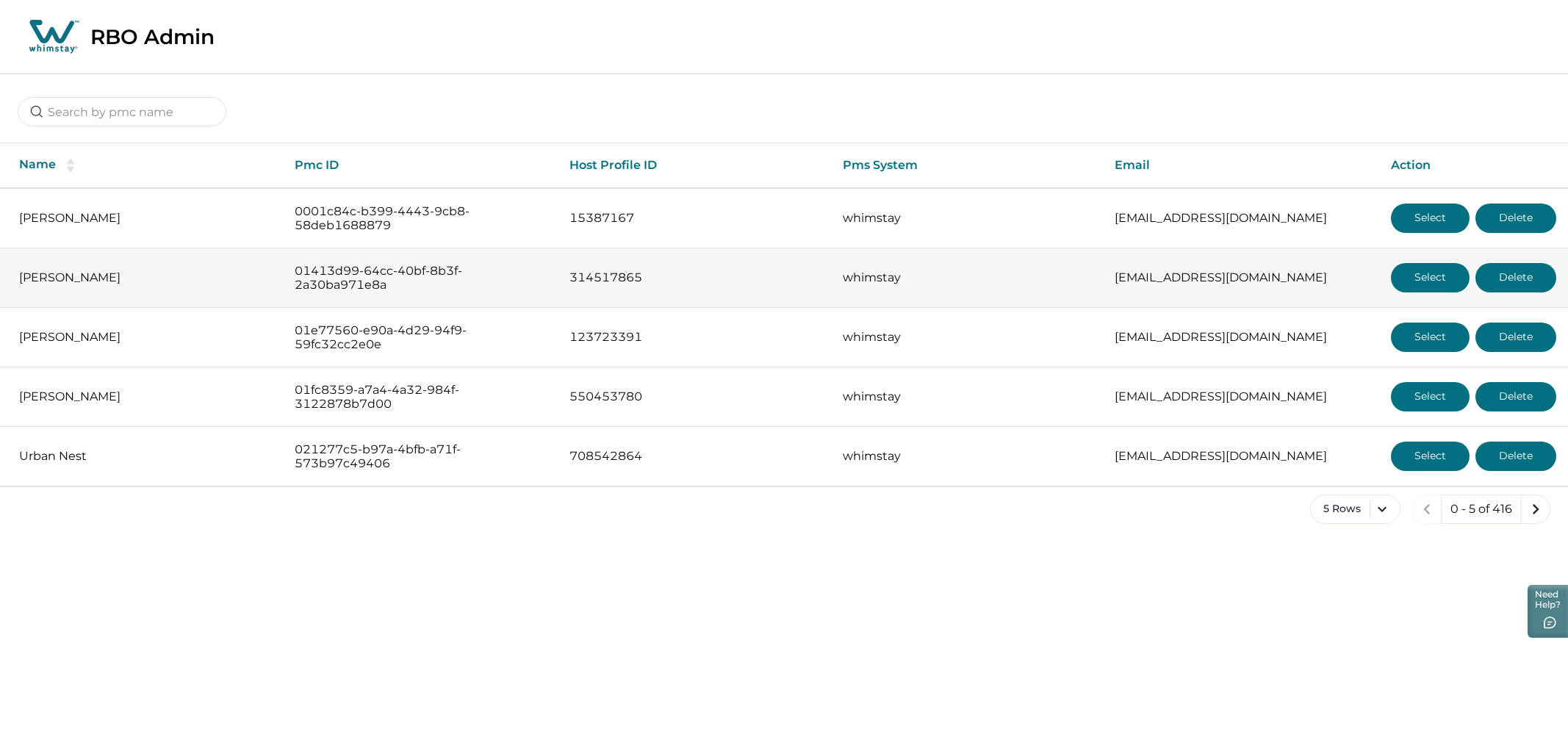
click at [940, 284] on button "Select" at bounding box center [1430, 277] width 78 height 29
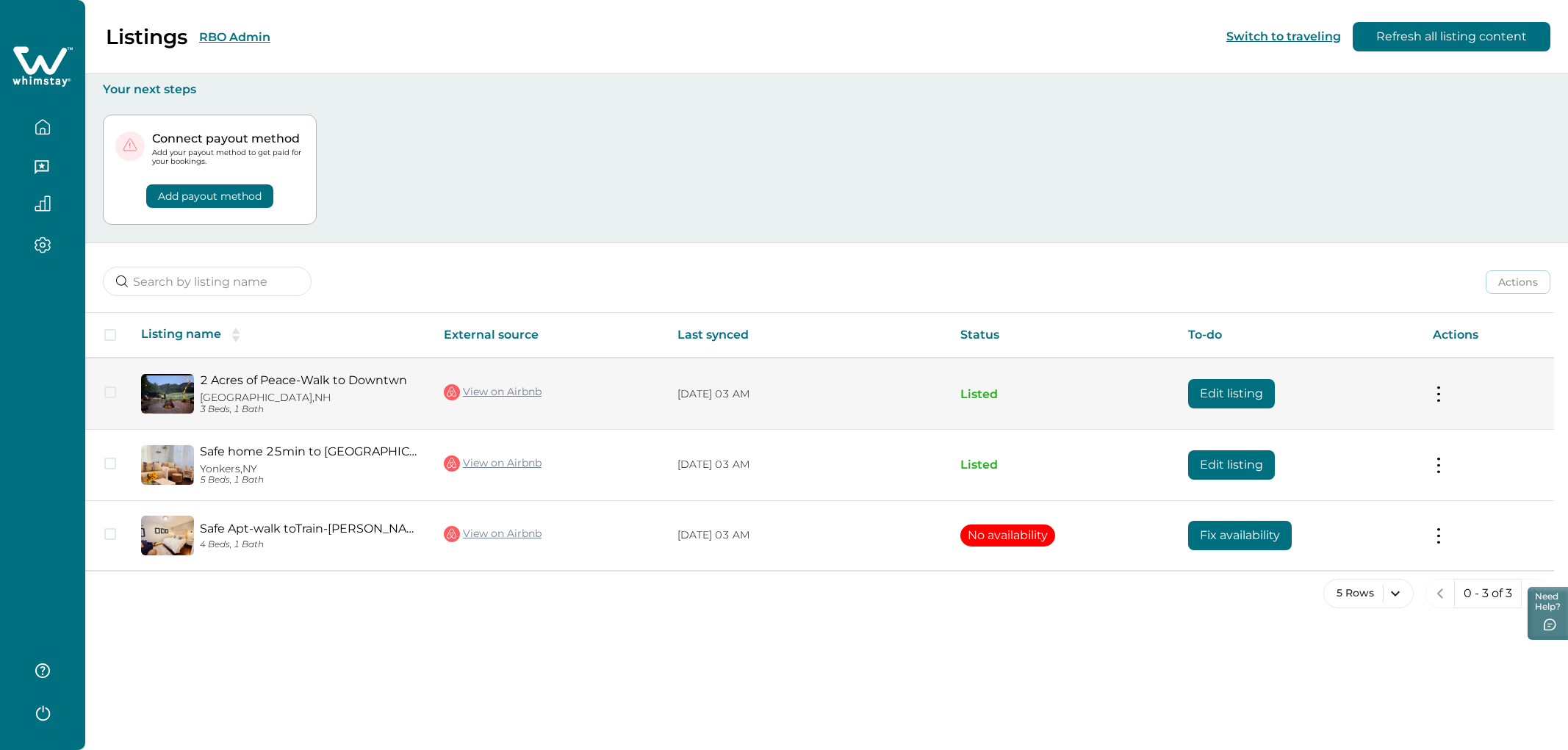
click at [940, 391] on button "Edit listing" at bounding box center [1231, 393] width 87 height 29
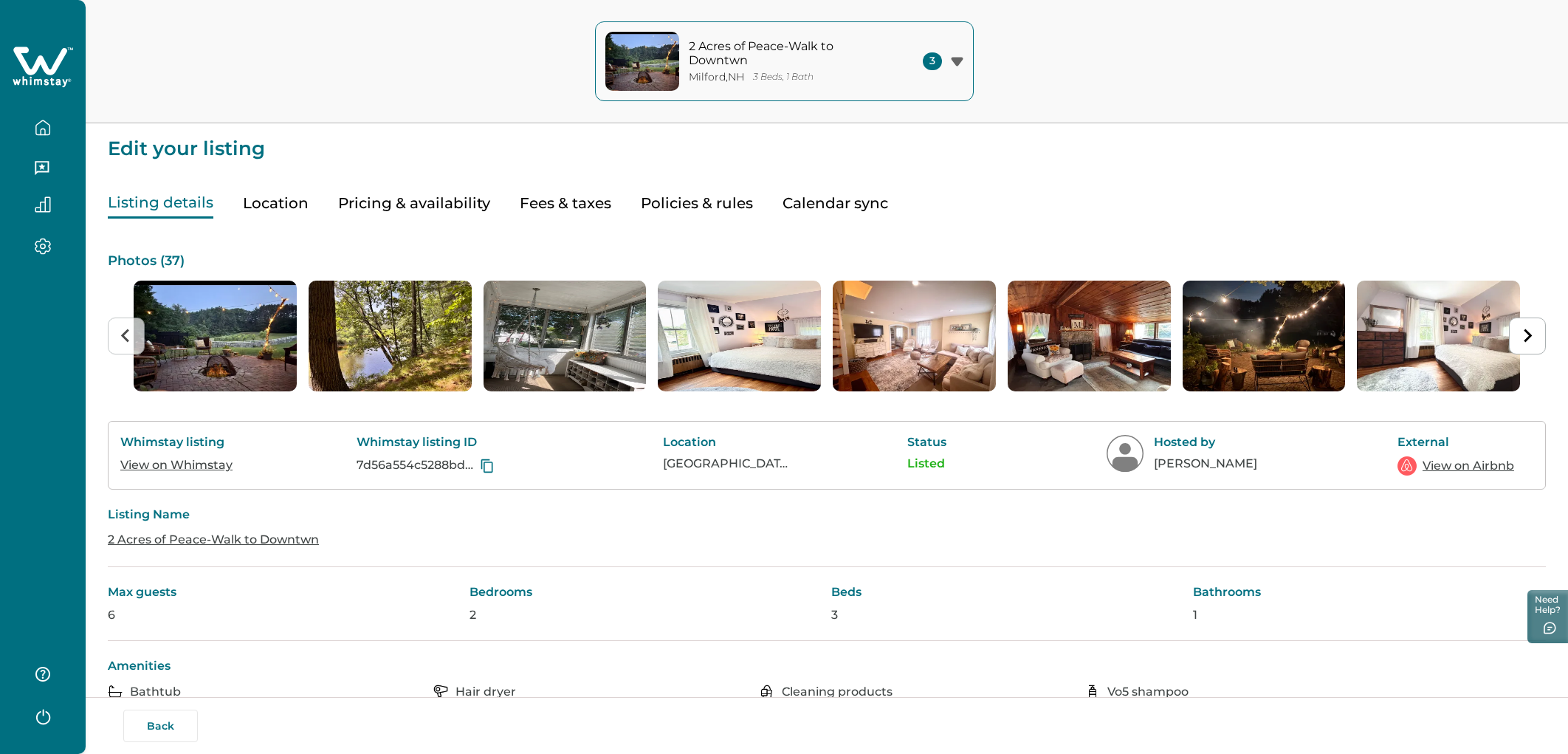
type input "150"
click at [565, 195] on button "Fees & taxes" at bounding box center [565, 204] width 91 height 30
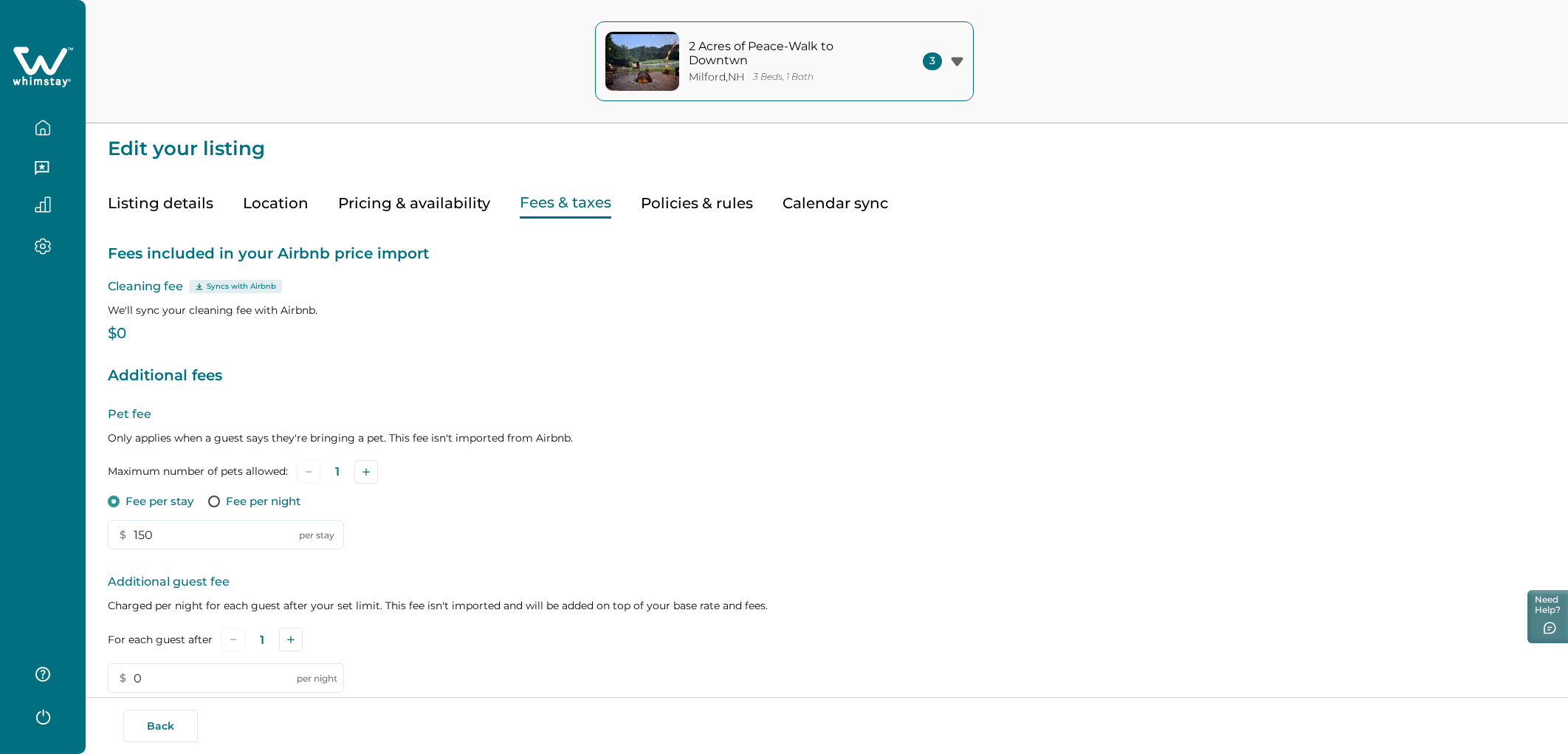
click at [35, 129] on icon "button" at bounding box center [42, 127] width 16 height 16
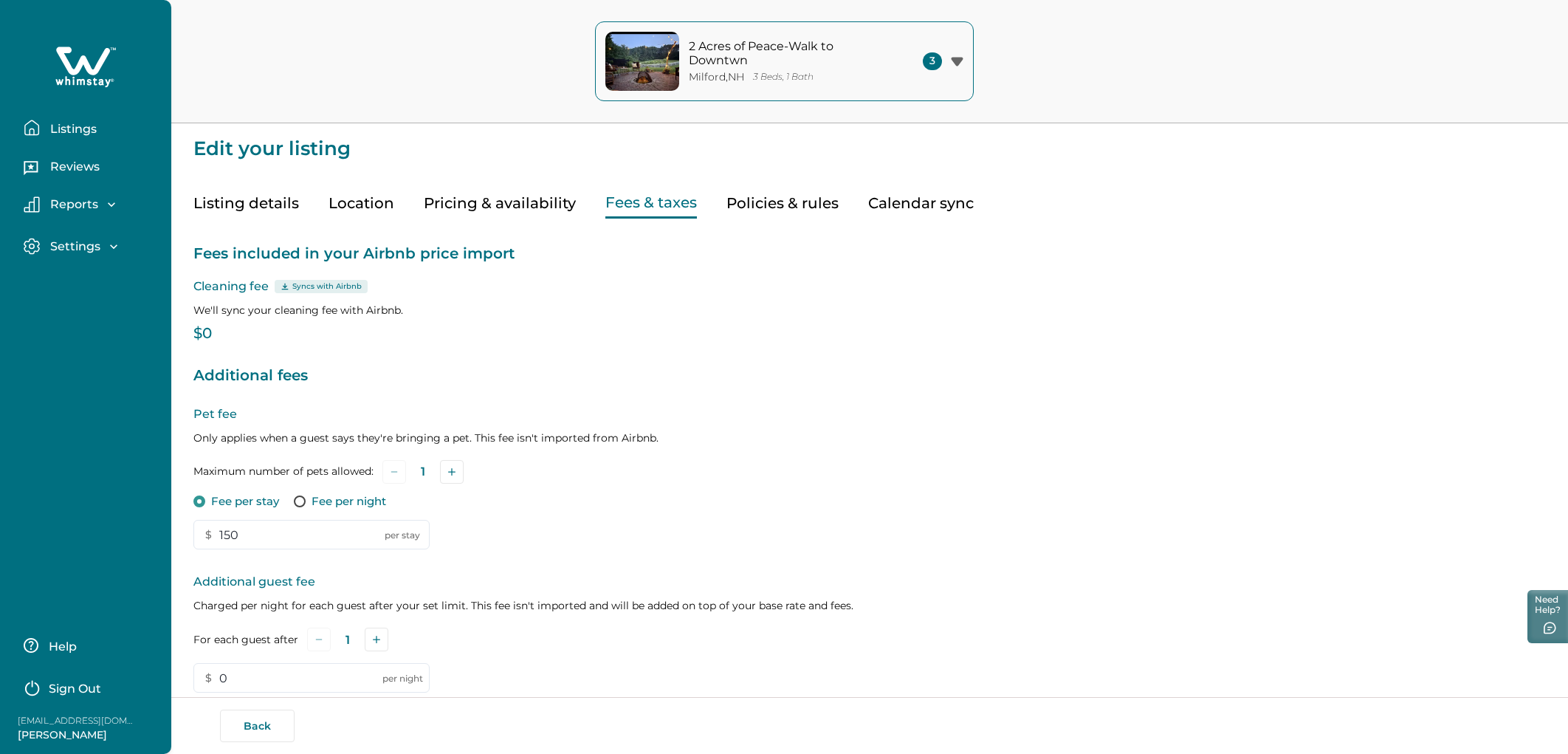
click at [35, 129] on icon "button" at bounding box center [31, 127] width 16 height 16
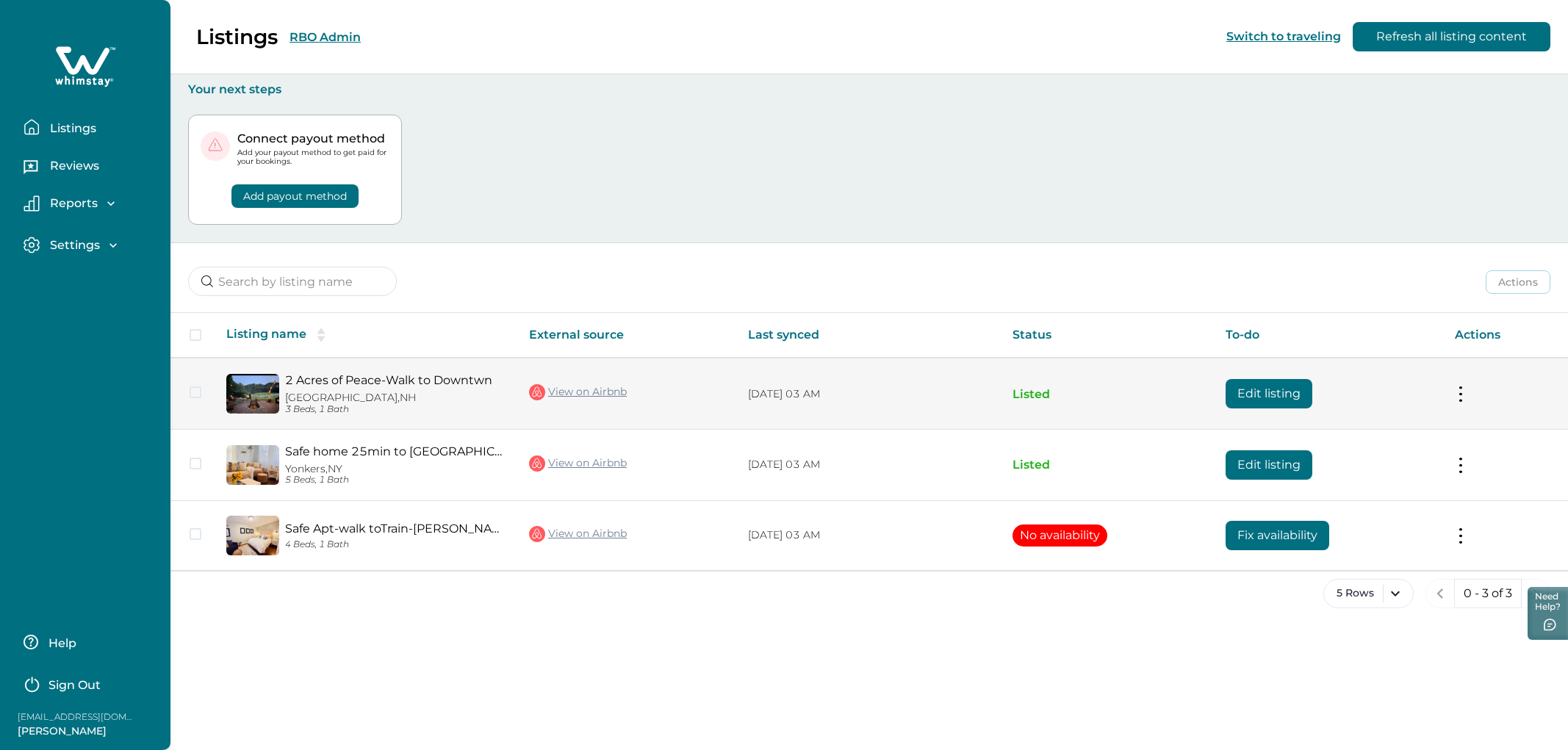
click at [940, 391] on button "Edit listing" at bounding box center [1269, 393] width 87 height 29
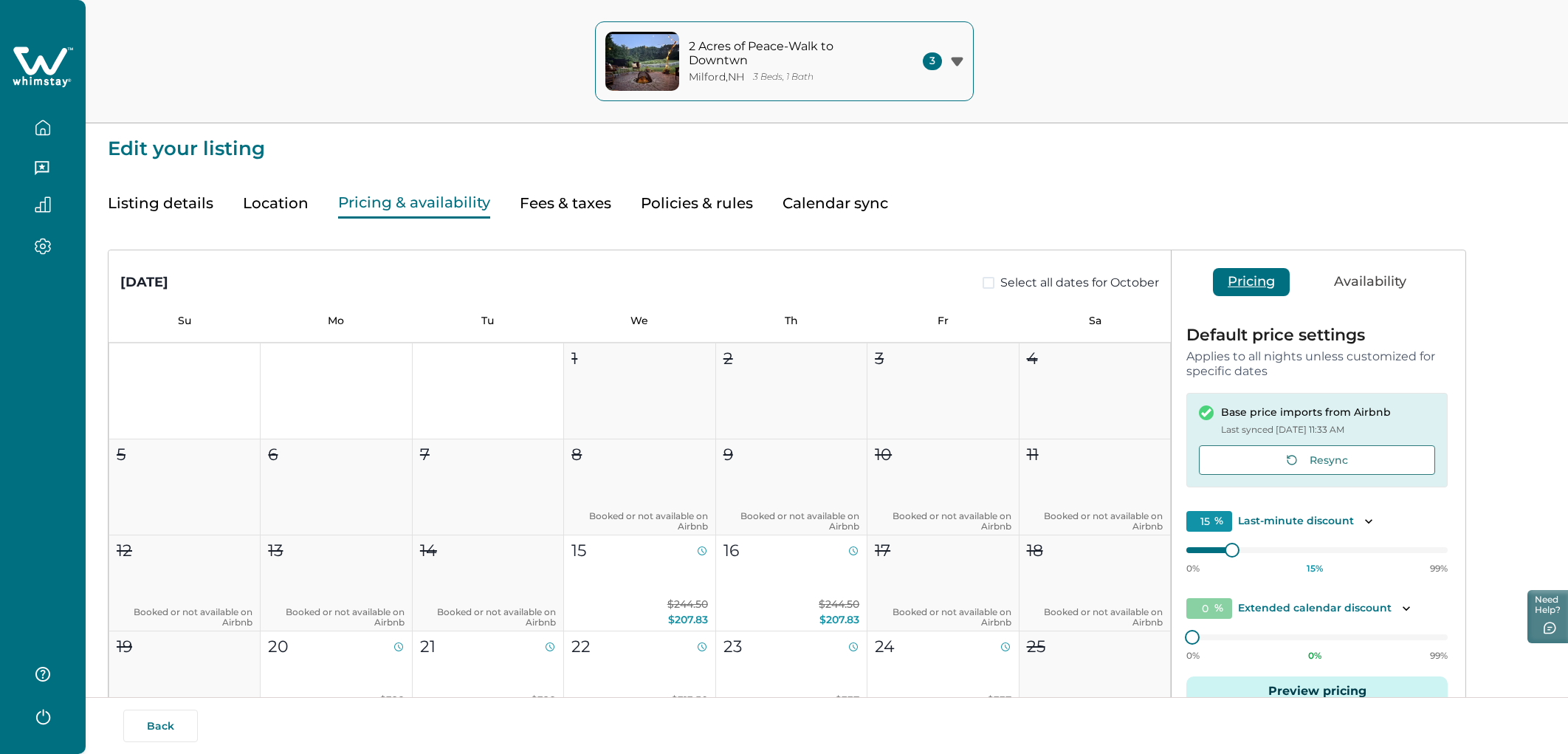
click at [415, 213] on button "Pricing & availability" at bounding box center [415, 204] width 152 height 30
click at [582, 212] on button "Fees & taxes" at bounding box center [565, 204] width 91 height 30
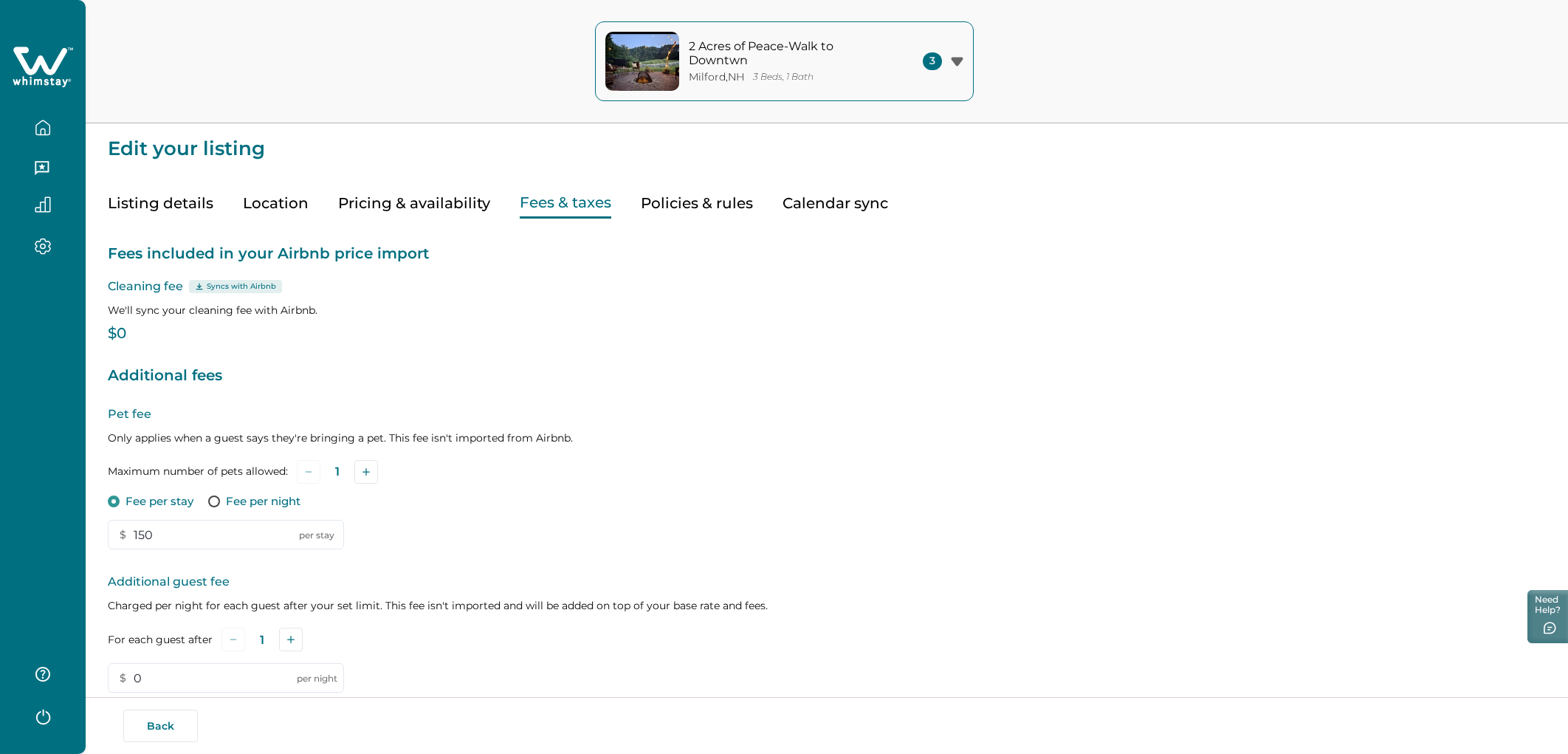
scroll to position [52, 0]
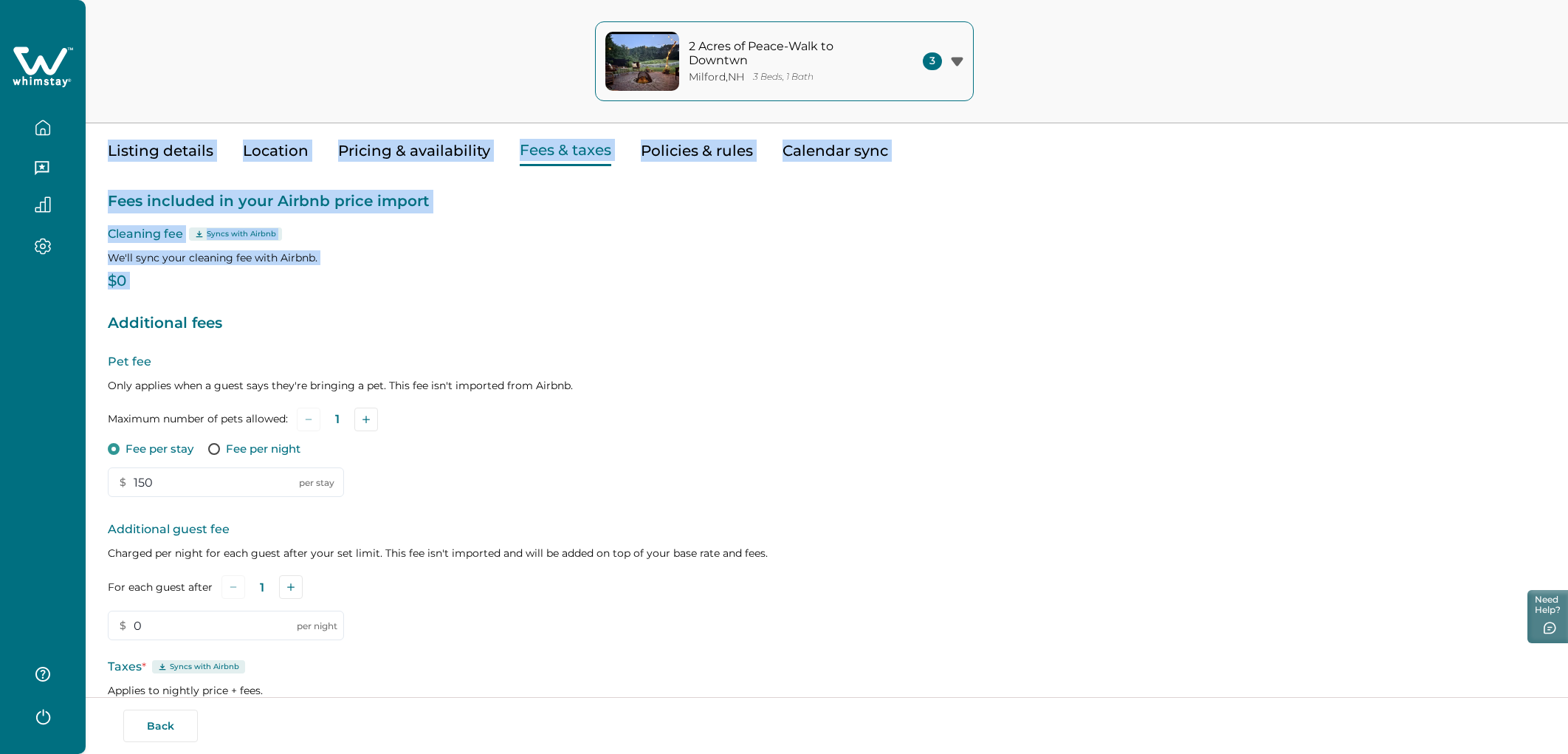
drag, startPoint x: 133, startPoint y: 295, endPoint x: 58, endPoint y: 266, distance: 80.4
click at [57, 266] on div "2 Acres of Peace-Walk to Downtwn [GEOGRAPHIC_DATA] , [GEOGRAPHIC_DATA] 3 Beds, …" at bounding box center [784, 324] width 1568 height 754
click at [125, 281] on p "$0" at bounding box center [827, 281] width 1439 height 14
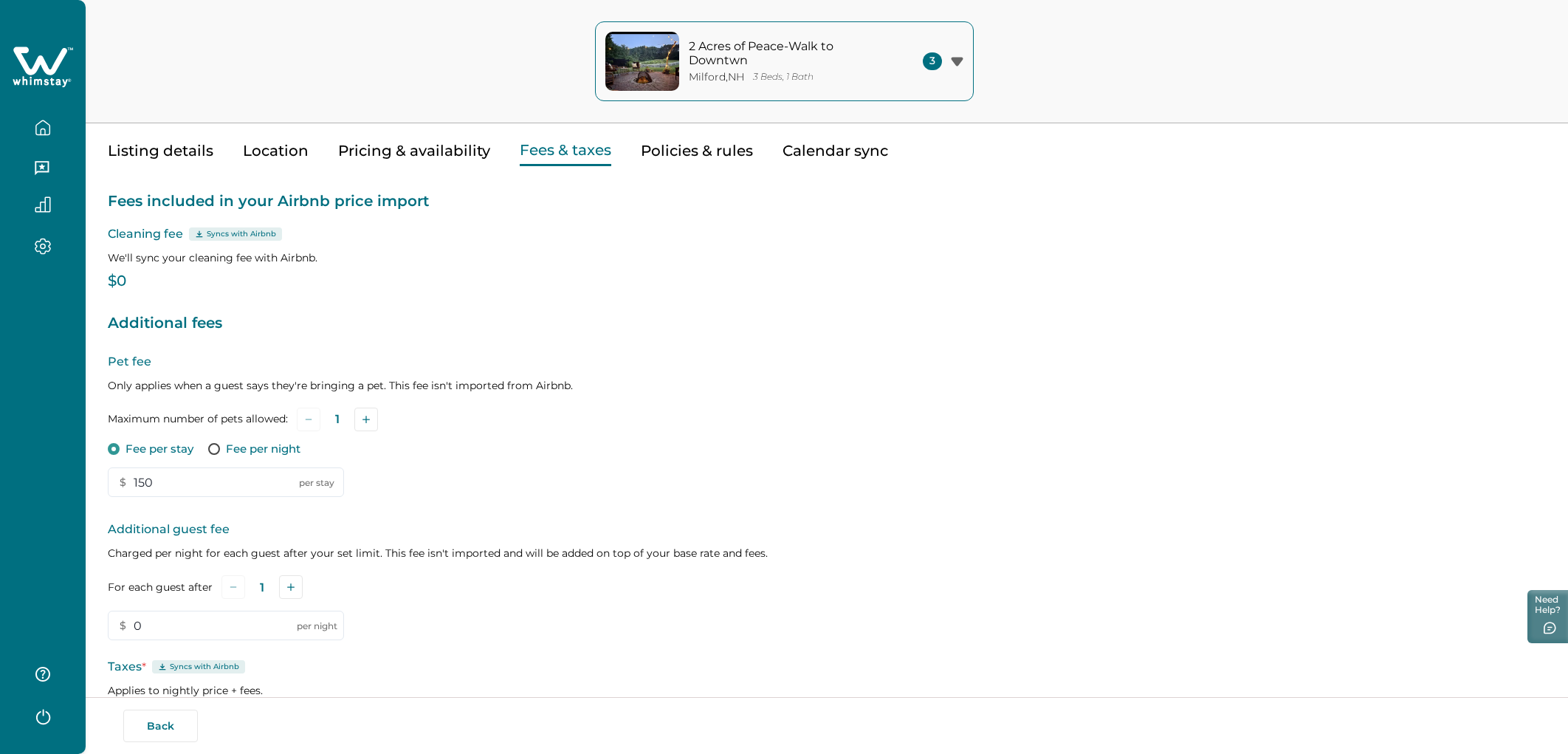
click at [440, 150] on button "Pricing & availability" at bounding box center [415, 151] width 152 height 30
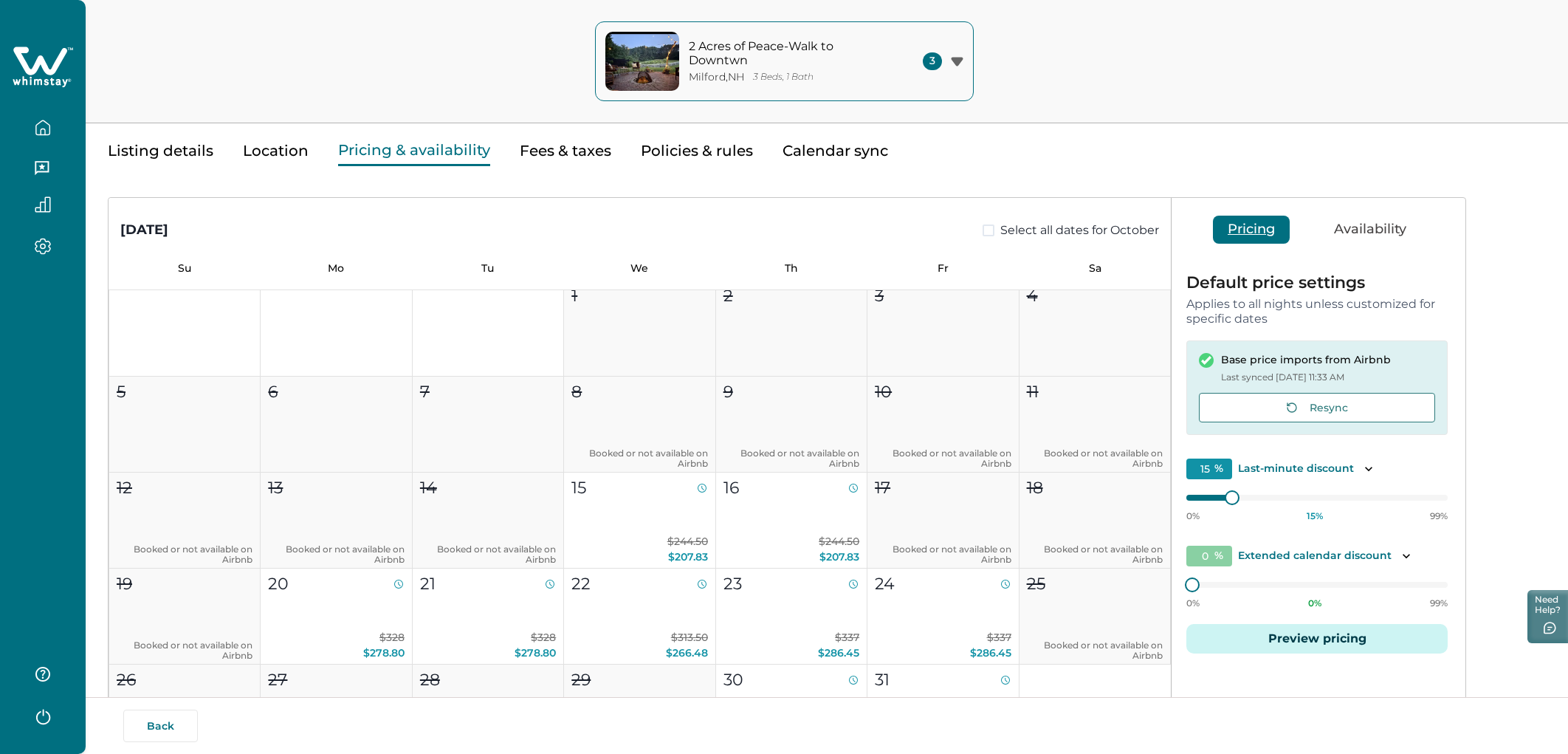
scroll to position [14, 0]
click at [944, 425] on button "Preview pricing" at bounding box center [1317, 638] width 261 height 30
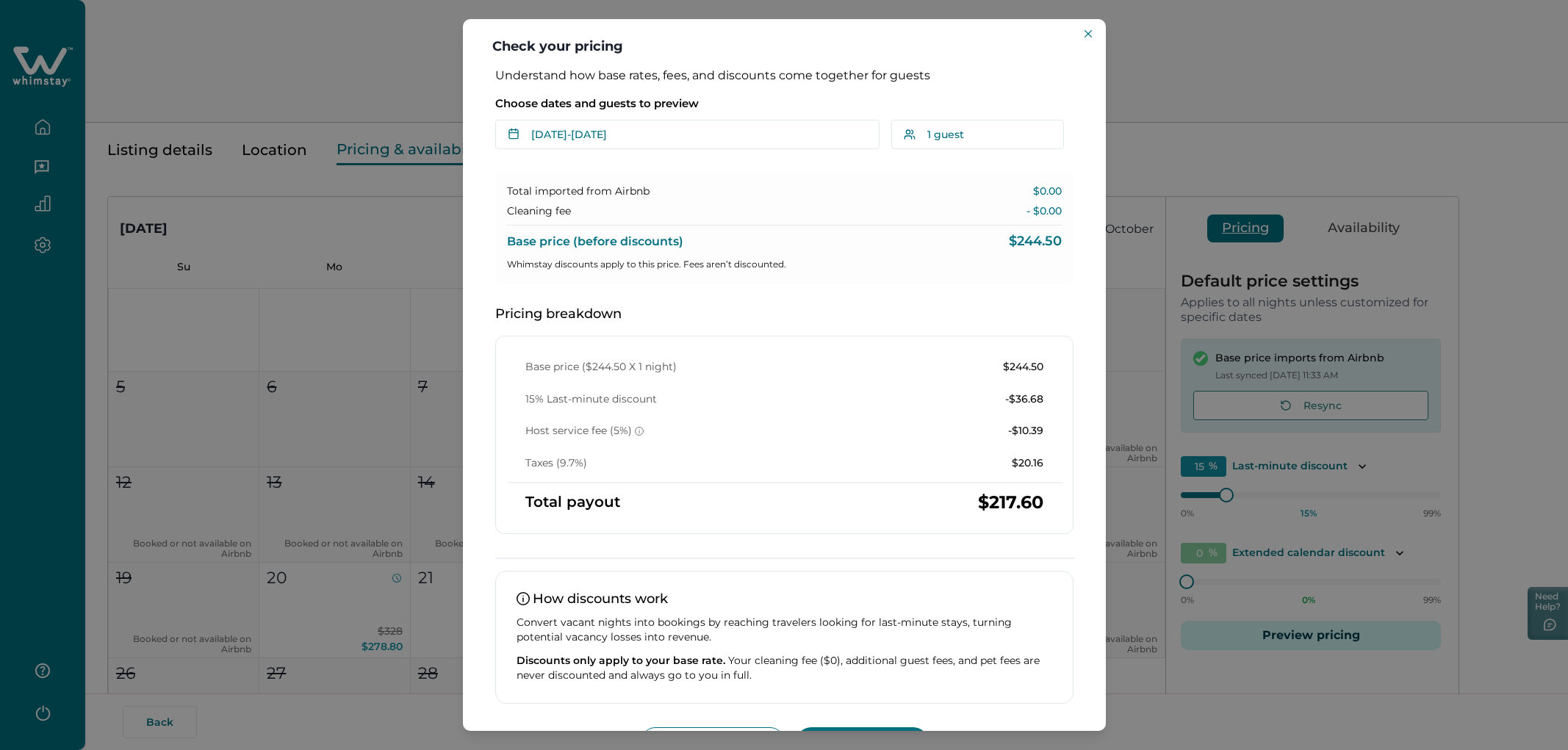
click at [940, 66] on div "Check your pricing Understand how base rates, fees, and discounts come together…" at bounding box center [784, 375] width 1568 height 750
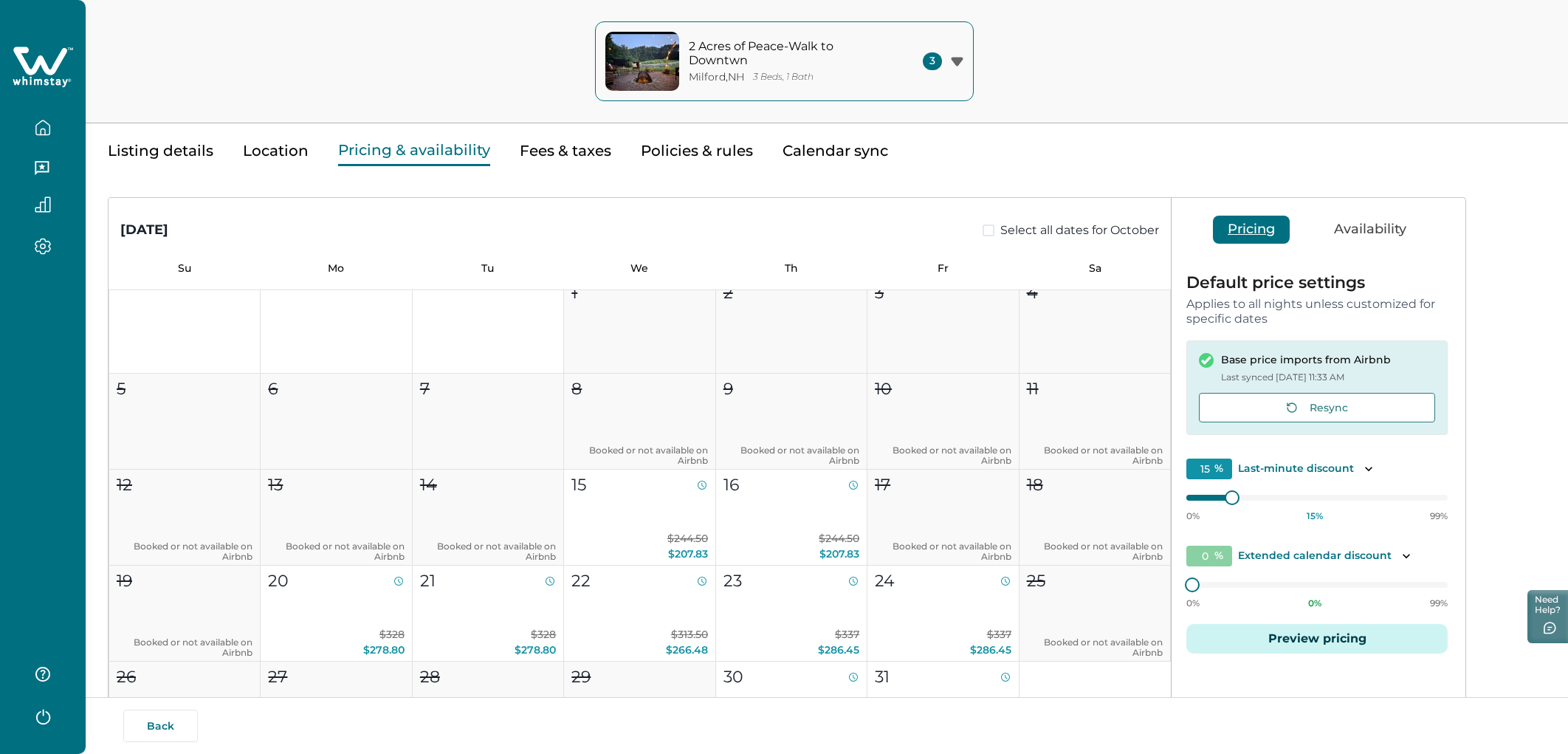
click at [549, 152] on button "Fees & taxes" at bounding box center [565, 151] width 91 height 30
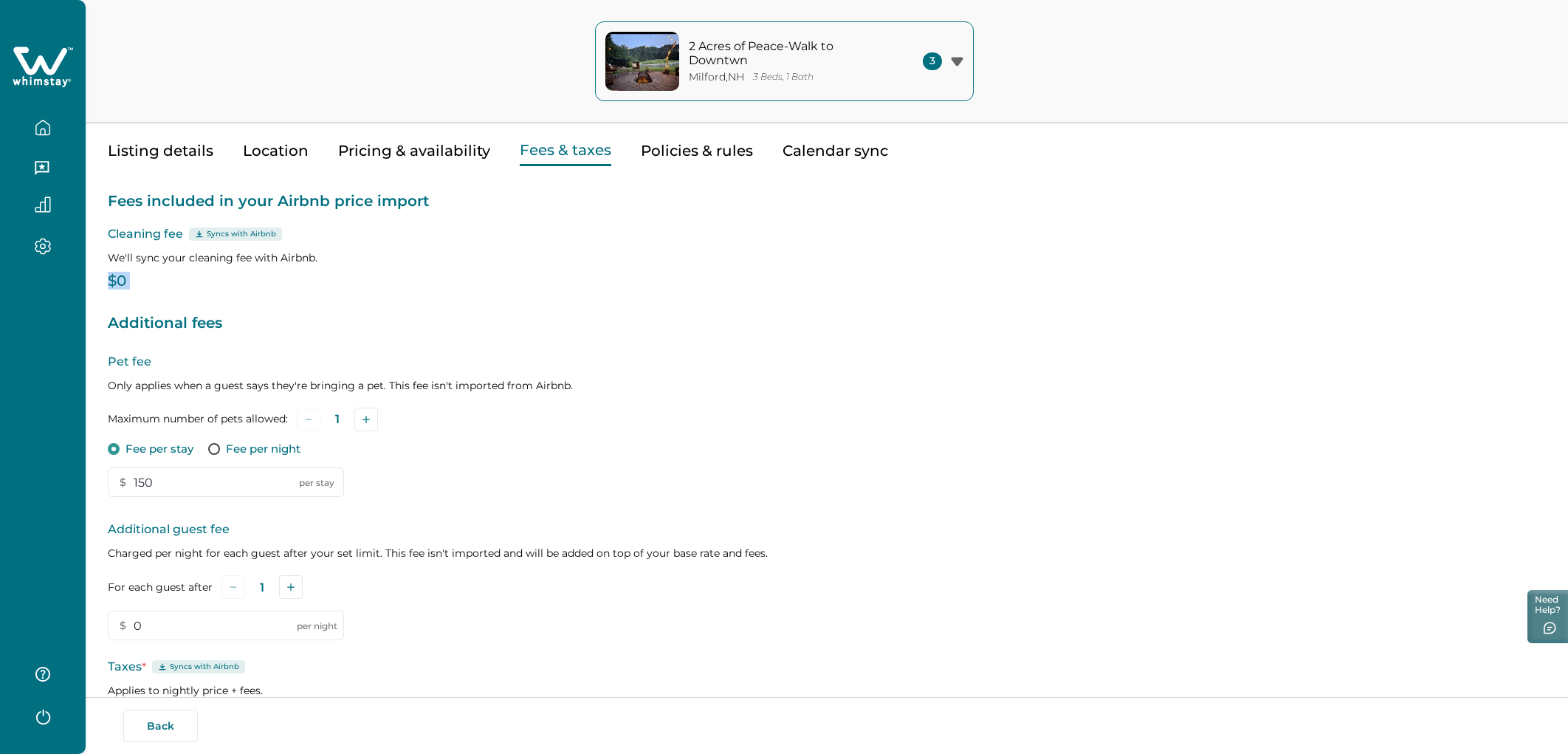
drag, startPoint x: 135, startPoint y: 290, endPoint x: 110, endPoint y: 286, distance: 25.3
click at [109, 286] on div "Fees included in your Airbnb price import Cleaning fee Syncs with Airbnb We'll …" at bounding box center [827, 489] width 1439 height 647
click at [315, 268] on div "Fees included in your Airbnb price import Cleaning fee Syncs with Airbnb We'll …" at bounding box center [827, 489] width 1439 height 647
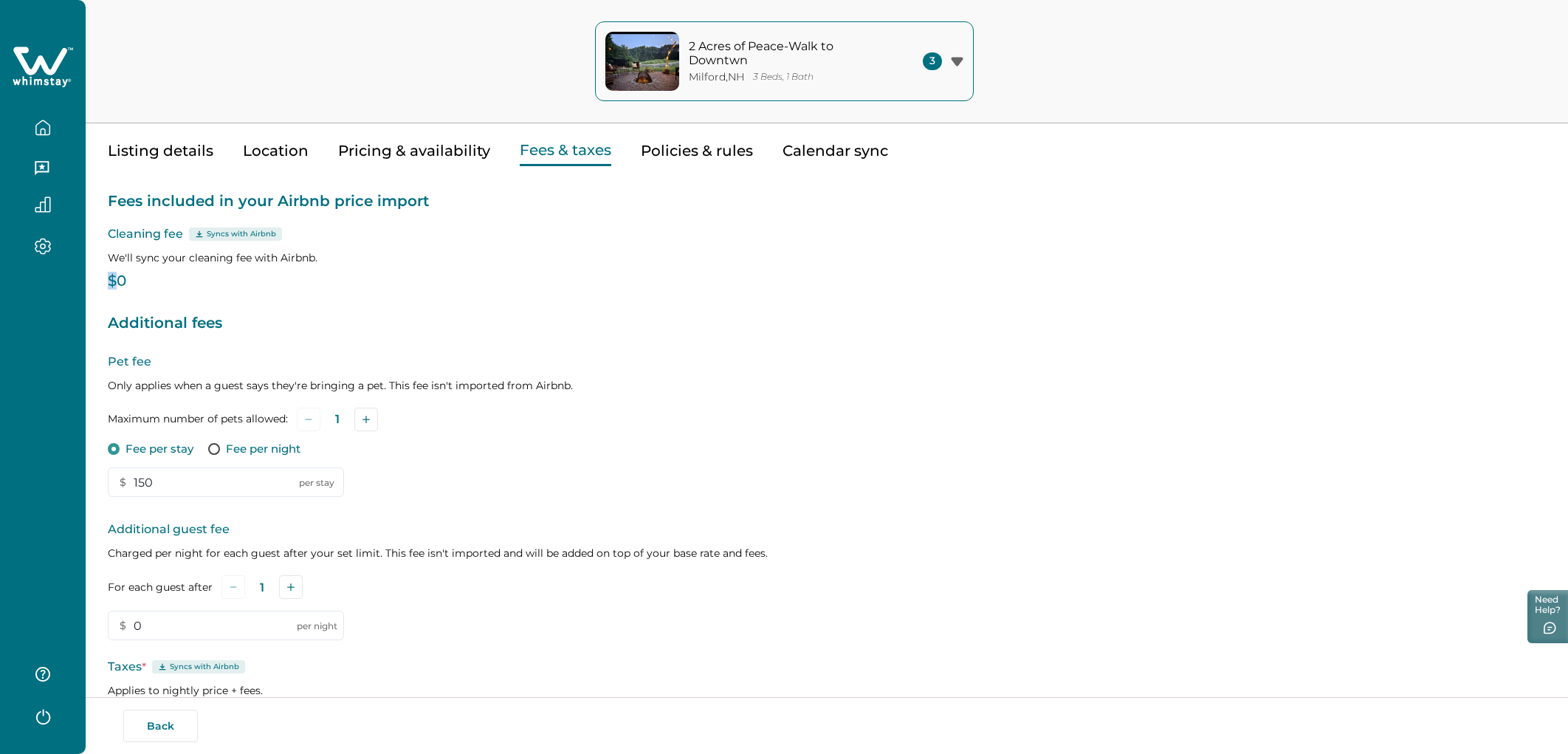
click at [315, 268] on div "Fees included in your Airbnb price import Cleaning fee Syncs with Airbnb We'll …" at bounding box center [827, 489] width 1439 height 647
click at [389, 163] on button "Pricing & availability" at bounding box center [415, 151] width 152 height 30
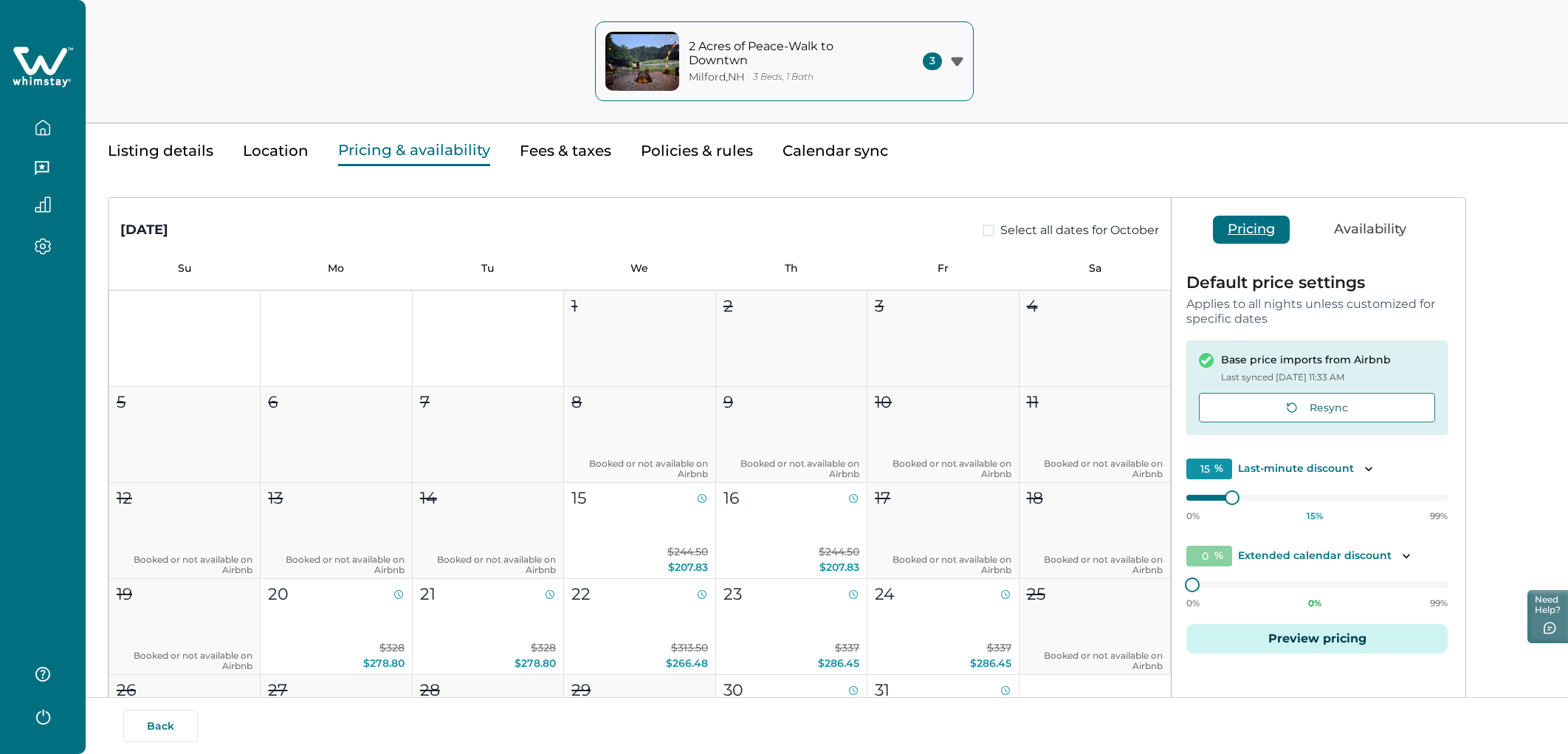
scroll to position [145, 0]
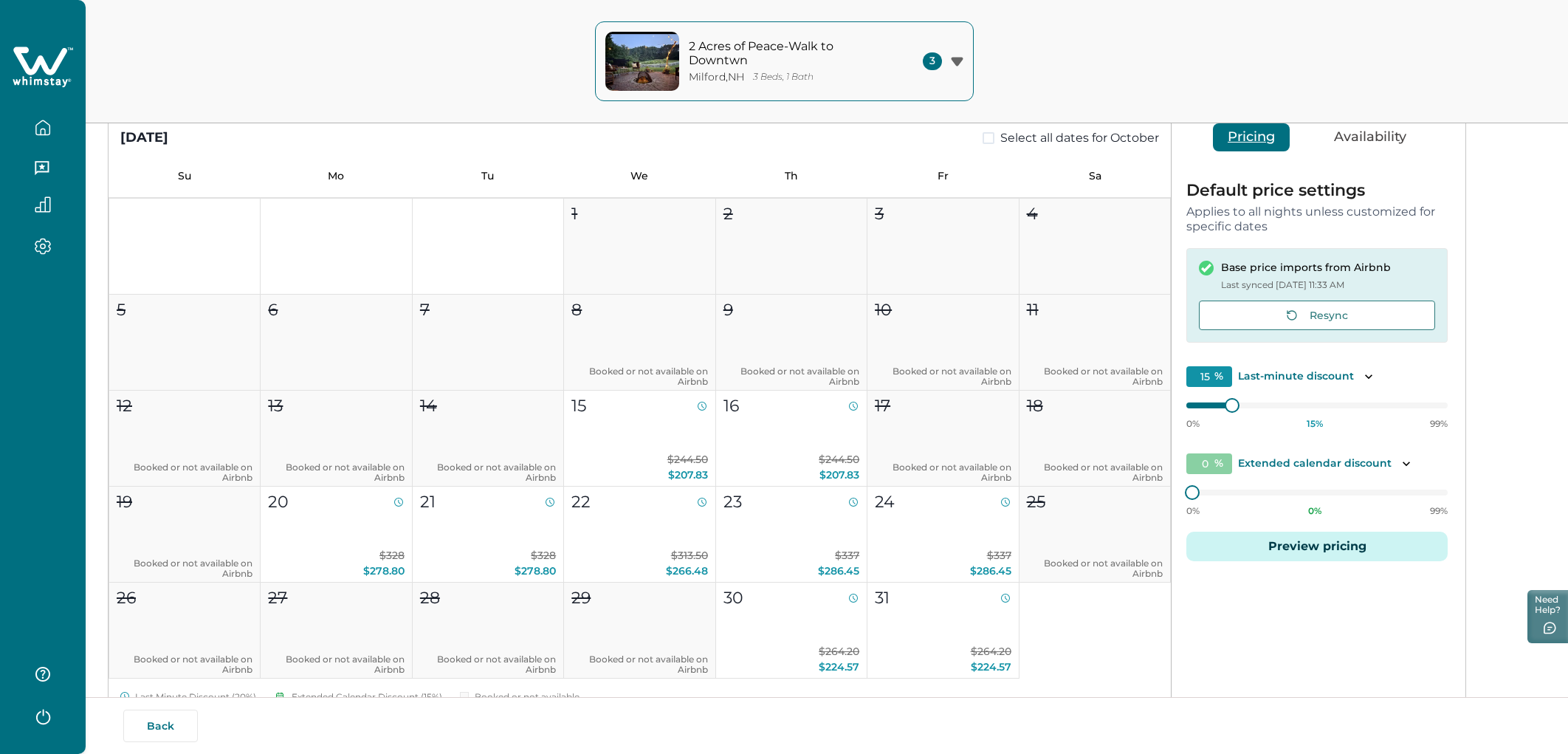
click at [944, 425] on button "Preview pricing" at bounding box center [1317, 546] width 261 height 30
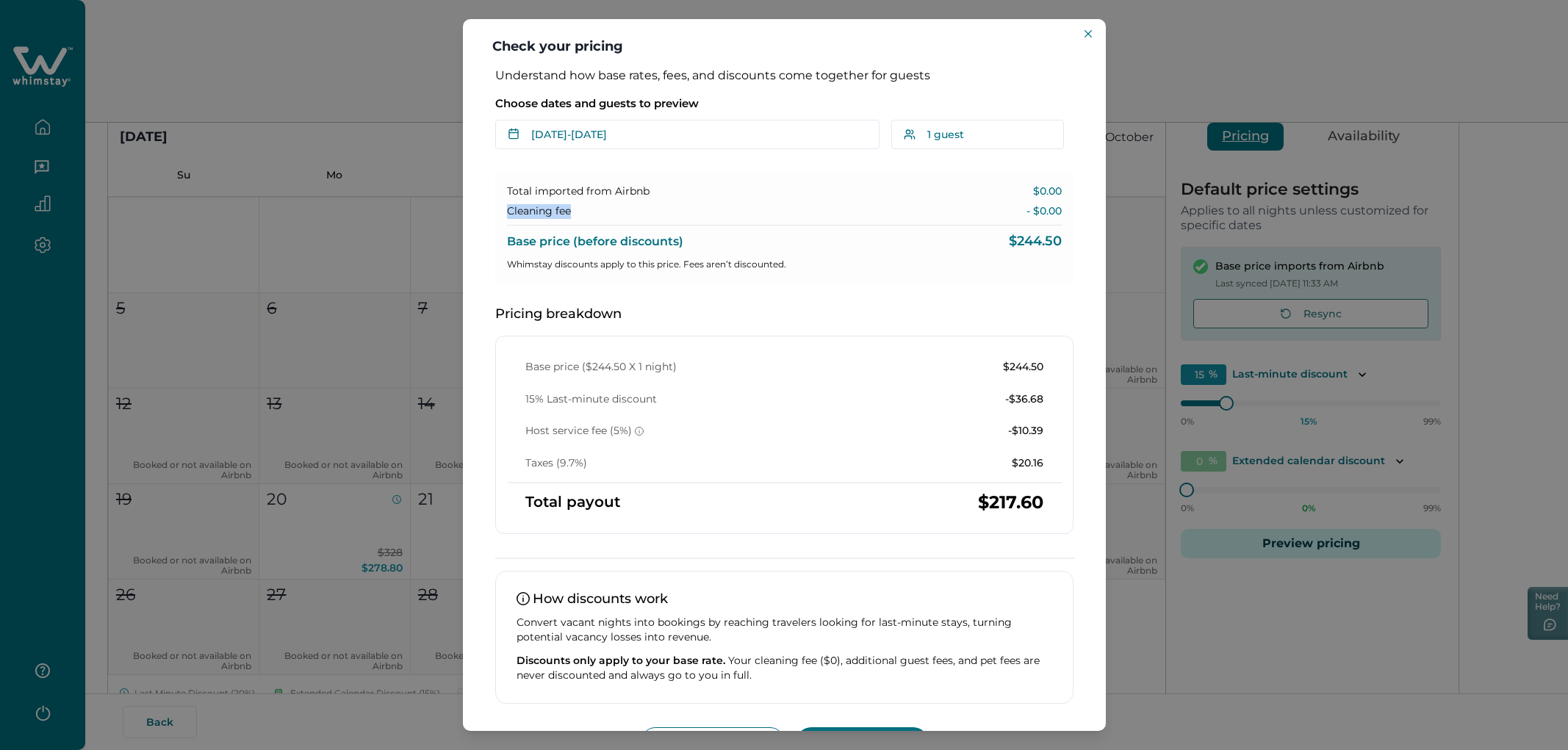
drag, startPoint x: 505, startPoint y: 210, endPoint x: 585, endPoint y: 216, distance: 80.2
click at [586, 216] on div "Total imported from Airbnb $0.00 Cleaning fee - $0.00 Base price (before discou…" at bounding box center [784, 228] width 579 height 111
drag, startPoint x: 1058, startPoint y: 211, endPoint x: 1009, endPoint y: 211, distance: 49.0
click at [940, 211] on div "Total imported from Airbnb $0.00 Cleaning fee - $0.00 Base price (before discou…" at bounding box center [784, 228] width 579 height 111
click at [940, 211] on div "Cleaning fee - $0.00" at bounding box center [784, 211] width 555 height 14
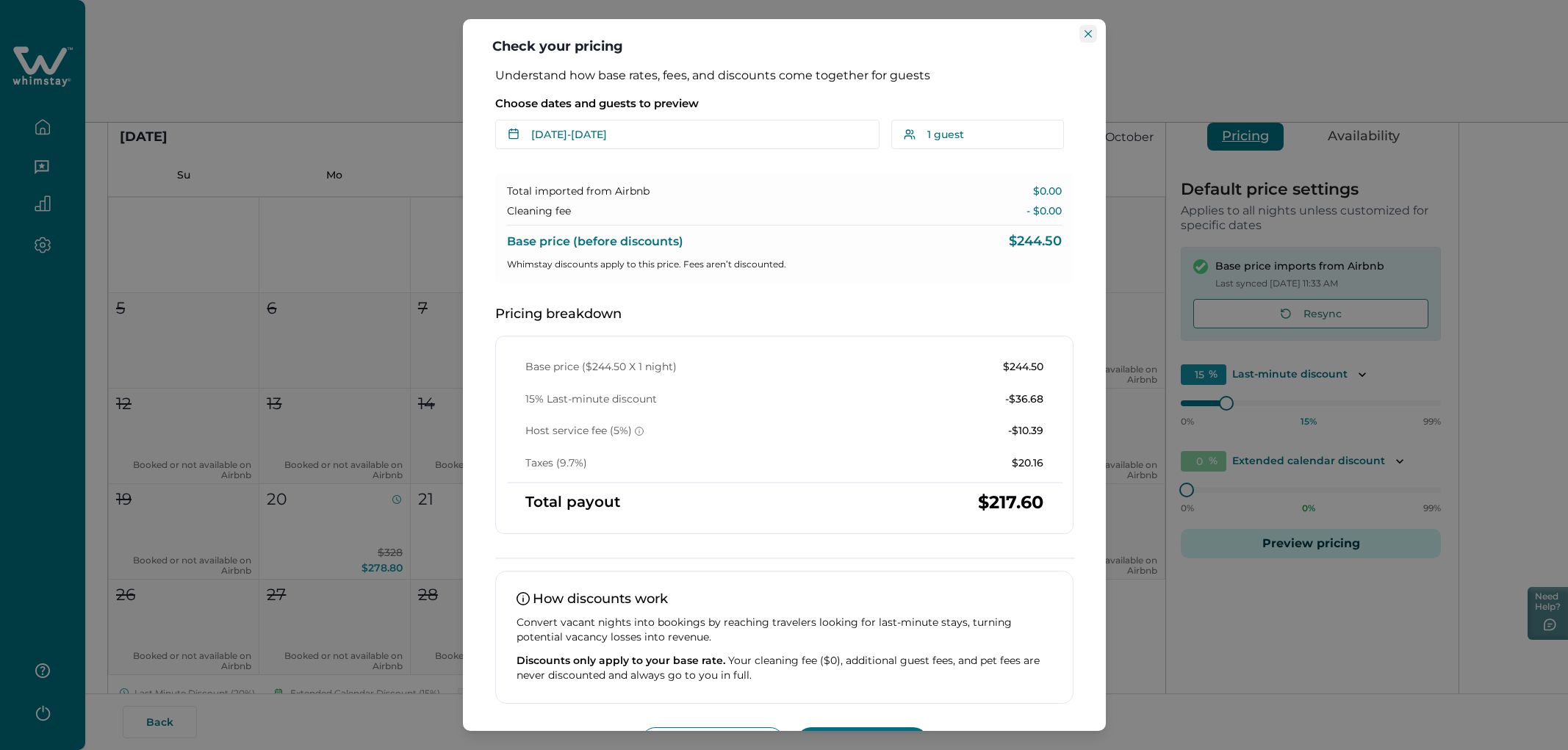
click at [940, 31] on icon "Close" at bounding box center [1088, 34] width 8 height 8
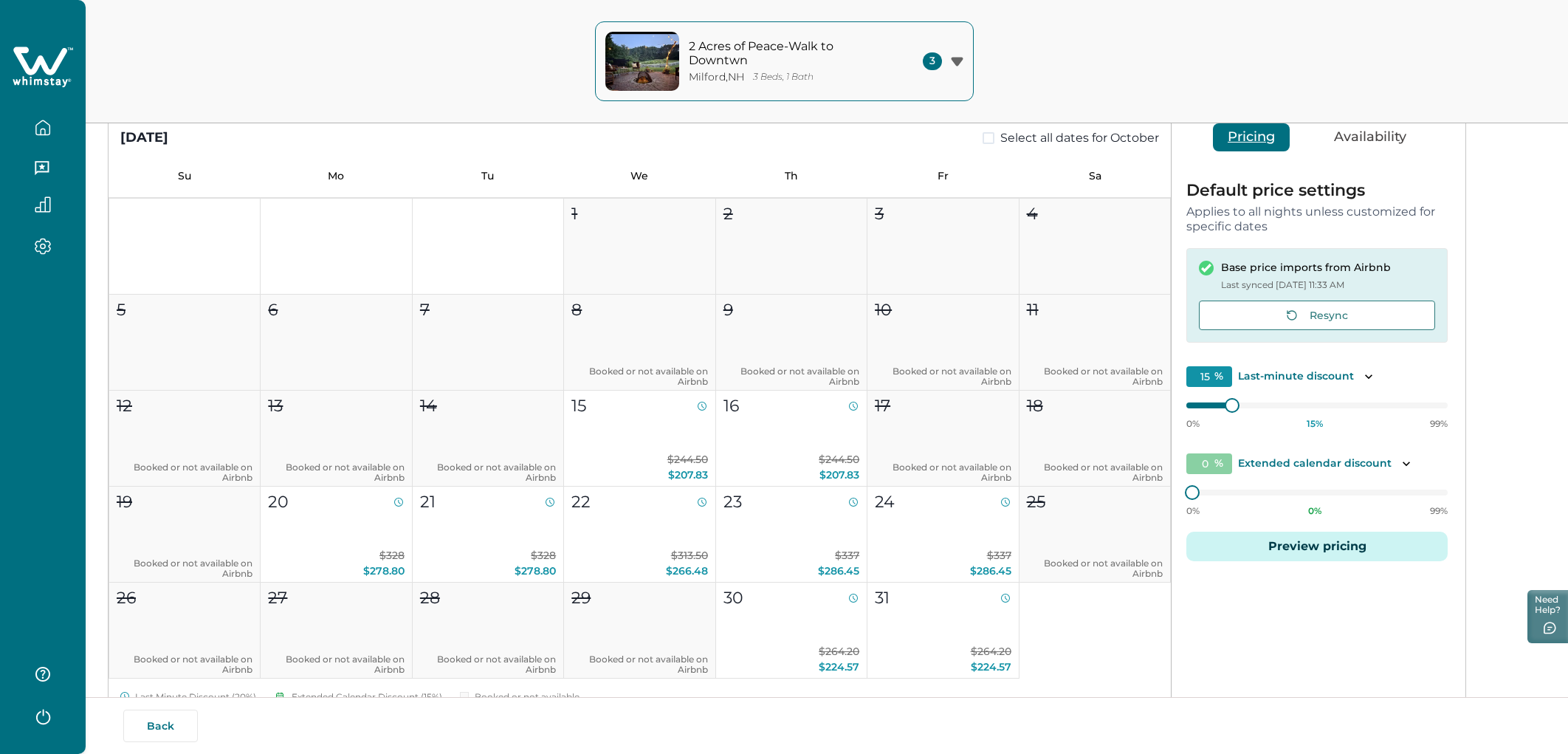
click at [36, 129] on icon "button" at bounding box center [42, 127] width 16 height 16
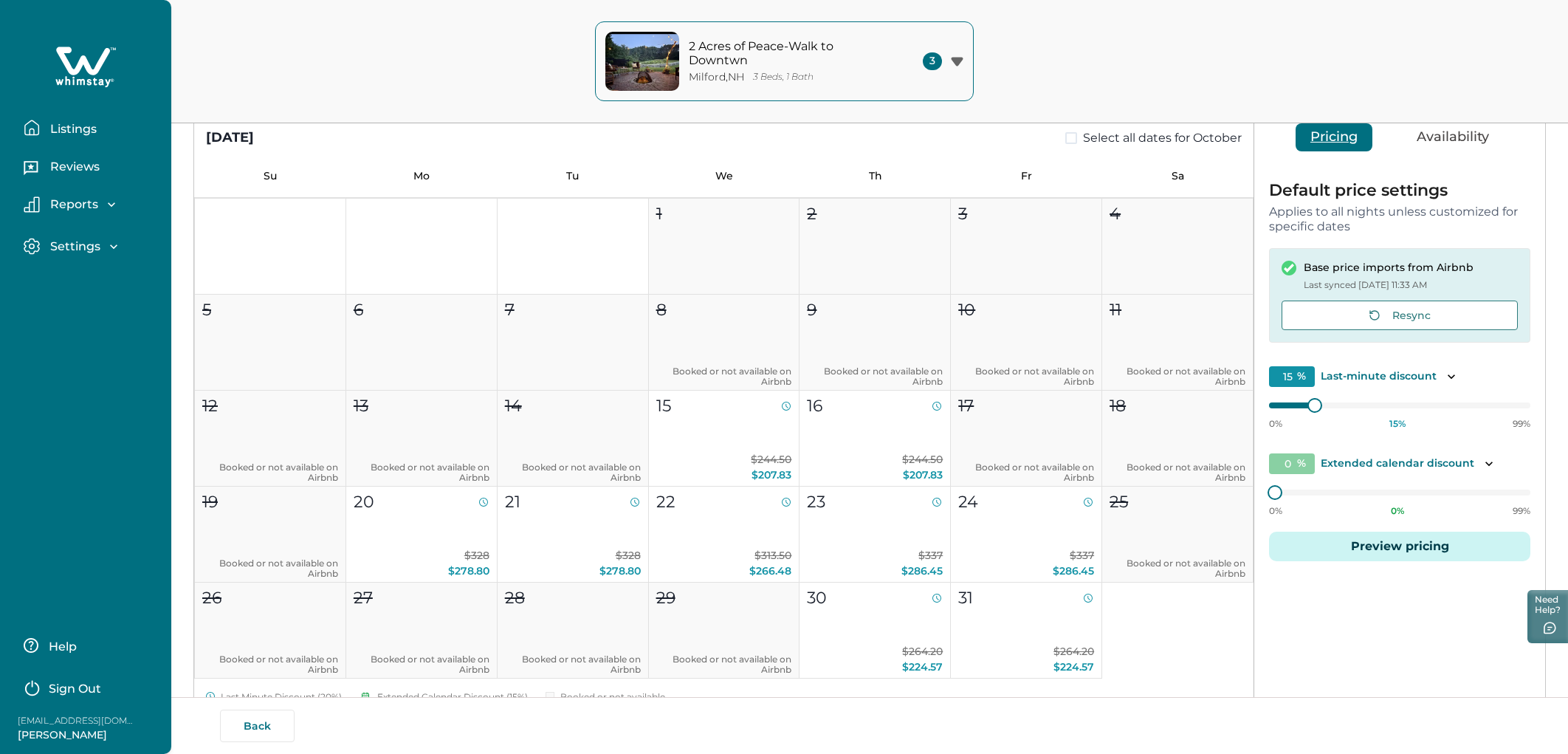
click at [36, 129] on icon "button" at bounding box center [31, 127] width 16 height 16
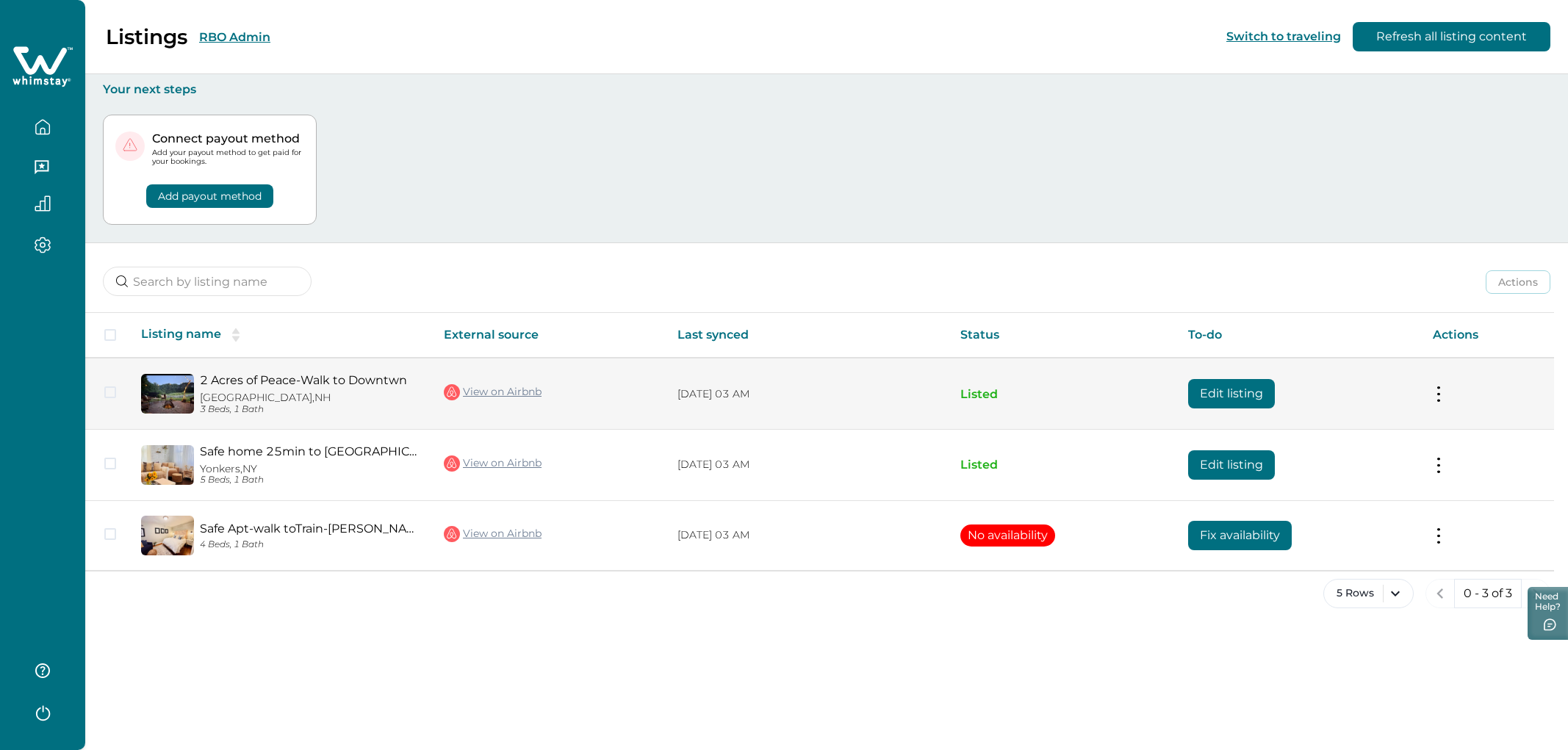
click at [541, 391] on link "View on Airbnb" at bounding box center [493, 392] width 98 height 19
click at [940, 379] on button "Edit listing" at bounding box center [1231, 393] width 87 height 29
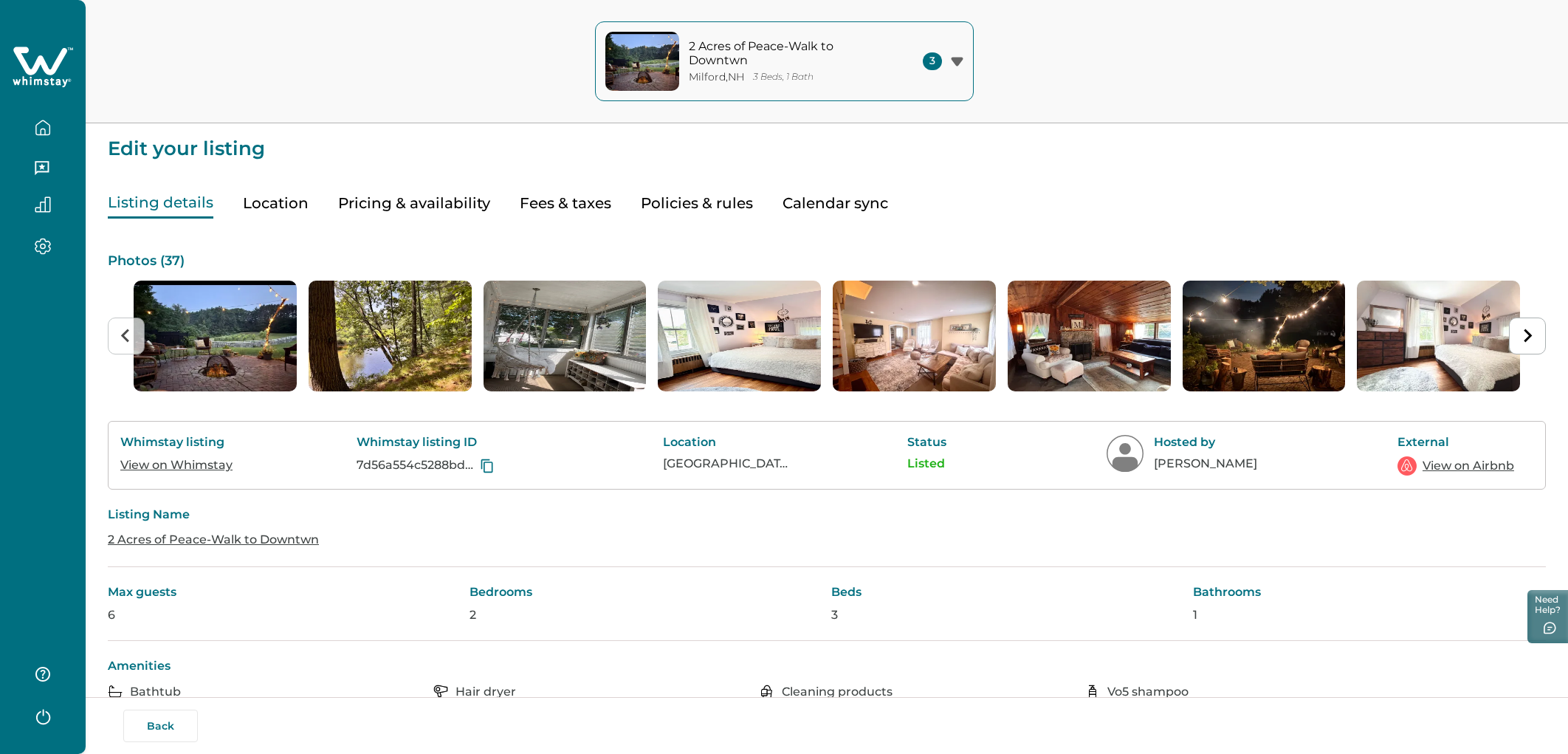
click at [368, 198] on button "Pricing & availability" at bounding box center [415, 204] width 152 height 30
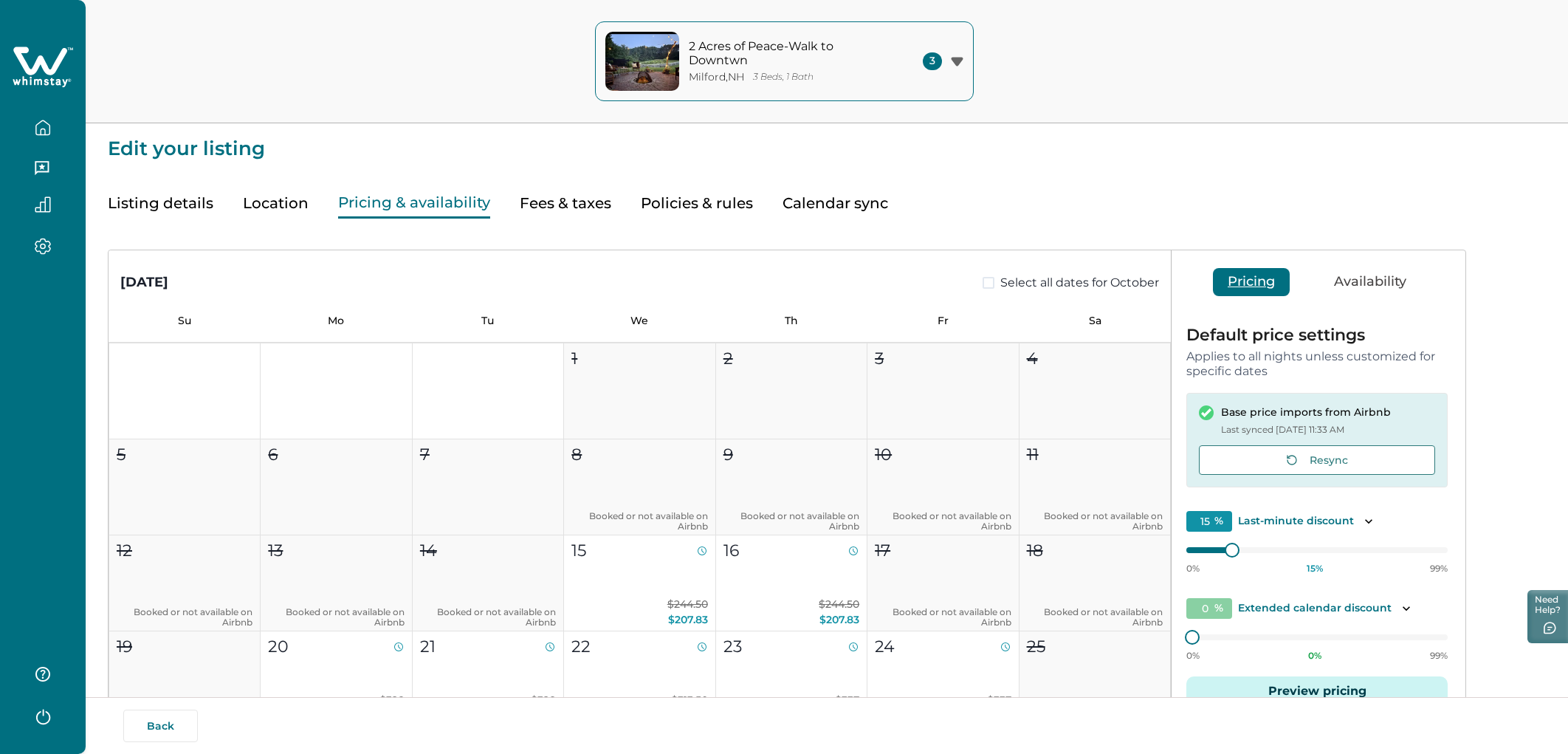
click at [944, 425] on button "Preview pricing" at bounding box center [1317, 691] width 261 height 30
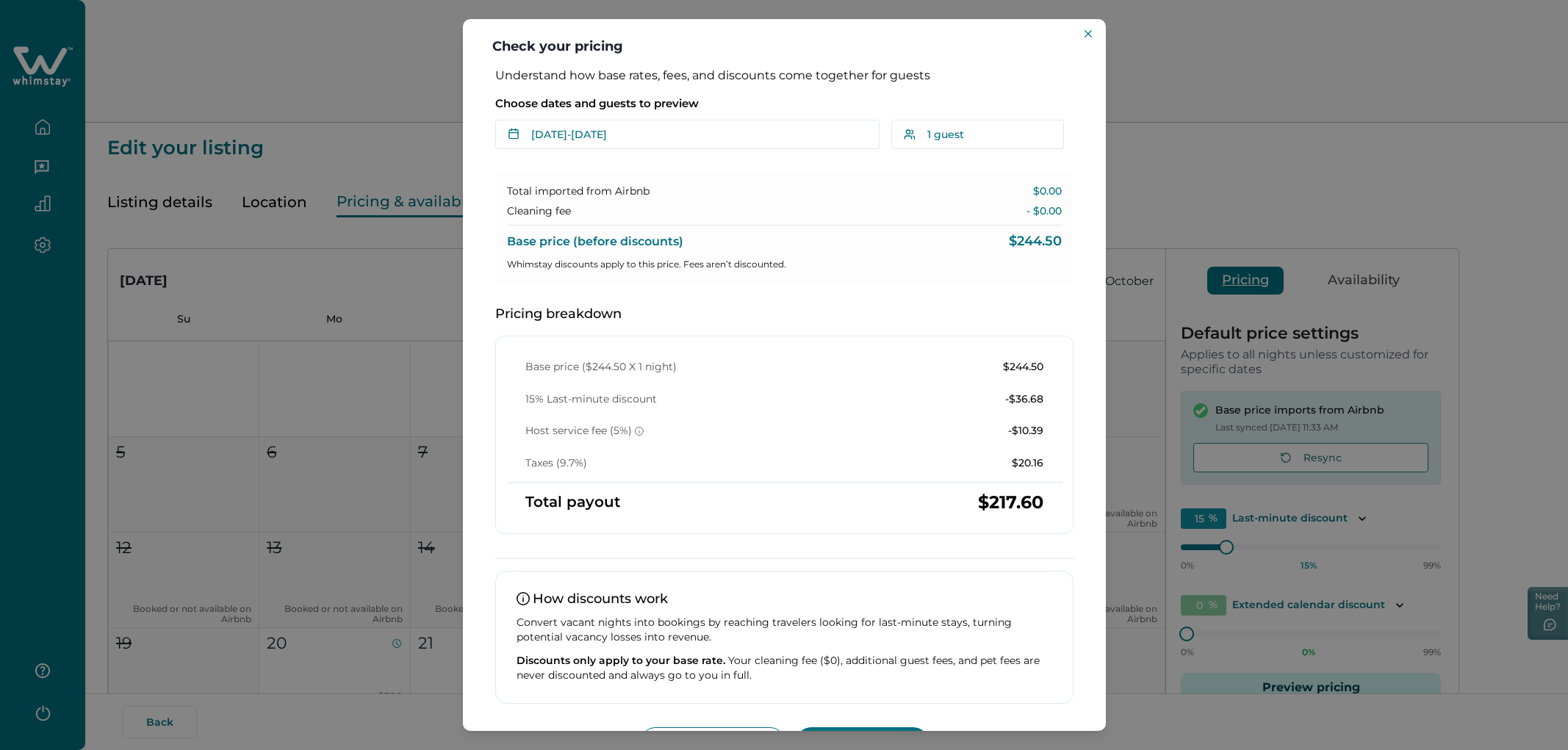
click at [696, 152] on div "Understand how base rates, fees, and discounts come together for guests Choose …" at bounding box center [785, 412] width 608 height 689
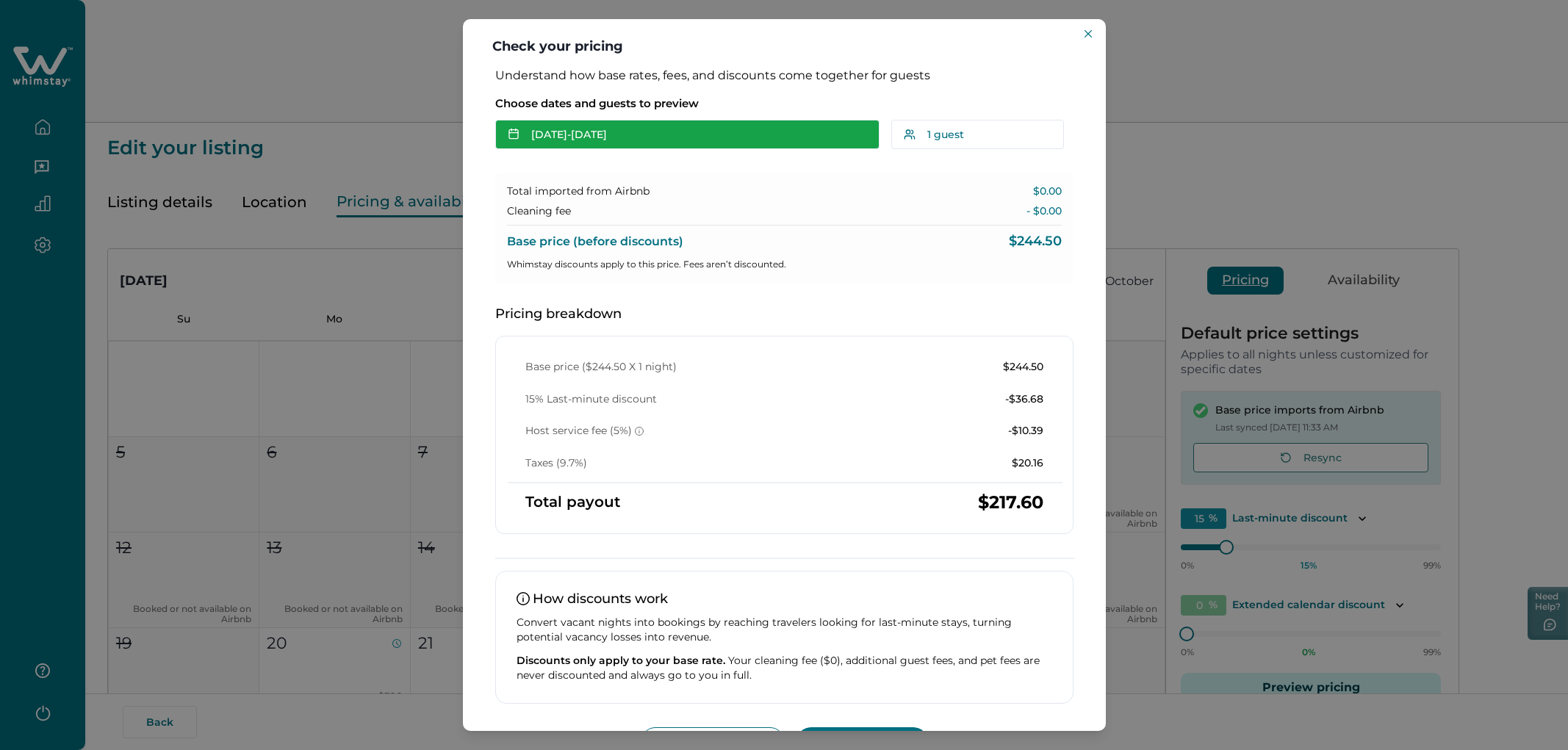
click at [664, 136] on button "[DATE] - [DATE]" at bounding box center [687, 134] width 384 height 29
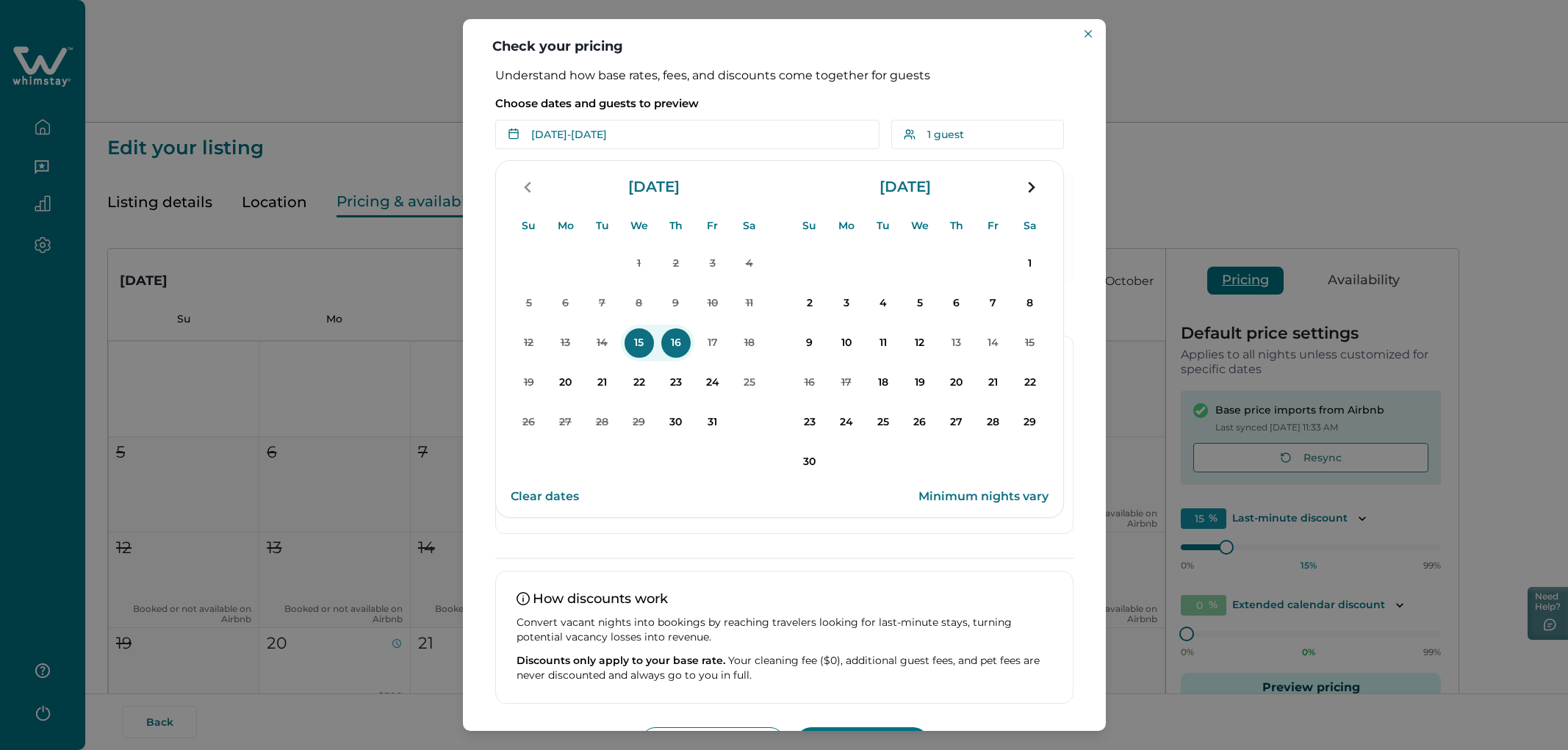
click at [627, 346] on p "15" at bounding box center [639, 343] width 29 height 29
click at [717, 343] on p "17" at bounding box center [712, 343] width 29 height 29
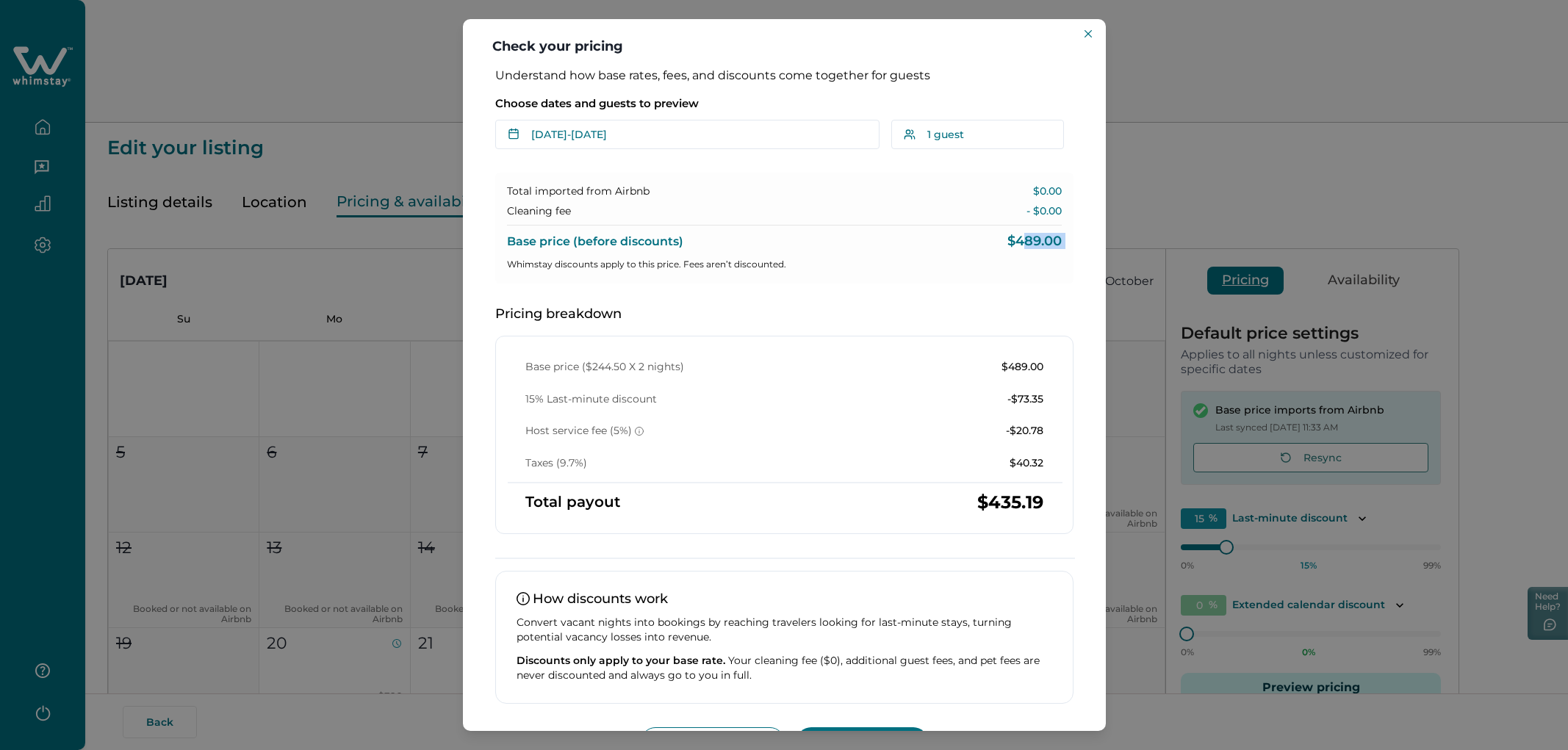
drag, startPoint x: 1015, startPoint y: 242, endPoint x: 1019, endPoint y: 249, distance: 8.1
click at [940, 249] on div "Total imported from Airbnb $0.00 Cleaning fee - $0.00 Base price (before discou…" at bounding box center [784, 228] width 579 height 111
drag, startPoint x: 1048, startPoint y: 238, endPoint x: 1016, endPoint y: 238, distance: 32.0
click at [940, 238] on div "Total imported from Airbnb $0.00 Cleaning fee - $0.00 Base price (before discou…" at bounding box center [784, 228] width 579 height 111
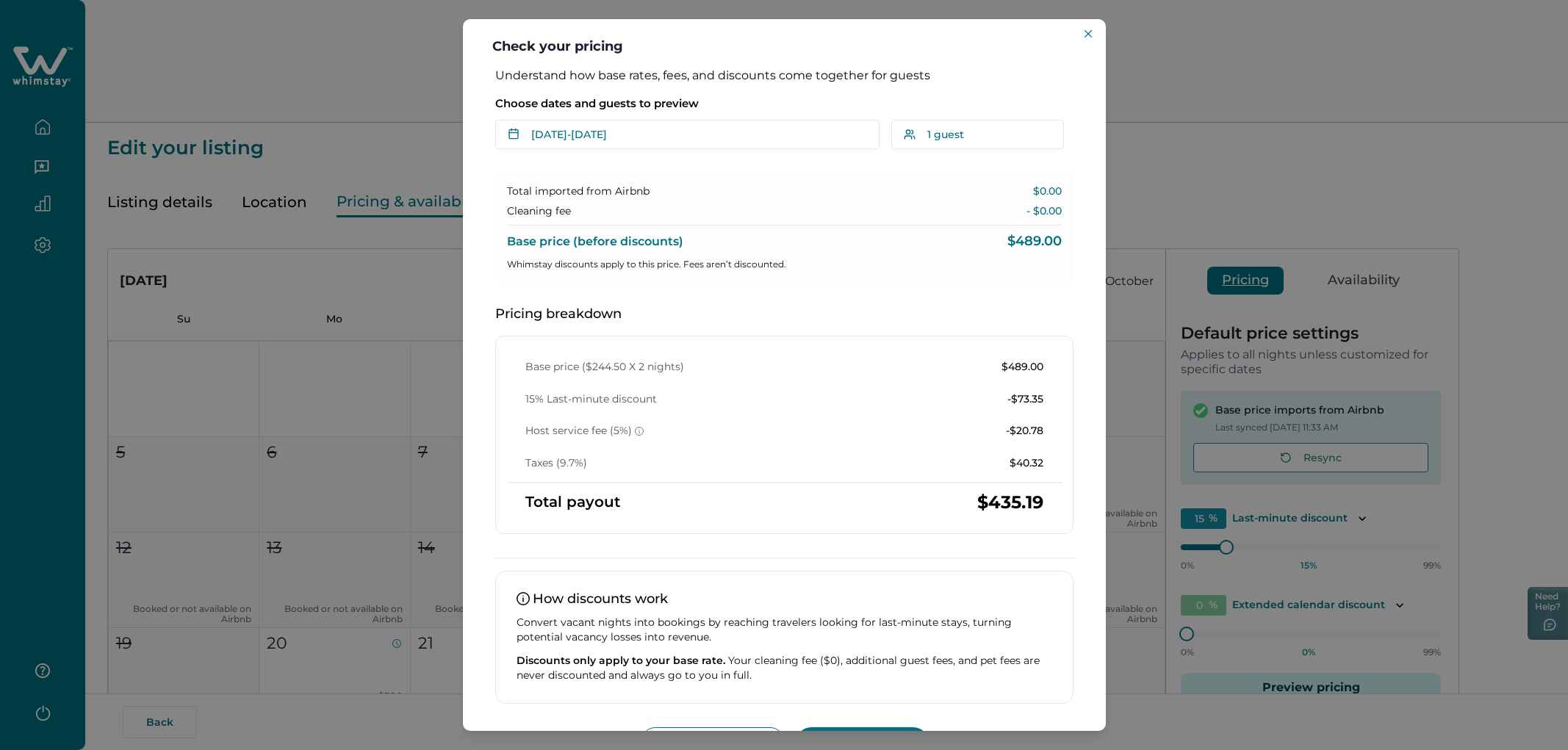
click at [940, 199] on div "Total imported from Airbnb $0.00 Cleaning fee - $0.00 Base price (before discou…" at bounding box center [784, 228] width 579 height 111
click at [940, 221] on div "Total imported from Airbnb $0.00 Cleaning fee - $0.00 Base price (before discou…" at bounding box center [784, 228] width 579 height 111
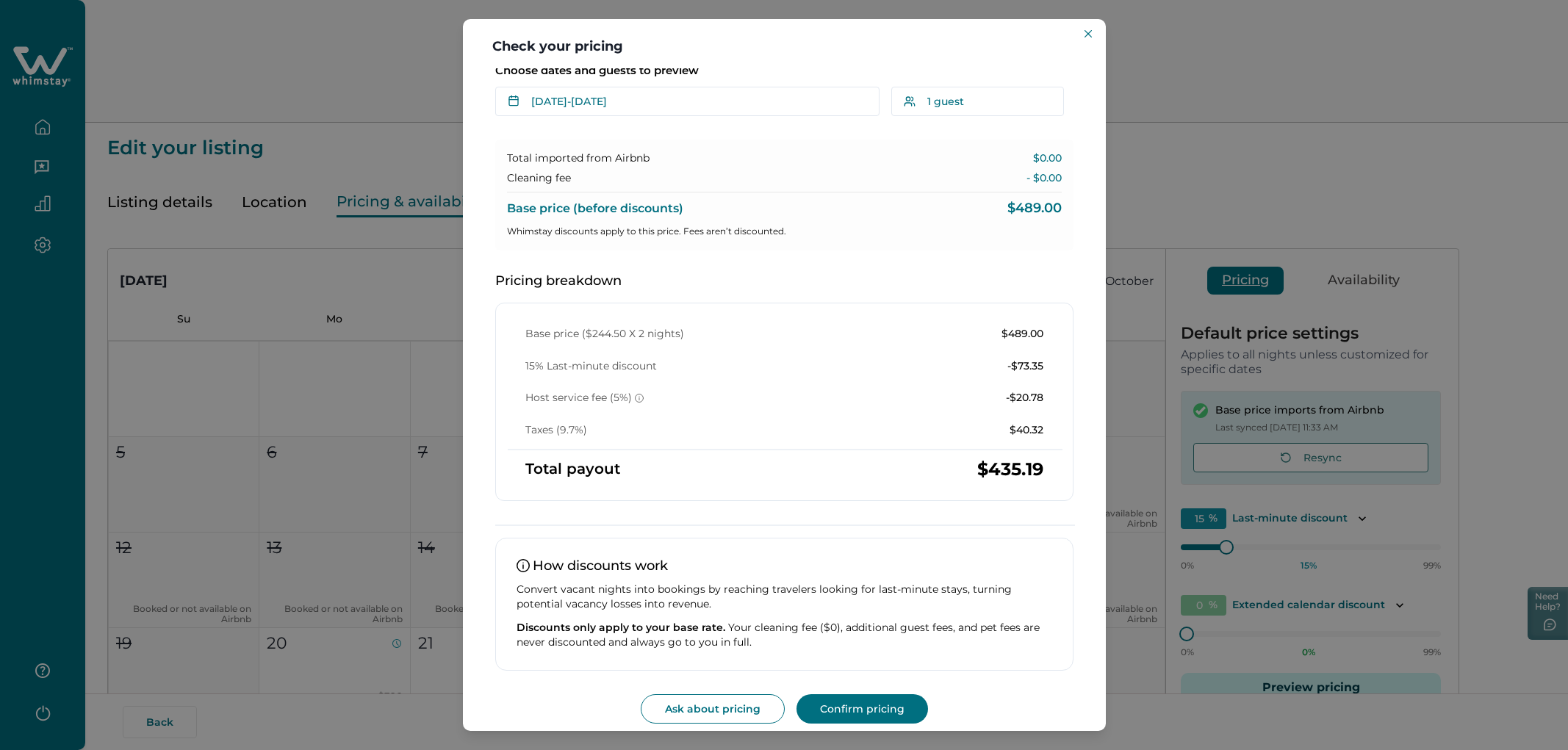
scroll to position [32, 0]
drag, startPoint x: 1059, startPoint y: 186, endPoint x: 994, endPoint y: 186, distance: 65.0
click at [940, 186] on div "Total imported from Airbnb $0.00 Cleaning fee - $0.00 Base price (before discou…" at bounding box center [784, 196] width 579 height 111
click at [940, 183] on p "- $0.00" at bounding box center [1044, 178] width 35 height 14
drag, startPoint x: 1020, startPoint y: 158, endPoint x: 1062, endPoint y: 161, distance: 42.1
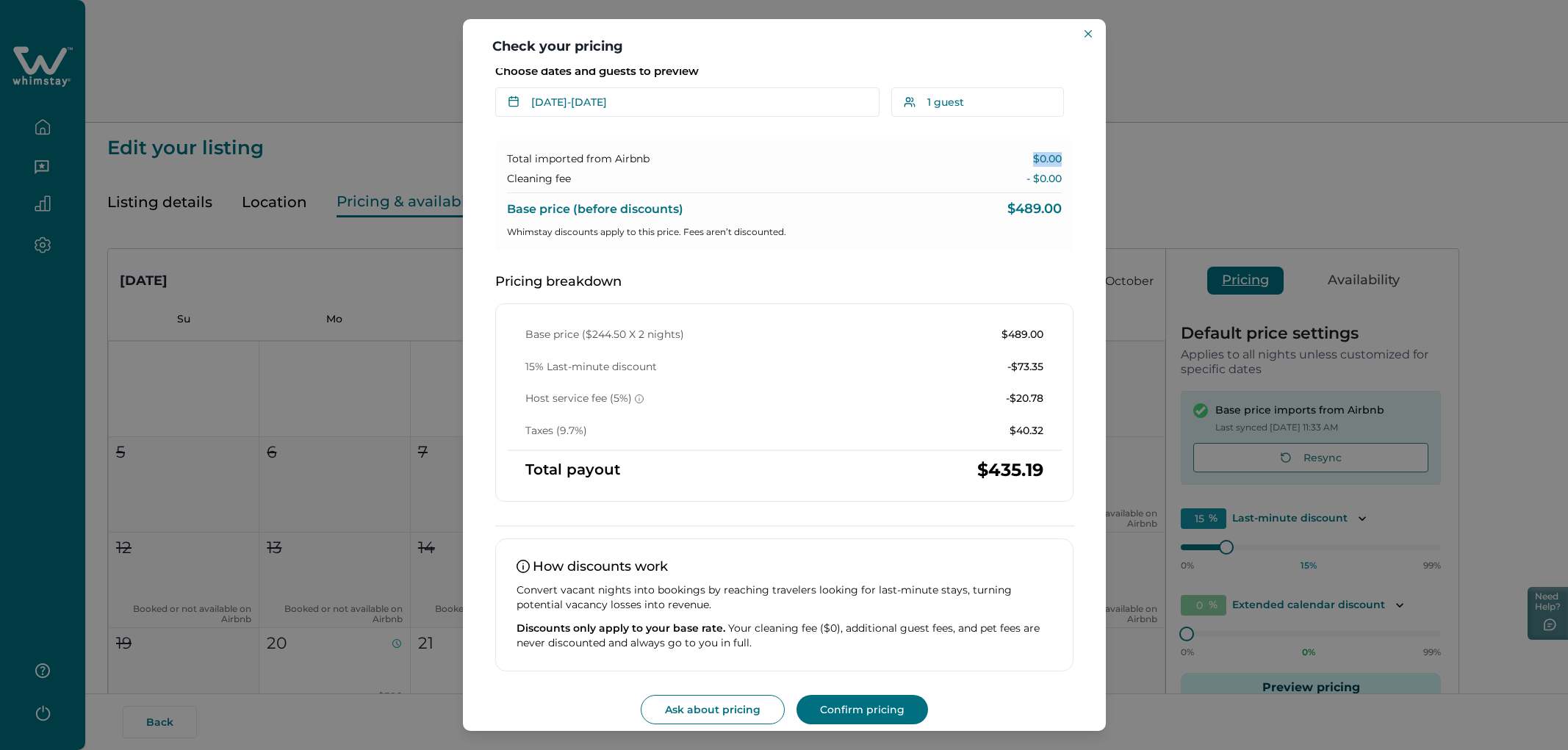
click at [940, 161] on div "Total imported from Airbnb $0.00 Cleaning fee - $0.00 Base price (before discou…" at bounding box center [784, 196] width 579 height 111
click at [940, 159] on div "Total imported from Airbnb $0.00 Cleaning fee - $0.00 Base price (before discou…" at bounding box center [784, 196] width 579 height 111
drag, startPoint x: 1065, startPoint y: 181, endPoint x: 1011, endPoint y: 181, distance: 54.0
click at [940, 181] on div "Understand how base rates, fees, and discounts come together for guests Choose …" at bounding box center [785, 380] width 608 height 689
click at [940, 181] on div "Cleaning fee - $0.00" at bounding box center [784, 178] width 555 height 14
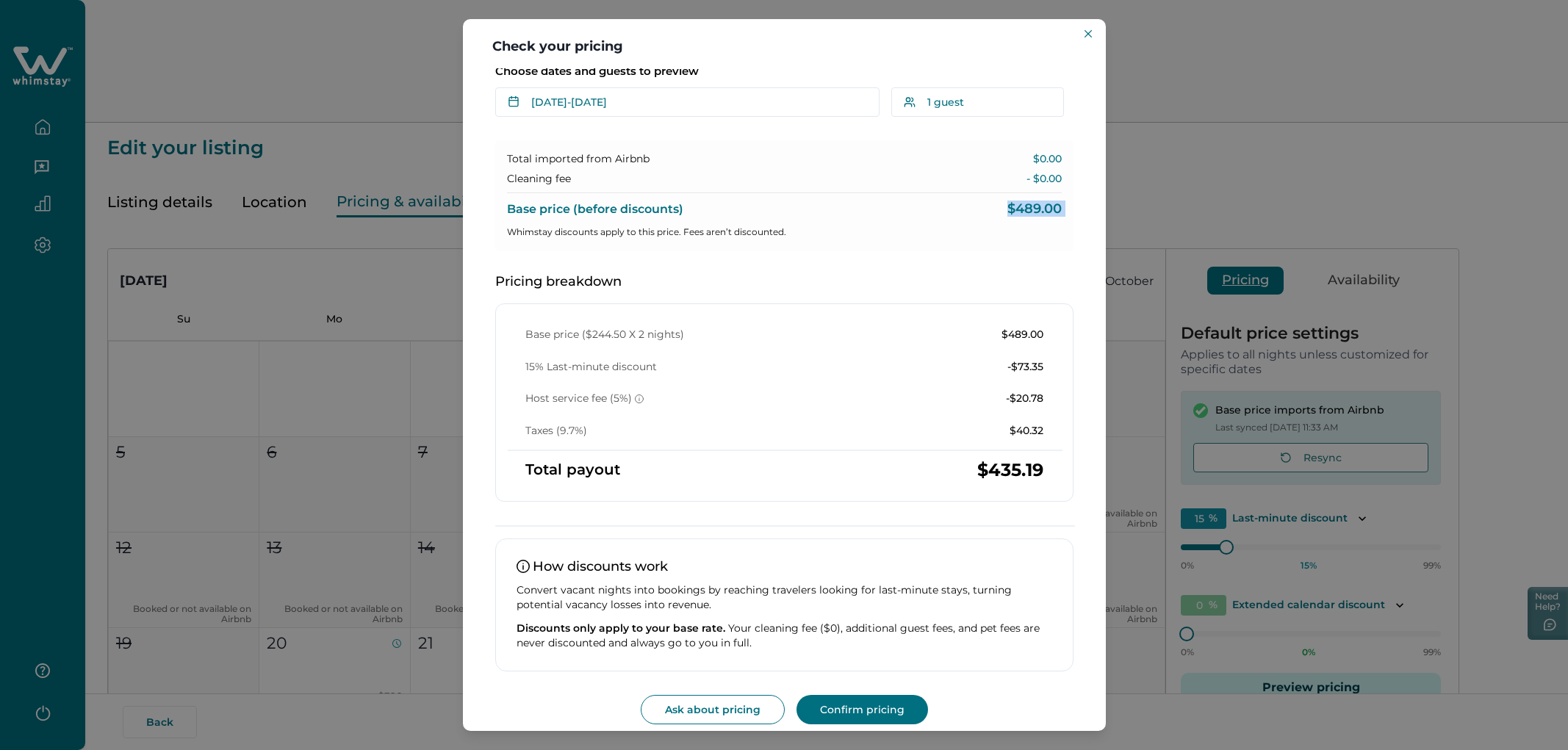
drag, startPoint x: 990, startPoint y: 206, endPoint x: 1048, endPoint y: 216, distance: 58.9
click at [940, 216] on div "Total imported from Airbnb $0.00 Cleaning fee - $0.00 Base price (before discou…" at bounding box center [784, 196] width 579 height 111
click at [940, 326] on div "Base price ($244.50 X 2 nights) $489.00 15% Last-minute discount -$73.35 Host s…" at bounding box center [784, 402] width 579 height 199
drag, startPoint x: 995, startPoint y: 331, endPoint x: 1030, endPoint y: 337, distance: 35.5
click at [940, 338] on p "$489.00" at bounding box center [1022, 334] width 42 height 14
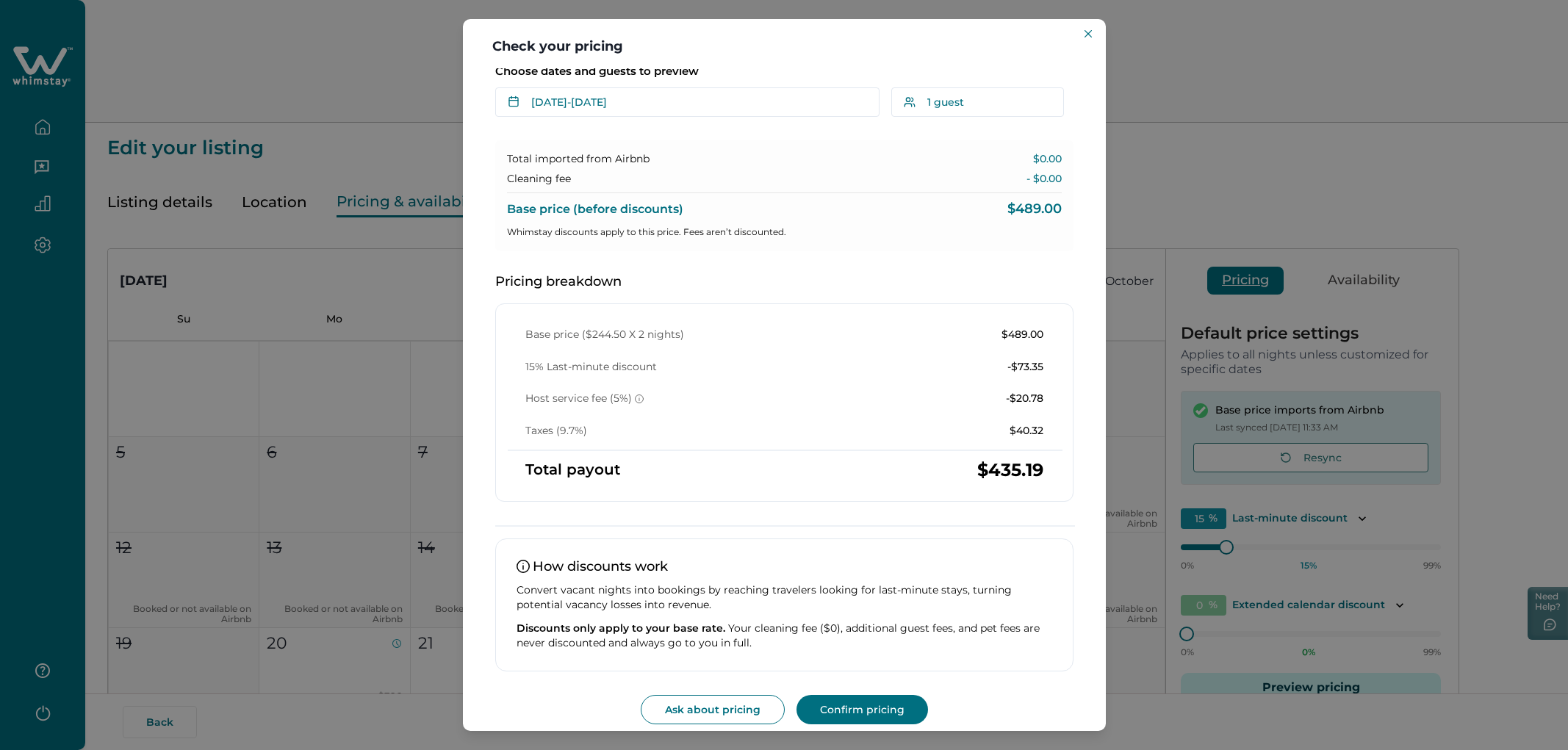
click at [757, 308] on div "Base price ($244.50 X 2 nights) $489.00 15% Last-minute discount -$73.35 Host s…" at bounding box center [784, 402] width 579 height 199
drag, startPoint x: 626, startPoint y: 336, endPoint x: 582, endPoint y: 336, distance: 44.0
click at [581, 336] on p "Base price ($244.50 X 2 nights)" at bounding box center [605, 334] width 158 height 14
click at [626, 344] on div "Base price ($244.50 X 2 nights) $489.00 15% Last-minute discount -$73.35 Host s…" at bounding box center [784, 382] width 553 height 110
drag, startPoint x: 1048, startPoint y: 365, endPoint x: 966, endPoint y: 365, distance: 82.0
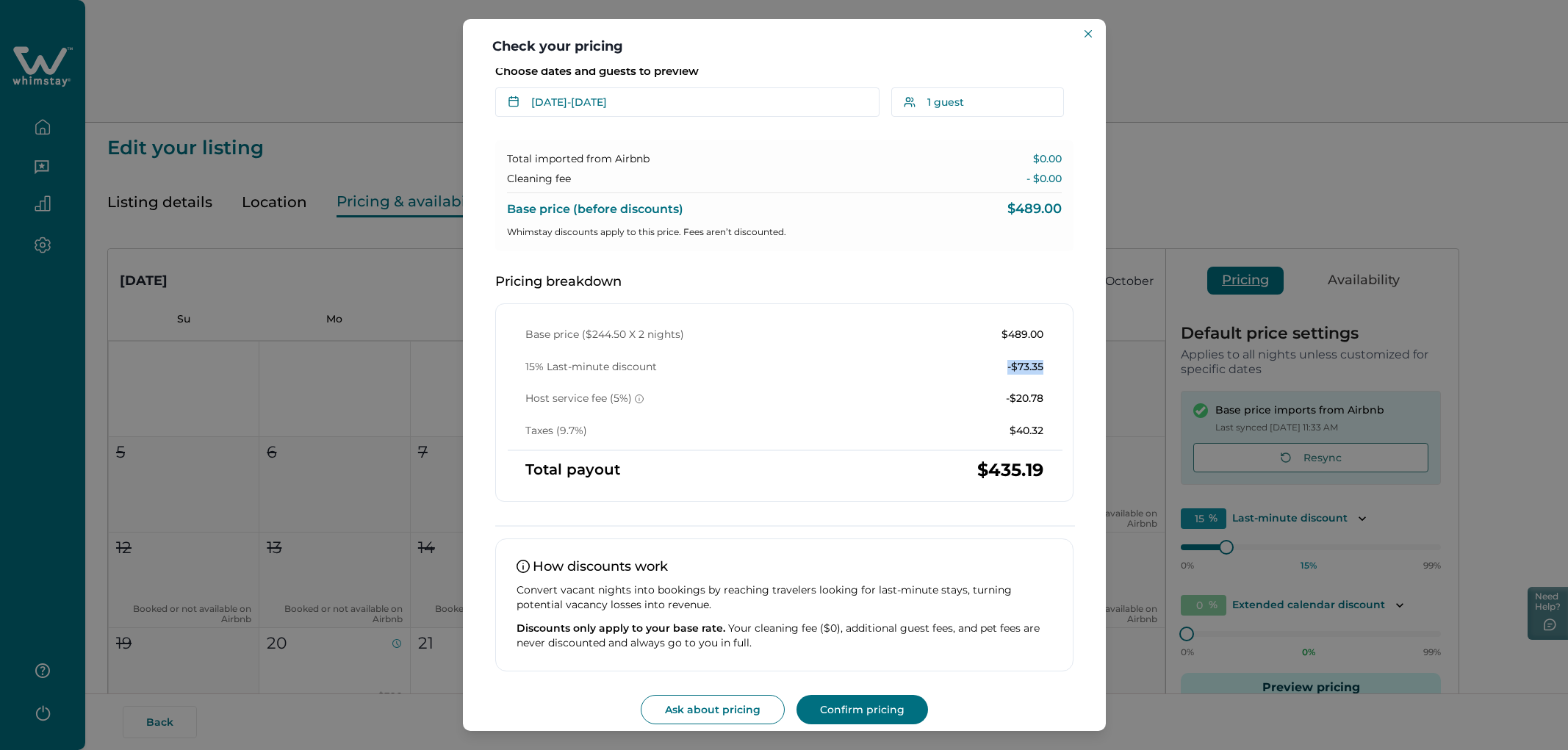
click at [940, 365] on div "Base price ($244.50 X 2 nights) $489.00 15% Last-minute discount -$73.35 Host s…" at bounding box center [784, 382] width 553 height 110
click at [940, 364] on div "15% Last-minute discount -$73.35" at bounding box center [784, 367] width 518 height 14
click at [378, 423] on div "Check your pricing Understand how base rates, fees, and discounts come together…" at bounding box center [784, 375] width 1568 height 750
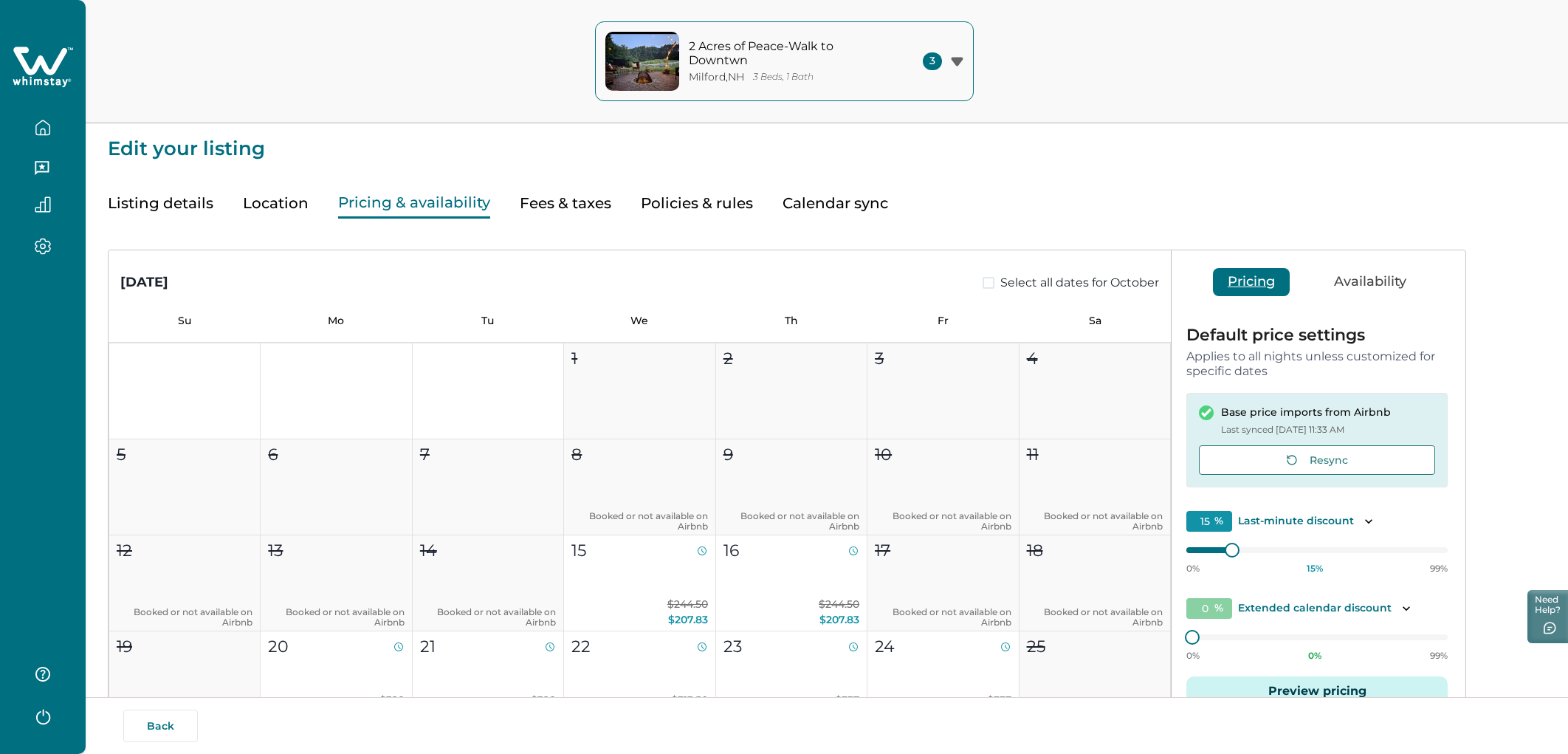
click at [55, 425] on div at bounding box center [42, 377] width 85 height 754
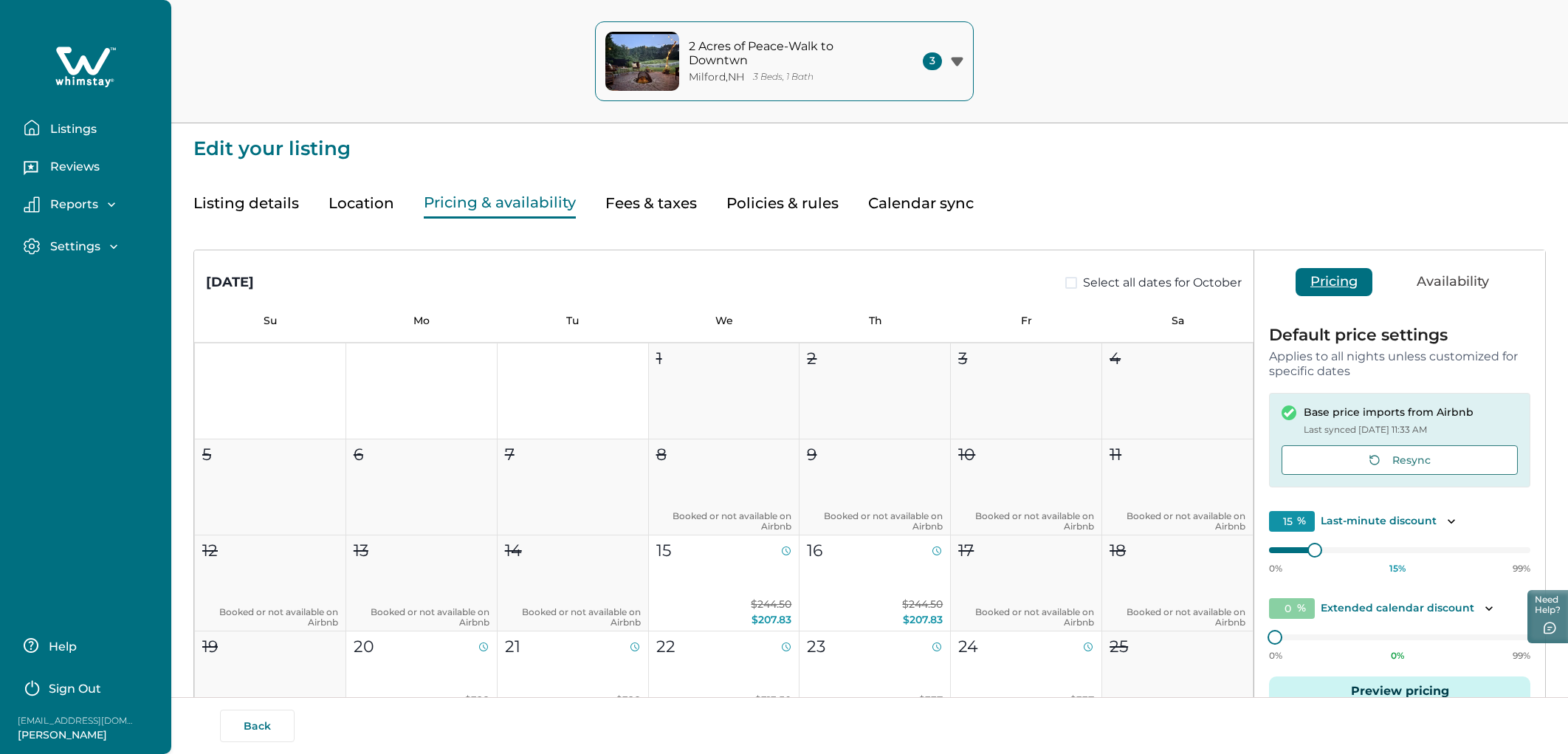
drag, startPoint x: 116, startPoint y: 739, endPoint x: 22, endPoint y: 739, distance: 94.0
click at [22, 425] on p "[PERSON_NAME]" at bounding box center [77, 735] width 118 height 14
copy p "[PERSON_NAME]"
drag, startPoint x: 132, startPoint y: 718, endPoint x: 3, endPoint y: 714, distance: 129.1
click at [3, 425] on div "Help Sign Out [EMAIL_ADDRESS][DOMAIN_NAME] [PERSON_NAME]" at bounding box center [85, 686] width 171 height 135
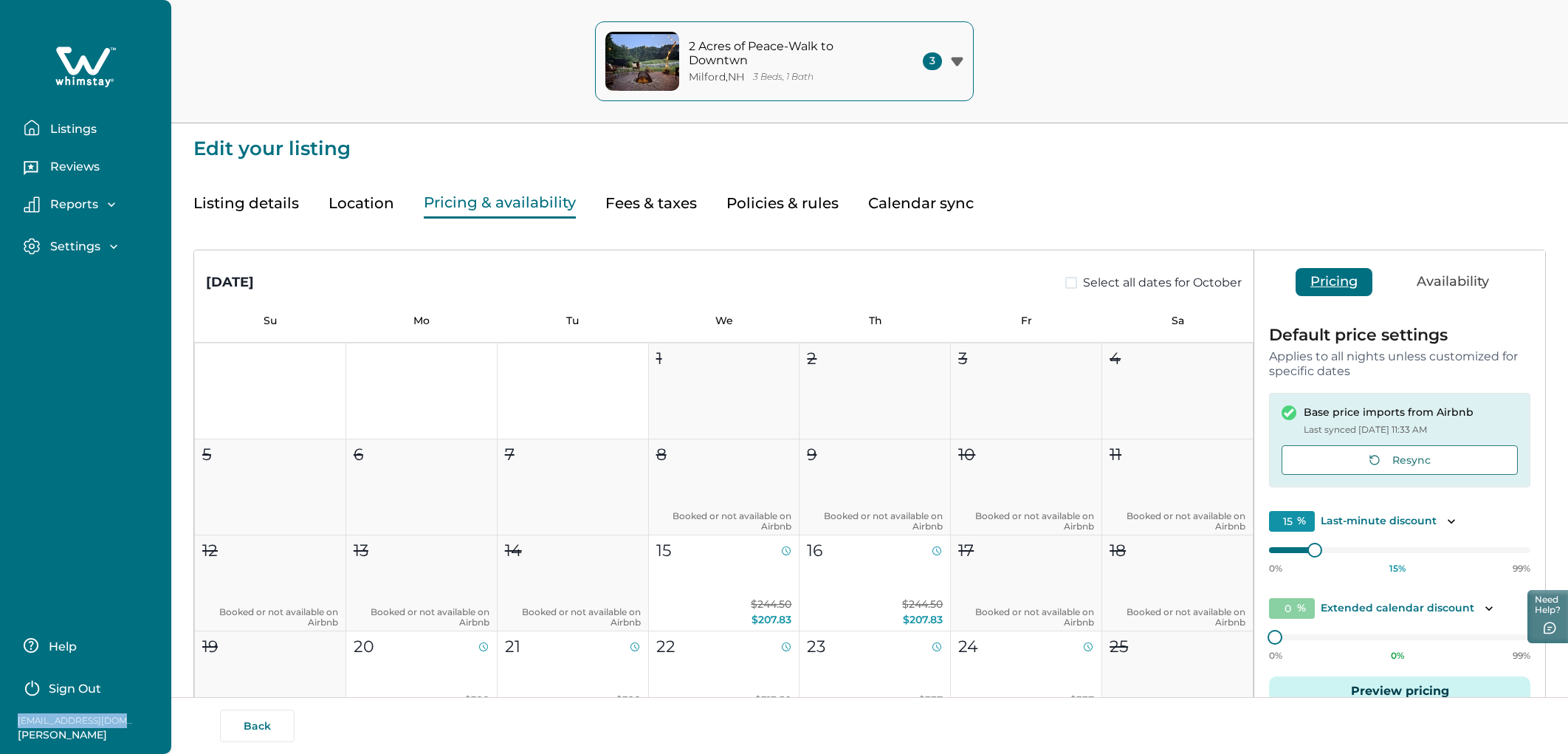
copy p "[EMAIL_ADDRESS][DOMAIN_NAME]"
click at [108, 105] on div "Listings" at bounding box center [85, 122] width 148 height 41
click at [85, 139] on button "Listings" at bounding box center [91, 128] width 136 height 30
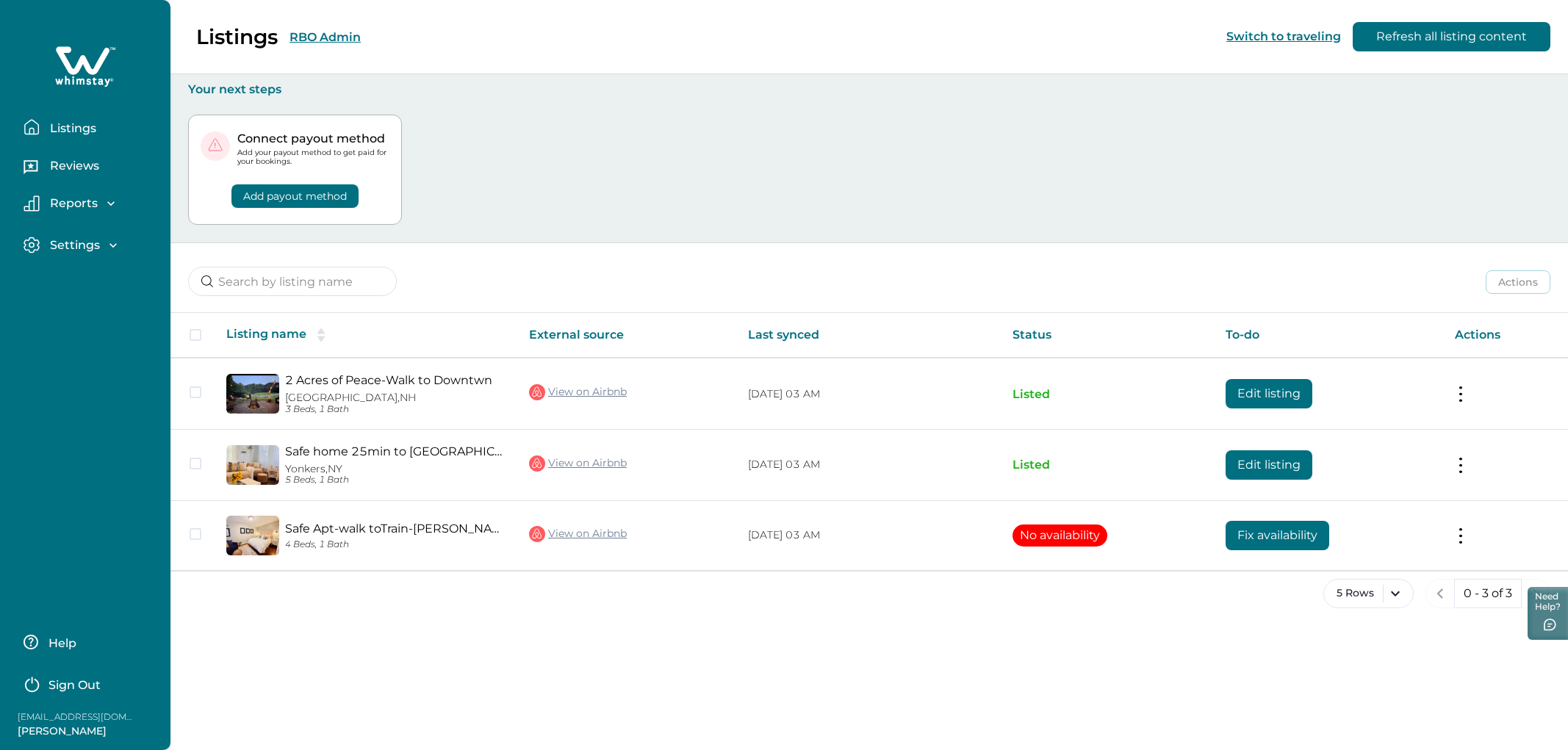
click at [341, 45] on div "Listings RBO Admin Switch to traveling Refresh all listing content" at bounding box center [784, 37] width 1568 height 74
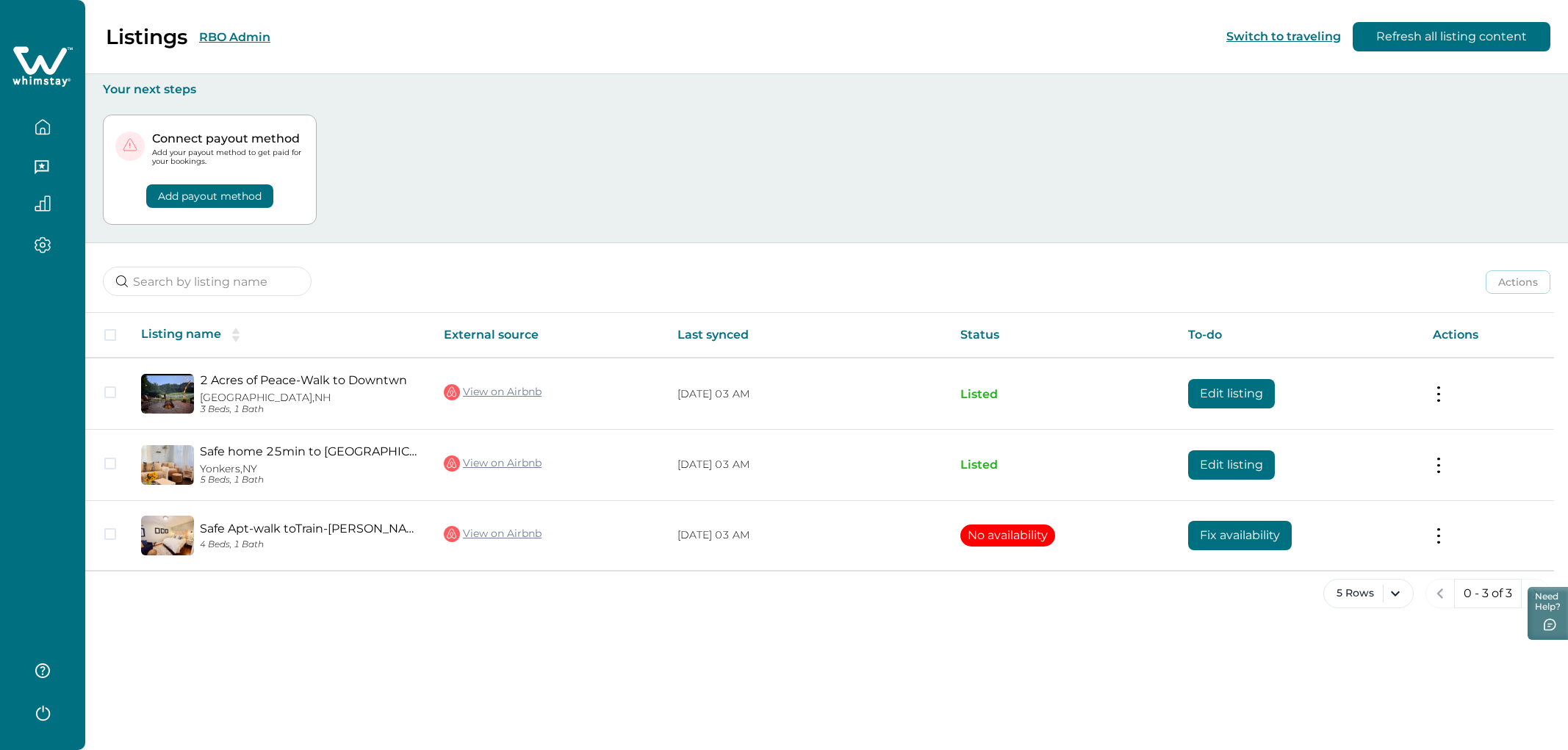
click at [257, 38] on button "RBO Admin" at bounding box center [234, 37] width 72 height 14
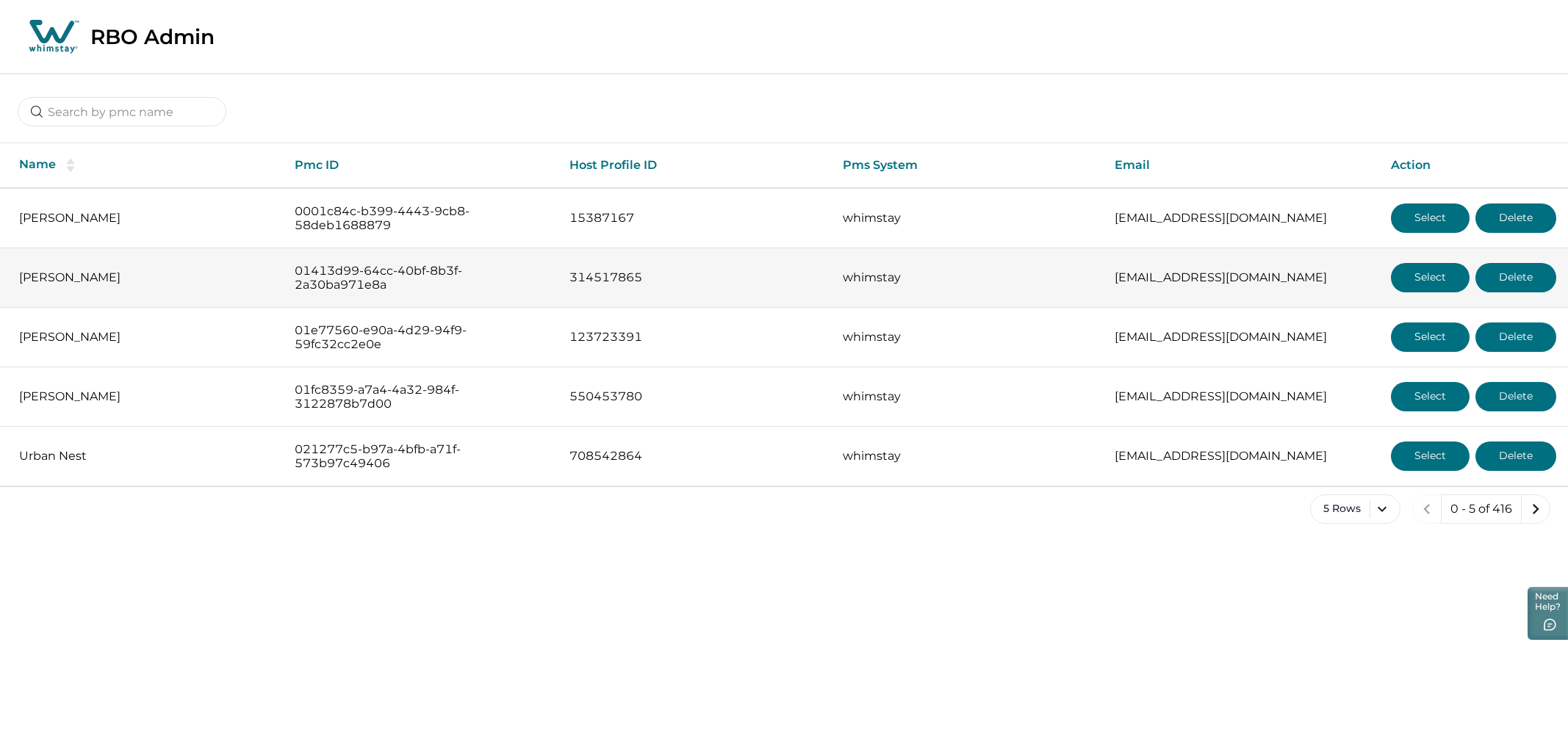
drag, startPoint x: 395, startPoint y: 285, endPoint x: 271, endPoint y: 274, distance: 124.5
click at [271, 274] on tr "[PERSON_NAME] 01413d99-64cc-40bf-8b3f-2a30ba971e8a 314517865 whimstay [EMAIL_AD…" at bounding box center [784, 278] width 1568 height 60
copy tr "01413d99-64cc-40bf-8b3f-2a30ba971e8a"
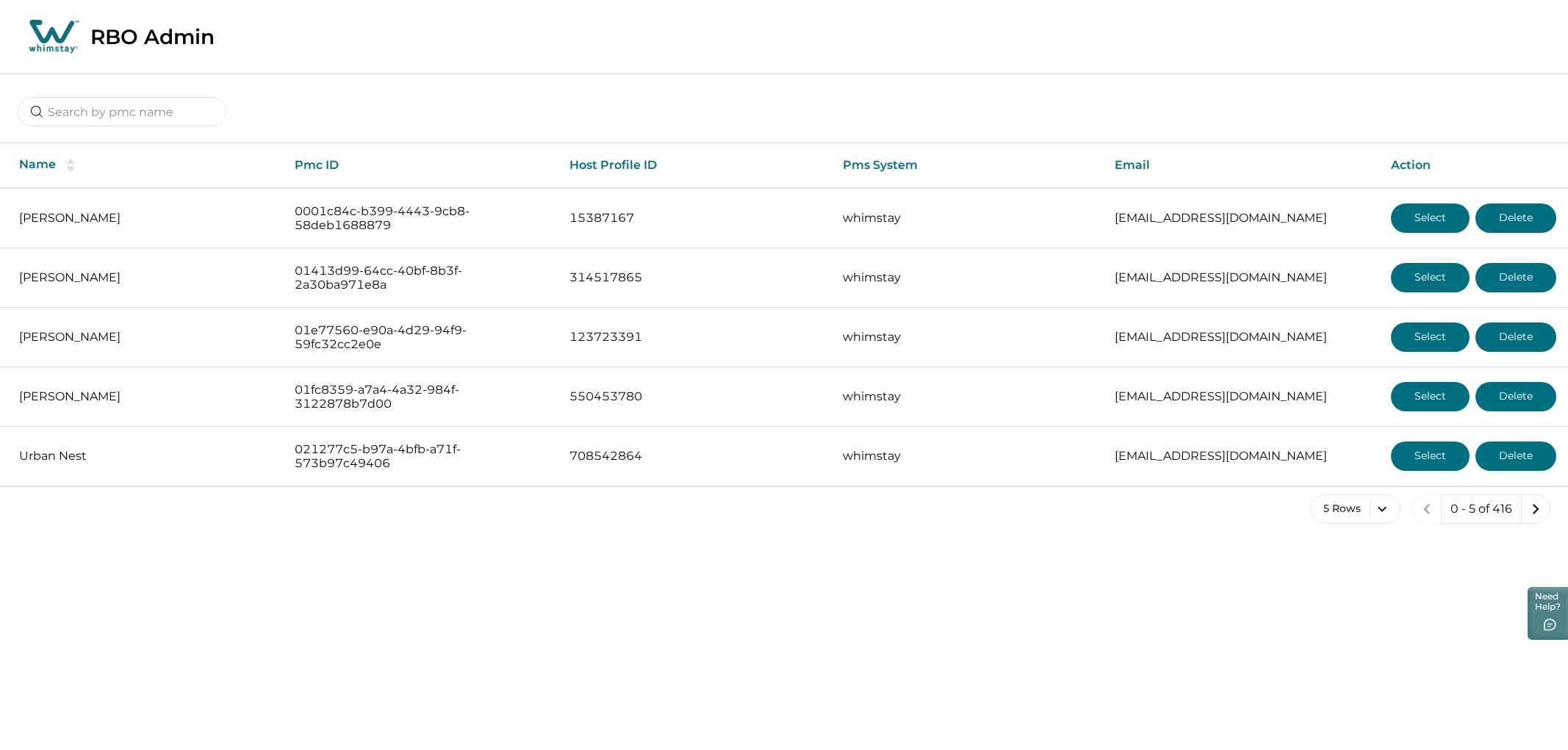
click at [553, 423] on html "Skip to Content RBO Admin Name Pmc ID Host Profile ID Pms System Email Action […" at bounding box center [784, 274] width 1568 height 547
click at [579, 63] on div "RBO Admin" at bounding box center [784, 37] width 1568 height 74
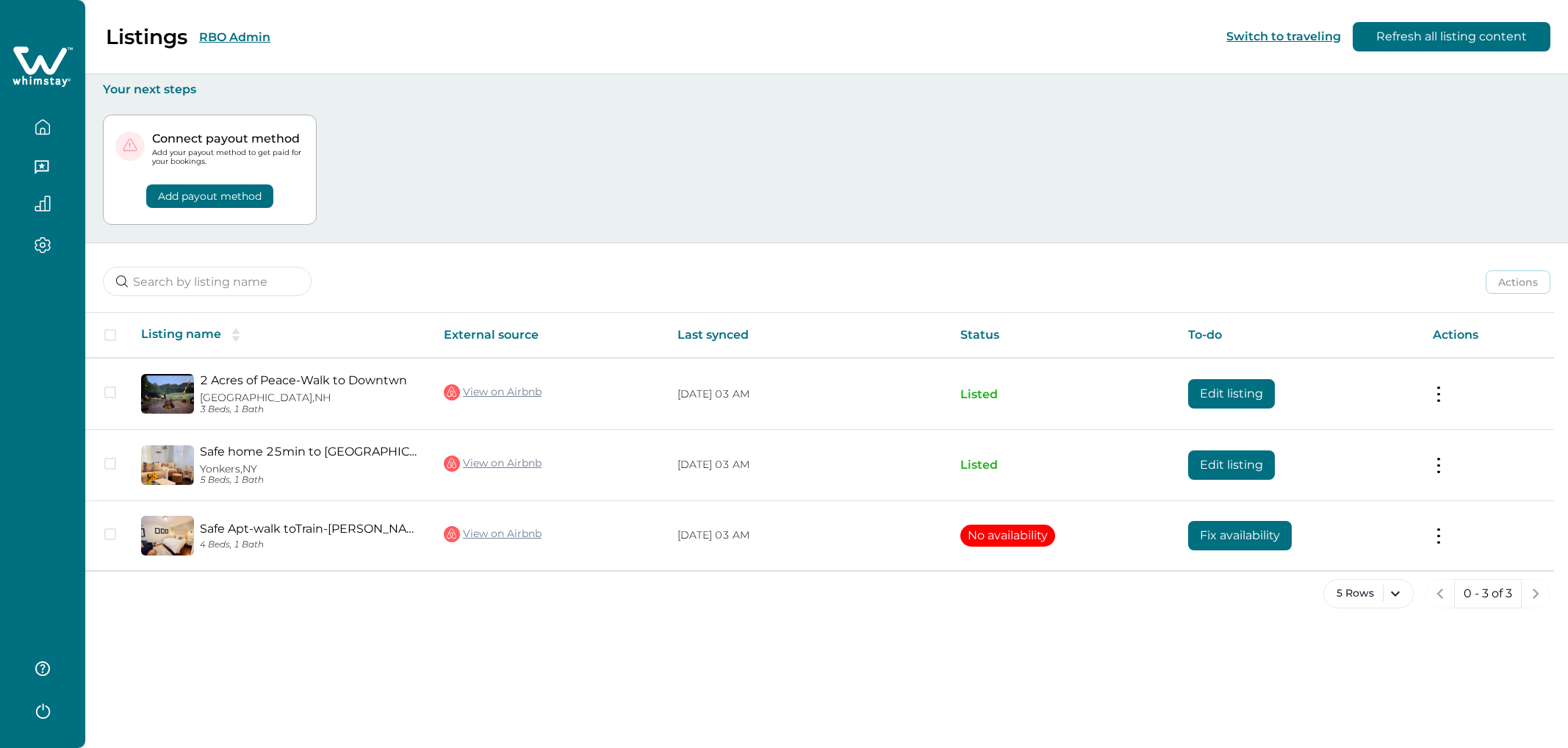
click at [230, 39] on button "RBO Admin" at bounding box center [234, 37] width 72 height 14
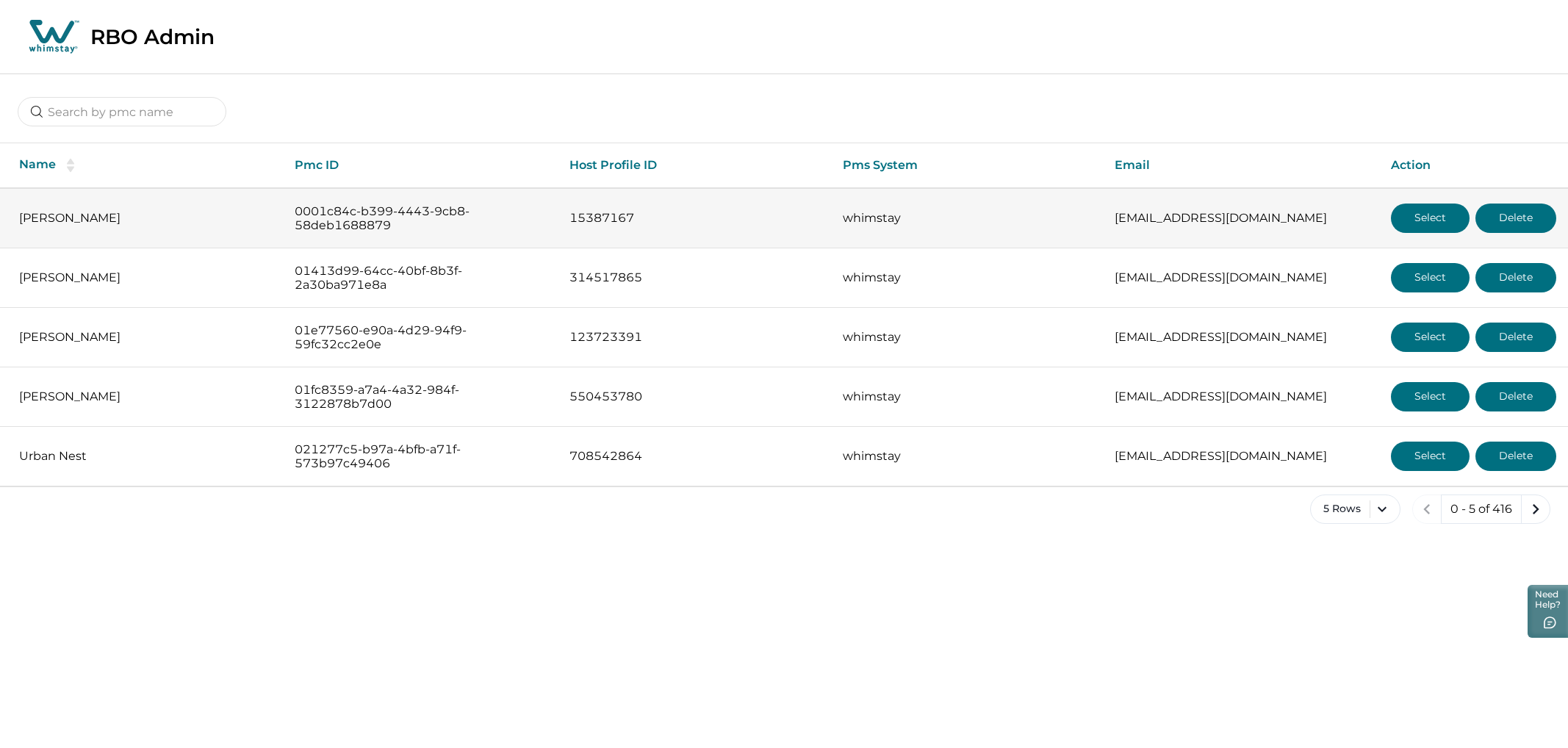
click at [429, 244] on td "0001c84c-b399-4443-9cb8-58deb1688879" at bounding box center [420, 218] width 275 height 61
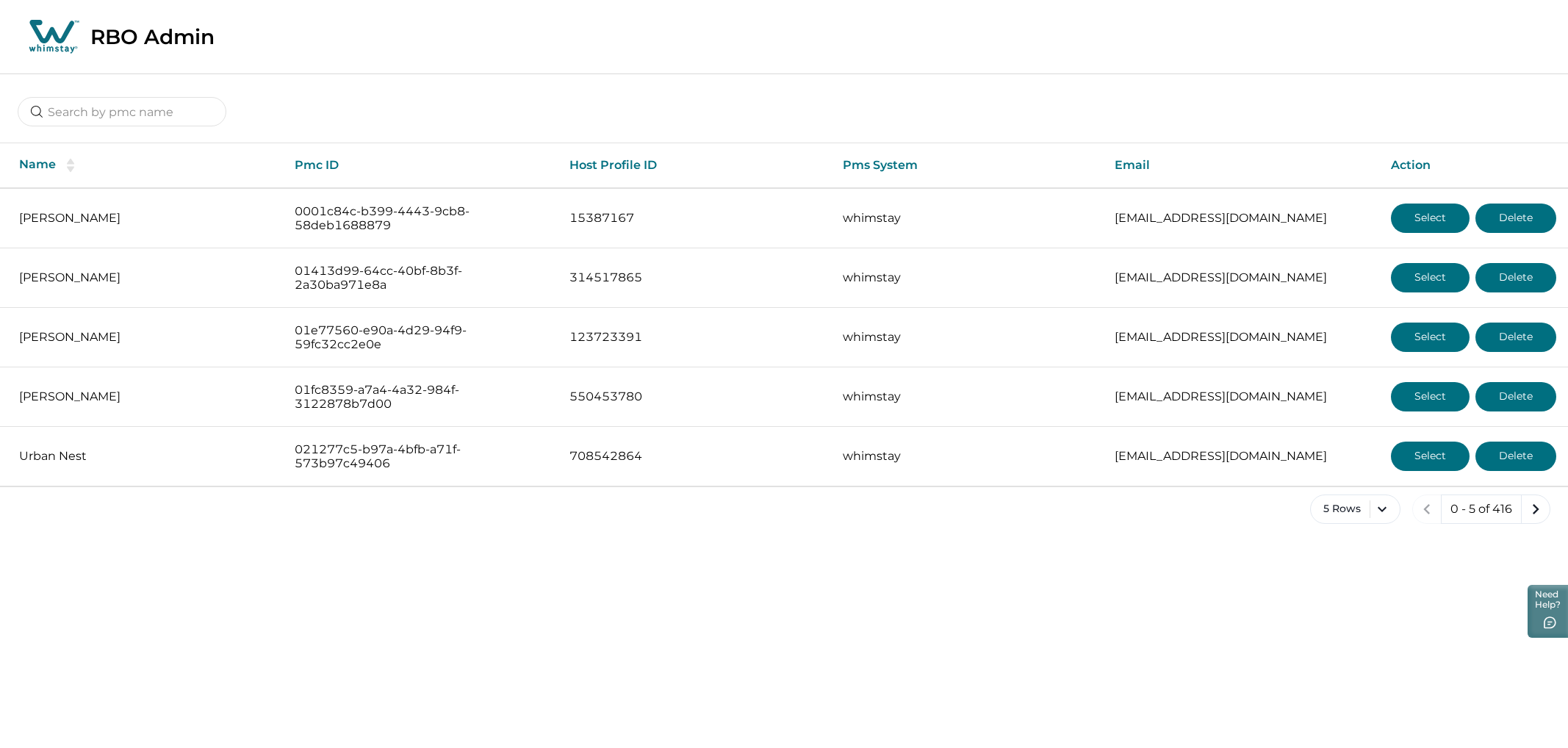
click at [460, 49] on div "RBO Admin" at bounding box center [784, 37] width 1568 height 74
click at [62, 36] on icon at bounding box center [51, 32] width 45 height 24
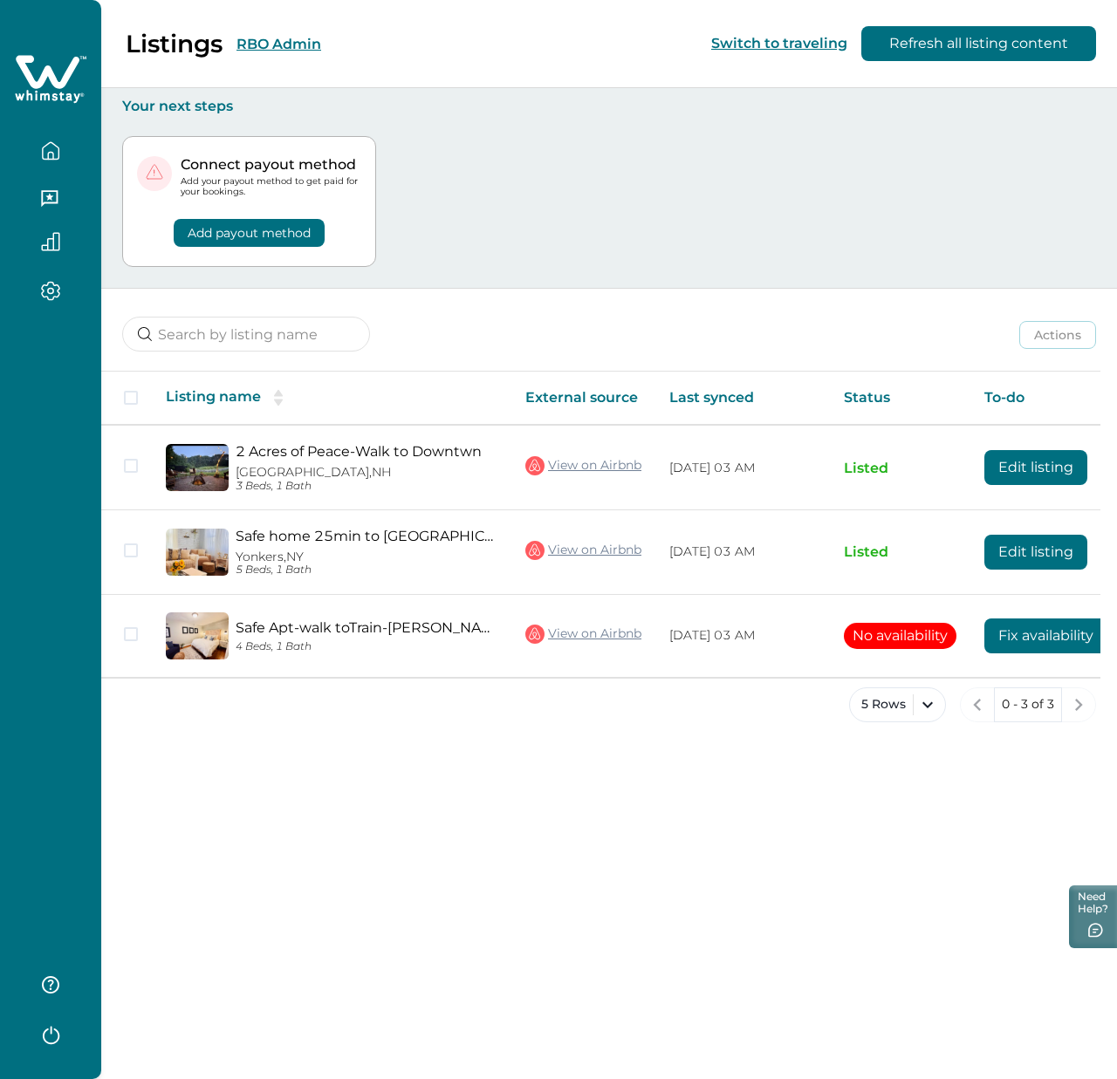
click at [561, 216] on div "Connect payout method Add your payout method to get paid for your bookings. Add…" at bounding box center [609, 202] width 974 height 174
click at [284, 39] on button "RBO Admin" at bounding box center [278, 44] width 85 height 17
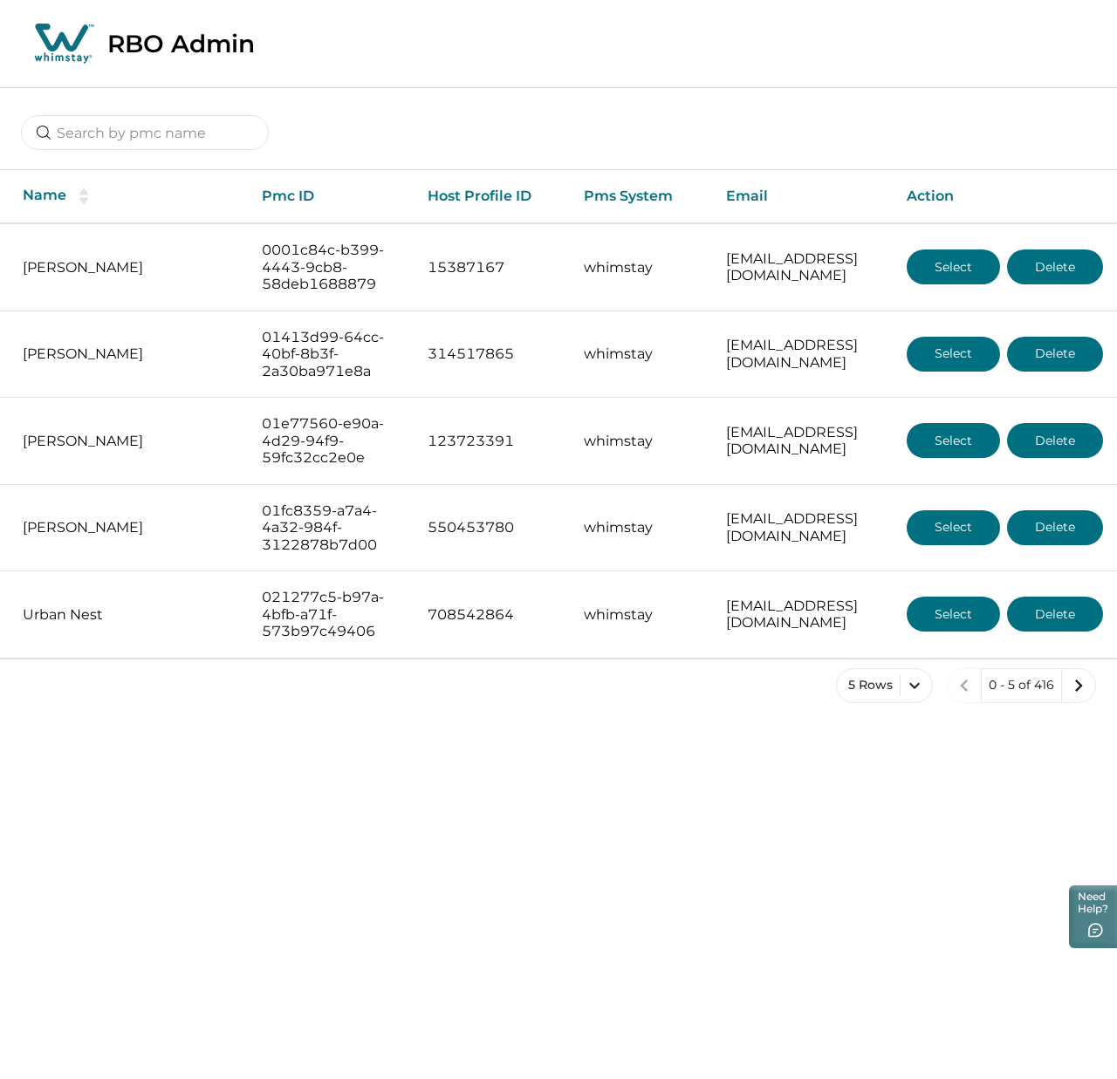
click at [331, 86] on div "RBO Admin" at bounding box center [558, 44] width 1117 height 88
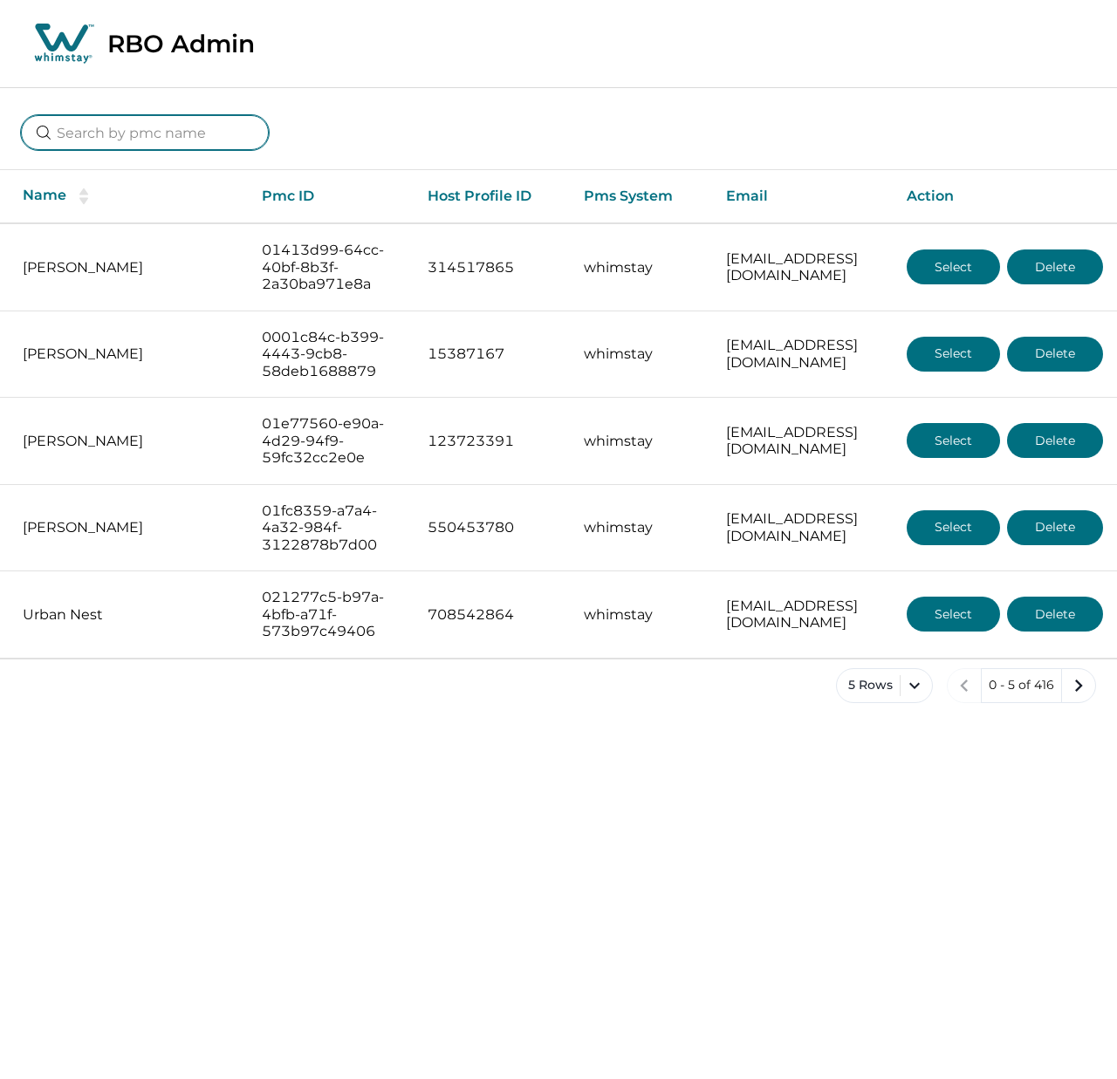
click at [140, 134] on input at bounding box center [145, 132] width 248 height 35
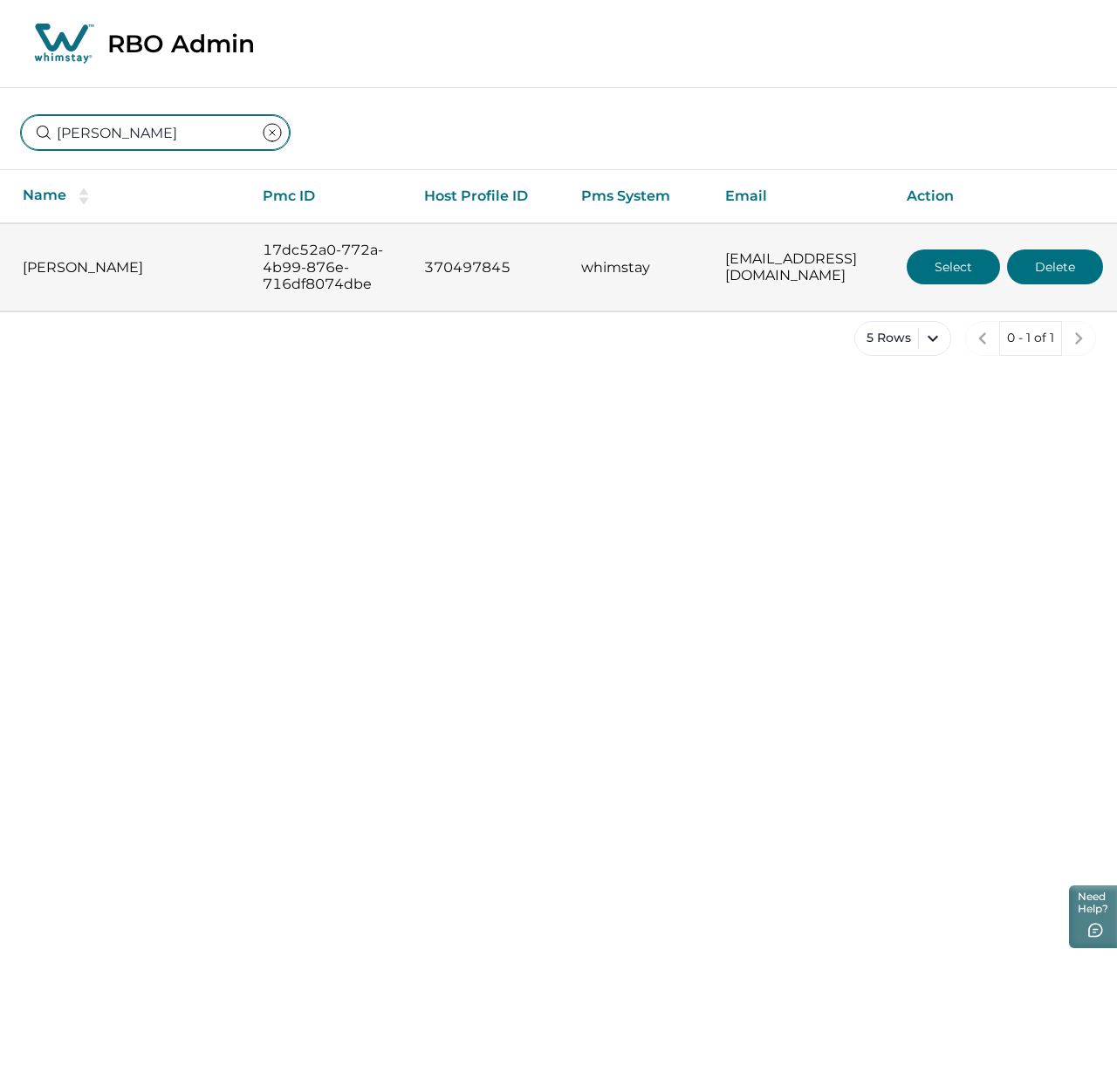
type input "pulles"
click at [955, 255] on button "Select" at bounding box center [953, 267] width 93 height 35
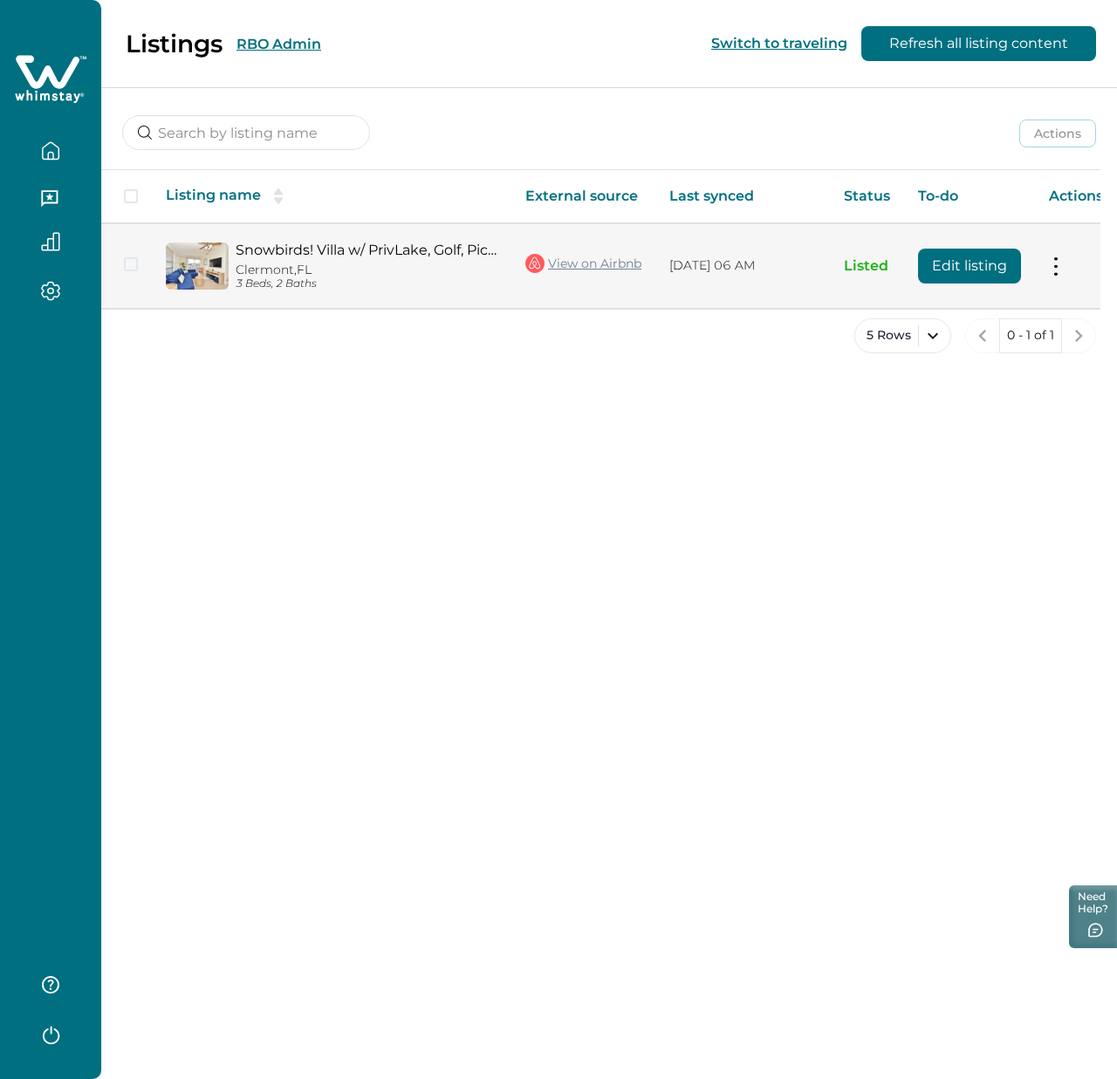
click at [580, 264] on link "View on Airbnb" at bounding box center [583, 263] width 116 height 23
click at [969, 268] on button "Edit listing" at bounding box center [969, 266] width 103 height 35
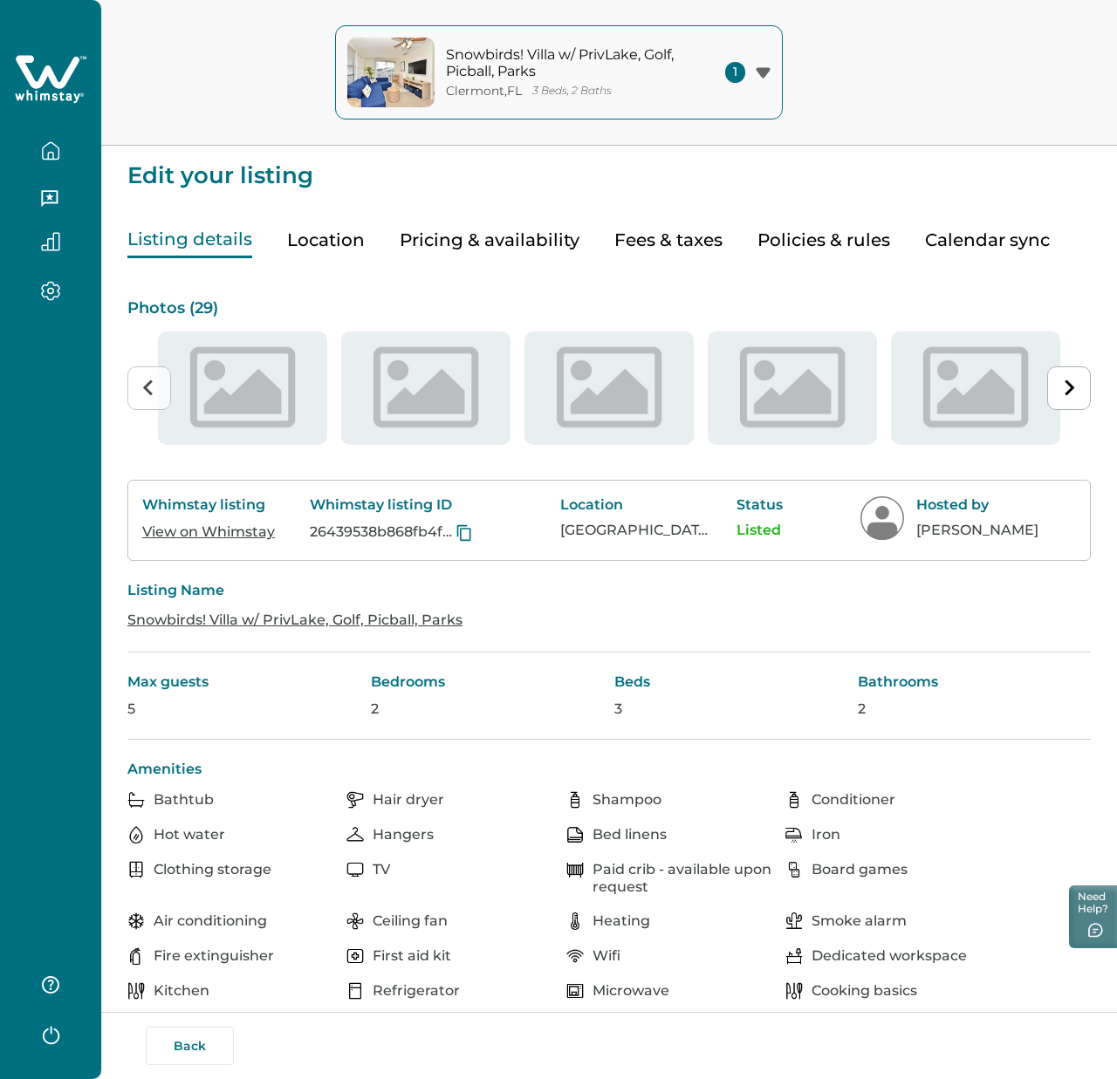
type input "15"
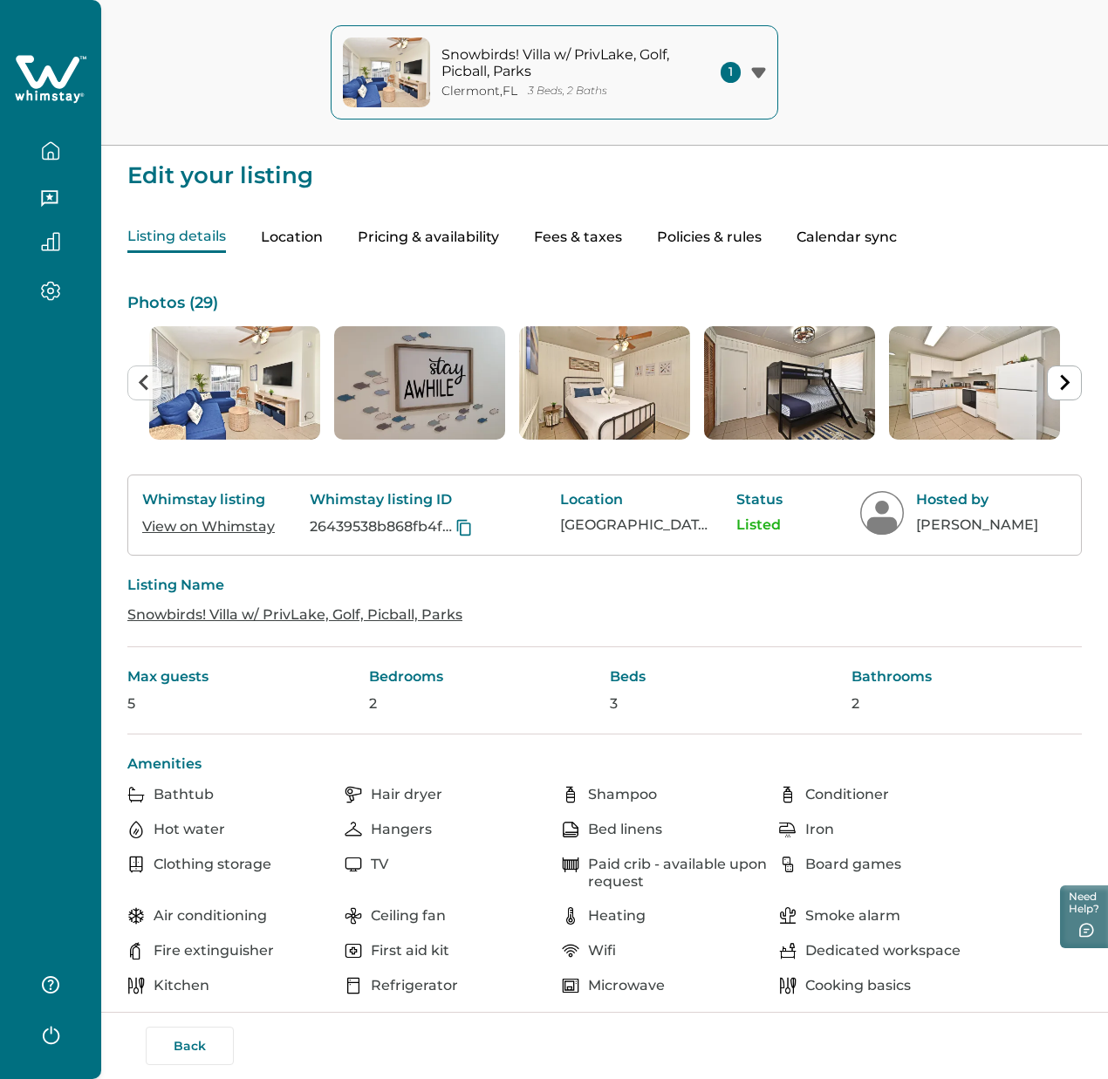
click at [499, 247] on button "Pricing & availability" at bounding box center [428, 238] width 141 height 31
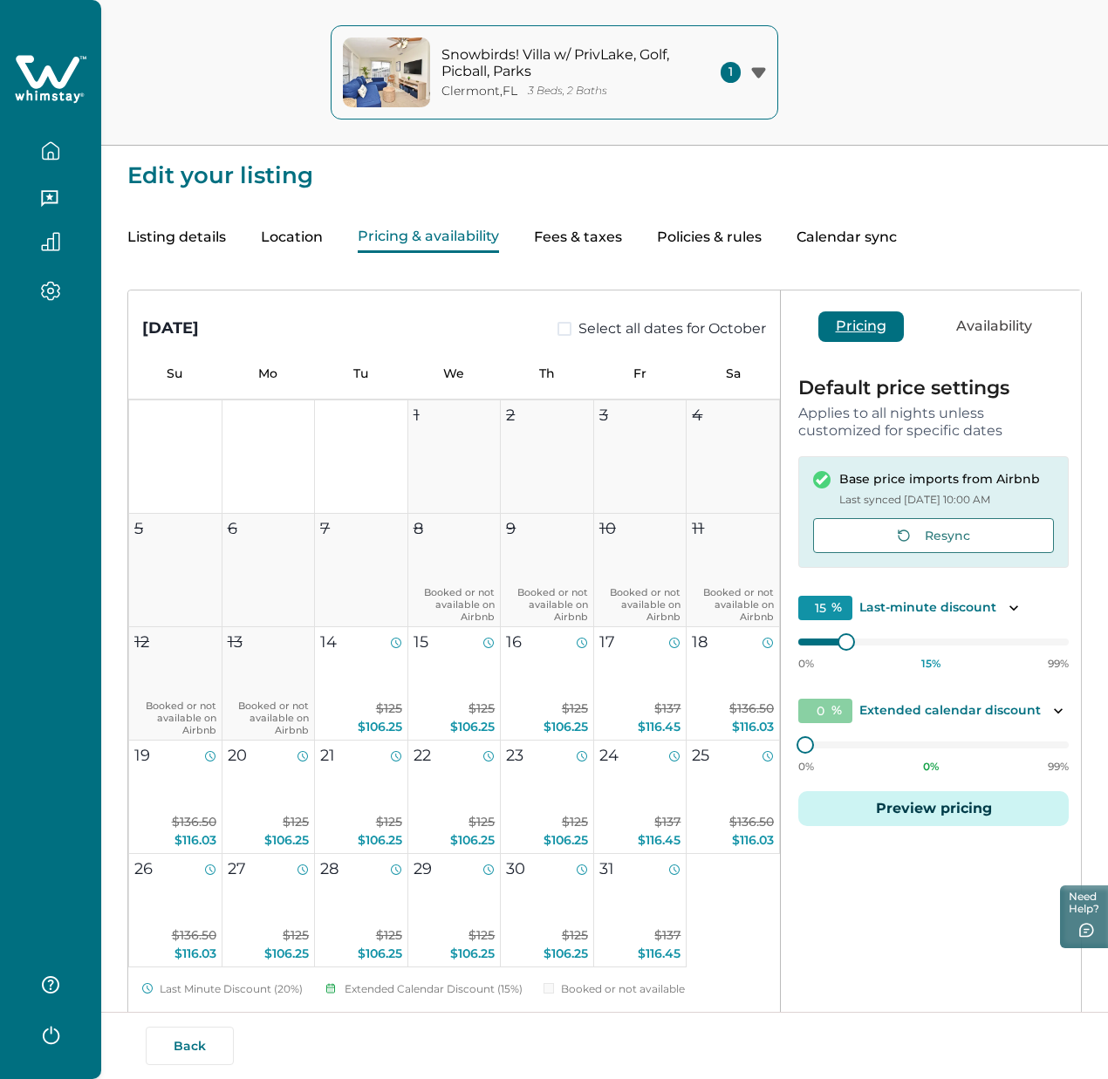
click at [910, 825] on button "Preview pricing" at bounding box center [933, 808] width 271 height 35
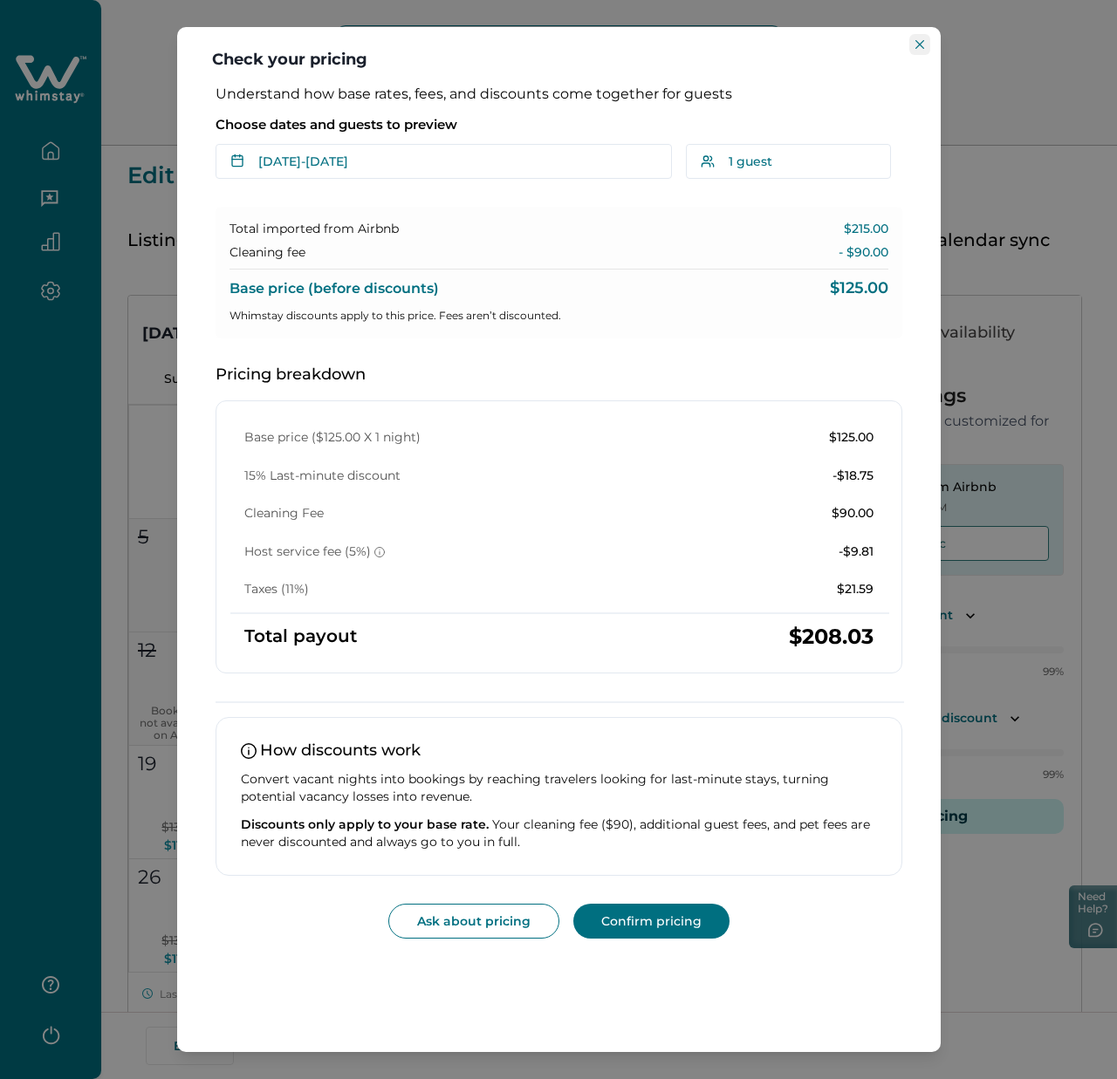
click at [921, 44] on icon "Close" at bounding box center [919, 44] width 9 height 9
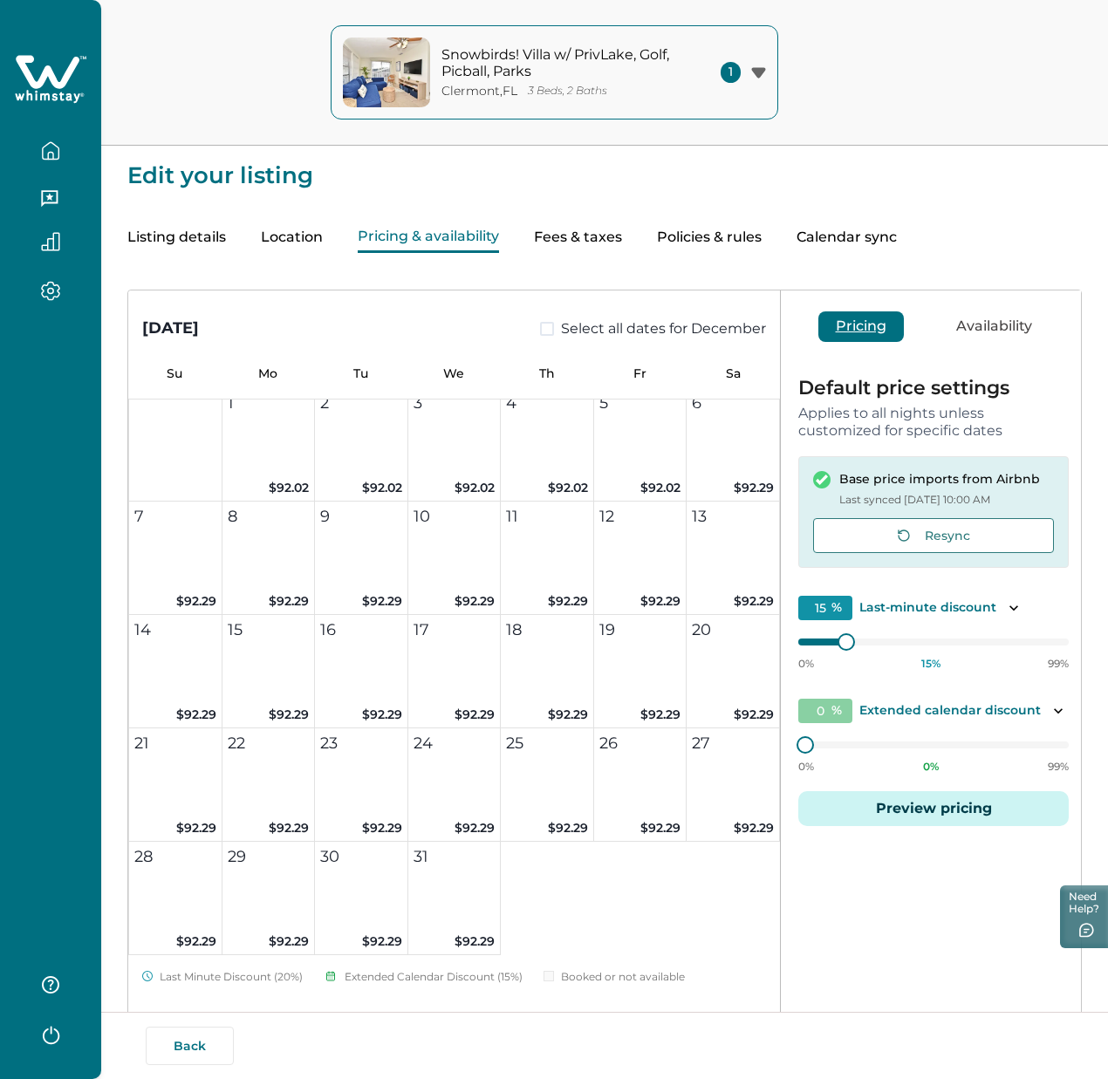
scroll to position [1544, 0]
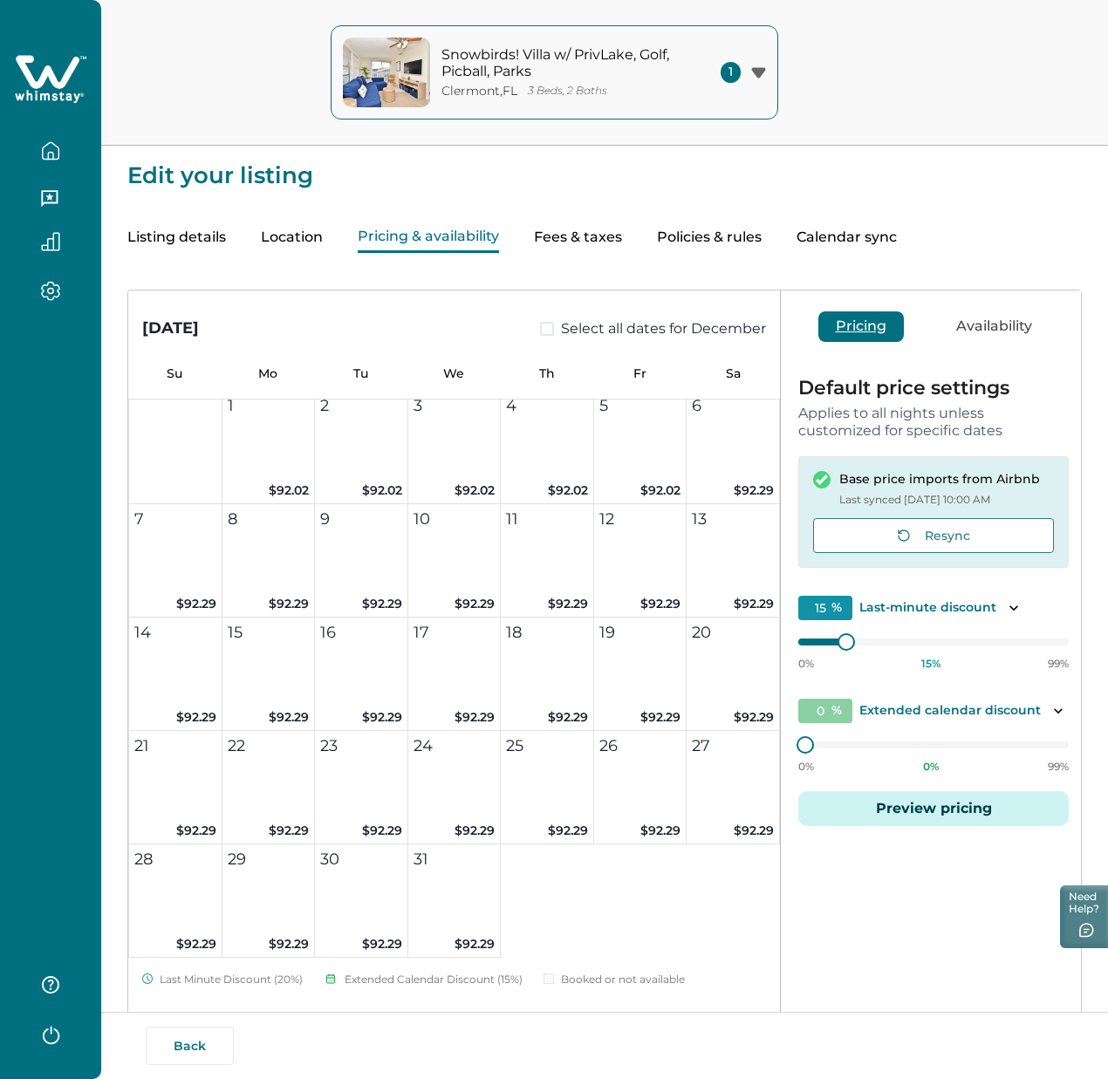
click at [901, 819] on button "Preview pricing" at bounding box center [933, 808] width 271 height 35
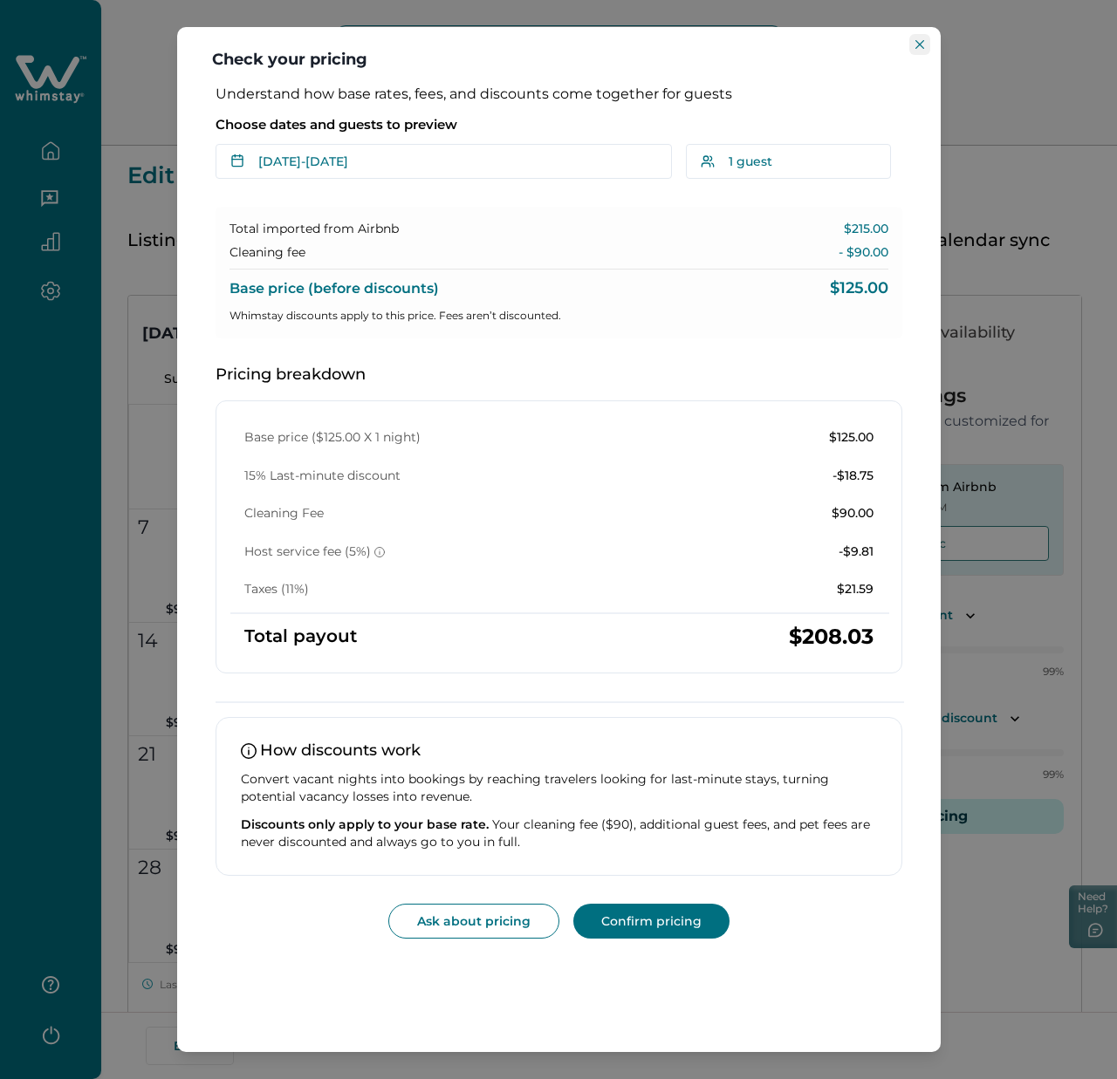
click at [912, 52] on button "Close" at bounding box center [919, 44] width 21 height 21
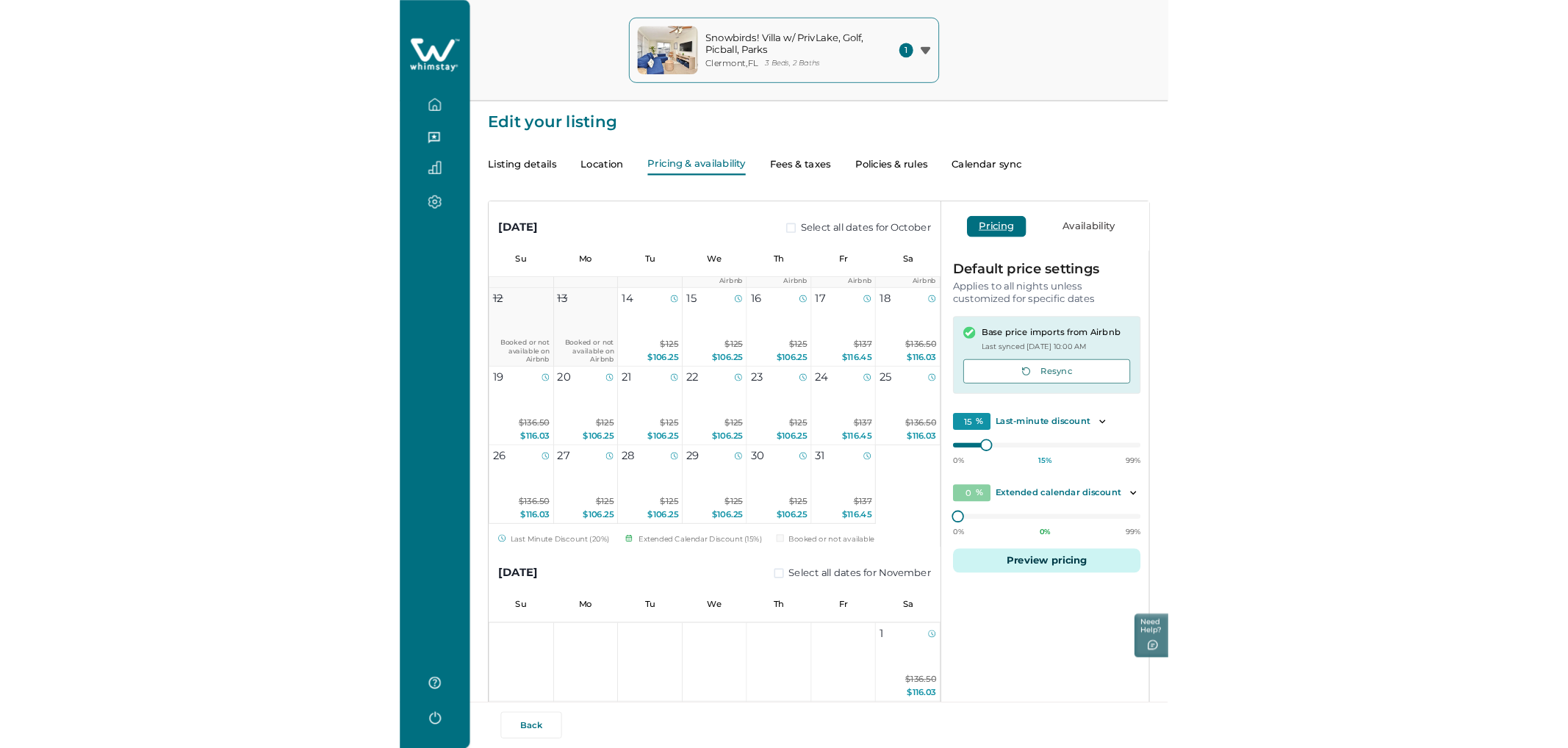
scroll to position [124, 0]
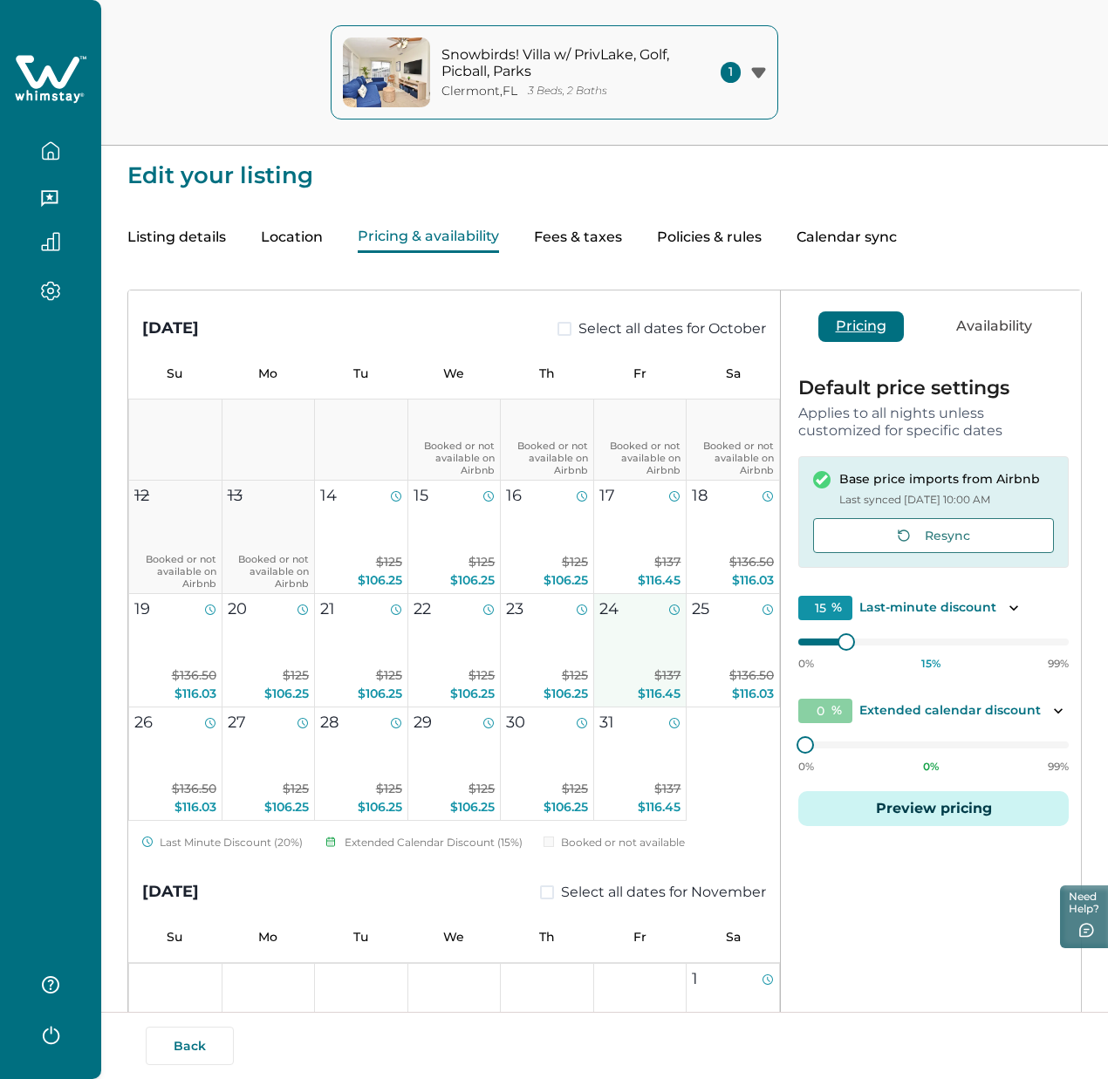
click at [654, 681] on span "$137" at bounding box center [667, 676] width 26 height 16
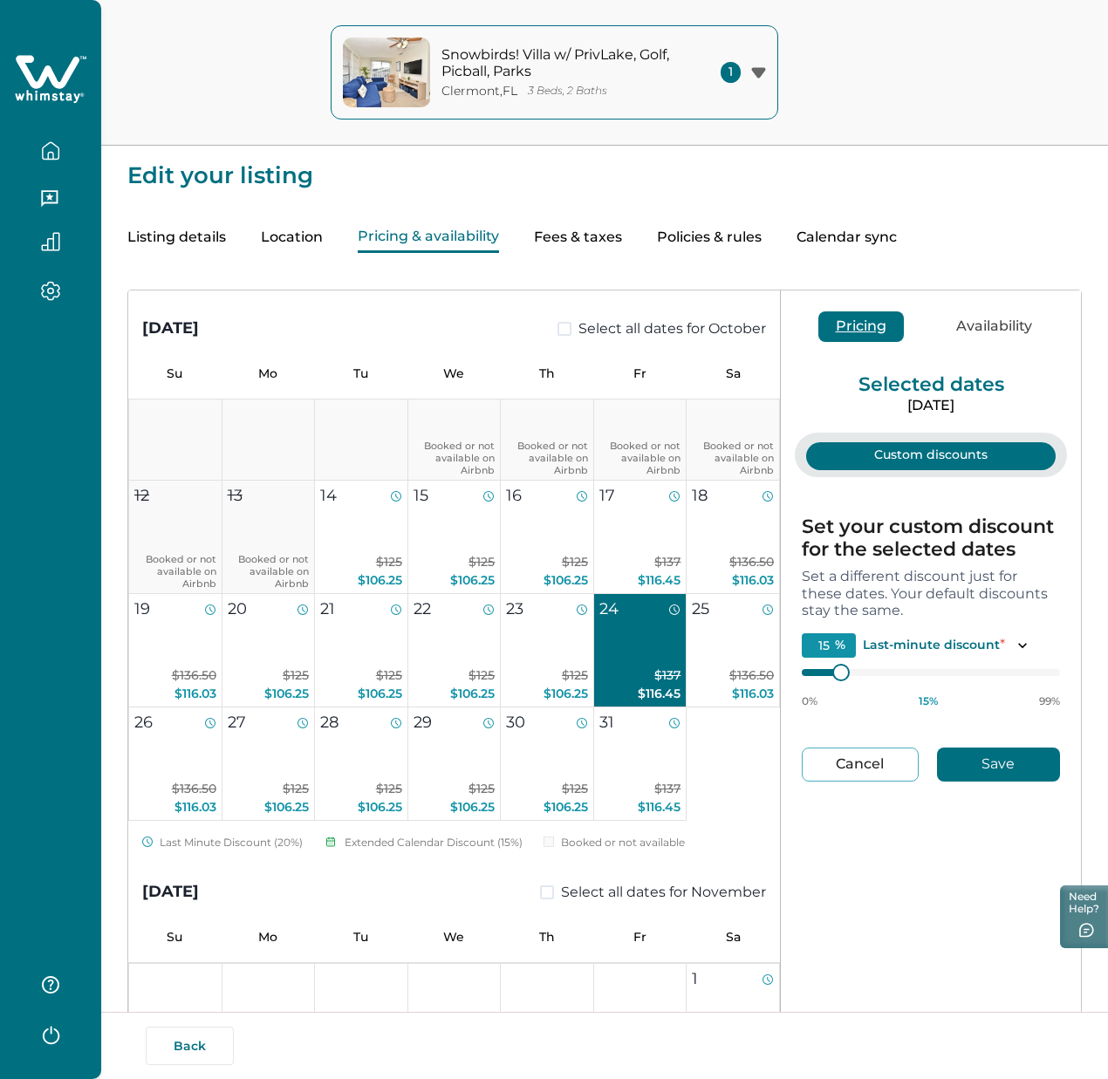
click at [819, 775] on button "Cancel" at bounding box center [860, 765] width 117 height 34
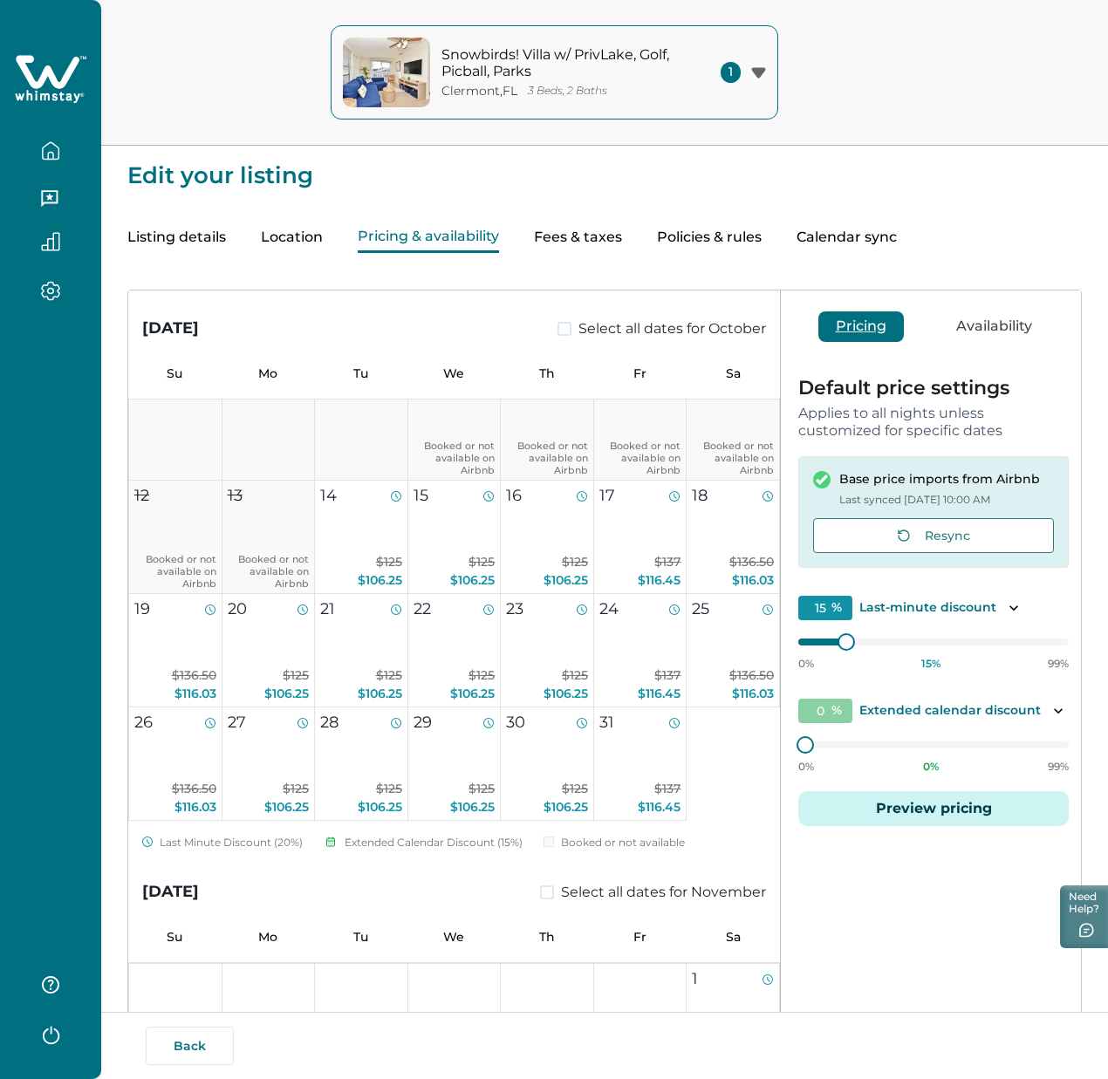
click at [897, 825] on button "Preview pricing" at bounding box center [933, 808] width 271 height 35
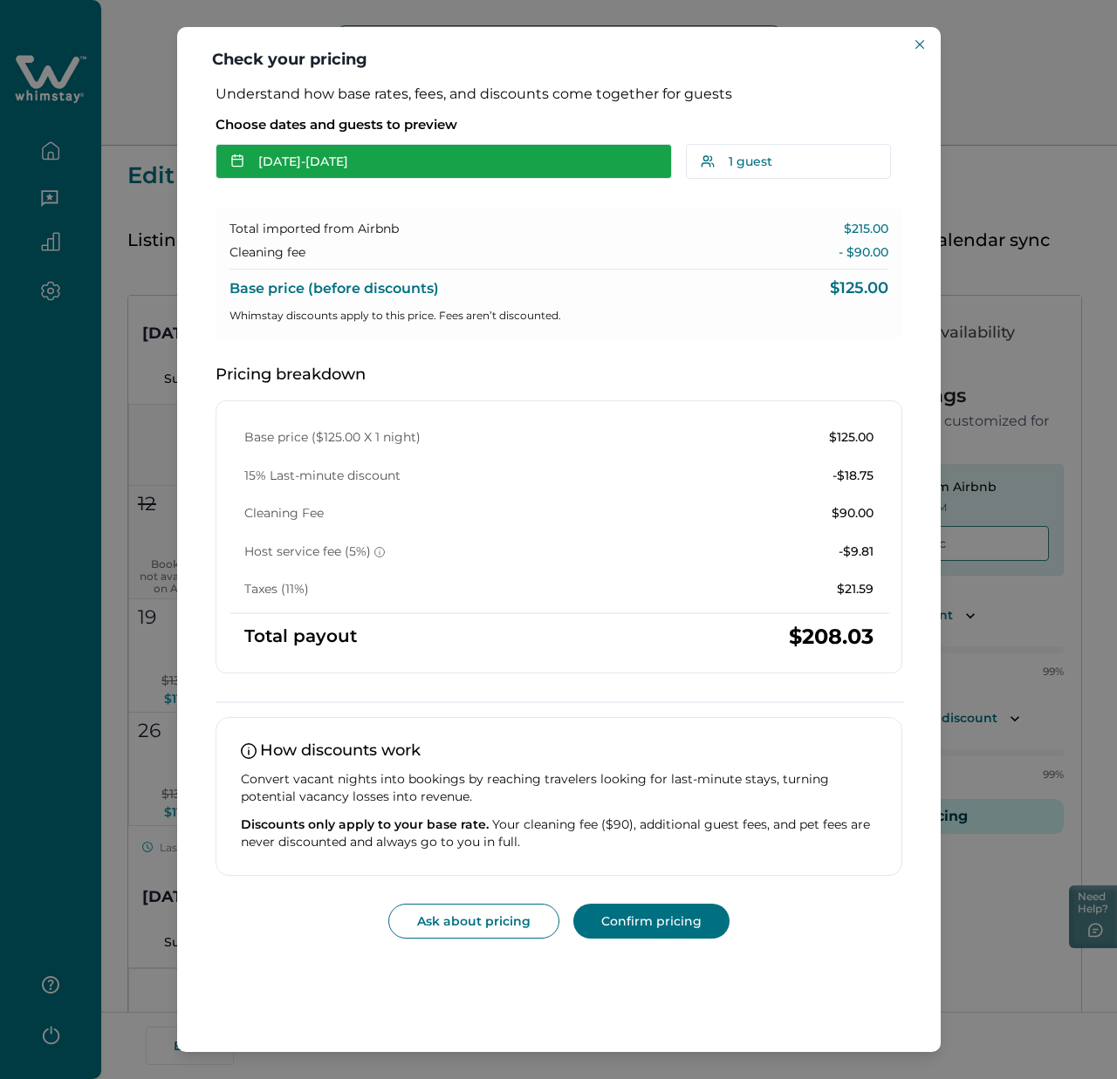
click at [331, 149] on button "Oct 14 - Oct 15" at bounding box center [444, 161] width 456 height 35
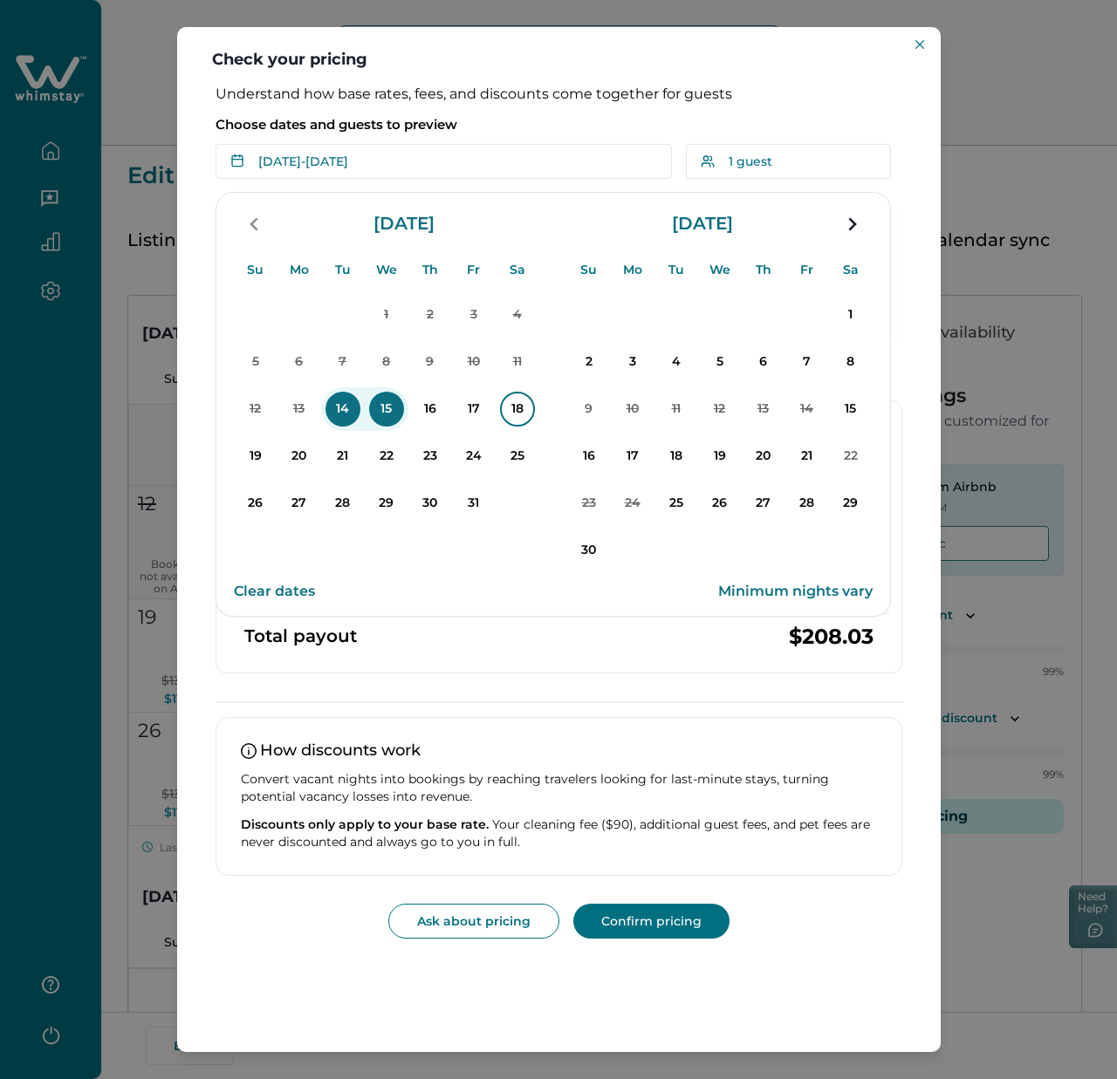
click at [501, 421] on button "18" at bounding box center [518, 409] width 44 height 44
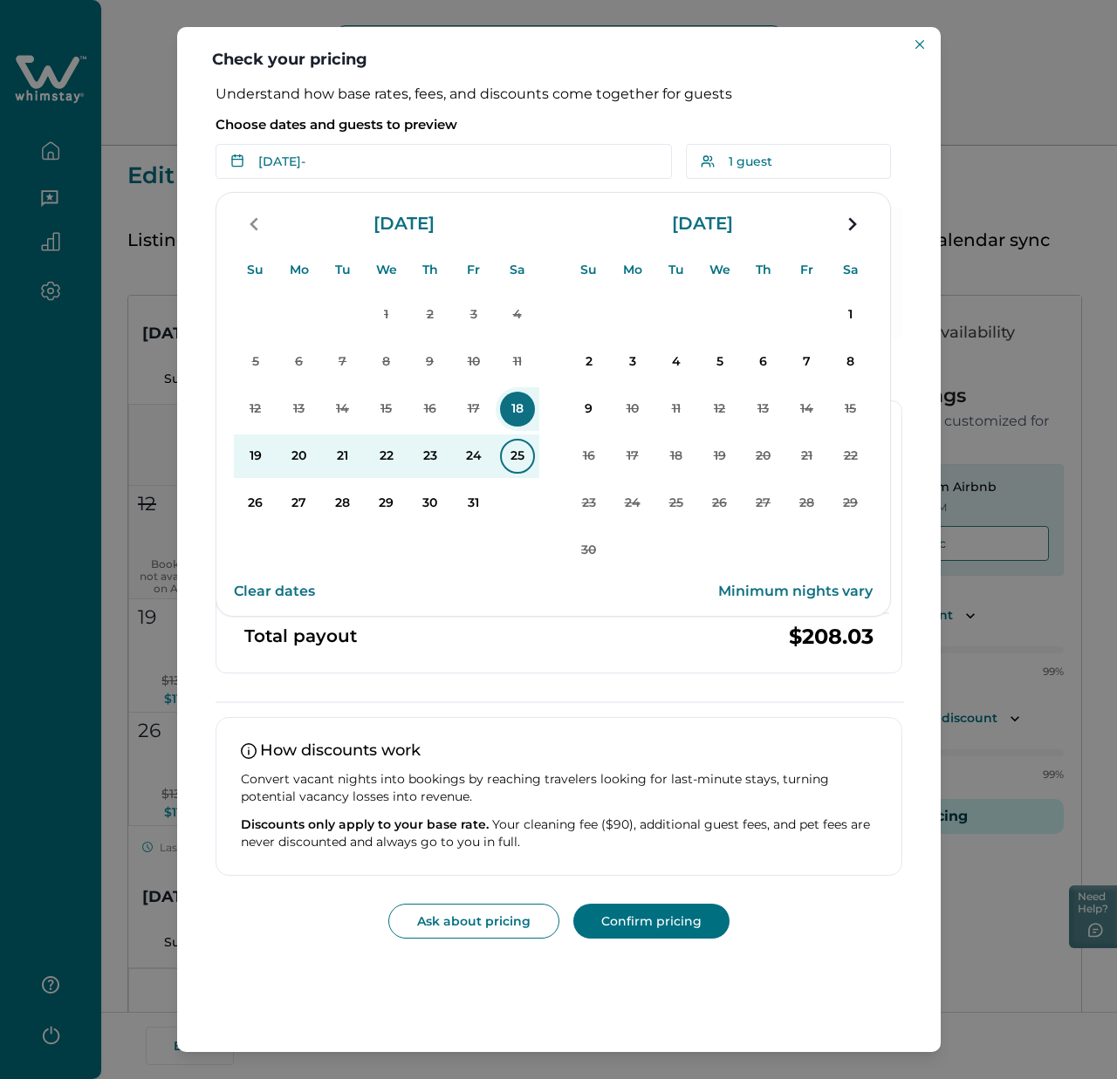
click at [515, 463] on p "25" at bounding box center [517, 456] width 35 height 35
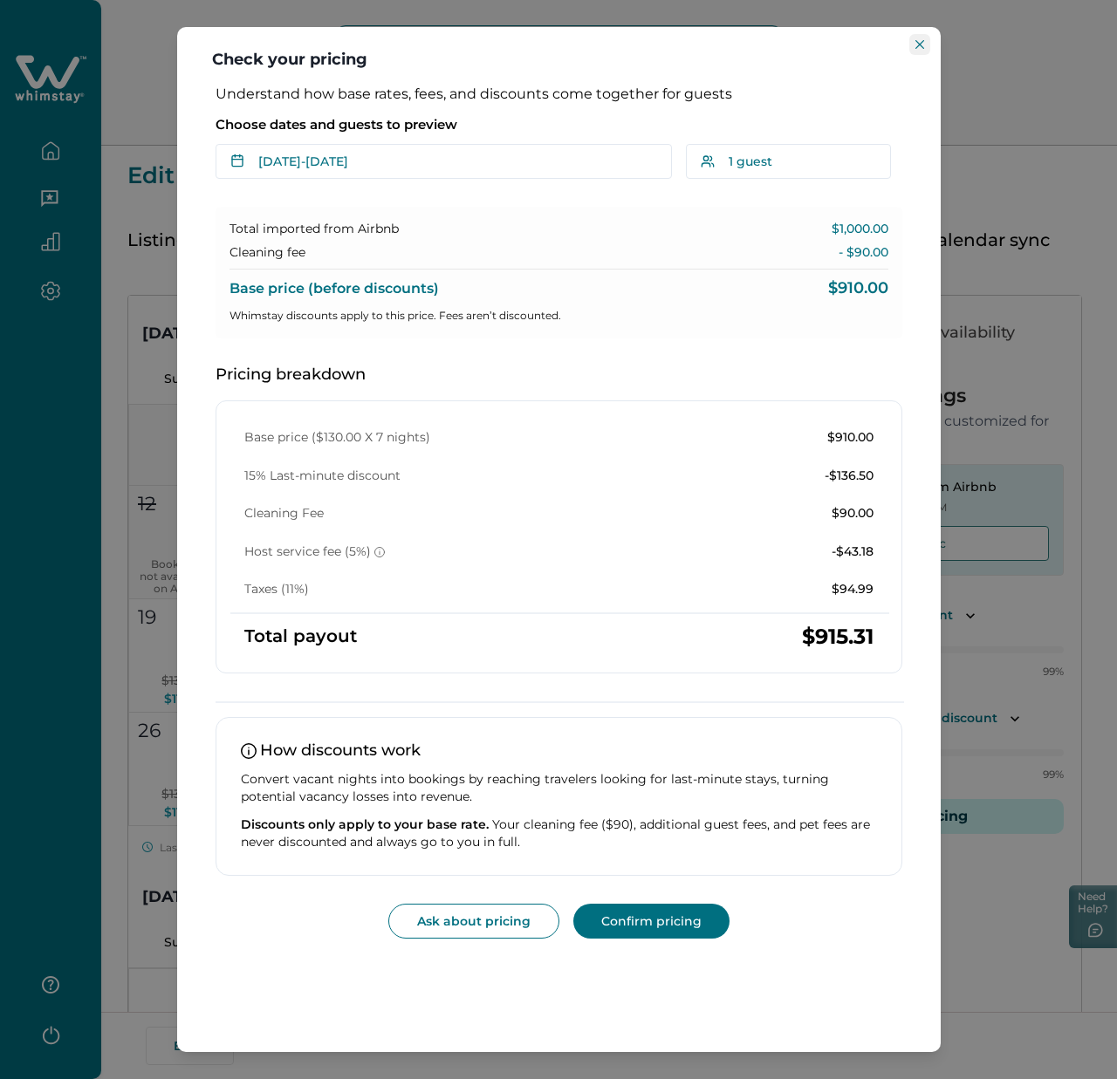
click at [911, 47] on button "Close" at bounding box center [919, 44] width 21 height 21
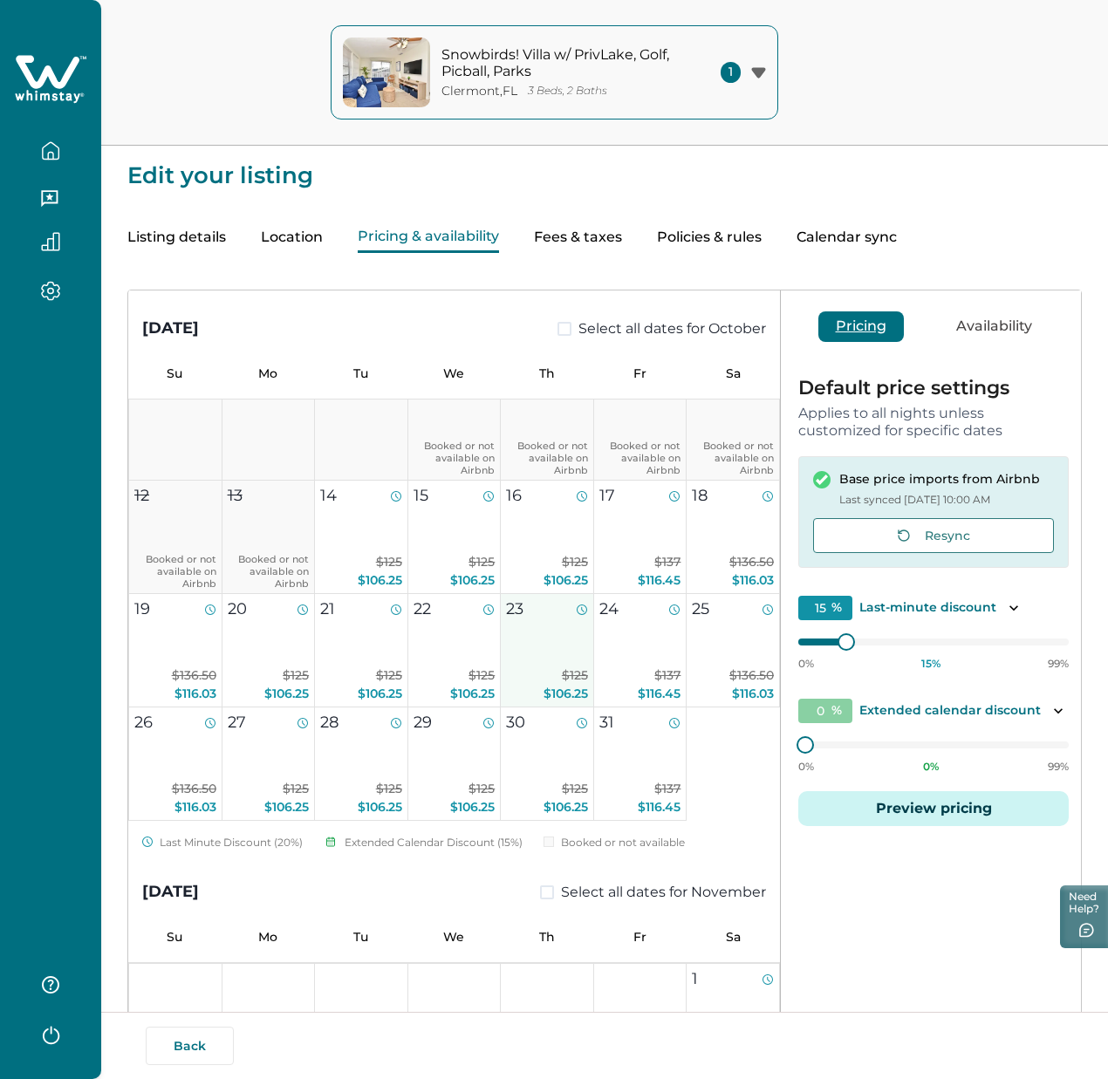
click at [527, 666] on button "23 $125 $106.25" at bounding box center [547, 650] width 93 height 113
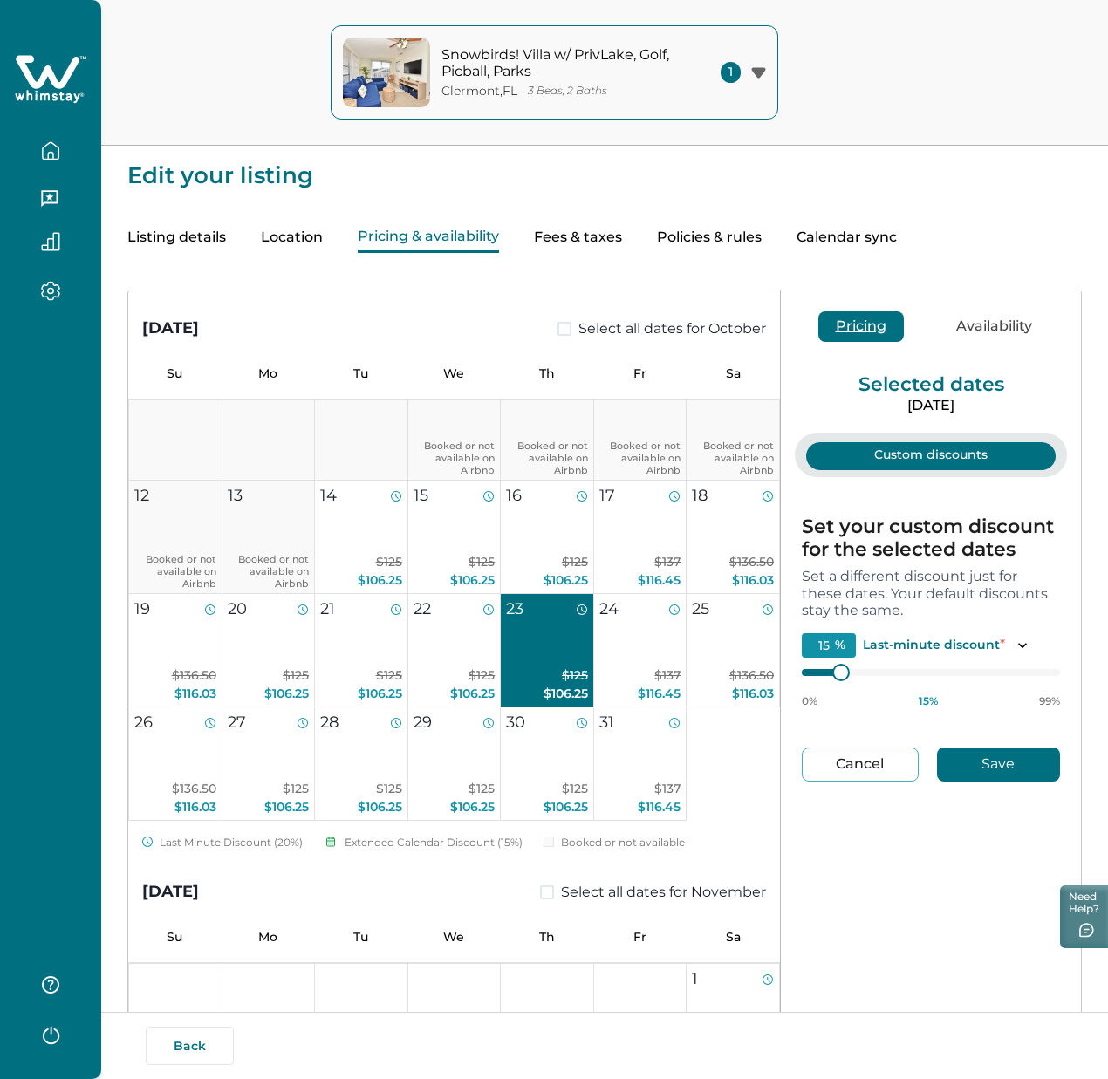
click at [870, 768] on button "Cancel" at bounding box center [860, 765] width 117 height 34
type input "0"
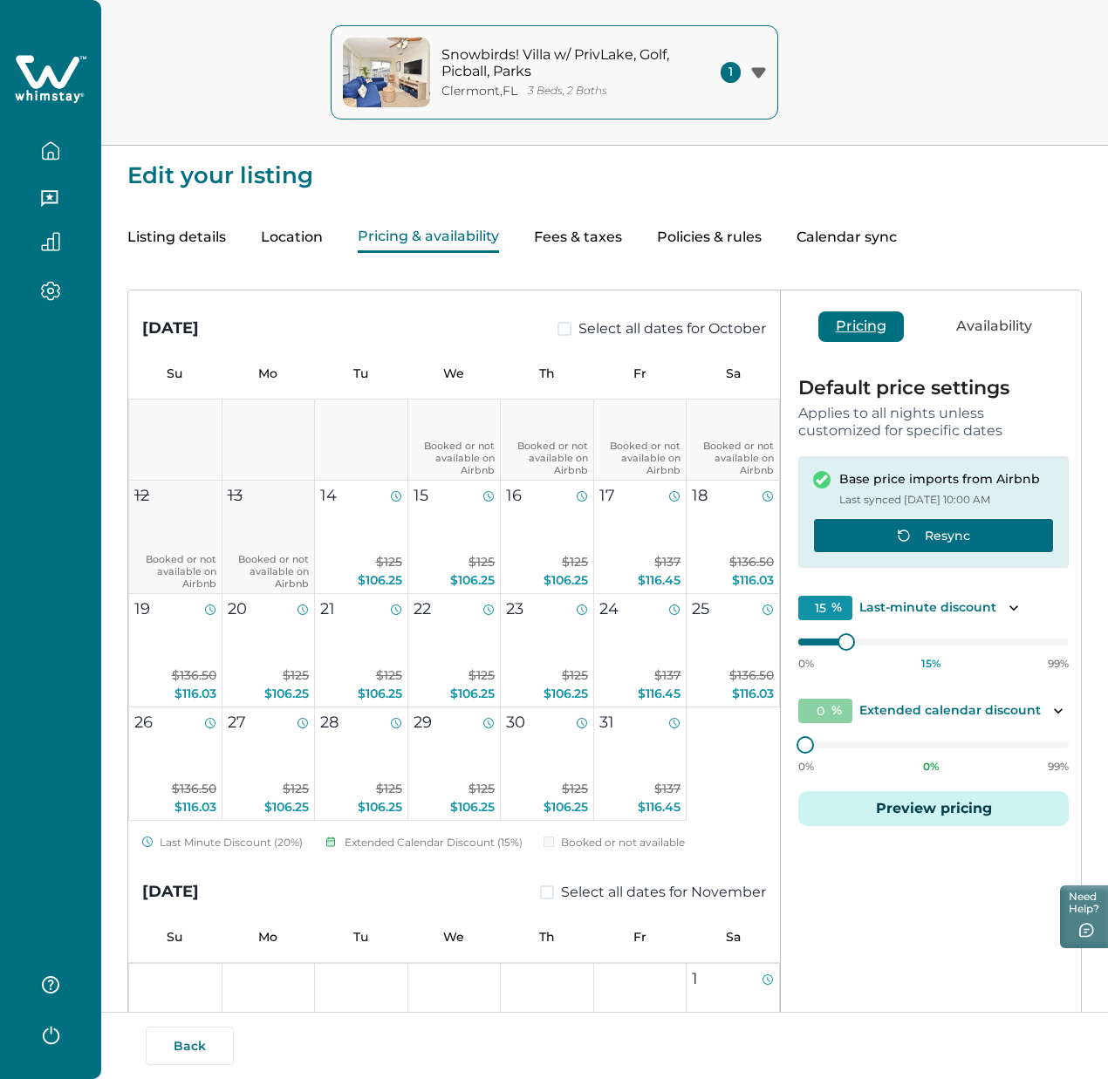
click at [813, 544] on button "Resync" at bounding box center [933, 535] width 241 height 35
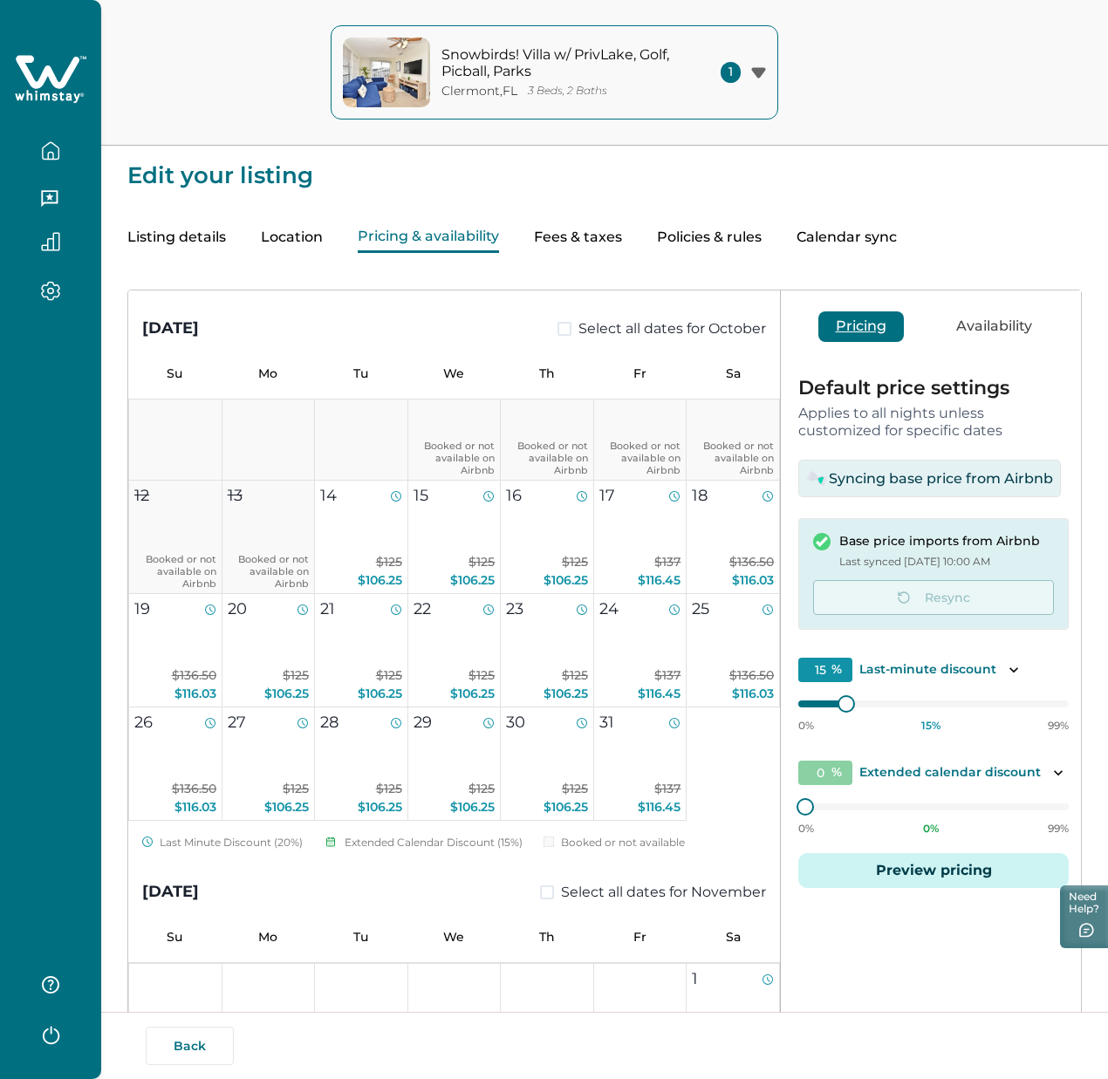
click at [907, 871] on button "Preview pricing" at bounding box center [933, 870] width 271 height 35
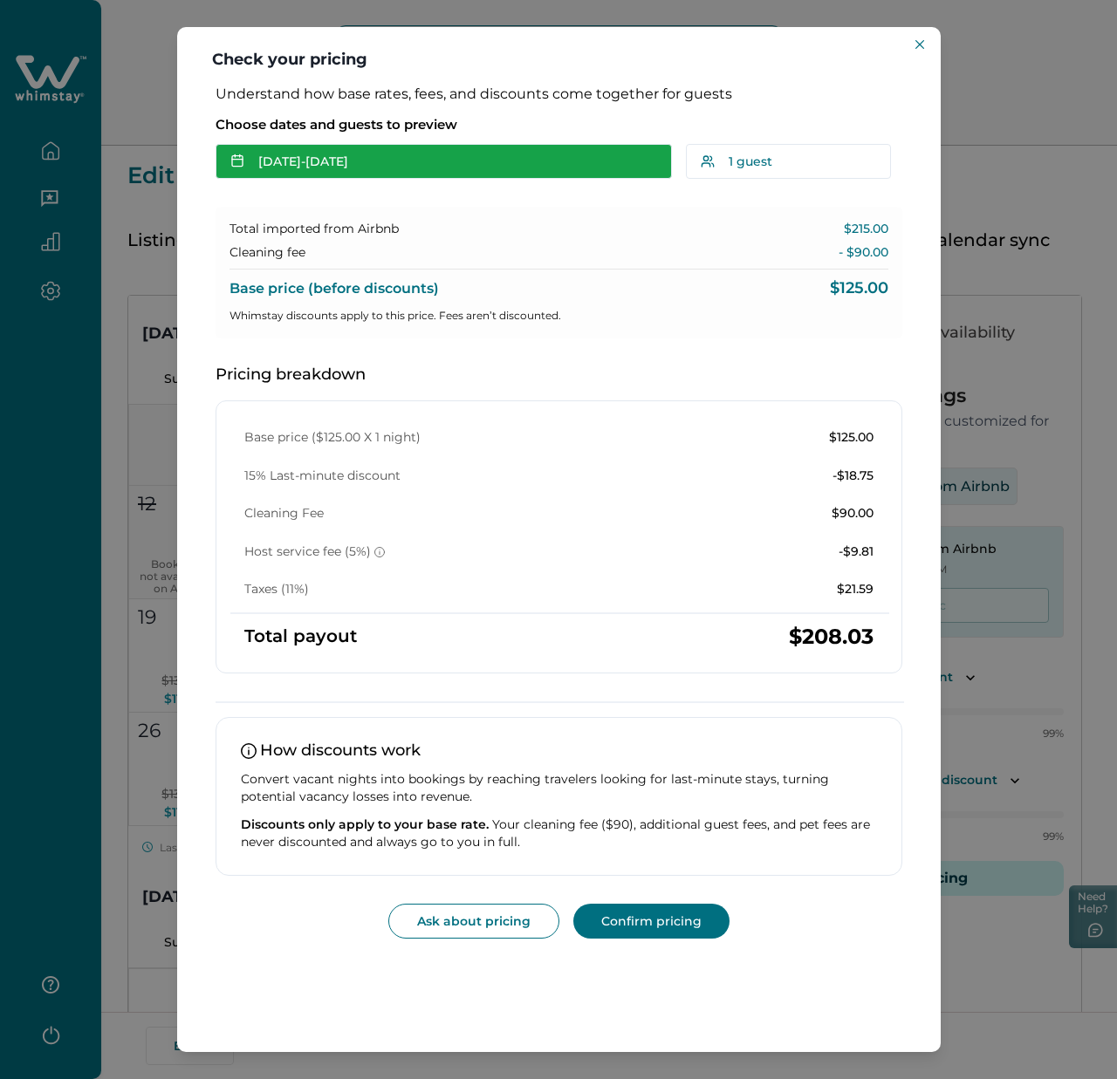
click at [392, 163] on button "Oct 14 - Oct 15" at bounding box center [444, 161] width 456 height 35
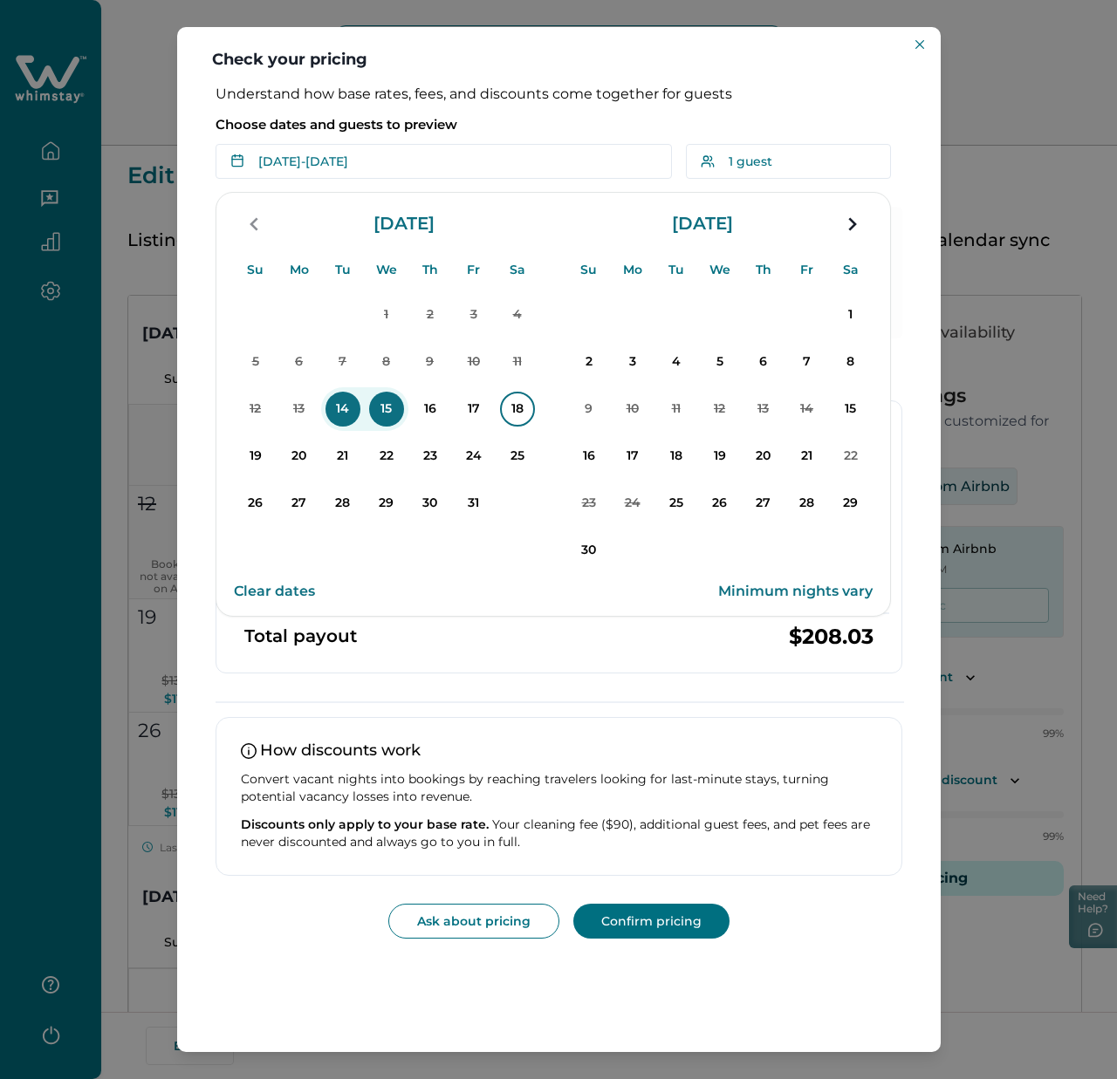
click at [510, 412] on p "18" at bounding box center [517, 409] width 35 height 35
click at [250, 451] on p "19" at bounding box center [255, 456] width 35 height 35
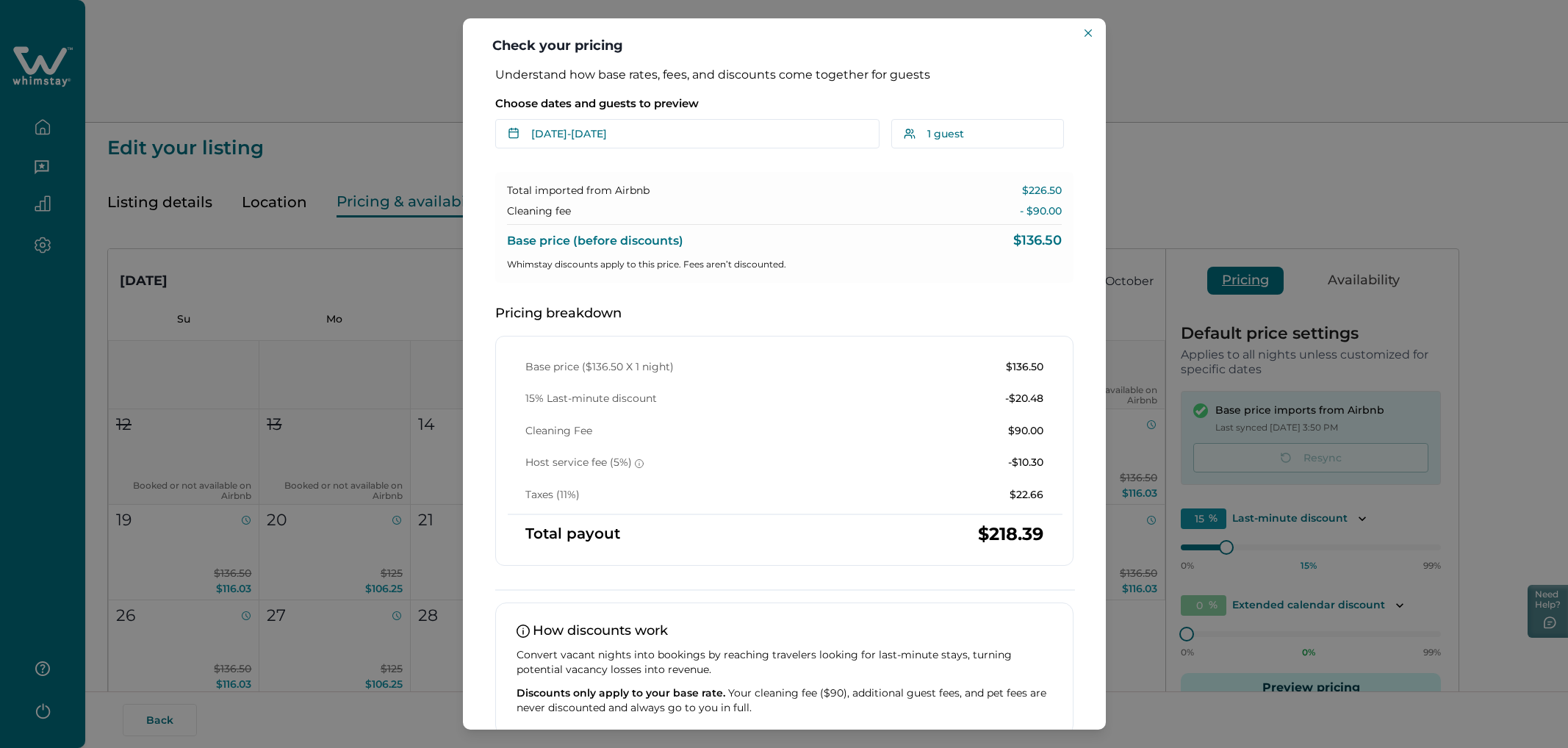
click at [414, 72] on div "Check your pricing Understand how base rates, fees, and discounts come together…" at bounding box center [784, 374] width 1568 height 748
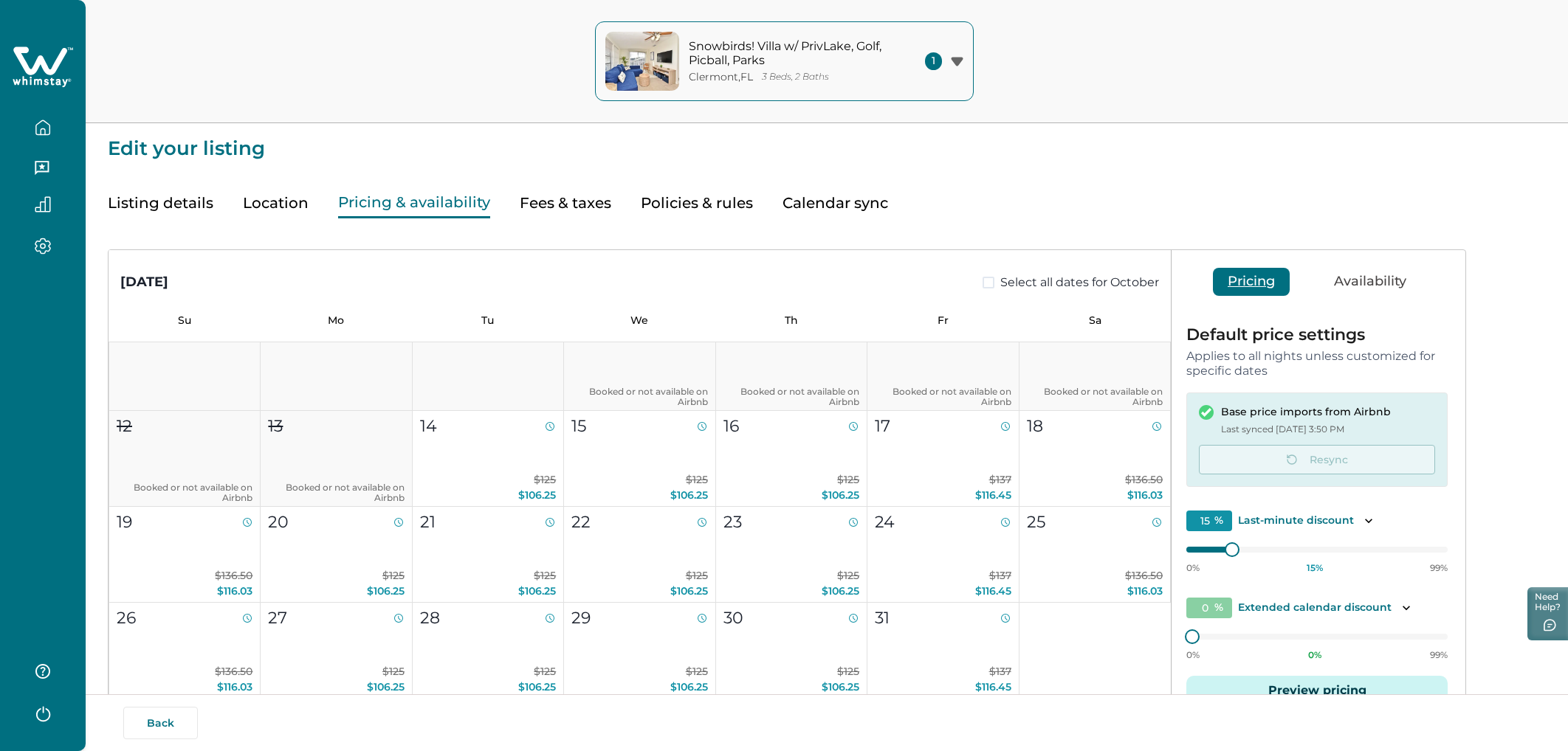
click at [56, 126] on button "button" at bounding box center [42, 128] width 62 height 30
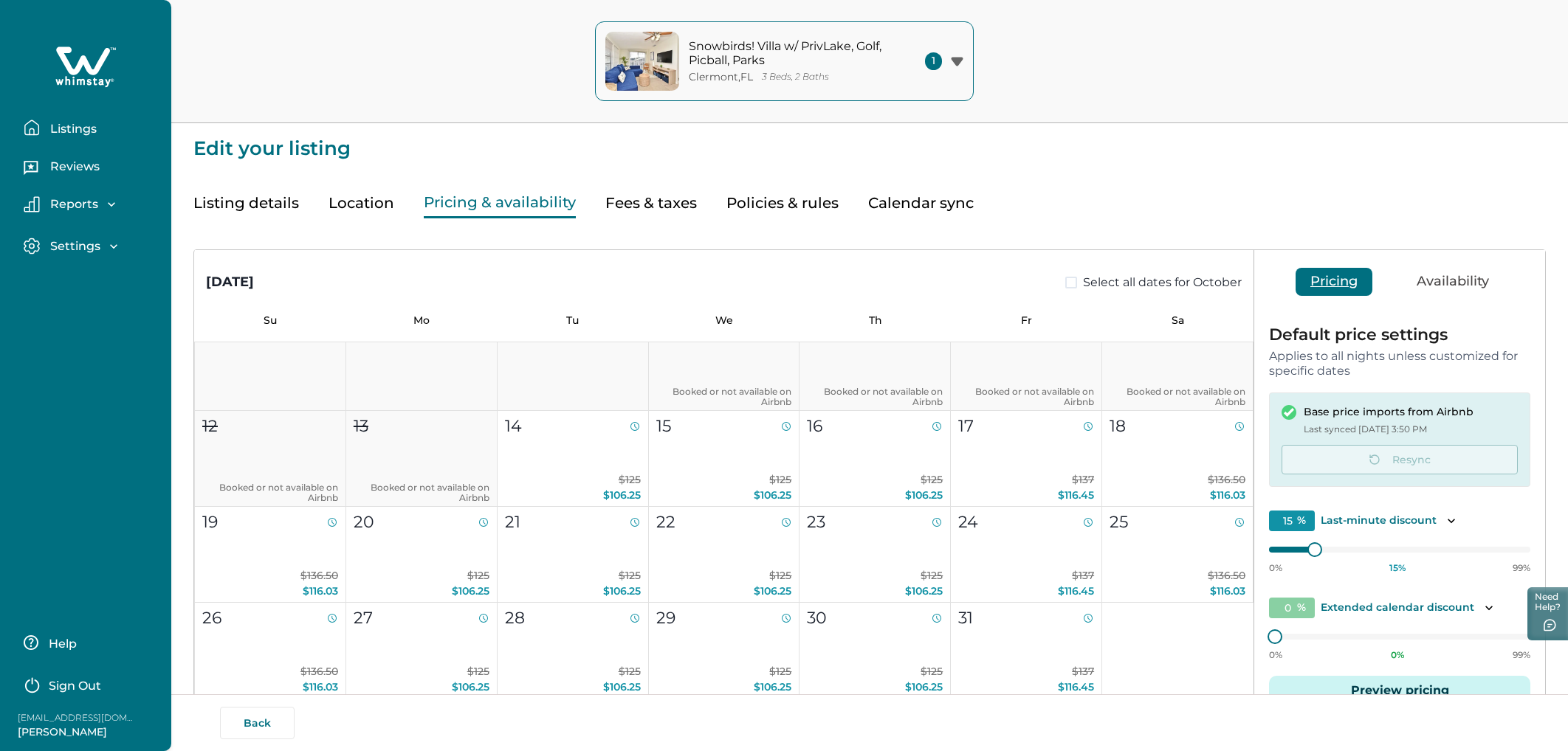
click at [57, 140] on button "Listings" at bounding box center [91, 128] width 136 height 30
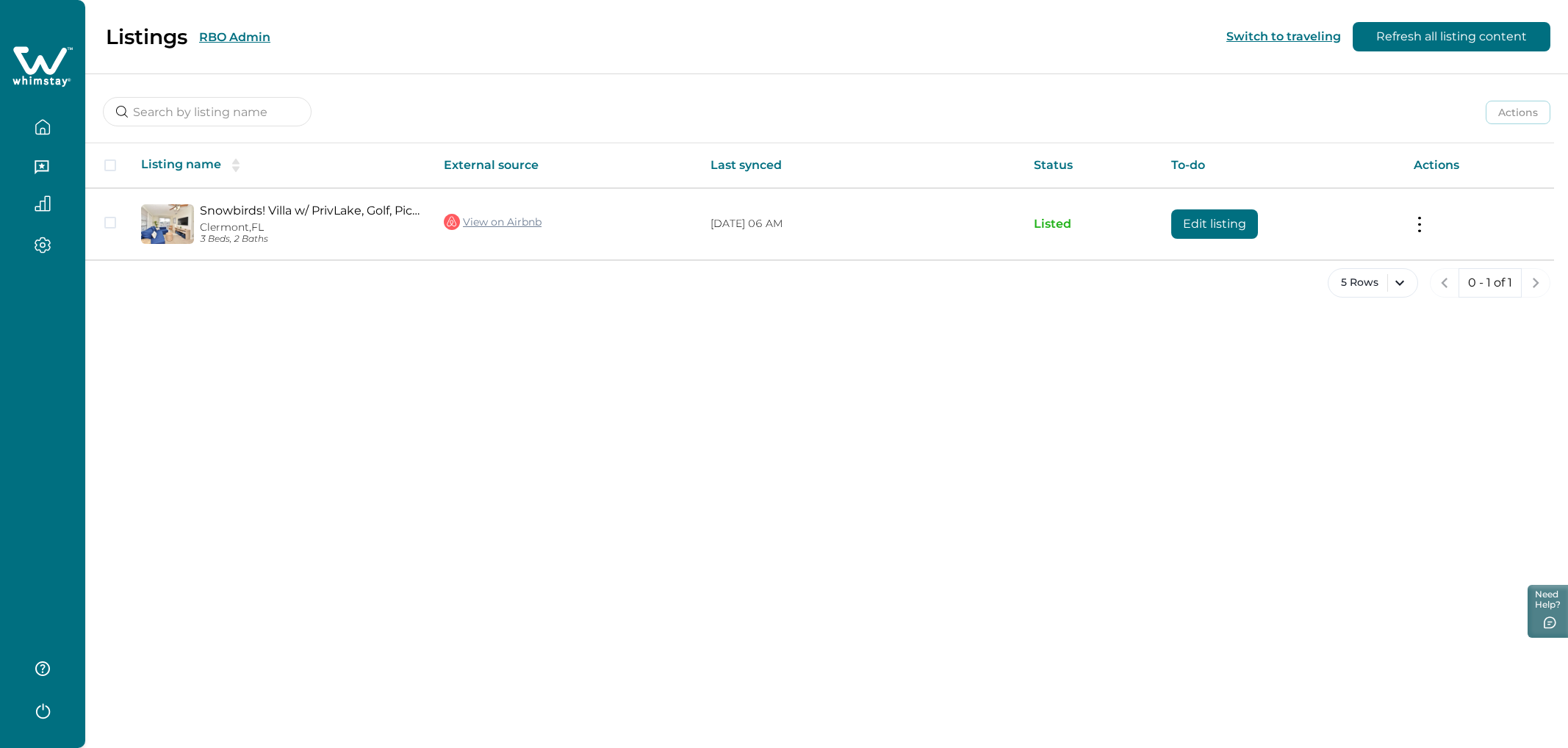
click at [314, 40] on div "Listings RBO Admin Switch to traveling Refresh all listing content" at bounding box center [784, 37] width 1568 height 74
click at [265, 33] on button "RBO Admin" at bounding box center [234, 37] width 72 height 14
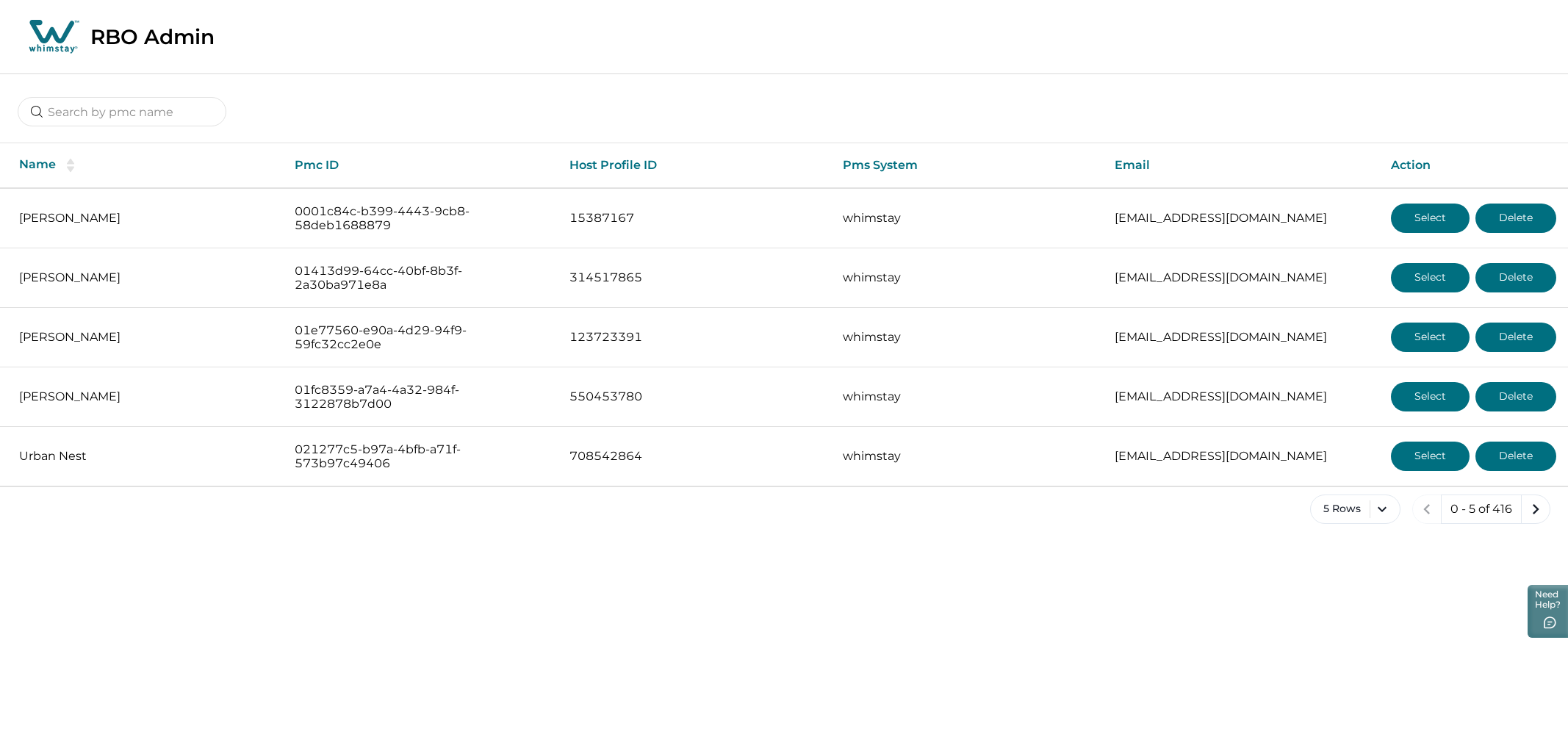
click at [292, 34] on div "RBO Admin" at bounding box center [784, 37] width 1568 height 74
